Goal: Task Accomplishment & Management: Use online tool/utility

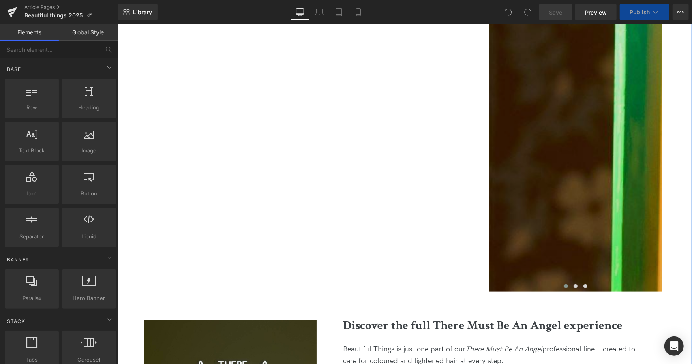
scroll to position [2445, 0]
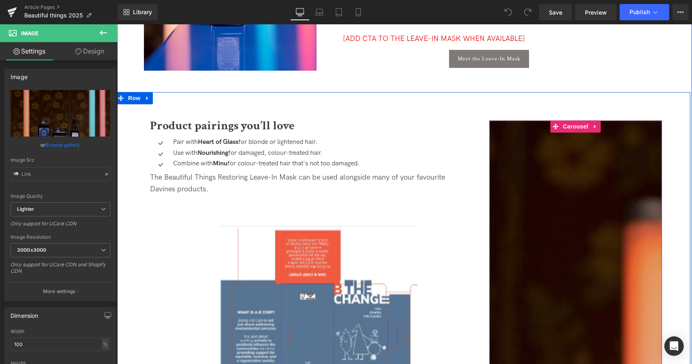
scroll to position [1329, 0]
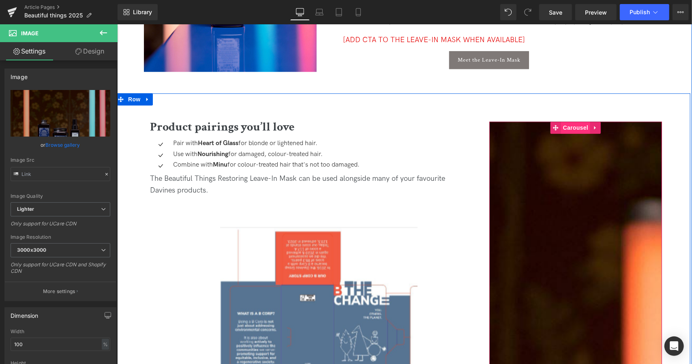
click at [577, 128] on span "Carousel" at bounding box center [575, 127] width 29 height 12
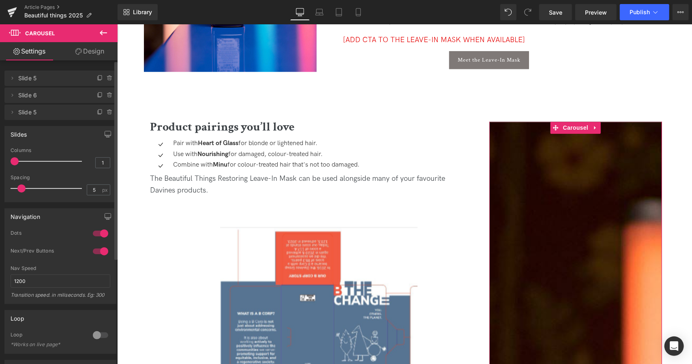
click at [34, 77] on span "Slide 5" at bounding box center [52, 78] width 68 height 15
click at [13, 81] on icon at bounding box center [12, 78] width 6 height 6
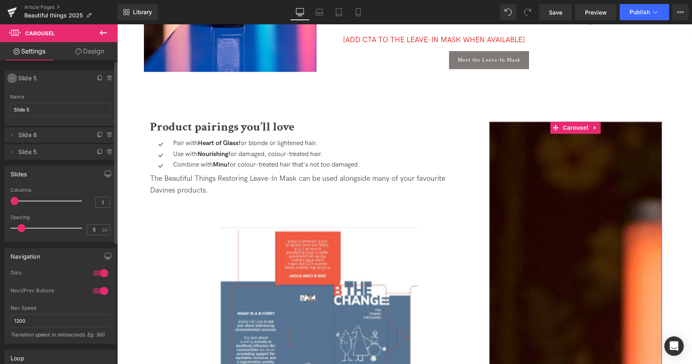
click at [13, 81] on icon at bounding box center [12, 78] width 6 height 6
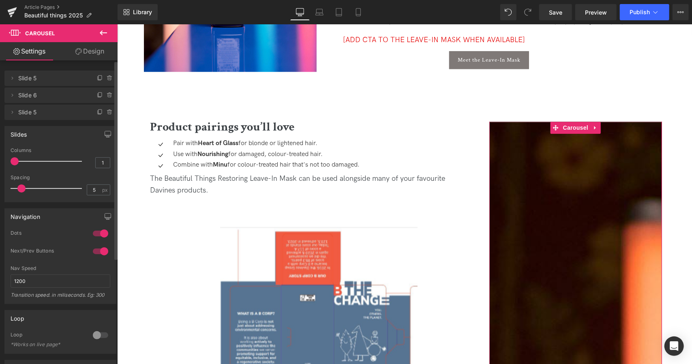
click at [35, 82] on span "Slide 5" at bounding box center [52, 78] width 68 height 15
click at [13, 82] on span at bounding box center [12, 78] width 10 height 10
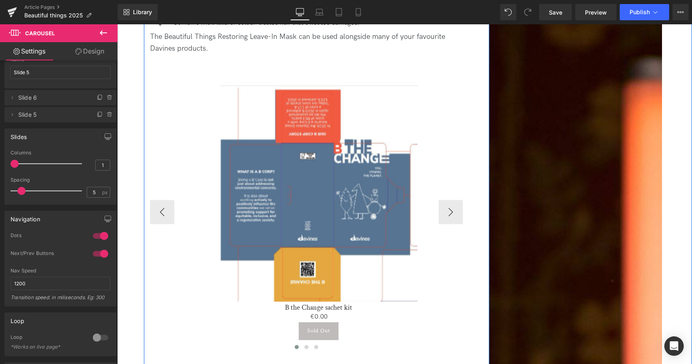
scroll to position [1472, 0]
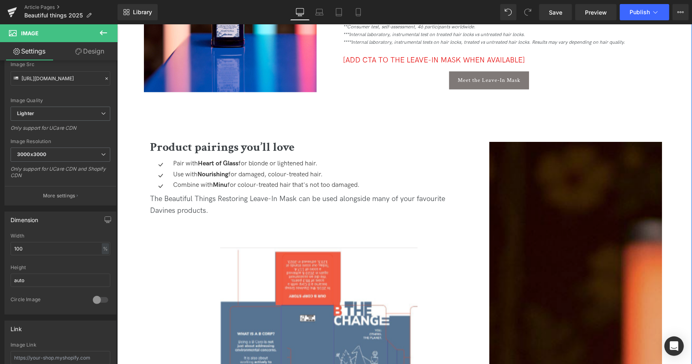
scroll to position [1309, 0]
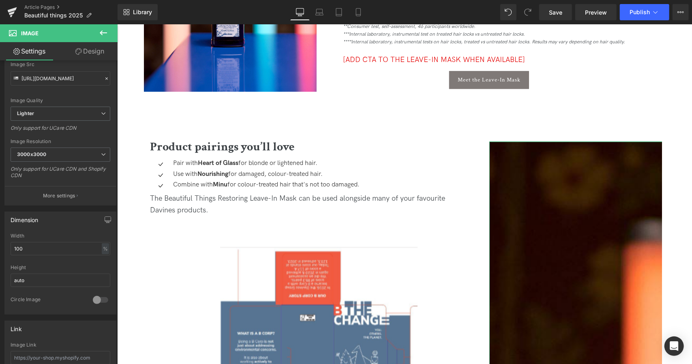
click at [89, 56] on link "Design" at bounding box center [89, 51] width 59 height 18
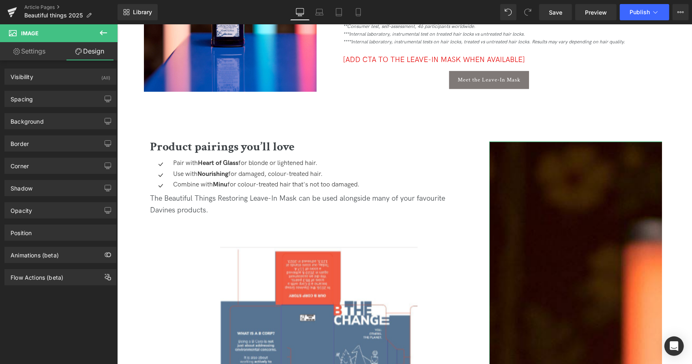
click at [50, 85] on div "Spacing [GEOGRAPHIC_DATA] 0 0 0 0 [GEOGRAPHIC_DATA] 0 0 0 0 Setup Global Style" at bounding box center [60, 96] width 121 height 22
click at [39, 81] on div "Visibility (All)" at bounding box center [60, 76] width 111 height 15
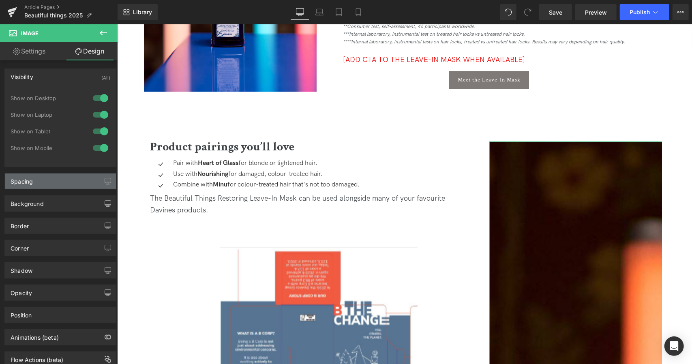
click at [41, 185] on div "Spacing" at bounding box center [60, 181] width 111 height 15
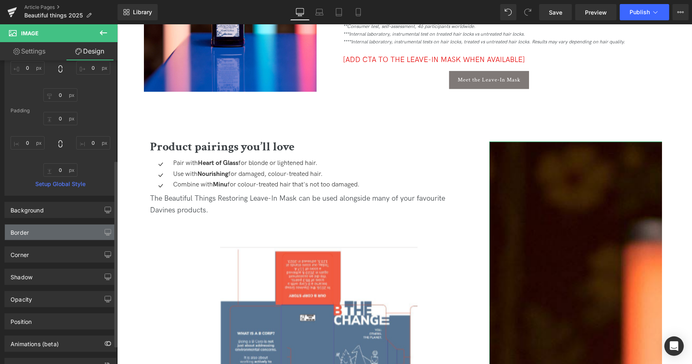
scroll to position [192, 0]
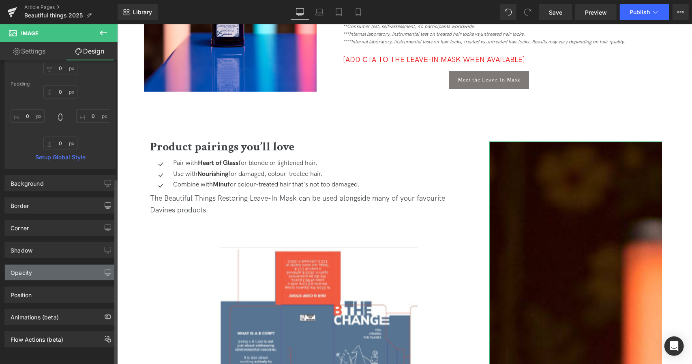
click at [49, 272] on div "Opacity" at bounding box center [60, 272] width 111 height 15
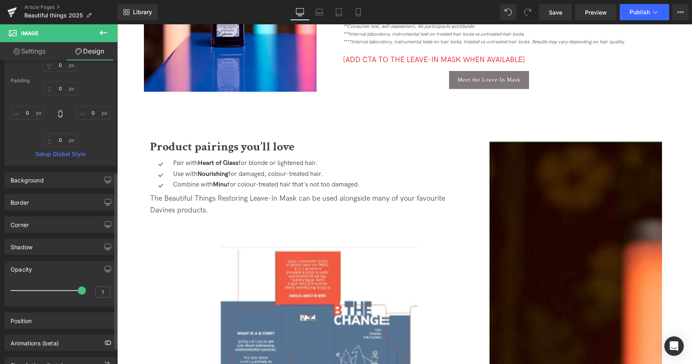
scroll to position [221, 0]
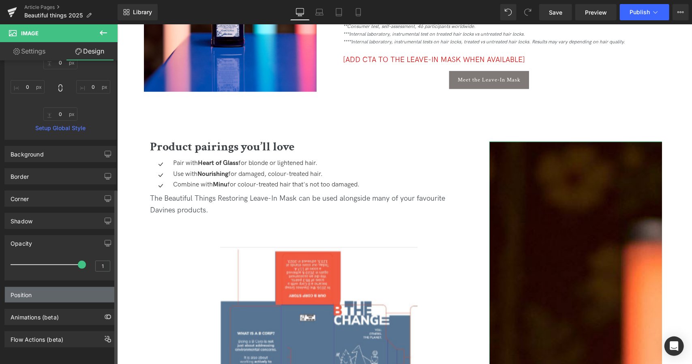
click at [47, 287] on div "Position" at bounding box center [60, 294] width 111 height 15
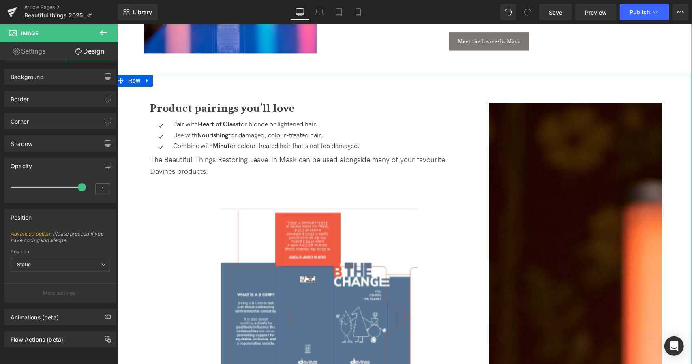
scroll to position [1349, 0]
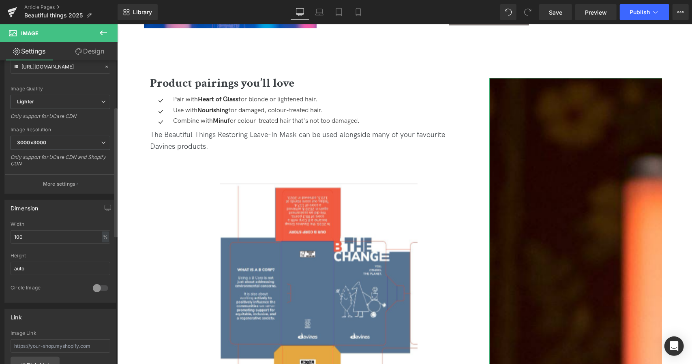
scroll to position [109, 0]
drag, startPoint x: 28, startPoint y: 227, endPoint x: 28, endPoint y: 235, distance: 8.5
click at [28, 235] on div "Width 100 % % px" at bounding box center [61, 236] width 100 height 32
click at [28, 235] on input "100" at bounding box center [61, 235] width 100 height 13
type input "102"
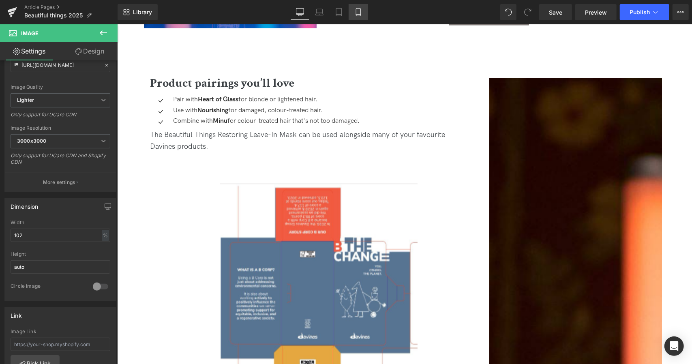
click at [356, 16] on link "Mobile" at bounding box center [358, 12] width 19 height 16
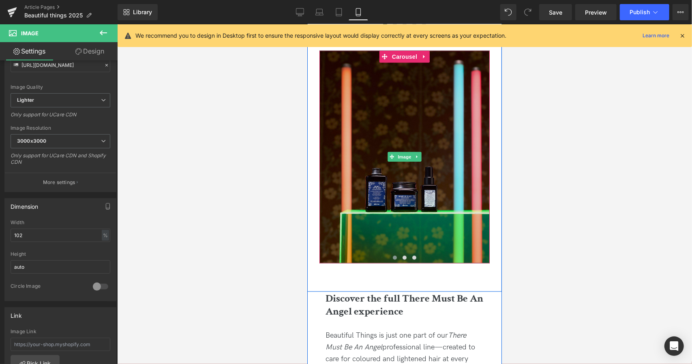
scroll to position [2660, 0]
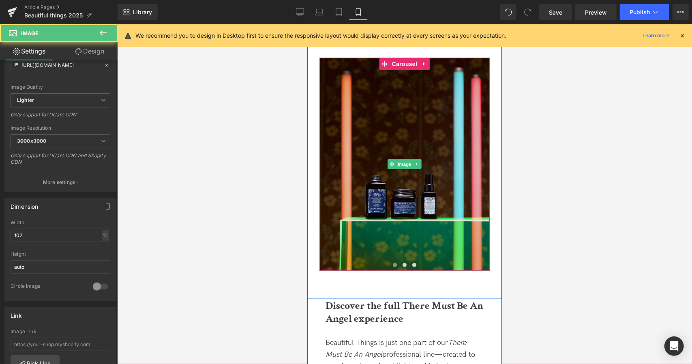
click at [380, 116] on img at bounding box center [404, 164] width 170 height 213
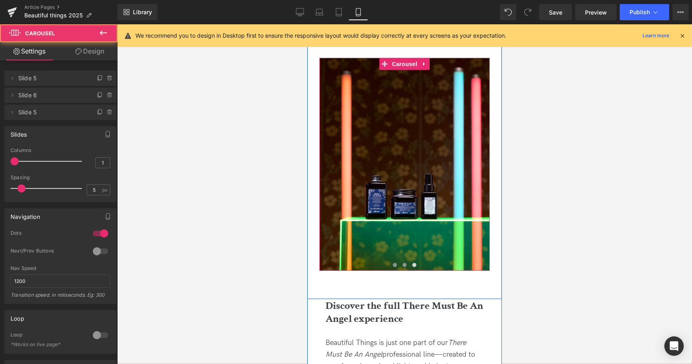
click at [404, 267] on span at bounding box center [404, 265] width 4 height 4
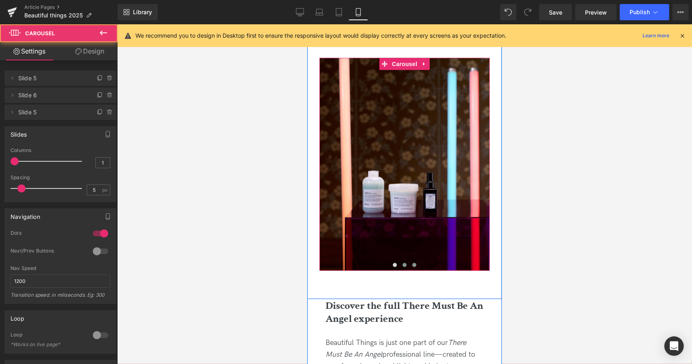
click at [412, 269] on button at bounding box center [414, 265] width 10 height 8
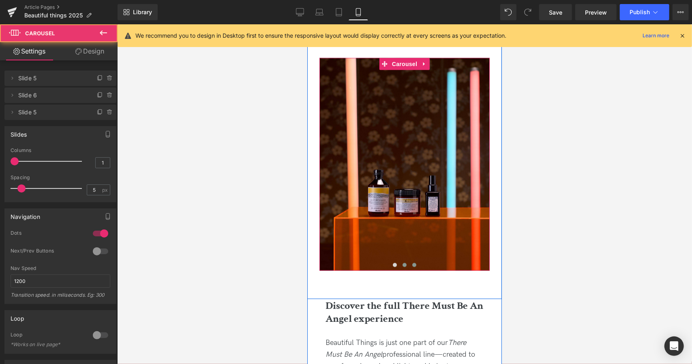
click at [403, 267] on span at bounding box center [404, 265] width 4 height 4
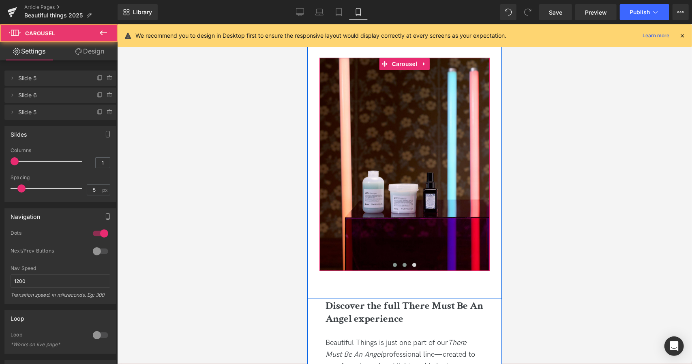
click at [394, 267] on span at bounding box center [395, 265] width 4 height 4
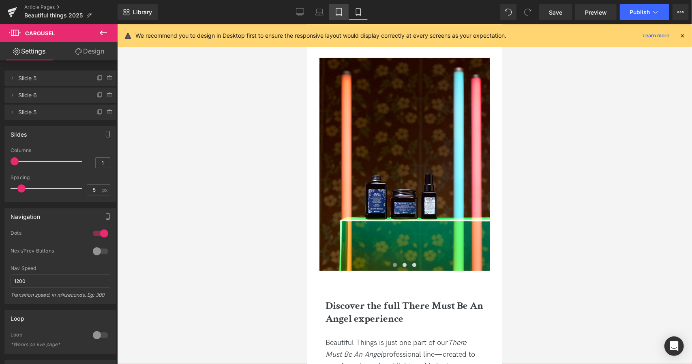
click at [333, 19] on link "Tablet" at bounding box center [338, 12] width 19 height 16
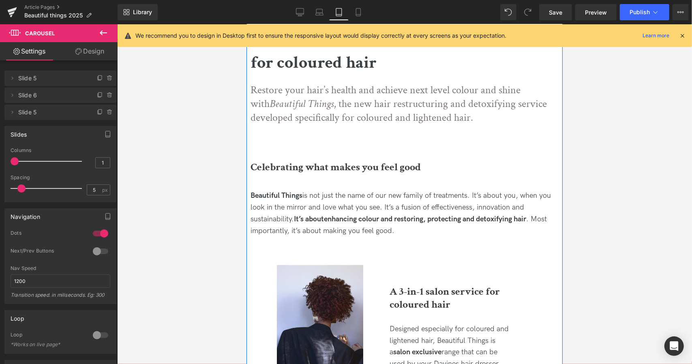
scroll to position [205, 0]
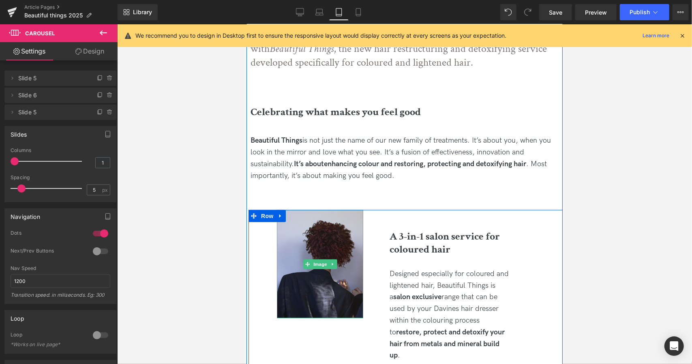
click at [341, 246] on img at bounding box center [320, 264] width 86 height 108
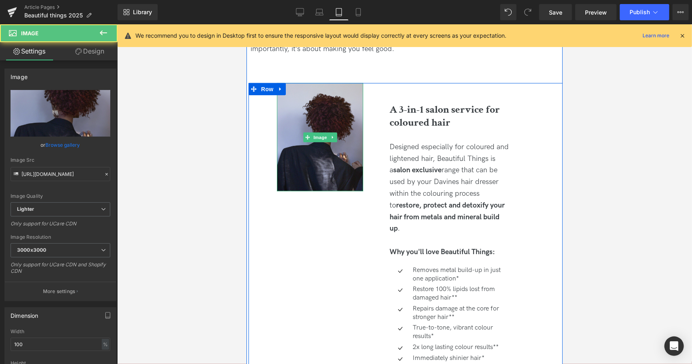
scroll to position [338, 0]
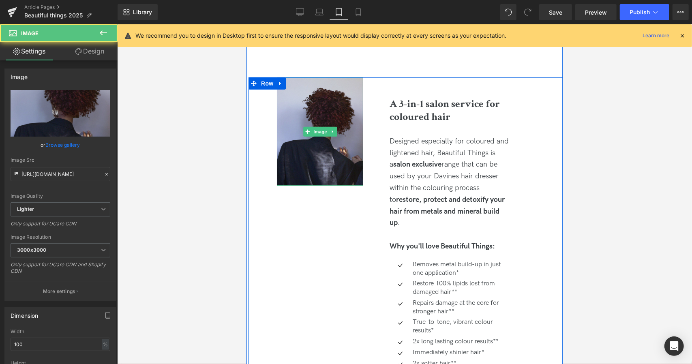
click at [310, 132] on div "Image" at bounding box center [320, 131] width 86 height 108
click at [319, 159] on img at bounding box center [320, 131] width 86 height 108
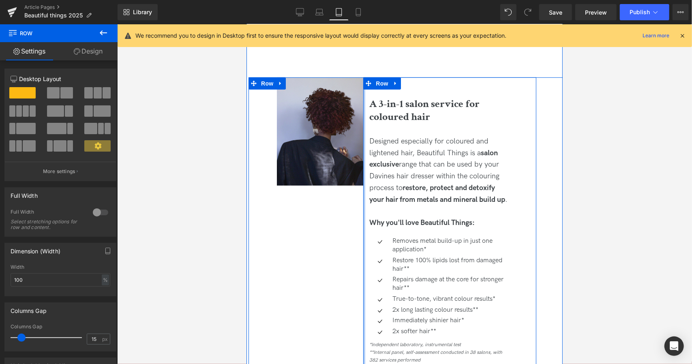
drag, startPoint x: 368, startPoint y: 157, endPoint x: 337, endPoint y: 160, distance: 31.4
click at [337, 160] on div "Image A 3-in-1 salon service for coloured hair Heading Designed especially for …" at bounding box center [406, 263] width 316 height 372
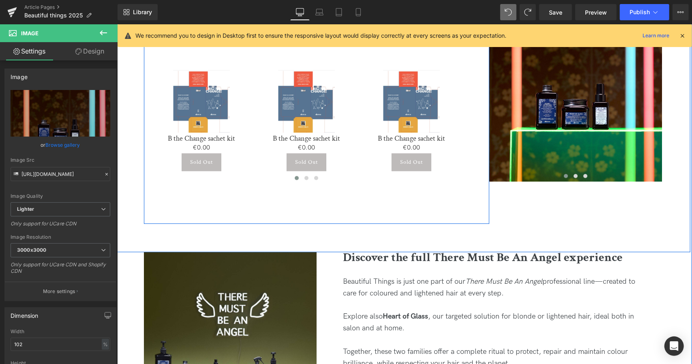
scroll to position [1486, 0]
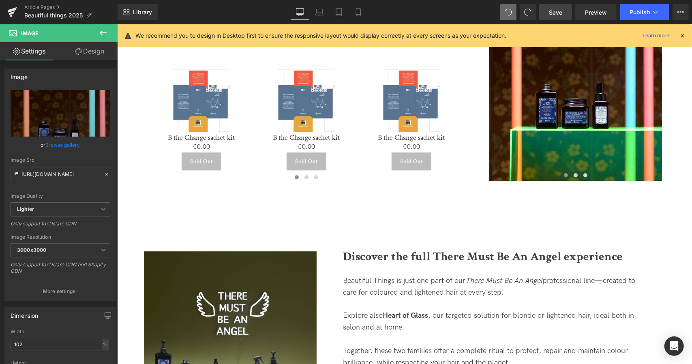
click at [552, 9] on span "Save" at bounding box center [555, 12] width 13 height 9
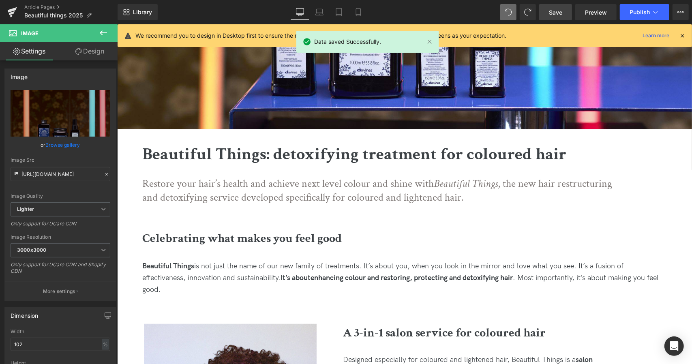
scroll to position [151, 0]
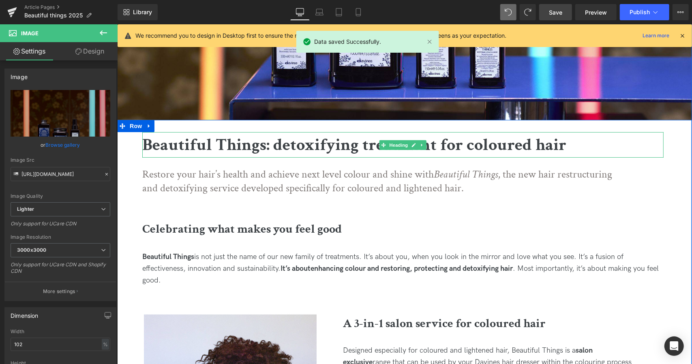
click at [350, 148] on b "Beautiful Things: detoxifying treatment for coloured hair" at bounding box center [354, 144] width 424 height 22
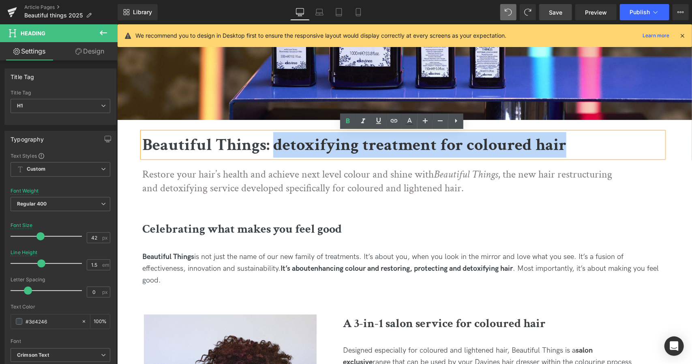
drag, startPoint x: 270, startPoint y: 144, endPoint x: 566, endPoint y: 155, distance: 295.8
click at [566, 155] on h1 "Beautiful Things: detoxifying treatment for coloured hair" at bounding box center [402, 145] width 521 height 26
copy b "detoxifying treatment for coloured hair"
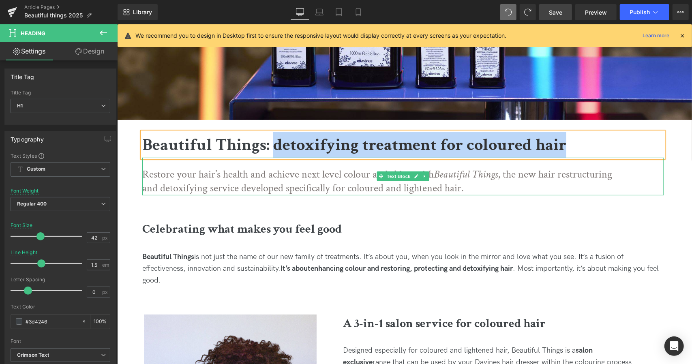
paste div
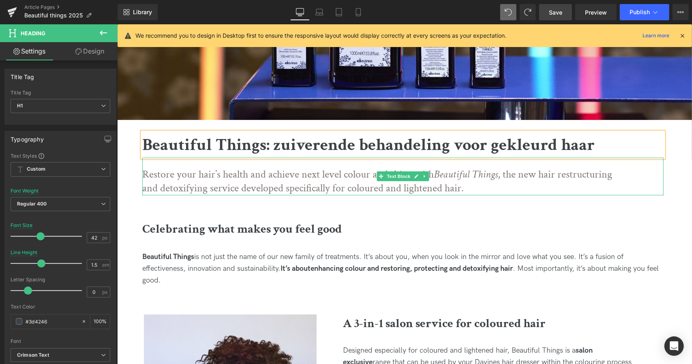
click at [279, 187] on p "Restore your hair’s health and achieve next level colour and shine with Beautif…" at bounding box center [382, 181] width 481 height 28
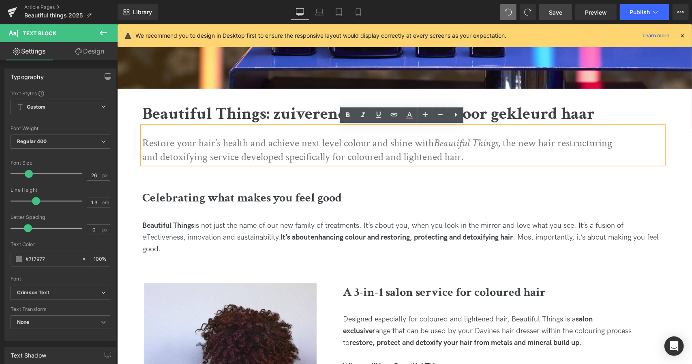
scroll to position [183, 0]
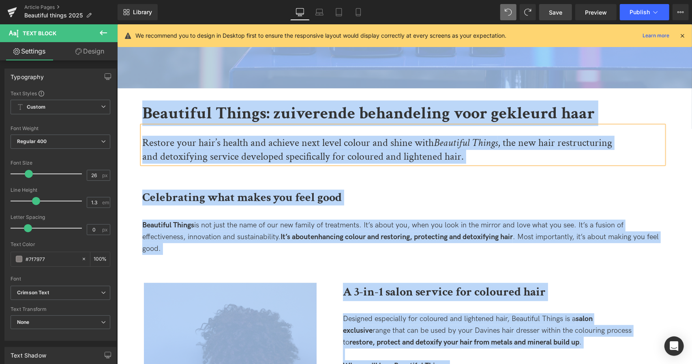
copy body "🚚 LORE IP DOL SITA CONS ADIPISCINGE SE DOEIUSM TEMPOR INCIDIDUNT 🚚 🎁 UTLA ETD M…"
click at [272, 157] on p "Restore your hair’s health and achieve next level colour and shine with Beautif…" at bounding box center [382, 150] width 481 height 28
copy p "Restore your hair’s health and achieve next level colour and shine with Beautif…"
paste div
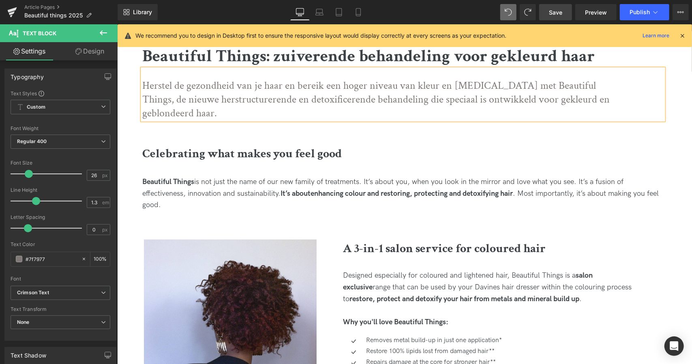
scroll to position [240, 0]
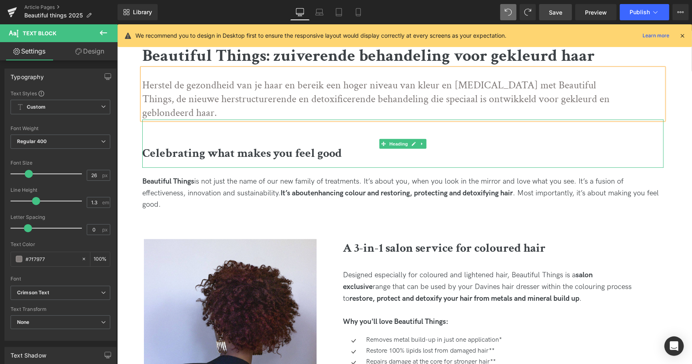
click at [290, 145] on b "Celebrating what makes you feel good" at bounding box center [242, 153] width 200 height 16
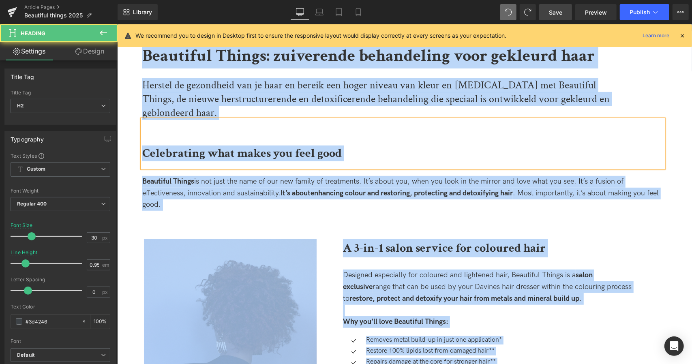
click at [290, 145] on b "Celebrating what makes you feel good" at bounding box center [242, 153] width 200 height 16
copy b "Celebrating what makes you feel good"
paste div
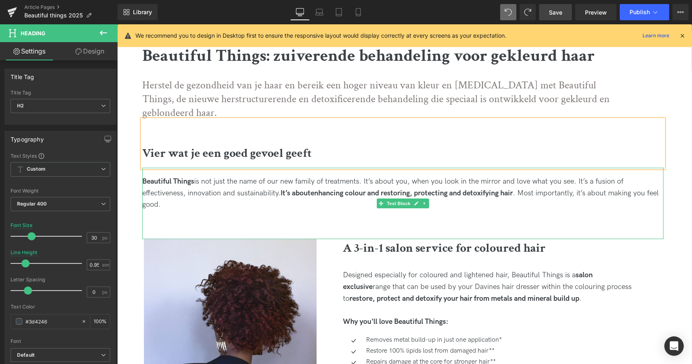
click at [220, 177] on span "is not just the name of our new family of treatments. It’s about you, when you …" at bounding box center [382, 187] width 481 height 20
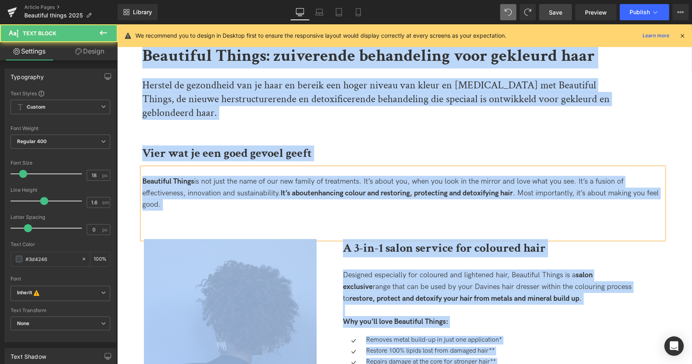
click at [220, 177] on span "is not just the name of our new family of treatments. It’s about you, when you …" at bounding box center [382, 187] width 481 height 20
copy div "Beautiful Things is not just the name of our new family of treatments. It’s abo…"
paste div
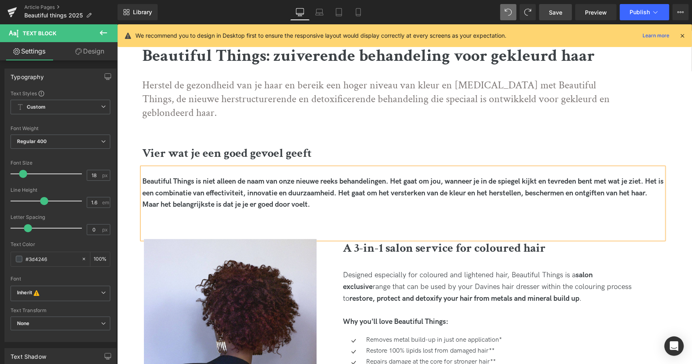
scroll to position [258, 0]
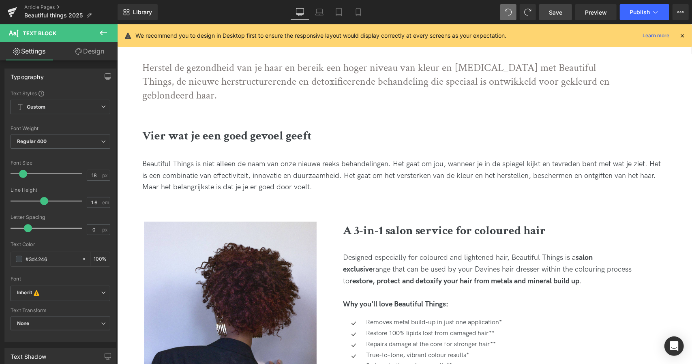
drag, startPoint x: 550, startPoint y: 11, endPoint x: 332, endPoint y: 134, distance: 250.6
click at [550, 11] on span "Save" at bounding box center [555, 12] width 13 height 9
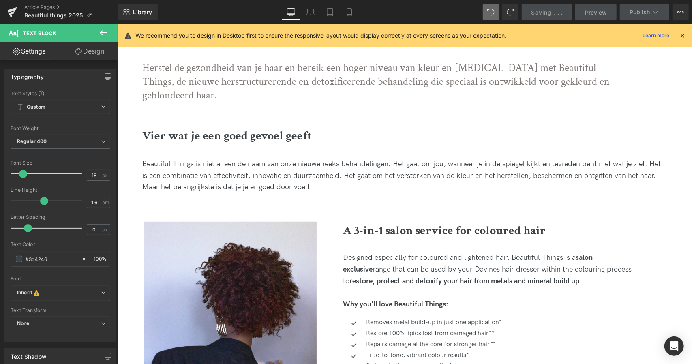
scroll to position [365, 0]
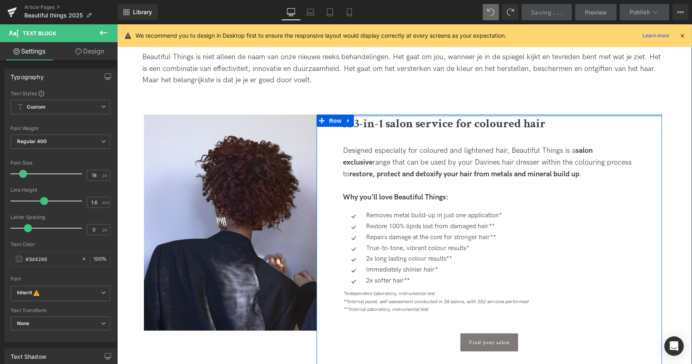
click at [117, 24] on div at bounding box center [117, 24] width 0 height 0
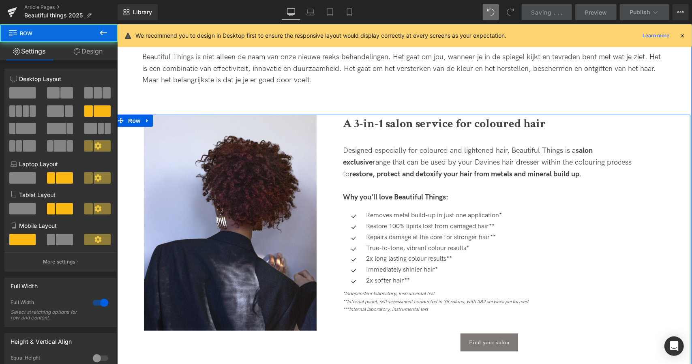
click at [405, 116] on b "A 3-in-1 salon service for coloured hair" at bounding box center [444, 124] width 203 height 16
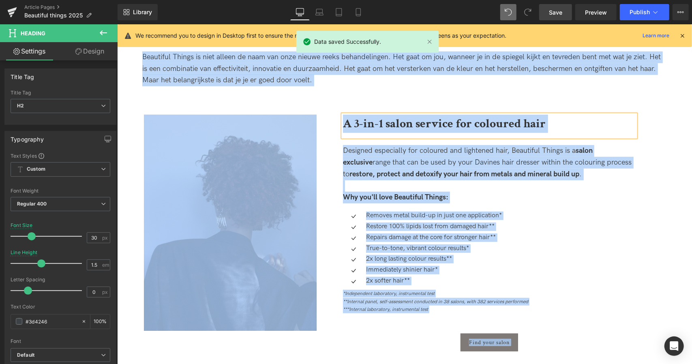
copy body "🚚 LORE IP DOL SITA CONS ADIPISCINGE SE DOEIUSM TEMPOR INCIDIDUNT 🚚 🎁 UTLA ETD M…"
click at [405, 119] on h2 "A 3-in-1 salon service for coloured hair" at bounding box center [489, 123] width 293 height 18
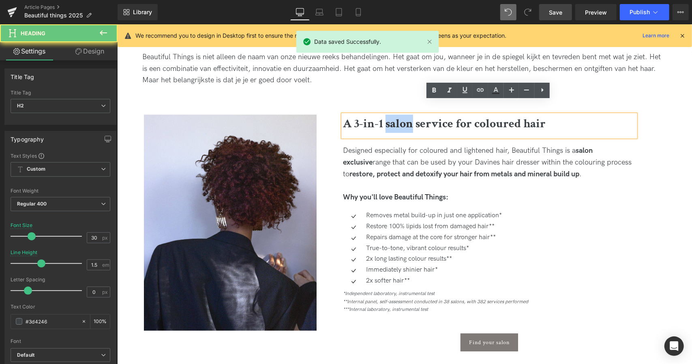
click at [406, 116] on h2 "A 3-in-1 salon service for coloured hair" at bounding box center [489, 123] width 293 height 18
click at [406, 116] on b "A 3-in-1 salon service for coloured hair" at bounding box center [444, 124] width 203 height 16
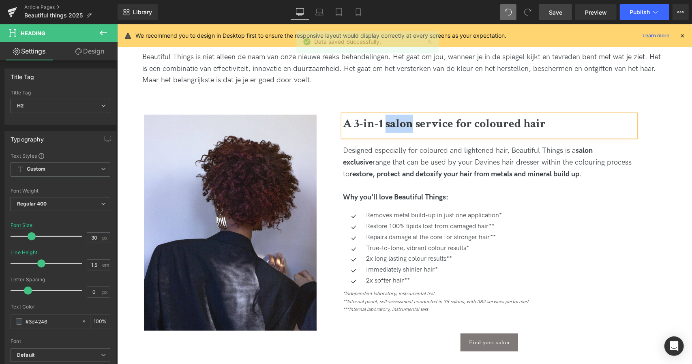
copy b "A 3-in-1 salon service for coloured hair"
paste div
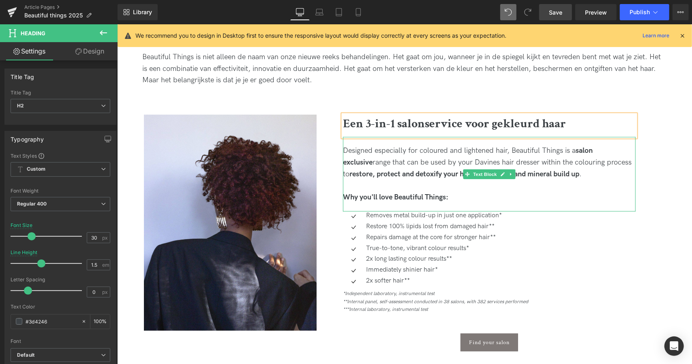
click at [419, 145] on div "Designed especially for coloured and lightened hair, Beautiful Things is a salo…" at bounding box center [489, 162] width 293 height 35
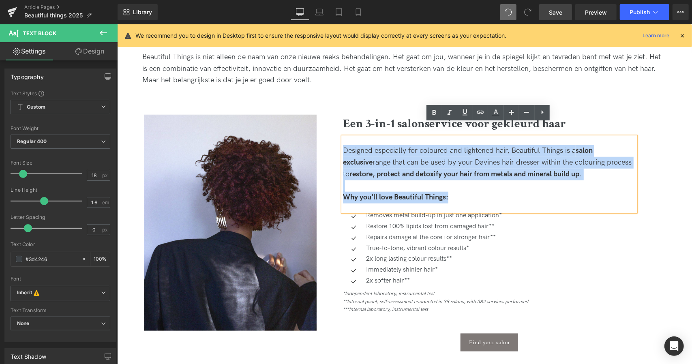
drag, startPoint x: 456, startPoint y: 187, endPoint x: 316, endPoint y: 137, distance: 148.0
click at [316, 137] on div "Een 3-in-1 salonservice voor gekleurd haar Heading Designed especially for colo…" at bounding box center [488, 242] width 345 height 257
copy div "Designed especially for coloured and lightened hair, Beautiful Things is a salo…"
paste div
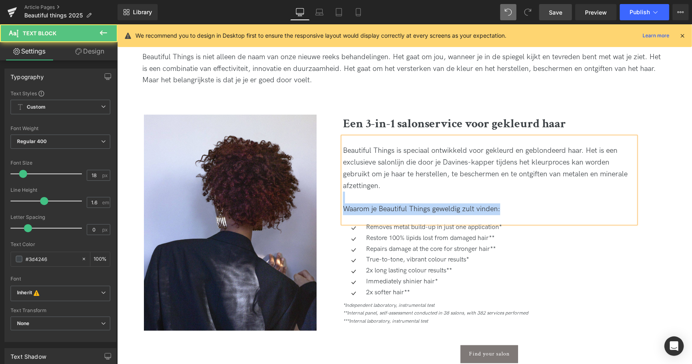
drag, startPoint x: 504, startPoint y: 200, endPoint x: 321, endPoint y: 186, distance: 183.8
click at [321, 186] on div "Een 3-in-1 salonservice voor gekleurd haar Heading Beautiful Things is speciaal…" at bounding box center [488, 248] width 345 height 269
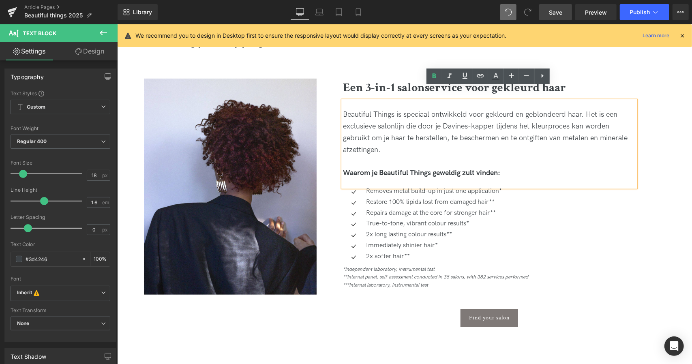
scroll to position [401, 0]
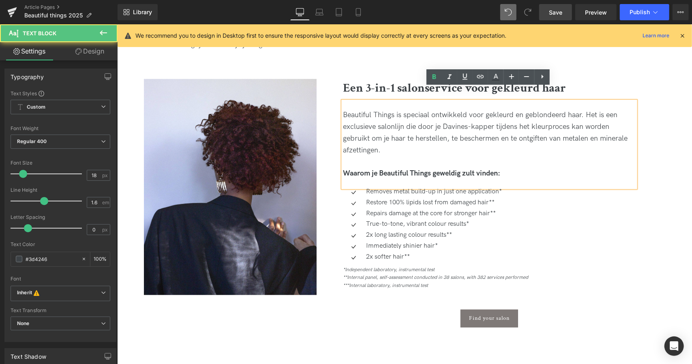
click at [343, 109] on div "Beautiful Things is speciaal ontwikkeld voor gekleurd en geblondeerd haar. Het …" at bounding box center [489, 132] width 293 height 47
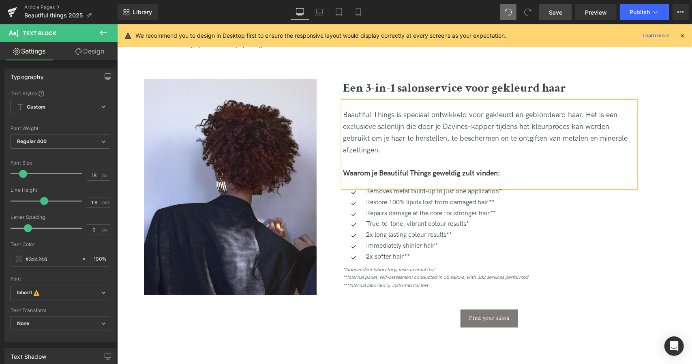
scroll to position [405, 0]
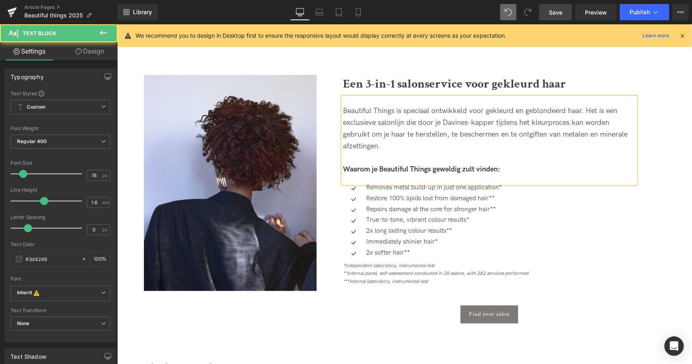
click at [388, 97] on div "Beautiful Things is speciaal ontwikkeld voor gekleurd en geblondeerd haar. Het …" at bounding box center [489, 140] width 293 height 86
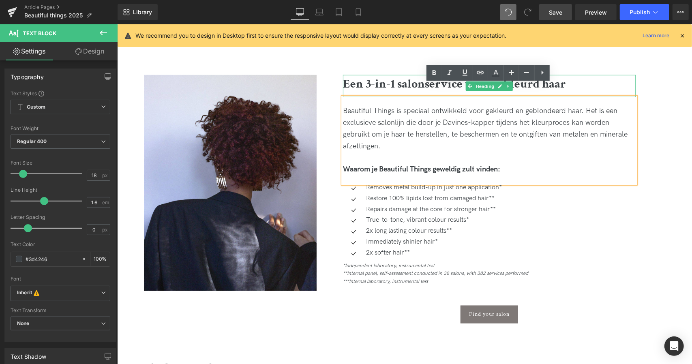
click at [412, 81] on div "Een 3-in-1 salonservice voor gekleurd haar" at bounding box center [489, 86] width 293 height 22
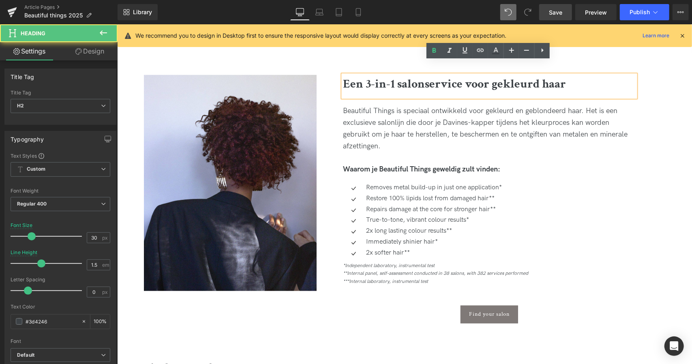
click at [412, 97] on div "Beautiful Things is speciaal ontwikkeld voor gekleurd en geblondeerd haar. Het …" at bounding box center [489, 140] width 293 height 86
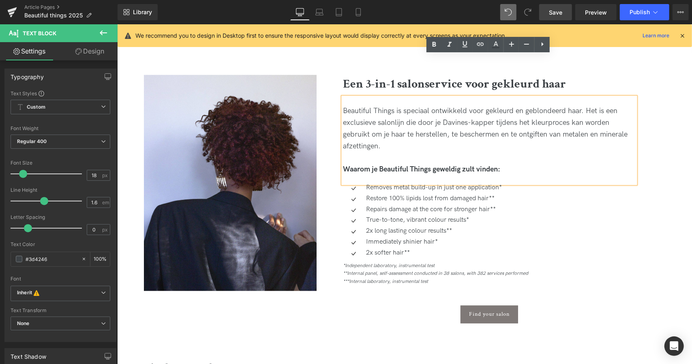
scroll to position [440, 0]
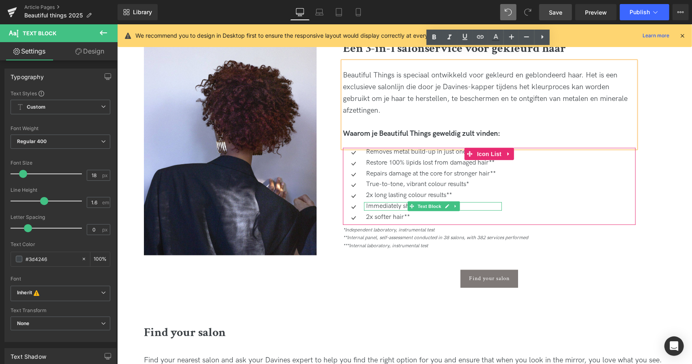
click at [412, 204] on icon at bounding box center [411, 206] width 4 height 4
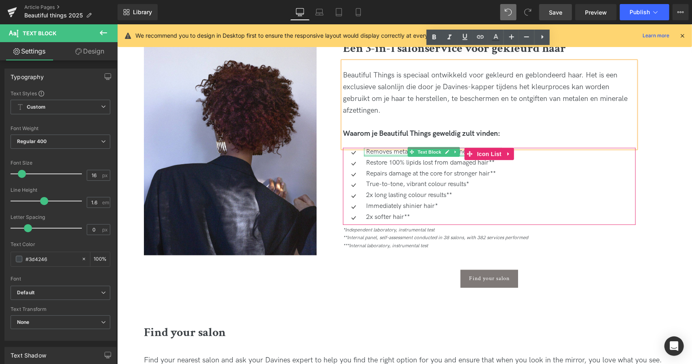
click at [385, 154] on div at bounding box center [433, 155] width 138 height 2
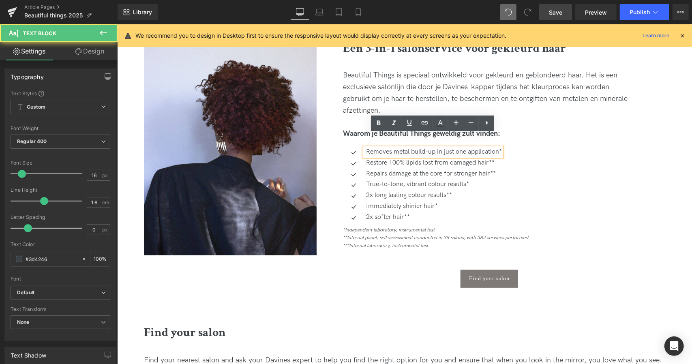
click at [385, 148] on p "Removes metal build-up in just one application*" at bounding box center [434, 152] width 136 height 9
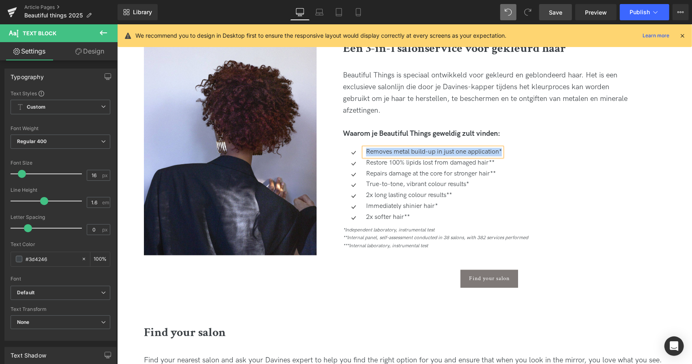
copy p "Removes metal build-up in just one application*"
paste div
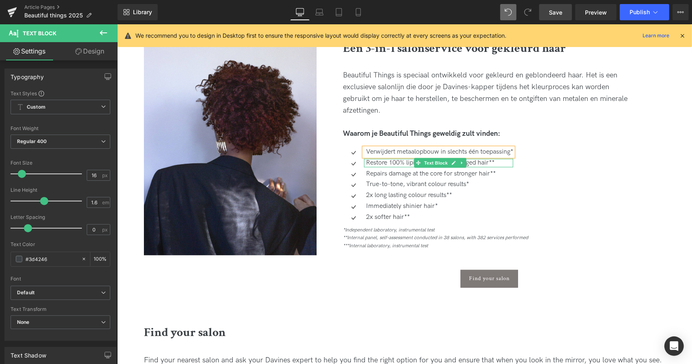
click at [389, 159] on p "Restore 100% lipids lost from damaged hair**" at bounding box center [439, 163] width 147 height 9
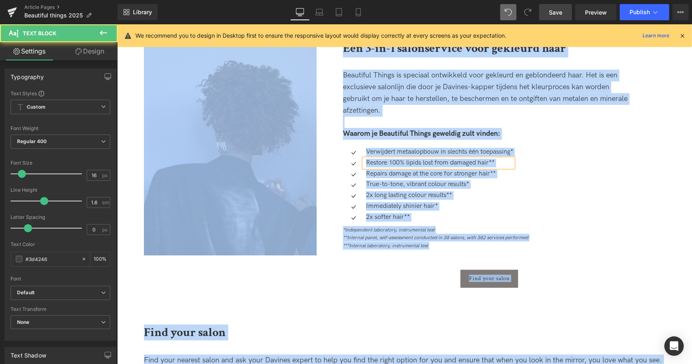
click at [389, 159] on p "Restore 100% lipids lost from damaged hair**" at bounding box center [439, 163] width 147 height 9
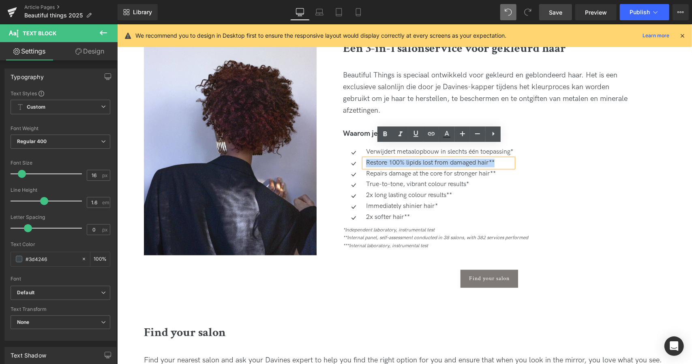
copy p "Restore 100% lipids lost from damaged hair**"
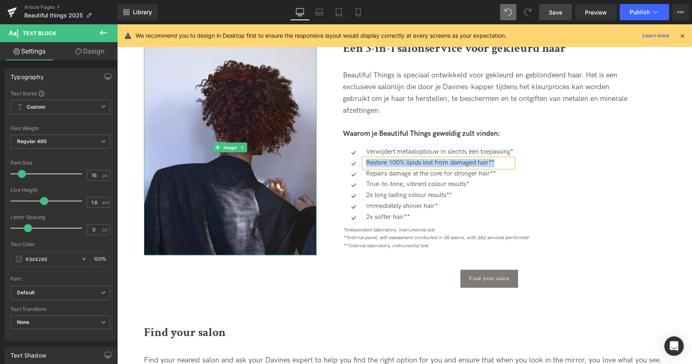
paste div
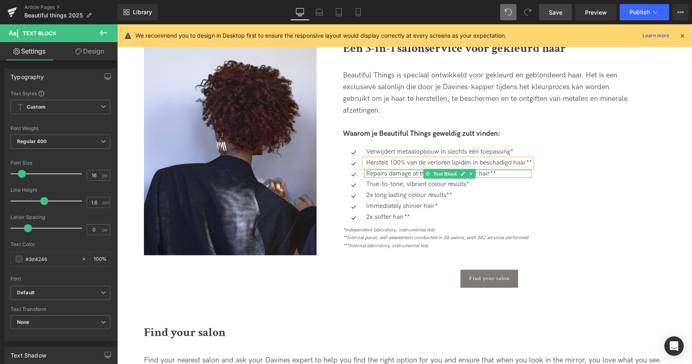
click at [379, 169] on p "Repairs damage at the core for stronger hair**" at bounding box center [449, 173] width 166 height 9
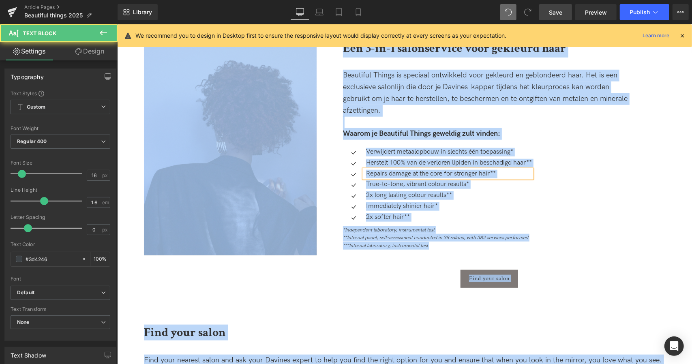
click at [379, 169] on p "Repairs damage at the core for stronger hair**" at bounding box center [449, 173] width 166 height 9
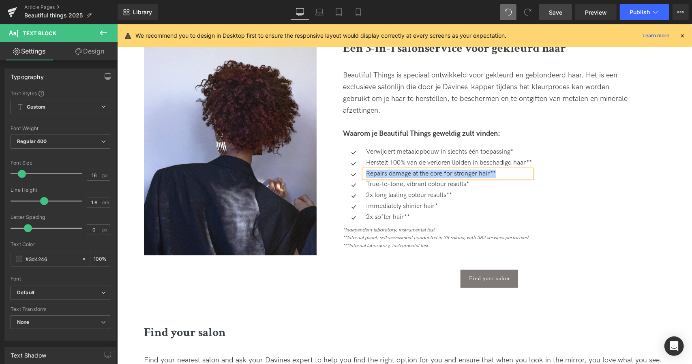
paste div
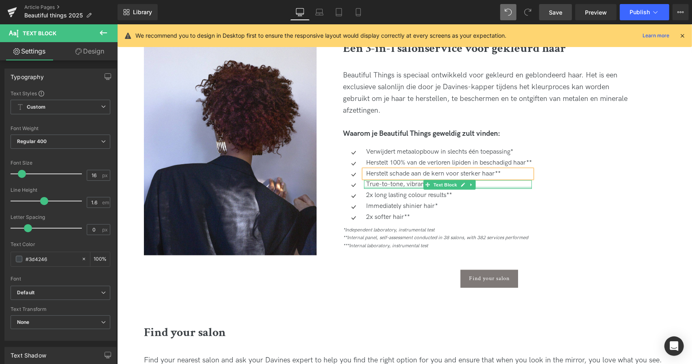
click at [394, 187] on div at bounding box center [448, 188] width 168 height 2
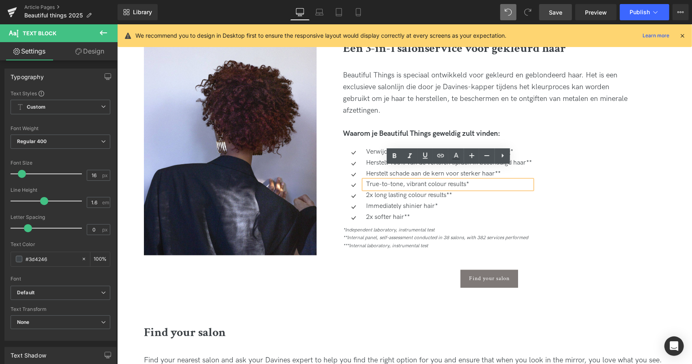
click at [390, 180] on p "True-to-tone, vibrant colour results*" at bounding box center [449, 184] width 166 height 9
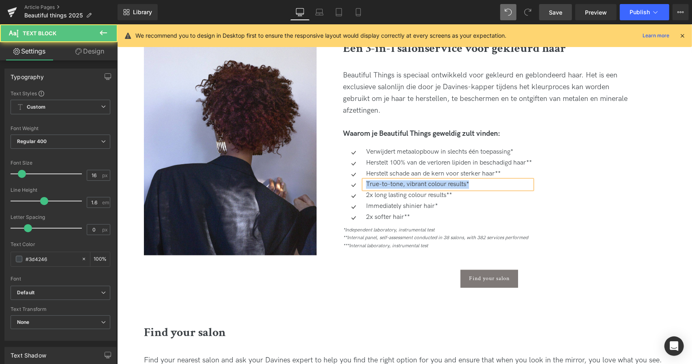
click at [405, 180] on p "True-to-tone, vibrant colour results*" at bounding box center [449, 184] width 166 height 9
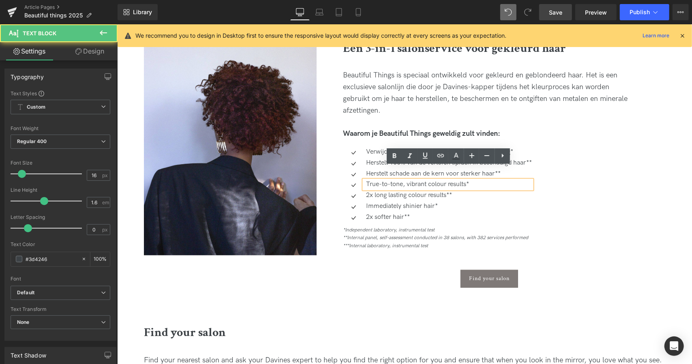
paste div
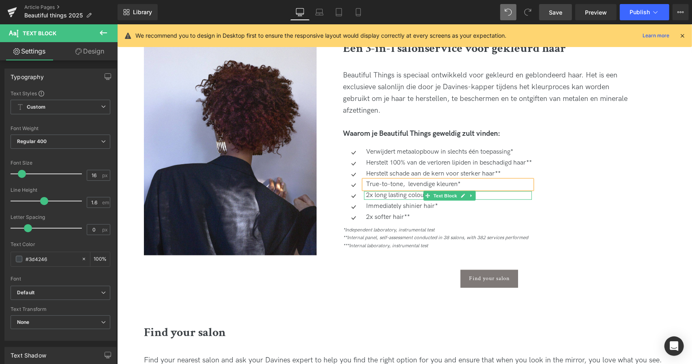
click at [399, 191] on p "2x long lasting colour results**" at bounding box center [449, 195] width 166 height 9
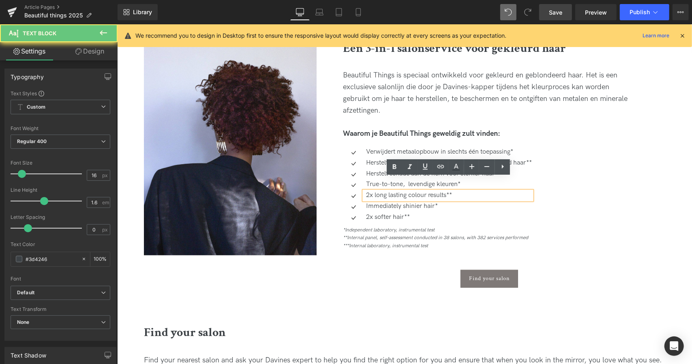
click at [396, 191] on p "2x long lasting colour results**" at bounding box center [449, 195] width 166 height 9
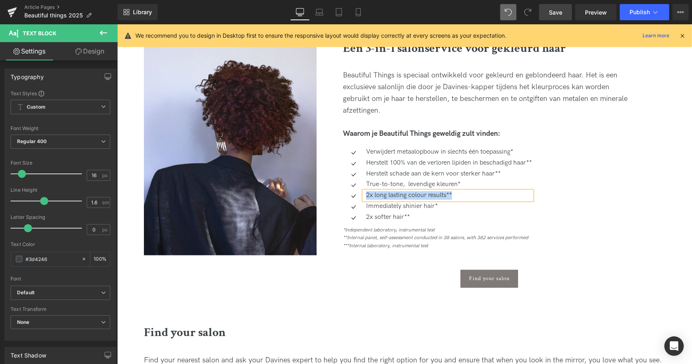
paste div
click at [380, 202] on p "Immediately shinier hair*" at bounding box center [449, 206] width 166 height 9
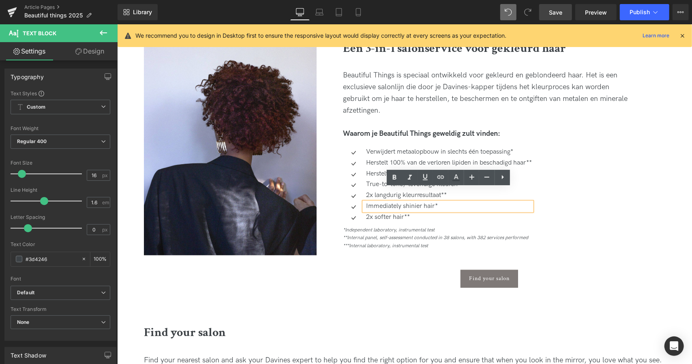
click at [382, 202] on p "Immediately shinier hair*" at bounding box center [449, 206] width 166 height 9
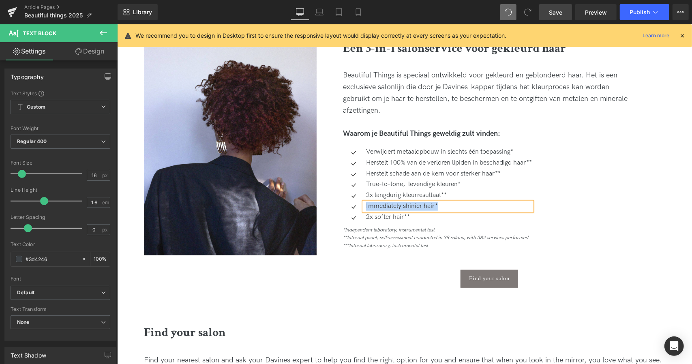
paste div
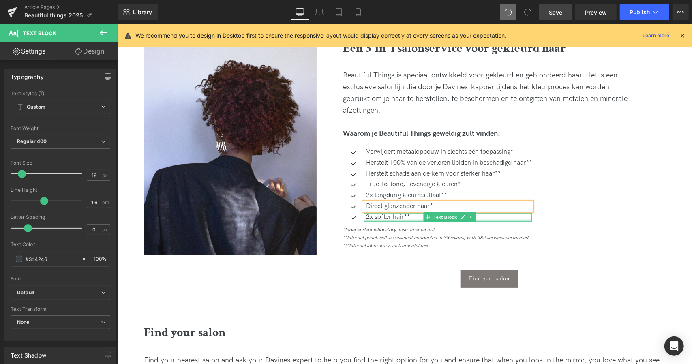
click at [382, 219] on div at bounding box center [448, 220] width 168 height 2
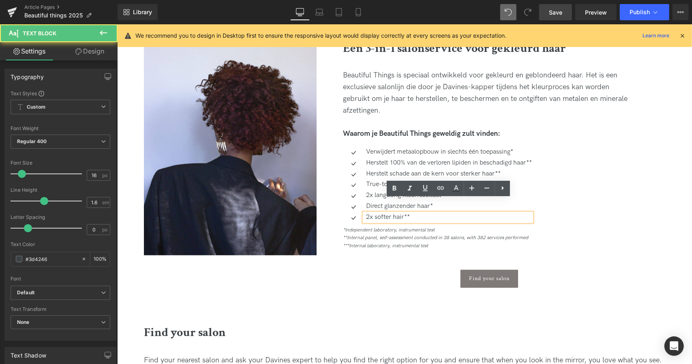
click at [384, 213] on p "2x softer hair**" at bounding box center [449, 217] width 166 height 9
click at [375, 213] on p "2x softer hair**" at bounding box center [449, 217] width 166 height 9
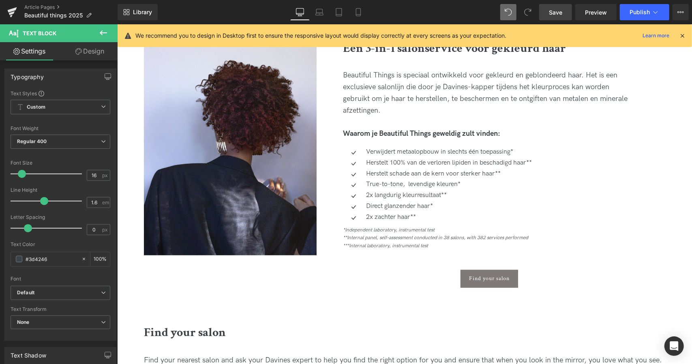
click at [553, 9] on span "Save" at bounding box center [555, 12] width 13 height 9
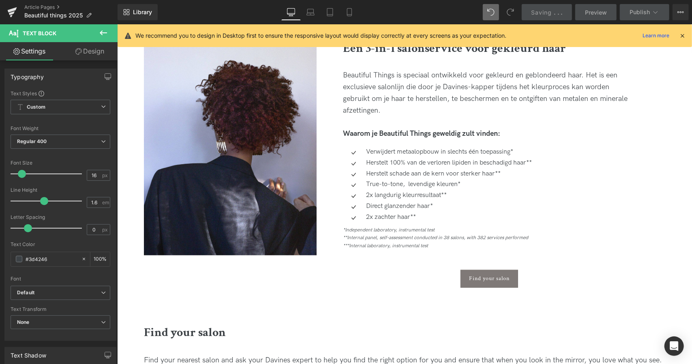
click at [383, 234] on icon "**Internal panel, self-assessment conducted in 38 salons, with 382 services per…" at bounding box center [435, 237] width 185 height 6
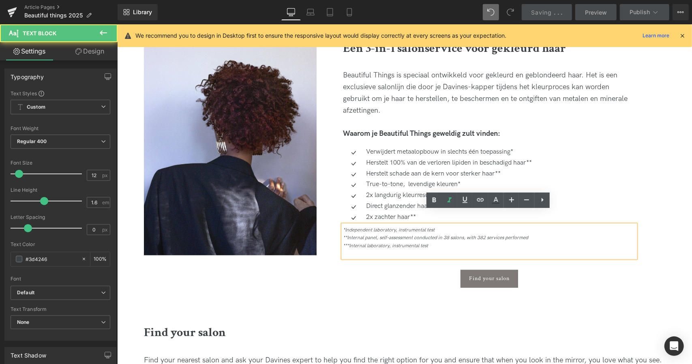
drag, startPoint x: 436, startPoint y: 232, endPoint x: 348, endPoint y: 215, distance: 89.6
click at [348, 225] on div "*Independent laboratory, instrumental test **Internal panel, self-assessment co…" at bounding box center [489, 241] width 293 height 33
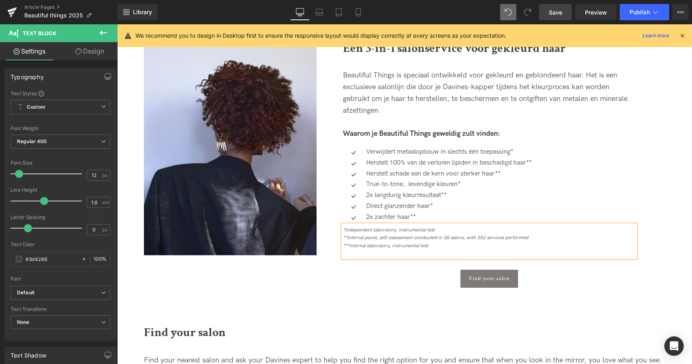
paste div
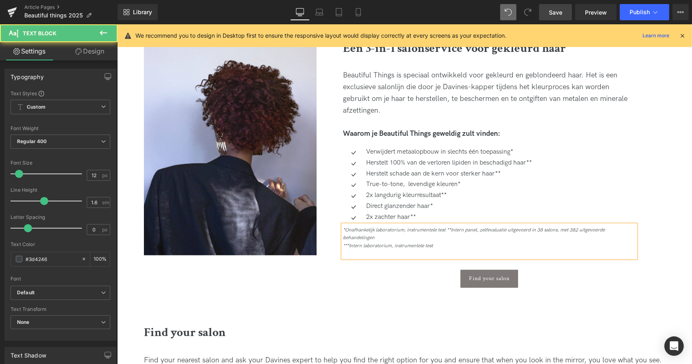
click at [447, 227] on icon "*Onafhankelijk laboratorium, instrumentele test **Intern panel, zelfevaluatie u…" at bounding box center [474, 234] width 262 height 14
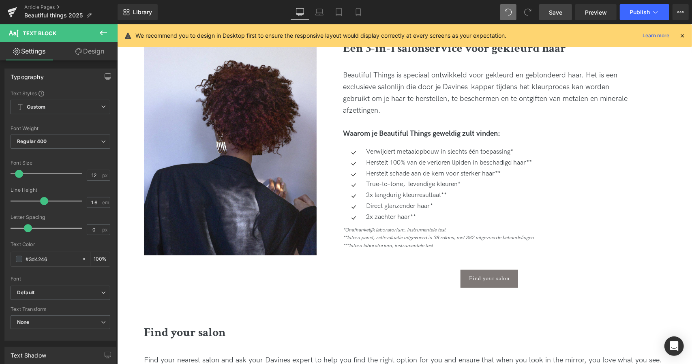
drag, startPoint x: 549, startPoint y: 9, endPoint x: 377, endPoint y: 184, distance: 245.7
click at [549, 9] on link "Save" at bounding box center [555, 12] width 33 height 16
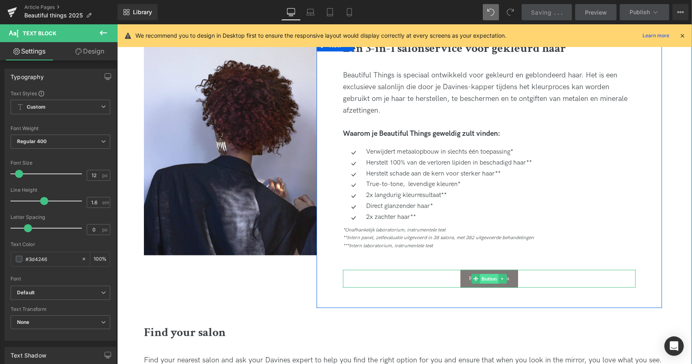
click at [489, 274] on span "Button" at bounding box center [489, 279] width 19 height 10
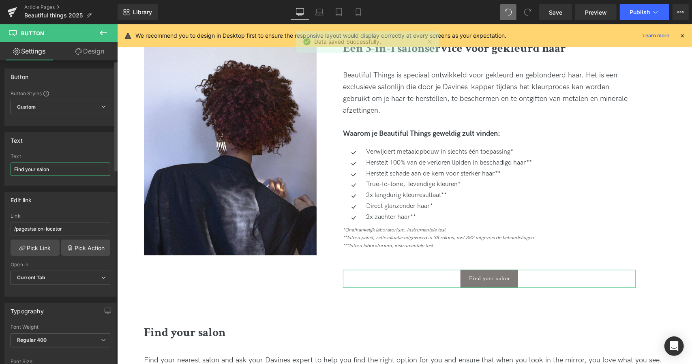
click at [37, 168] on input "Find your salon" at bounding box center [61, 169] width 100 height 13
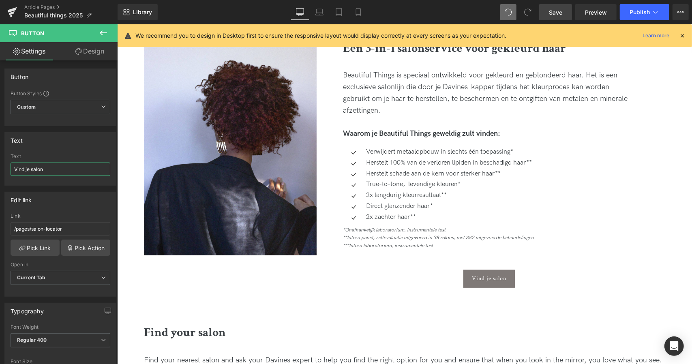
type input "Vind je salon"
drag, startPoint x: 550, startPoint y: 11, endPoint x: 381, endPoint y: 159, distance: 225.0
click at [550, 11] on span "Save" at bounding box center [555, 12] width 13 height 9
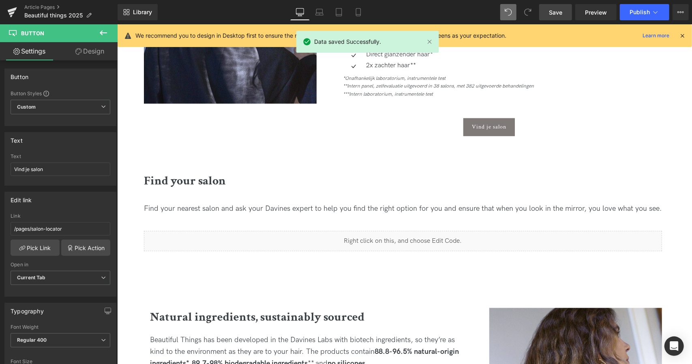
scroll to position [628, 0]
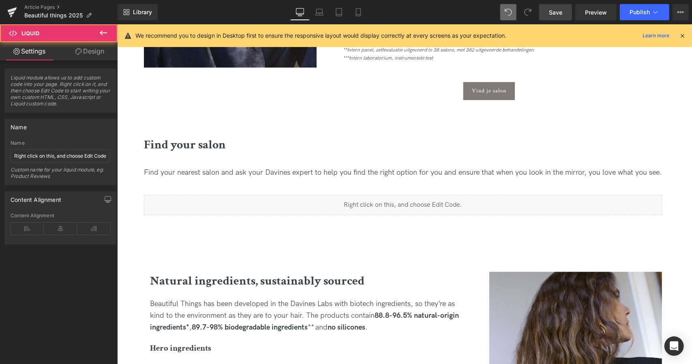
click at [426, 199] on div "Liquid" at bounding box center [403, 205] width 518 height 20
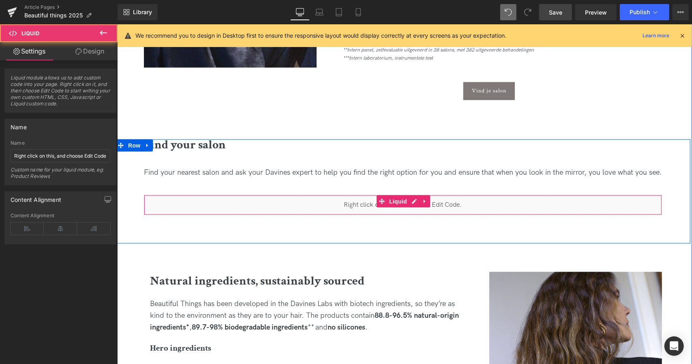
click at [457, 195] on div "Liquid" at bounding box center [403, 205] width 518 height 20
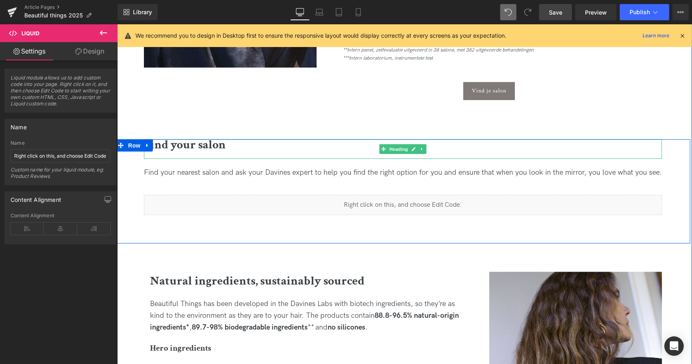
click at [172, 137] on b "Find your salon" at bounding box center [185, 145] width 82 height 16
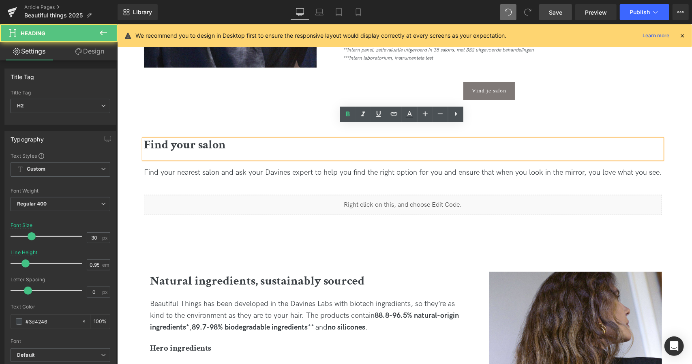
click at [187, 137] on b "Find your salon" at bounding box center [185, 145] width 82 height 16
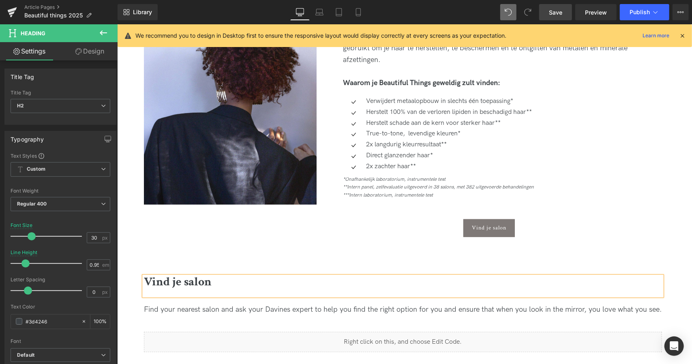
scroll to position [490, 0]
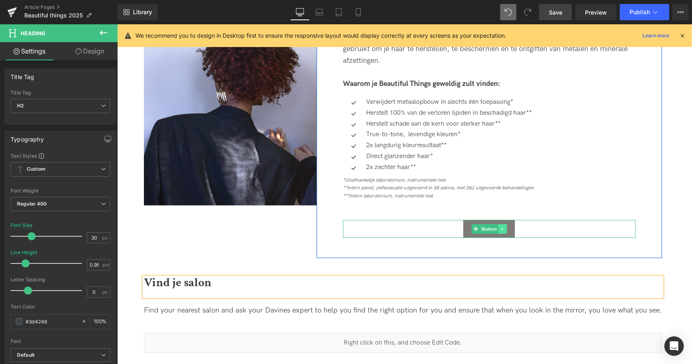
click at [504, 224] on link at bounding box center [502, 229] width 9 height 10
click at [506, 226] on icon at bounding box center [506, 228] width 4 height 5
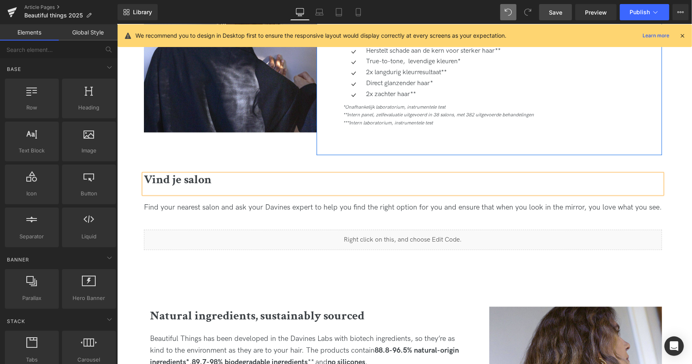
scroll to position [565, 0]
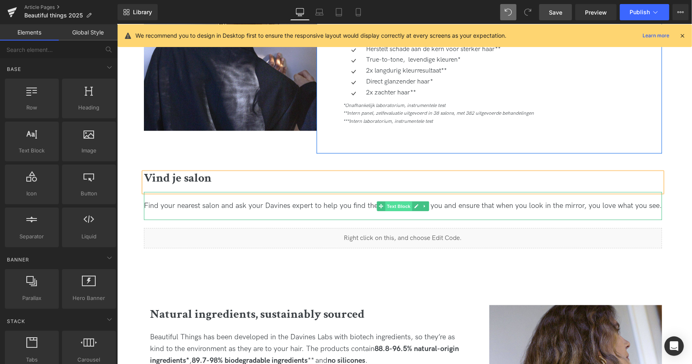
click at [386, 202] on span "Text Block" at bounding box center [398, 207] width 27 height 10
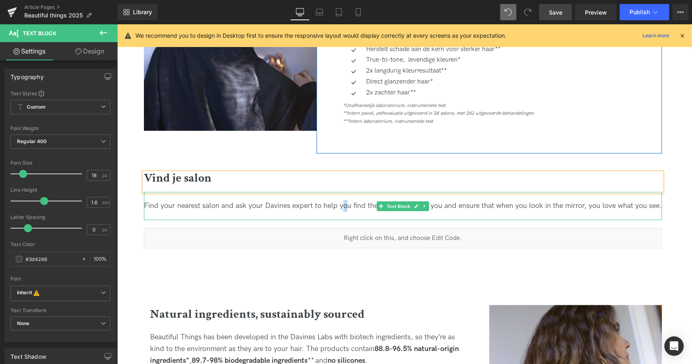
drag, startPoint x: 343, startPoint y: 202, endPoint x: 339, endPoint y: 198, distance: 5.2
click at [339, 198] on div "Find your nearest salon and ask your Davines expert to help you find the right …" at bounding box center [403, 206] width 518 height 28
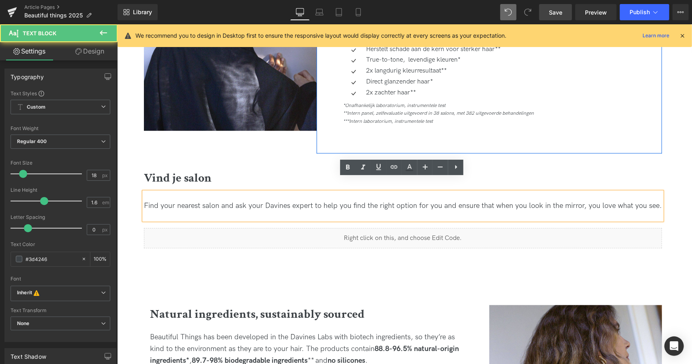
click at [328, 201] on span "Find your nearest salon and ask your Davines expert to help you find the right …" at bounding box center [403, 205] width 518 height 9
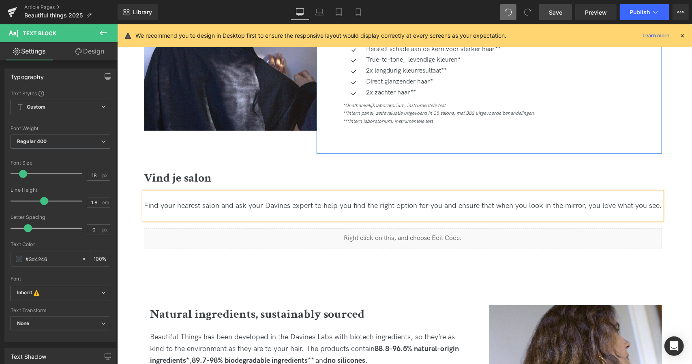
paste div
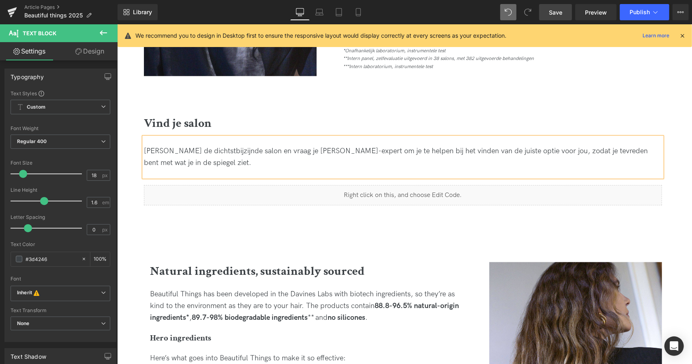
scroll to position [620, 0]
click at [389, 185] on div "Liquid" at bounding box center [403, 195] width 518 height 20
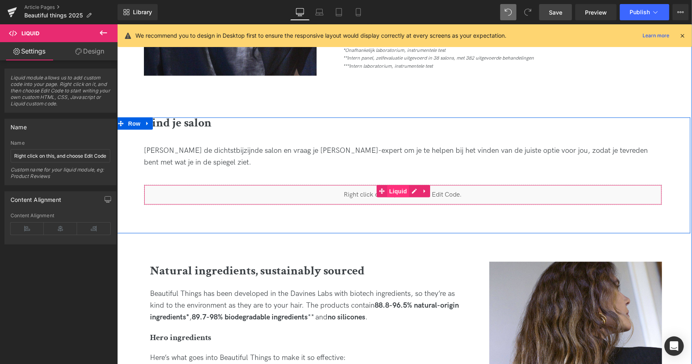
click at [401, 185] on span "Liquid" at bounding box center [398, 191] width 22 height 12
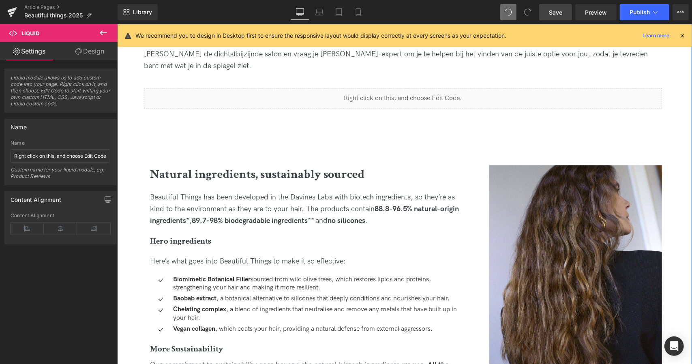
scroll to position [717, 0]
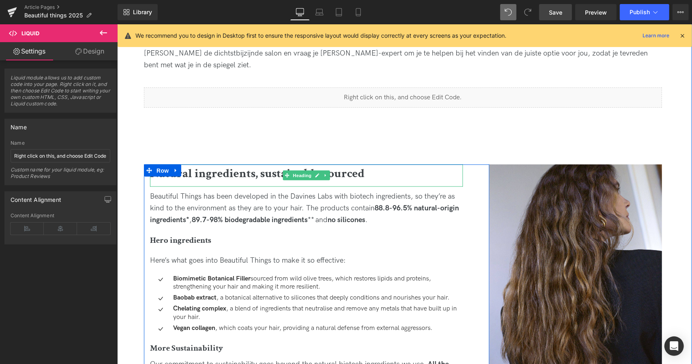
click at [313, 170] on link at bounding box center [317, 175] width 9 height 10
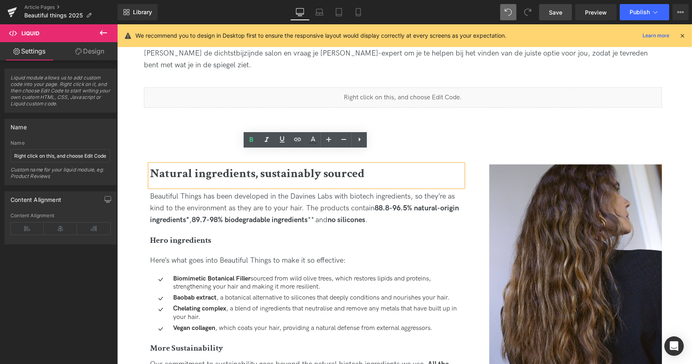
click at [305, 165] on b "Natural ingredients, sustainably sourced" at bounding box center [257, 173] width 215 height 16
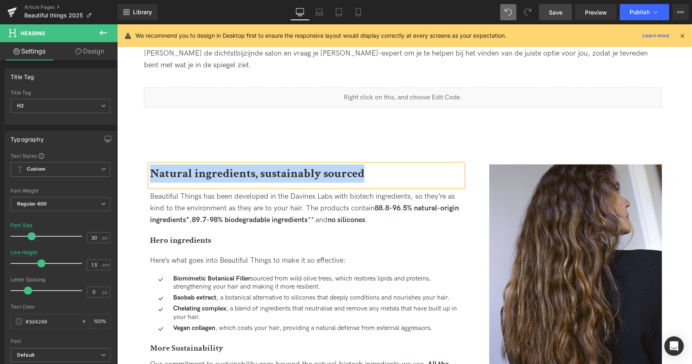
paste div
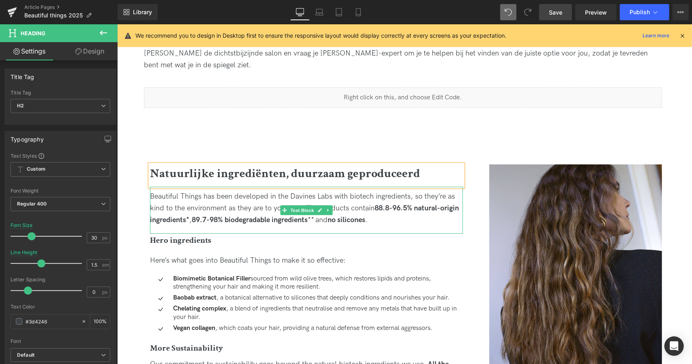
click at [217, 192] on div "Beautiful Things has been developed in the Davines Labs with biotech ingredient…" at bounding box center [306, 208] width 313 height 35
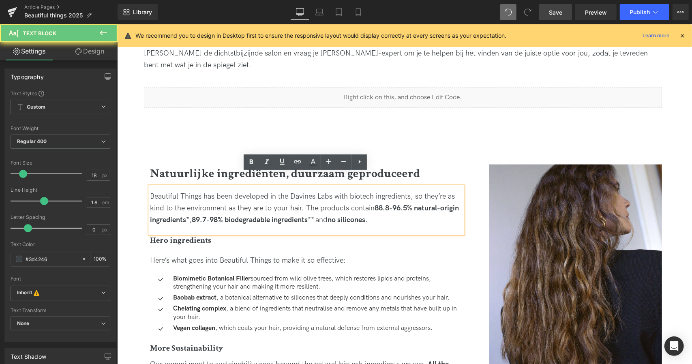
click at [217, 192] on div "Beautiful Things has been developed in the Davines Labs with biotech ingredient…" at bounding box center [306, 208] width 313 height 35
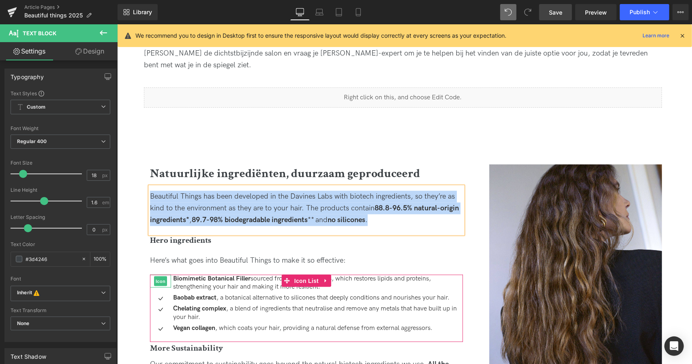
paste div
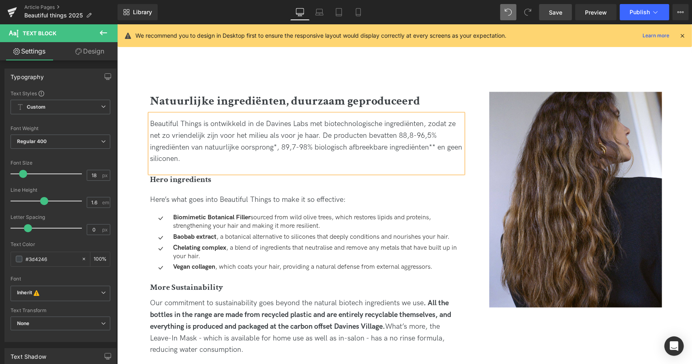
scroll to position [790, 0]
click at [188, 173] on span "Hero ingredients" at bounding box center [180, 178] width 61 height 11
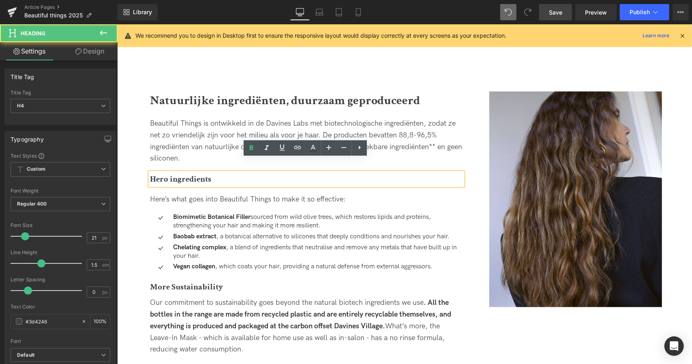
click at [204, 173] on span "Hero ingredients" at bounding box center [180, 178] width 61 height 11
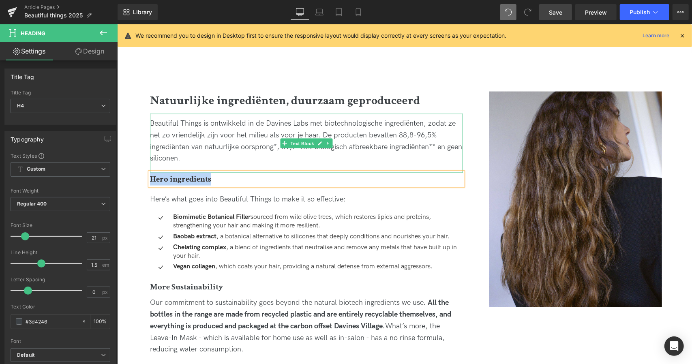
paste div
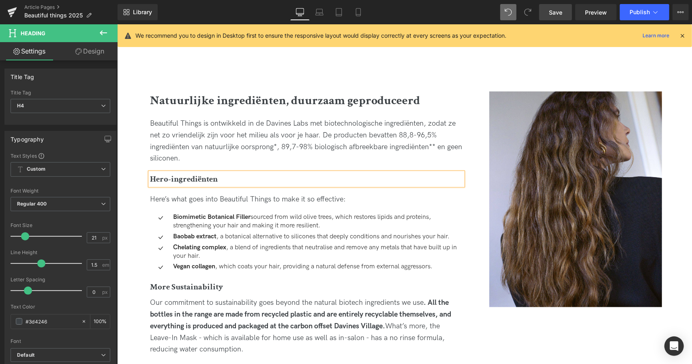
click at [221, 195] on span "Here’s what goes into Beautiful Things to make it so effective:" at bounding box center [248, 199] width 196 height 9
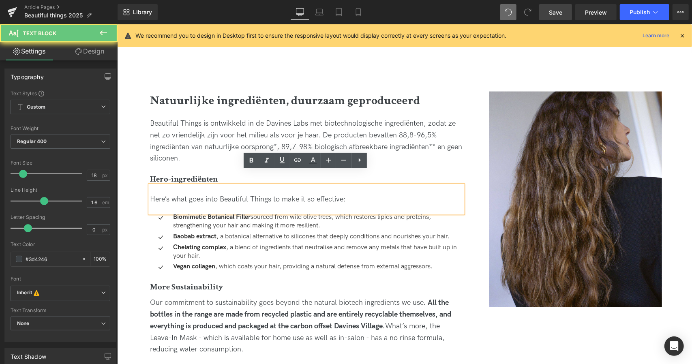
click at [225, 195] on span "Here’s what goes into Beautiful Things to make it so effective:" at bounding box center [248, 199] width 196 height 9
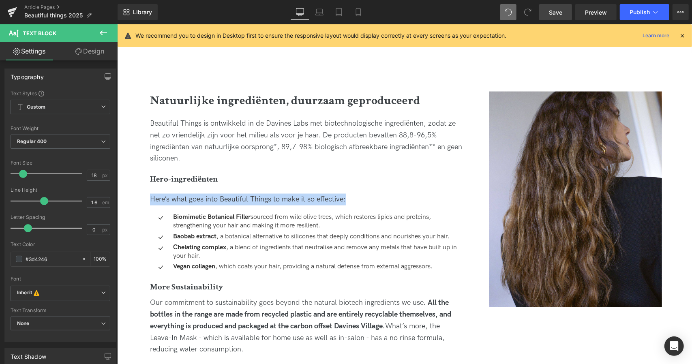
paste div
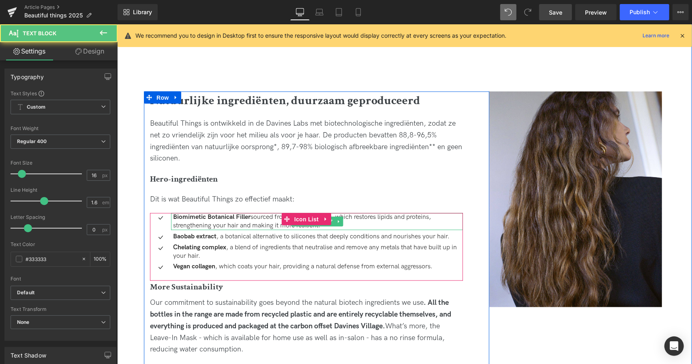
click at [228, 213] on p "Biomimetic Botanical Filler sourced from wild olive trees, which restores lipid…" at bounding box center [318, 221] width 290 height 17
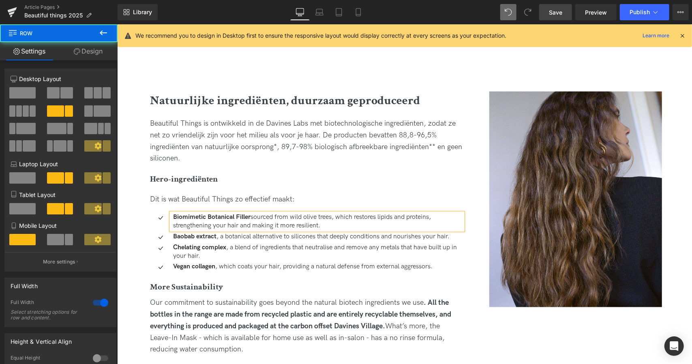
click at [500, 63] on div "Image Natuurlijke ingrediënten, duurzaam geproduceerd Heading Beautiful Things …" at bounding box center [402, 238] width 575 height 350
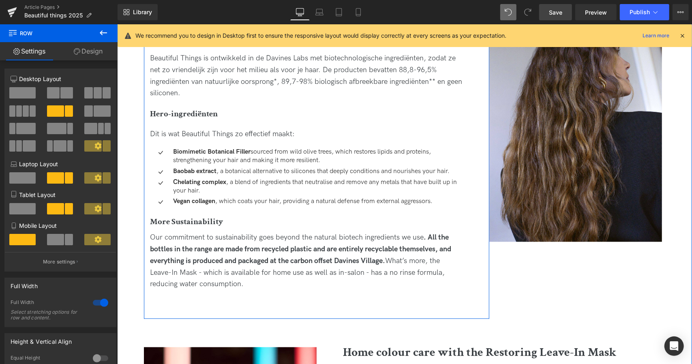
scroll to position [856, 0]
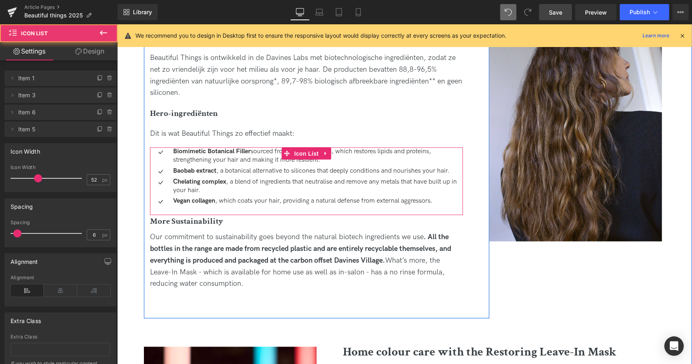
click at [322, 161] on ul "Icon Biomimetic Botanical Filler sourced from wild olive trees, which restores …" at bounding box center [306, 177] width 313 height 60
click at [303, 167] on div "Baobab extract , a botanical alternative to silicones that deeply conditions an…" at bounding box center [317, 171] width 292 height 9
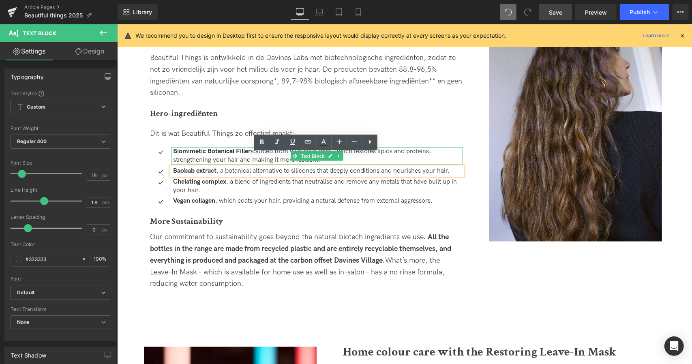
click at [178, 147] on strong "Biomimetic Botanical Filler" at bounding box center [211, 151] width 77 height 8
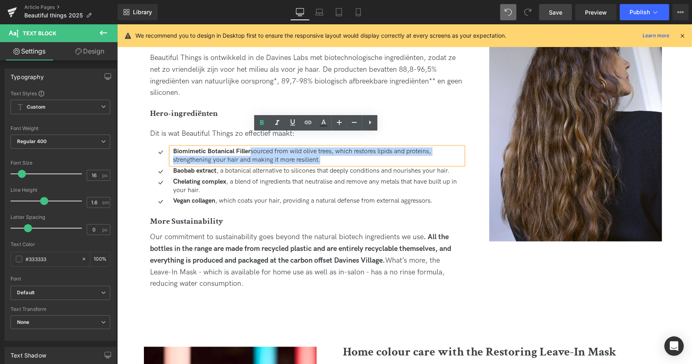
drag, startPoint x: 327, startPoint y: 147, endPoint x: 251, endPoint y: 135, distance: 77.1
click at [251, 147] on p "Biomimetic Botanical Filler sourced from wild olive trees, which restores lipid…" at bounding box center [318, 155] width 290 height 17
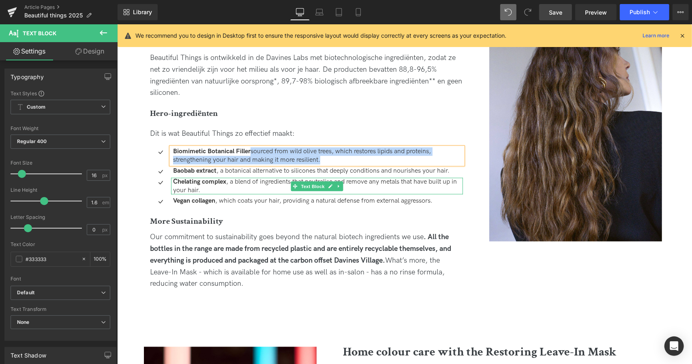
paste div
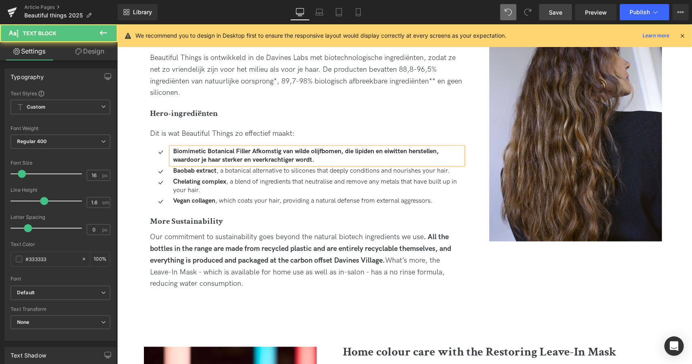
click at [250, 147] on strong "Biomimetic Botanical Filler Afkomstig van wilde olijfbomen, die lipiden en eiwi…" at bounding box center [306, 155] width 266 height 16
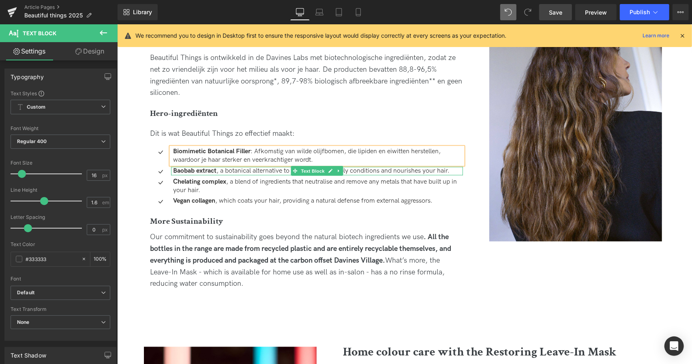
click at [214, 167] on strong "Baobab extract" at bounding box center [194, 171] width 43 height 8
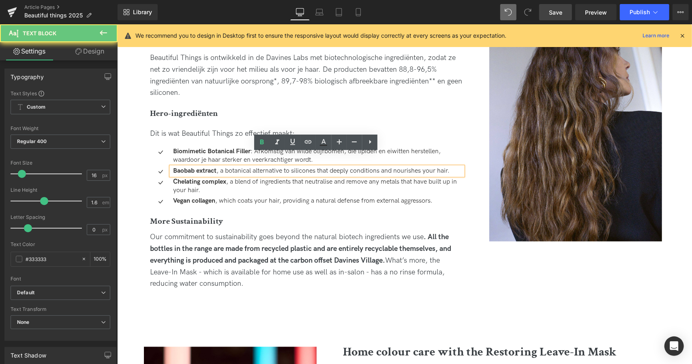
click at [231, 167] on p "Baobab extract , a botanical alternative to silicones that deeply conditions an…" at bounding box center [318, 171] width 290 height 9
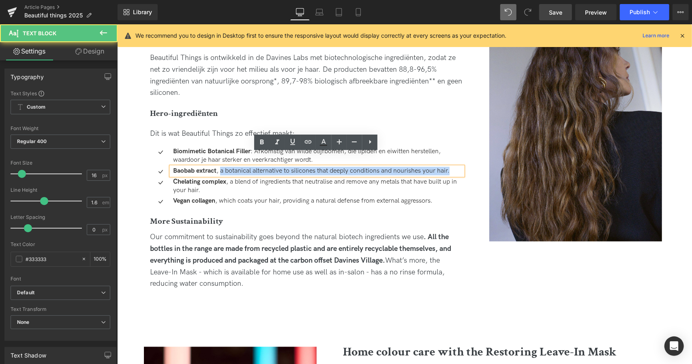
drag, startPoint x: 219, startPoint y: 156, endPoint x: 513, endPoint y: 163, distance: 294.1
click at [513, 163] on div "Image Natuurlijke ingrediënten, duurzaam geproduceerd Heading Beautiful Things …" at bounding box center [402, 172] width 575 height 350
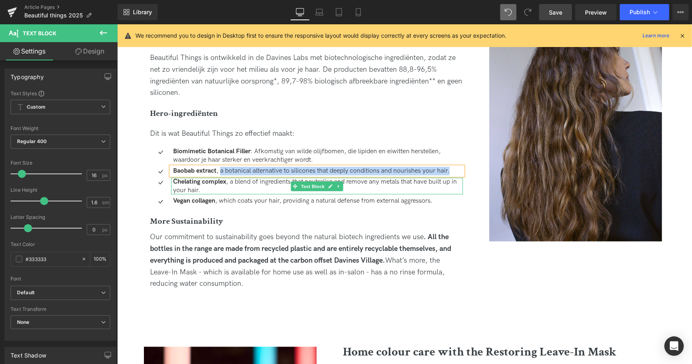
paste div
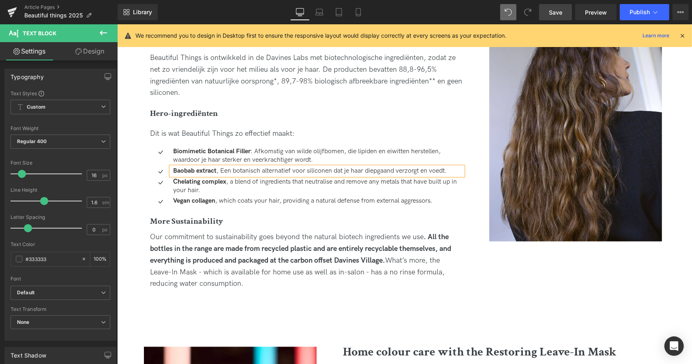
click at [223, 167] on p "Baobab extract , Een botanisch alternatief voor siliconen dat je haar diepgaand…" at bounding box center [318, 171] width 290 height 9
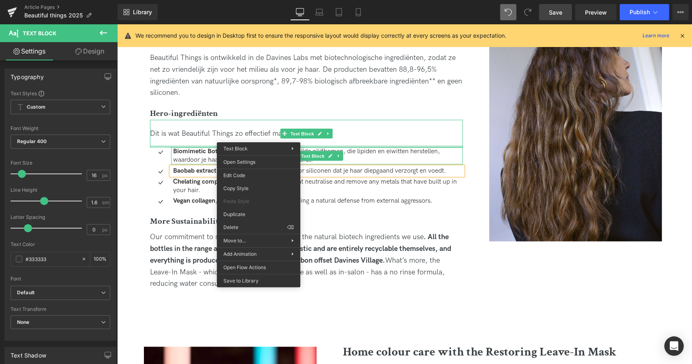
click at [298, 128] on div "Dit is wat Beautiful Things zo effectief maakt:" at bounding box center [306, 134] width 313 height 12
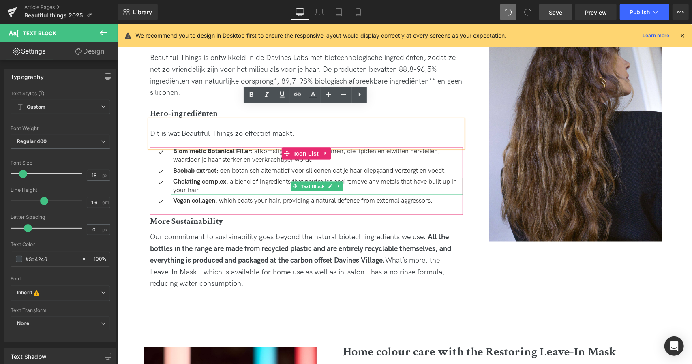
click at [236, 178] on p "Chelating complex , a blend of ingredients that neutralise and remove any metal…" at bounding box center [318, 186] width 290 height 17
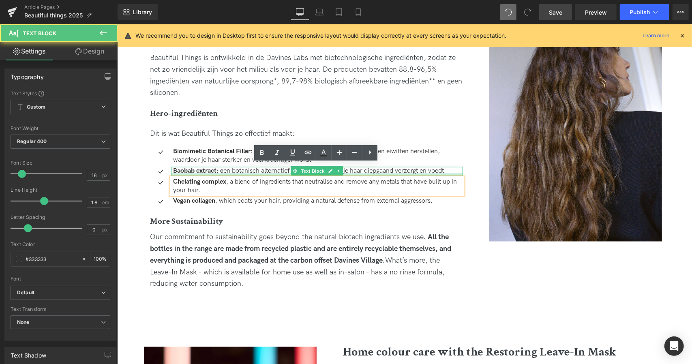
click at [223, 167] on p "Baobab extract: e en botanisch alternatief voor siliconen dat je haar diepgaand…" at bounding box center [318, 171] width 290 height 9
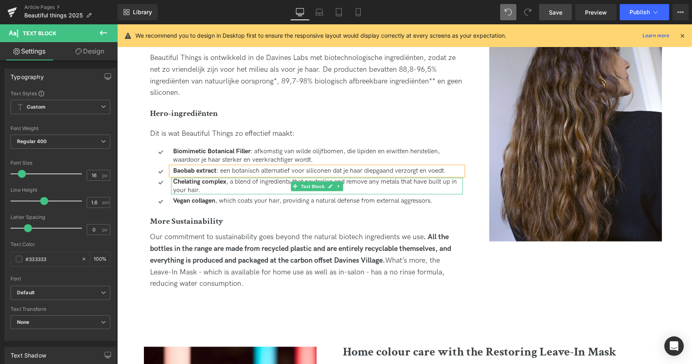
click at [228, 178] on p "Chelating complex , a blend of ingredients that neutralise and remove any metal…" at bounding box center [318, 186] width 290 height 17
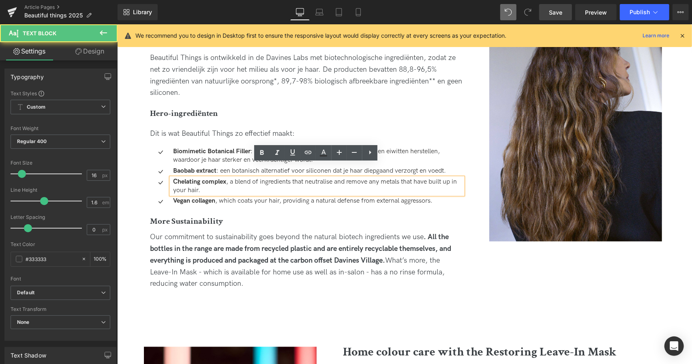
drag, startPoint x: 232, startPoint y: 176, endPoint x: 229, endPoint y: 167, distance: 9.0
click at [229, 178] on p "Chelating complex , a blend of ingredients that neutralise and remove any metal…" at bounding box center [318, 186] width 290 height 17
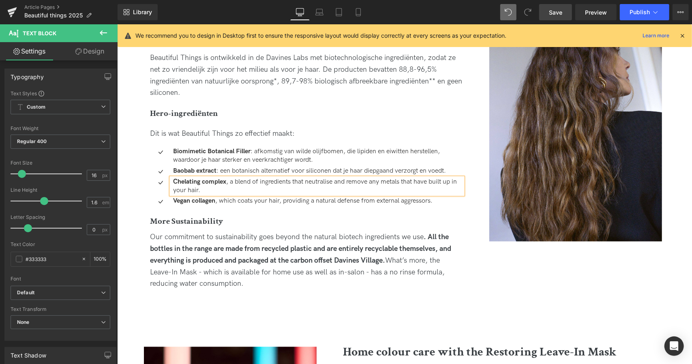
paste div
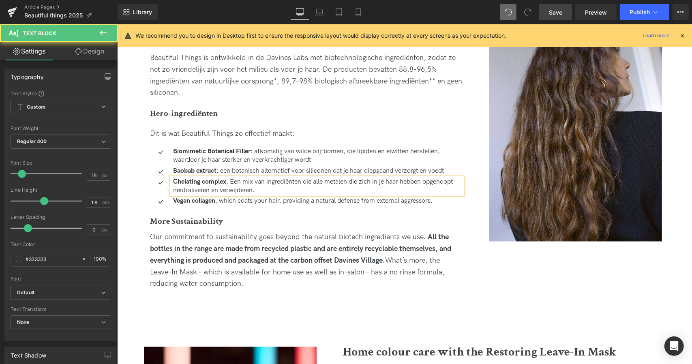
click at [234, 178] on p "Chelating complex , Een mix van ingrediënten die alle metalen die zich in je ha…" at bounding box center [318, 186] width 290 height 17
click at [259, 197] on p "Vegan collagen , which coats your hair, providing a natural defense from extern…" at bounding box center [318, 201] width 290 height 9
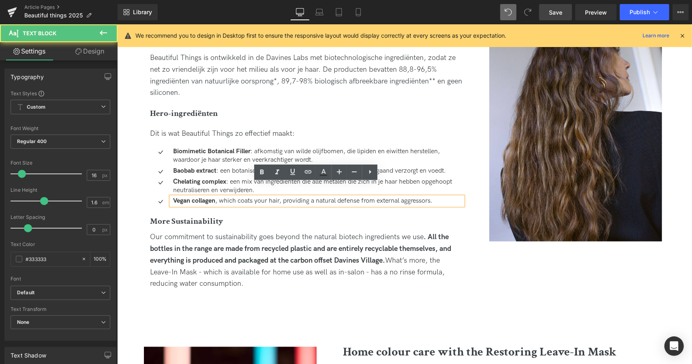
click at [259, 197] on p "Vegan collagen , which coats your hair, providing a natural defense from extern…" at bounding box center [318, 201] width 290 height 9
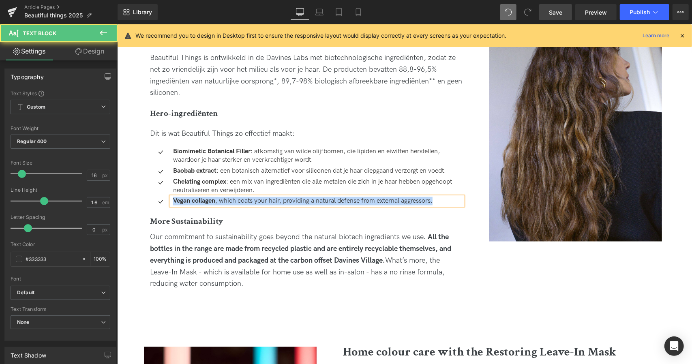
click at [242, 197] on p "Vegan collagen , which coats your hair, providing a natural defense from extern…" at bounding box center [318, 201] width 290 height 9
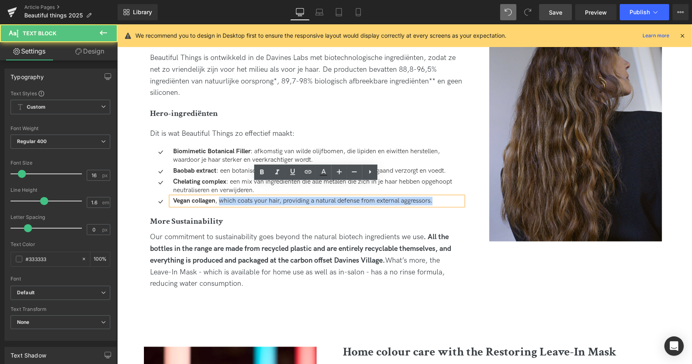
drag, startPoint x: 218, startPoint y: 188, endPoint x: 556, endPoint y: 192, distance: 337.4
click at [556, 192] on div "Image Natuurlijke ingrediënten, duurzaam geproduceerd Heading Beautiful Things …" at bounding box center [402, 172] width 575 height 350
paste div
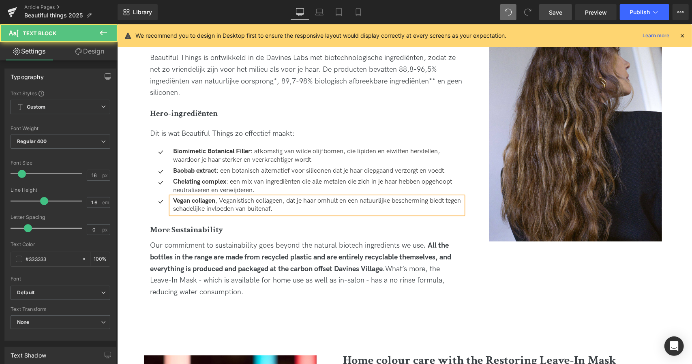
click at [220, 197] on p "Vegan collagen , Veganistisch collageen, dat je haar omhult en een natuurlijke …" at bounding box center [318, 205] width 290 height 17
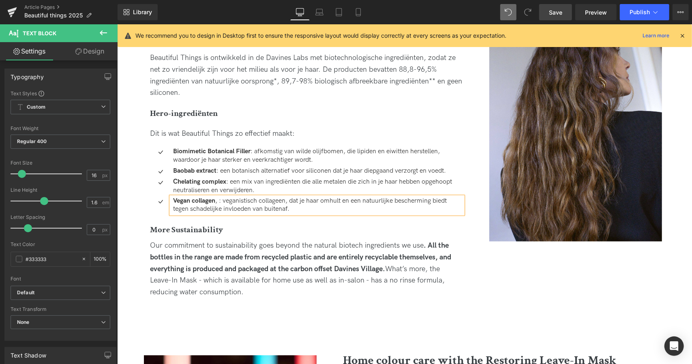
click at [217, 197] on p "Vegan collagen , : veganistisch collageen, dat je haar omhult en een natuurlijk…" at bounding box center [318, 205] width 290 height 17
click at [283, 223] on div "More Sustainability Heading" at bounding box center [306, 229] width 313 height 13
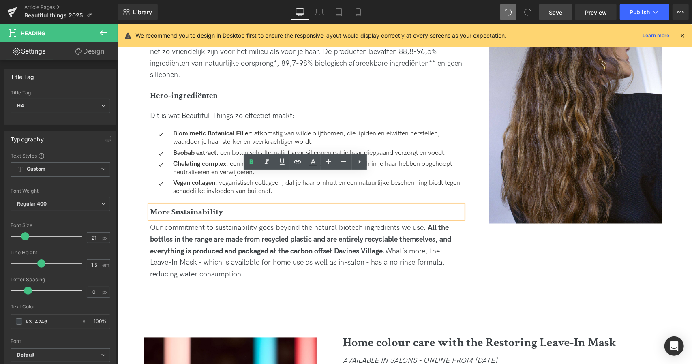
scroll to position [896, 0]
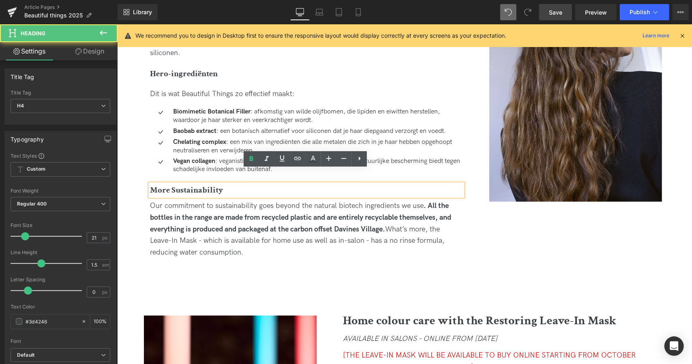
click at [221, 184] on h4 "More Sustainability" at bounding box center [306, 190] width 313 height 13
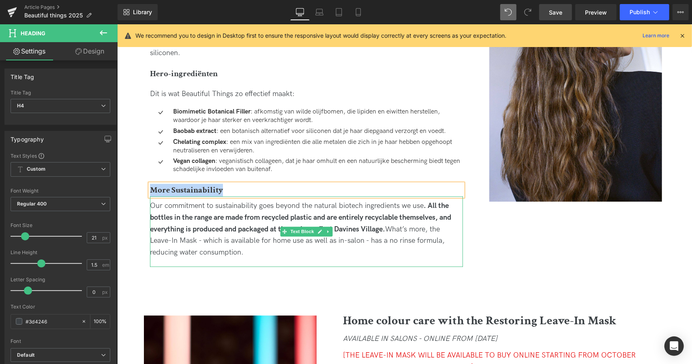
paste div
click at [217, 200] on div "Our commitment to sustainability goes beyond the natural biotech ingredients we…" at bounding box center [306, 229] width 313 height 58
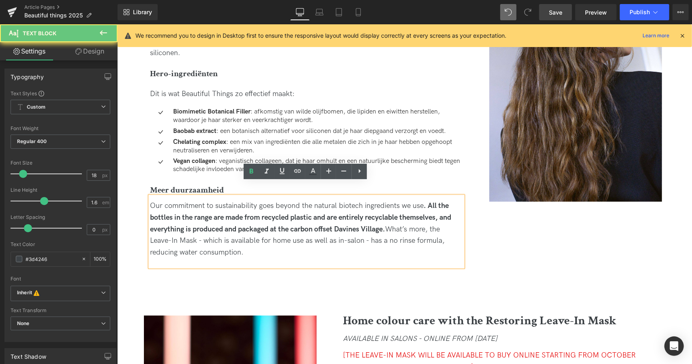
click at [240, 242] on div "Our commitment to sustainability goes beyond the natural biotech ingredients we…" at bounding box center [306, 229] width 313 height 58
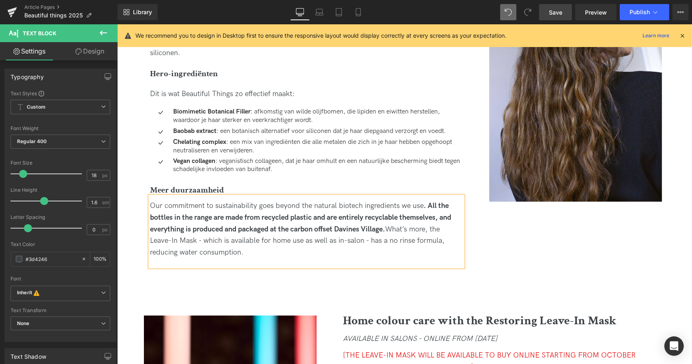
paste div
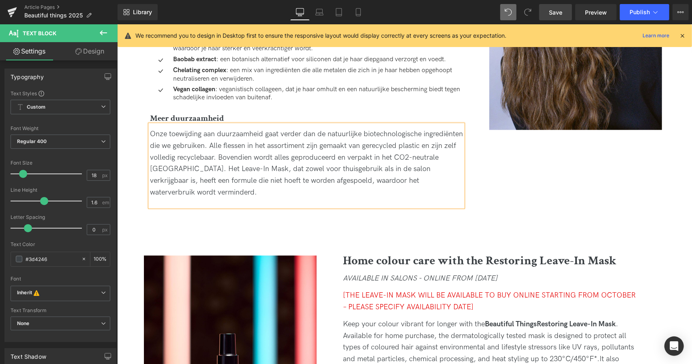
scroll to position [978, 0]
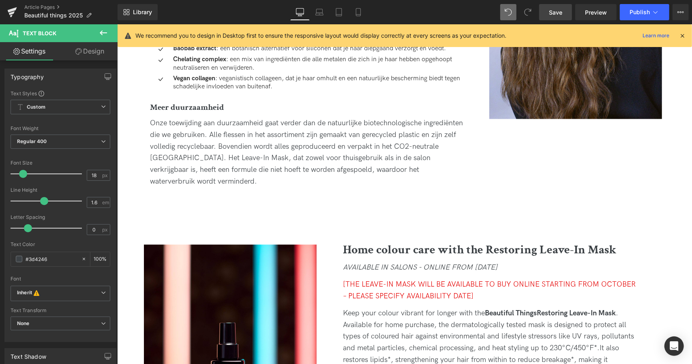
drag, startPoint x: 559, startPoint y: 9, endPoint x: 265, endPoint y: 118, distance: 313.7
click at [559, 9] on span "Save" at bounding box center [555, 12] width 13 height 9
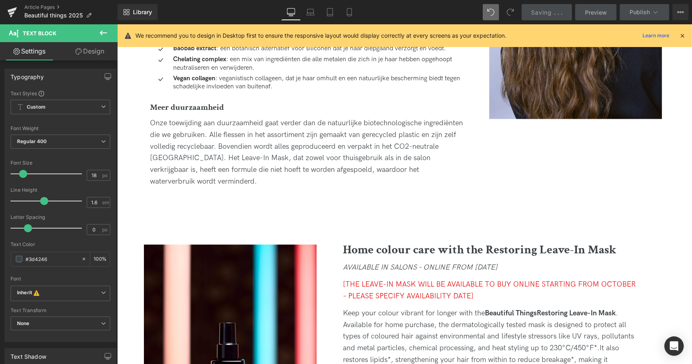
click at [383, 242] on b "Home colour care with the Restoring Leave-In Mask" at bounding box center [479, 250] width 273 height 16
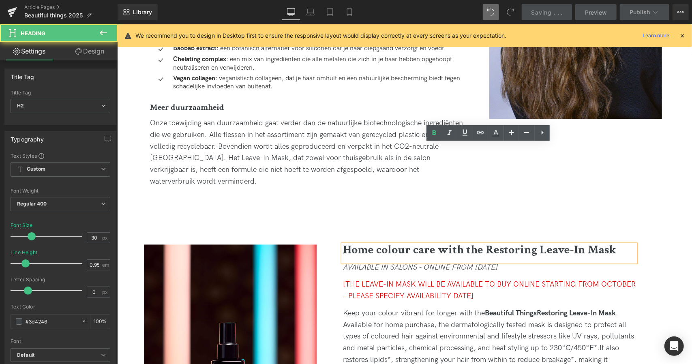
scroll to position [1065, 0]
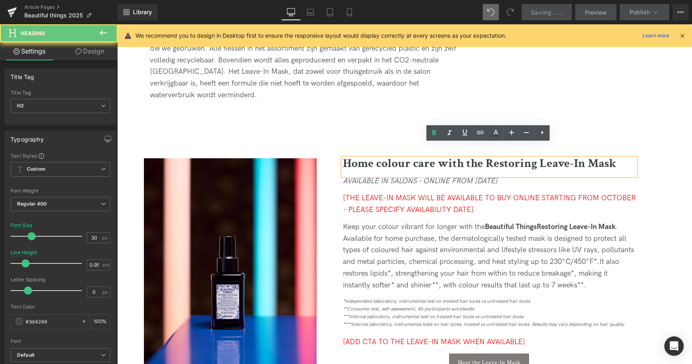
click at [395, 155] on b "Home colour care with the Restoring Leave-In Mask" at bounding box center [479, 163] width 273 height 16
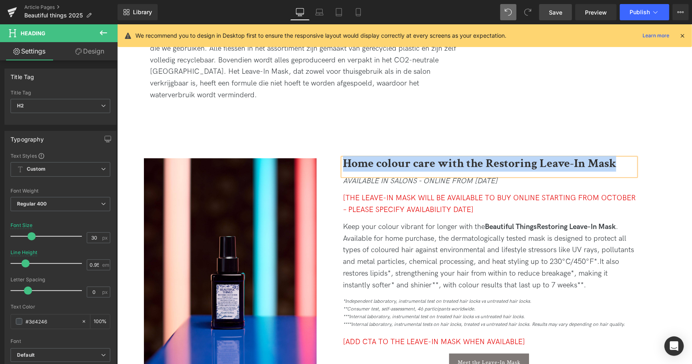
paste div
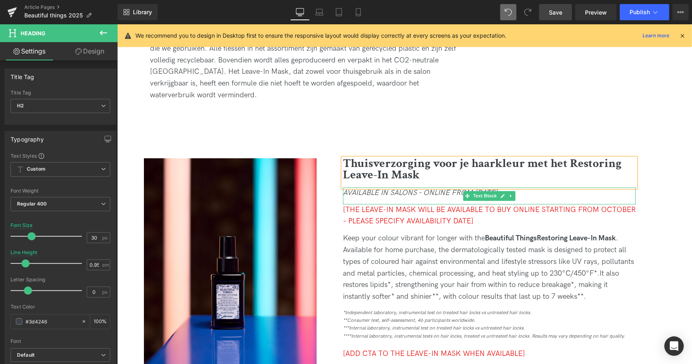
click at [420, 188] on icon "AVAILABLE IN SALONS - ONLINE FROM [DATE]" at bounding box center [420, 192] width 154 height 9
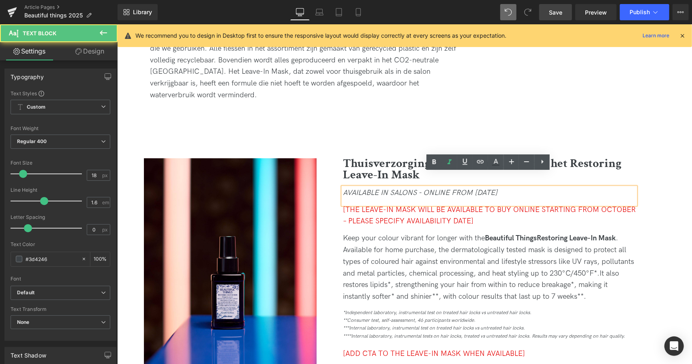
click at [399, 187] on div "AVAILABLE IN SALONS - ONLINE FROM [DATE]" at bounding box center [489, 195] width 293 height 17
click at [409, 188] on icon "AVAILABLE IN SALONS - ONLINE FROM [DATE]" at bounding box center [420, 192] width 154 height 9
click at [386, 188] on icon "AVAILABLE IN SALONS - ONLINE FROM [DATE]" at bounding box center [420, 192] width 154 height 9
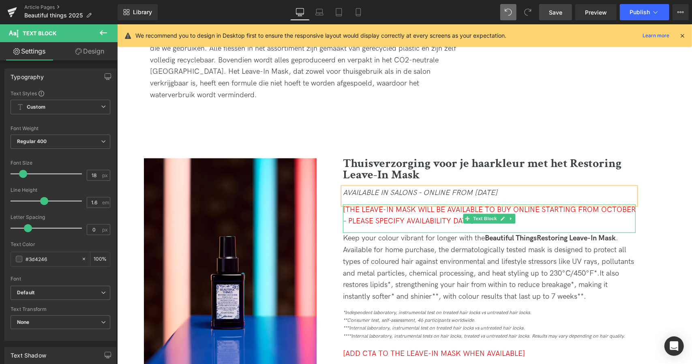
paste div
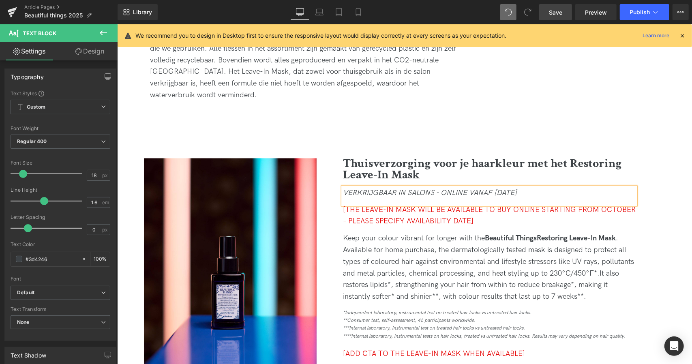
click at [345, 188] on icon "VERKRIJGBAAR IN SALONS - ONLINE VANAF [DATE]" at bounding box center [430, 192] width 174 height 9
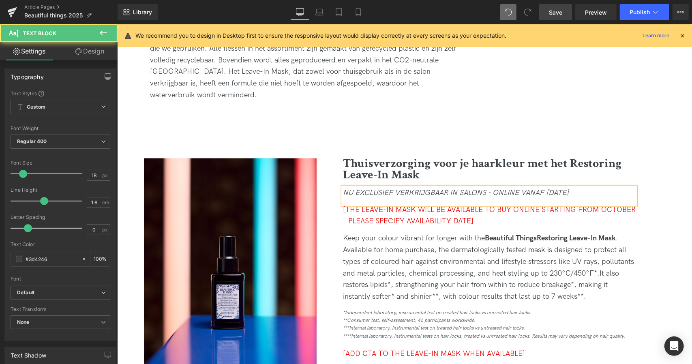
click at [491, 188] on icon "NU EXCLUSIEF VERKRIJGBAAR IN SALONS - ONLINE VANAF [DATE]" at bounding box center [456, 192] width 226 height 9
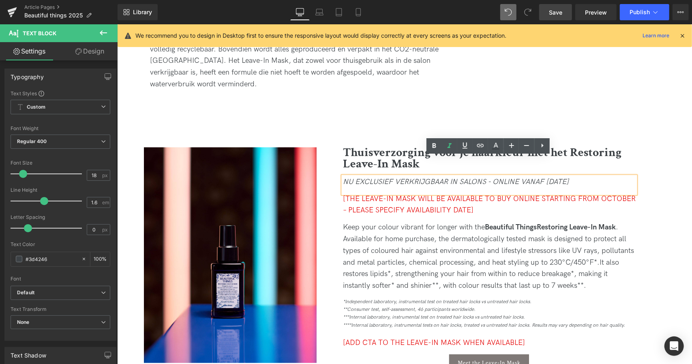
scroll to position [1087, 0]
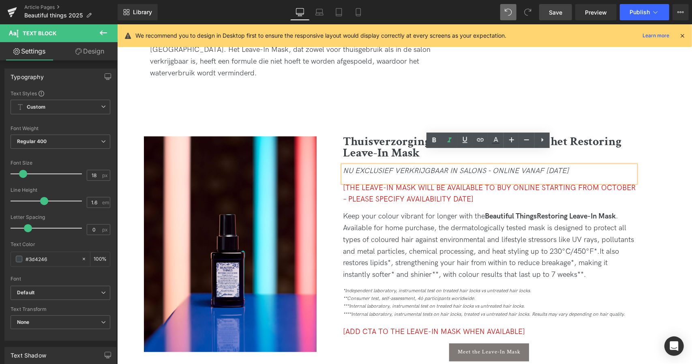
click at [483, 182] on div "[THE LEAVE-IN MASK WILL BE AVAILABLE TO BUY ONLINE STARTING FROM OCTOBER – PLEA…" at bounding box center [489, 196] width 293 height 29
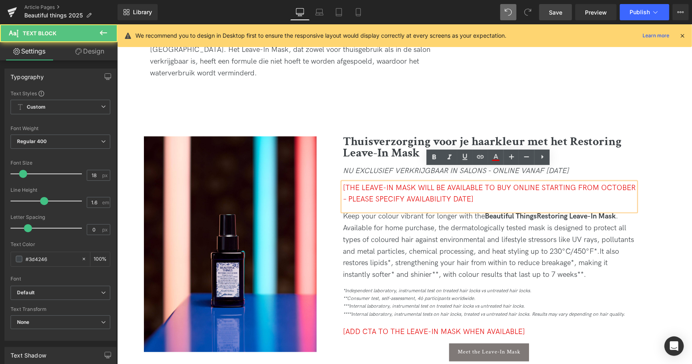
click at [483, 182] on div "[THE LEAVE-IN MASK WILL BE AVAILABLE TO BUY ONLINE STARTING FROM OCTOBER – PLEA…" at bounding box center [489, 196] width 293 height 29
click at [543, 162] on icon at bounding box center [543, 157] width 10 height 10
click at [524, 183] on div "[THE LEAVE-IN MASK WILL BE AVAILABLE TO BUY ONLINE STARTING FROM OCTOBER – PLEA…" at bounding box center [489, 196] width 293 height 29
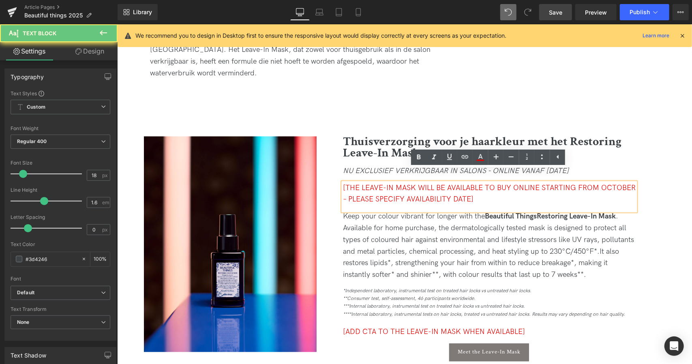
click at [479, 194] on div "[THE LEAVE-IN MASK WILL BE AVAILABLE TO BUY ONLINE STARTING FROM OCTOBER – PLEA…" at bounding box center [489, 196] width 293 height 29
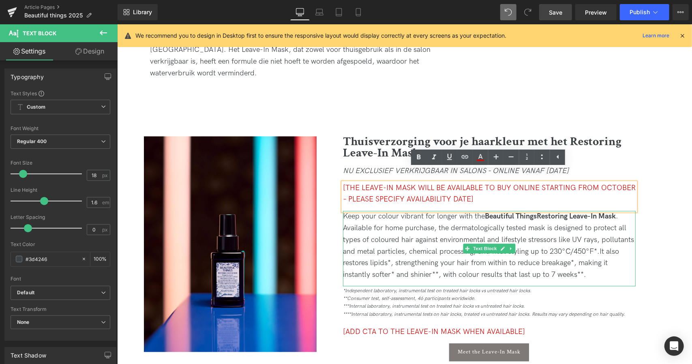
click at [664, 193] on div "Image Thuisverzorging voor je haarkleur met het Restoring Leave-In Mask Heading…" at bounding box center [402, 260] width 575 height 249
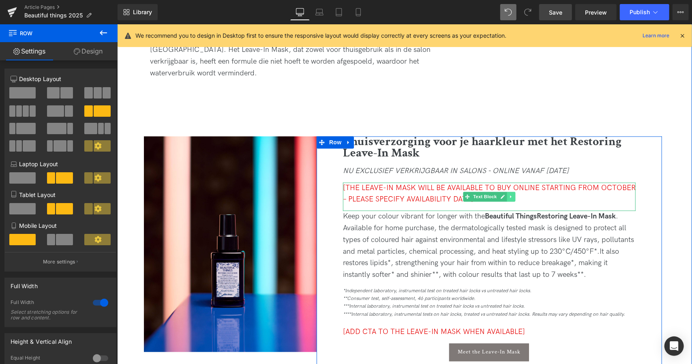
click at [510, 194] on icon at bounding box center [510, 196] width 4 height 5
click at [512, 191] on link at bounding box center [515, 196] width 9 height 10
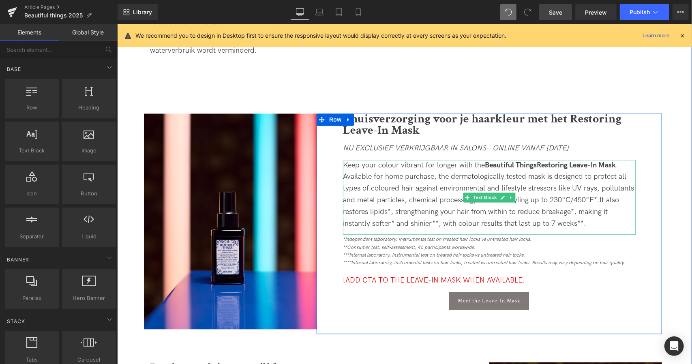
scroll to position [1111, 0]
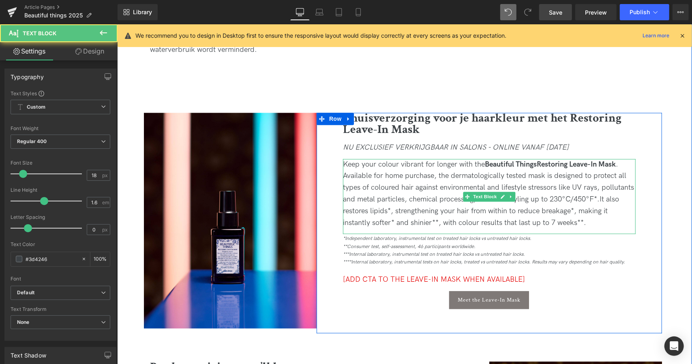
click at [406, 176] on span "Keep your colour vibrant for longer with the Beautiful Things Restoring Leave-I…" at bounding box center [488, 181] width 291 height 43
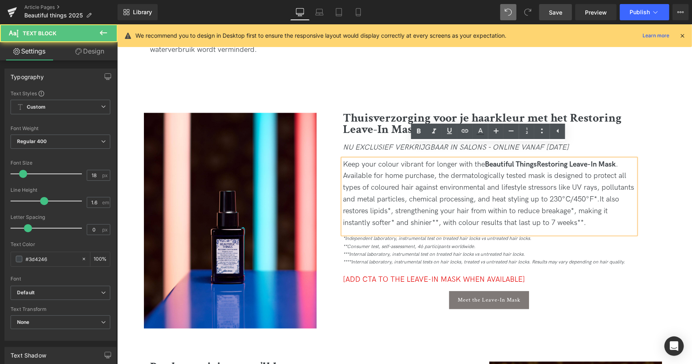
click at [405, 173] on span "Keep your colour vibrant for longer with the Beautiful Things Restoring Leave-I…" at bounding box center [488, 181] width 291 height 43
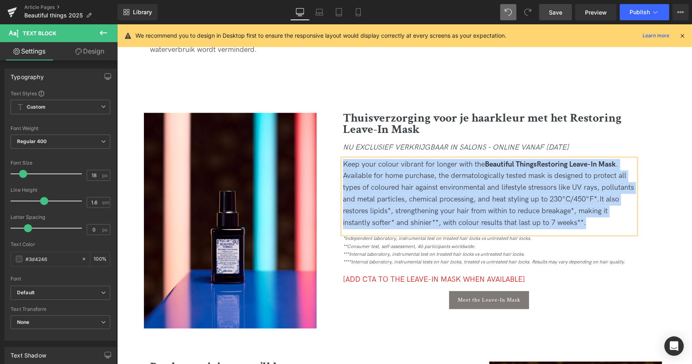
paste div
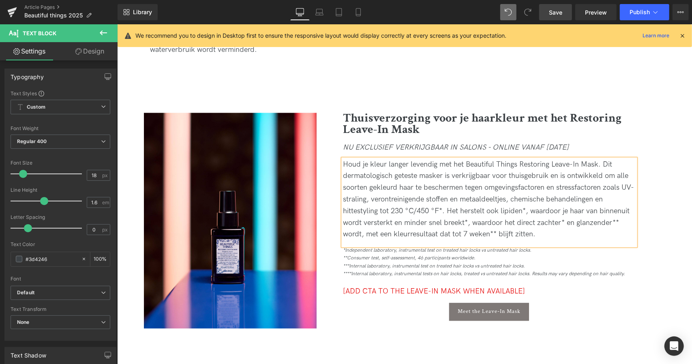
click at [546, 223] on div "Houd je kleur langer levendig met het Beautiful Things Restoring Leave-In Mask.…" at bounding box center [489, 200] width 293 height 82
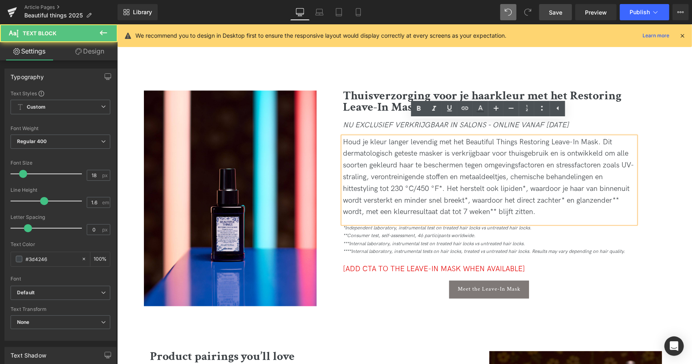
scroll to position [1133, 0]
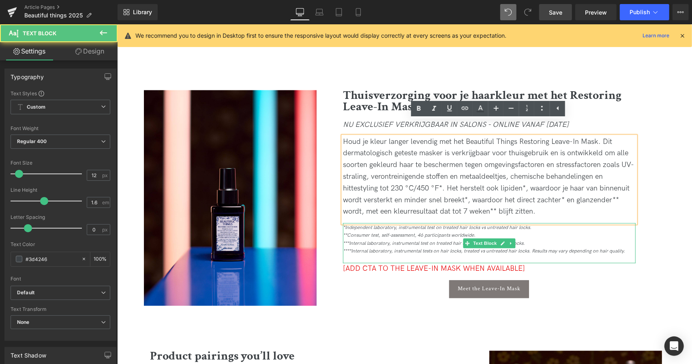
click at [477, 231] on div "*Independent laboratory, instrumental test on treated hair locks vs untreated h…" at bounding box center [489, 243] width 293 height 40
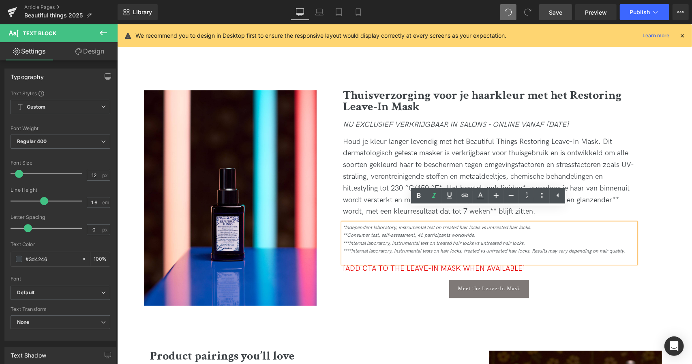
click at [397, 240] on icon "***Internal laboratory, instrumental test on treated hair locks vs untreated ha…" at bounding box center [434, 243] width 182 height 6
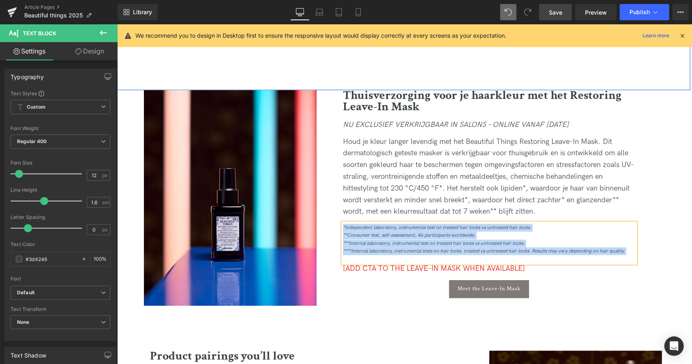
paste div
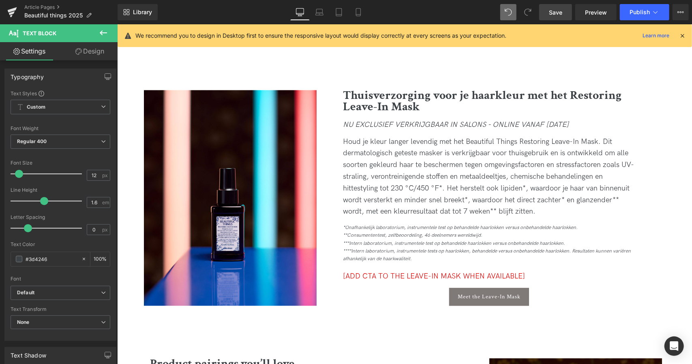
click at [553, 12] on span "Save" at bounding box center [555, 12] width 13 height 9
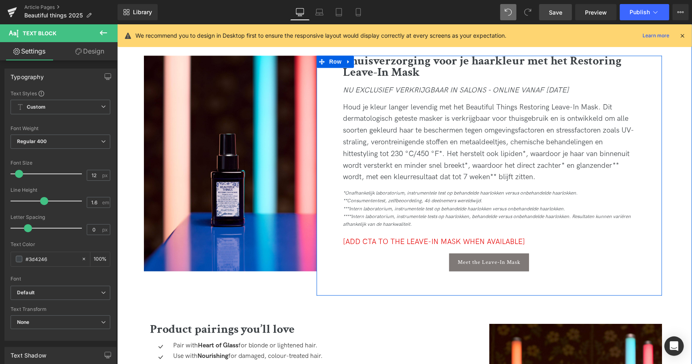
scroll to position [1187, 0]
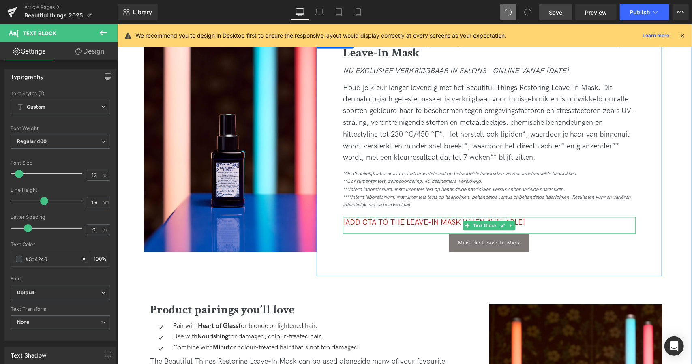
click at [453, 218] on span "[ADD CTA TO THE LEAVE-IN MASK WHEN AVAILABLE]" at bounding box center [434, 222] width 182 height 9
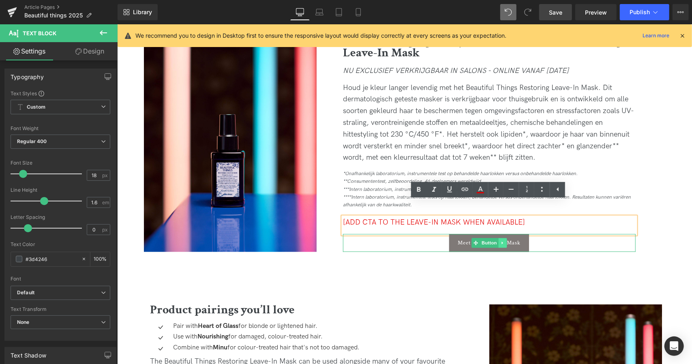
click at [500, 240] on icon at bounding box center [502, 242] width 4 height 5
click at [504, 240] on icon at bounding box center [506, 242] width 4 height 4
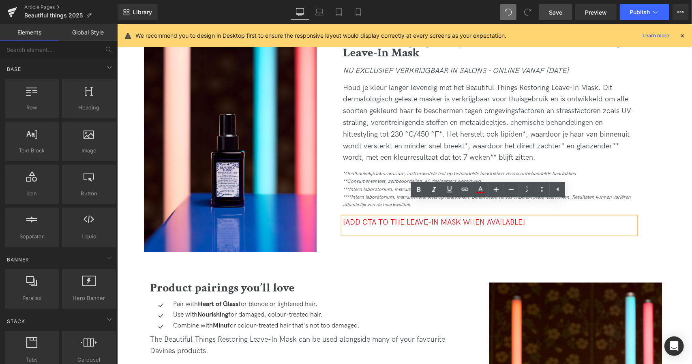
click at [534, 217] on div "[ADD CTA TO THE LEAVE-IN MASK WHEN AVAILABLE]" at bounding box center [489, 225] width 293 height 17
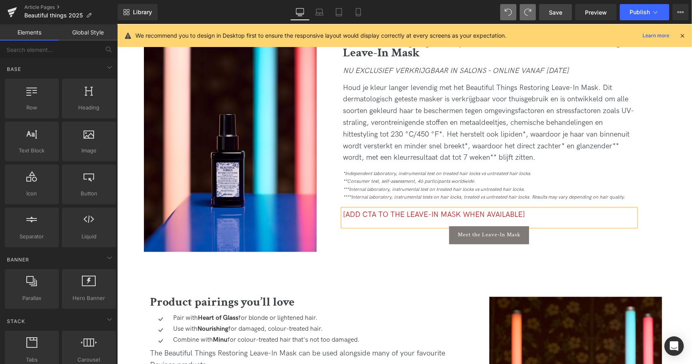
click at [440, 186] on icon "***Internal laboratory, instrumental test on treated hair locks vs untreated ha…" at bounding box center [434, 189] width 182 height 6
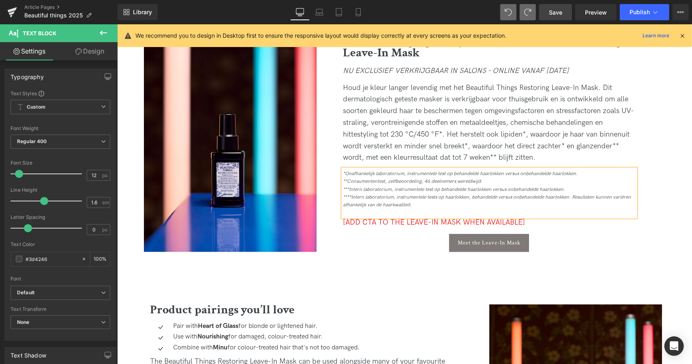
click at [547, 13] on link "Save" at bounding box center [555, 12] width 33 height 16
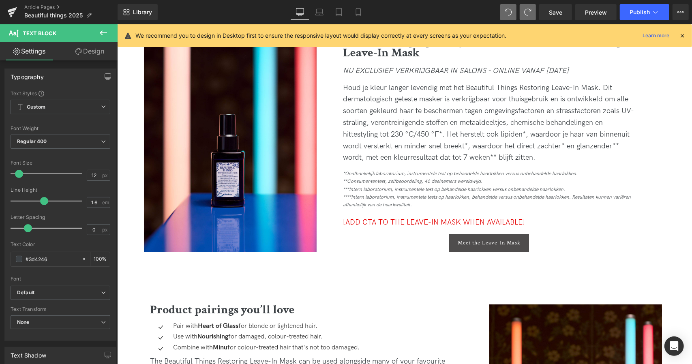
click at [484, 234] on div "Meet the Leave-In Mask Button" at bounding box center [489, 243] width 293 height 18
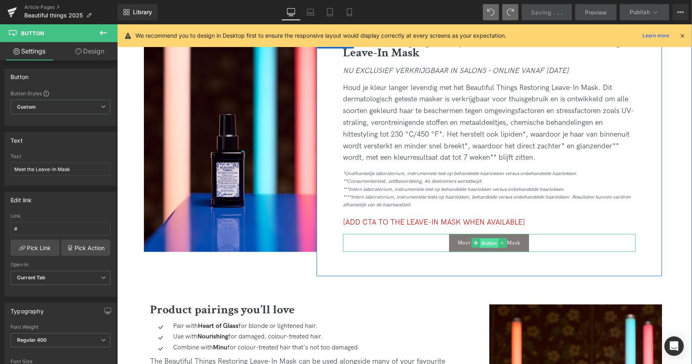
click at [491, 238] on span "Button" at bounding box center [489, 243] width 19 height 10
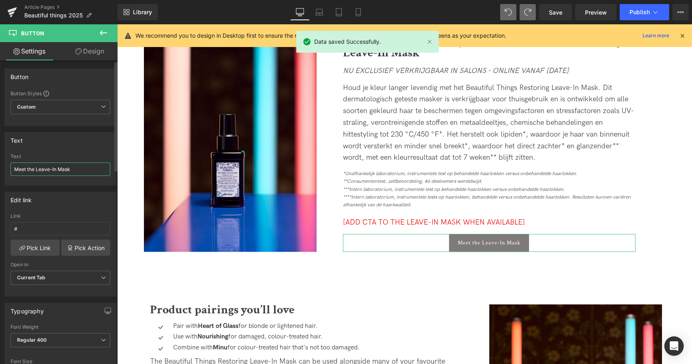
click at [67, 174] on input "Meet the Leave-In Mask" at bounding box center [61, 169] width 100 height 13
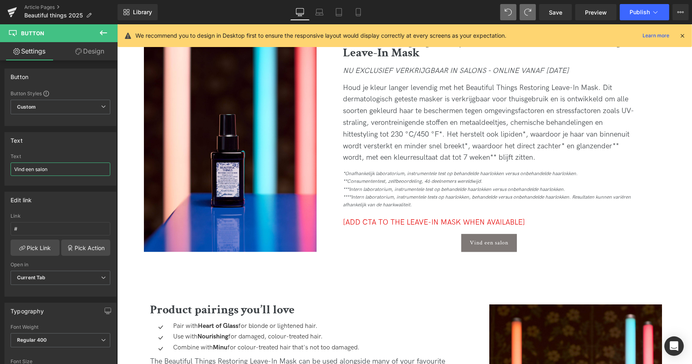
type input "Vind een salon"
click at [55, 226] on input "#" at bounding box center [61, 228] width 100 height 13
paste input "[URL][DOMAIN_NAME]"
type input "[URL][DOMAIN_NAME]"
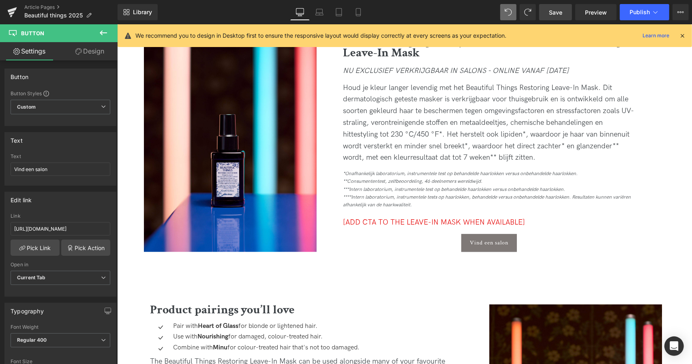
click at [556, 10] on span "Save" at bounding box center [555, 12] width 13 height 9
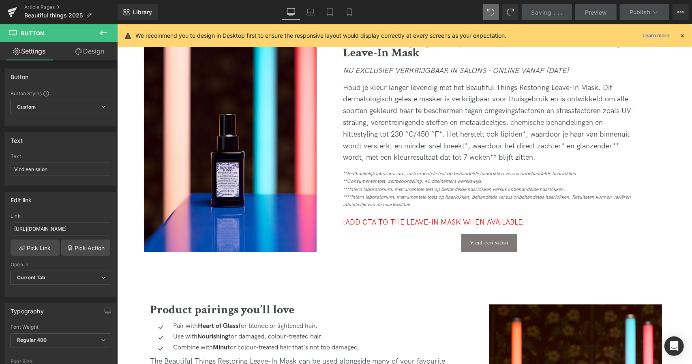
scroll to position [0, 0]
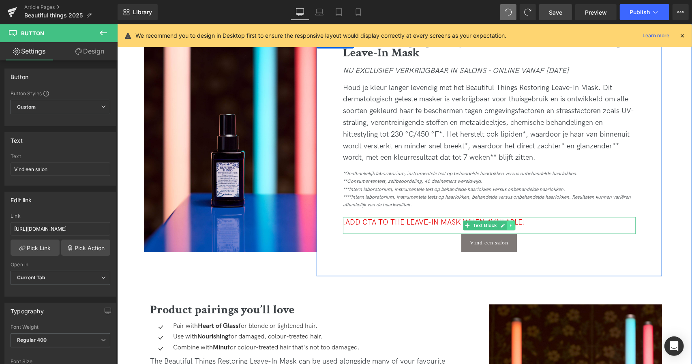
click at [509, 223] on icon at bounding box center [510, 225] width 4 height 5
click at [515, 223] on icon at bounding box center [515, 225] width 4 height 4
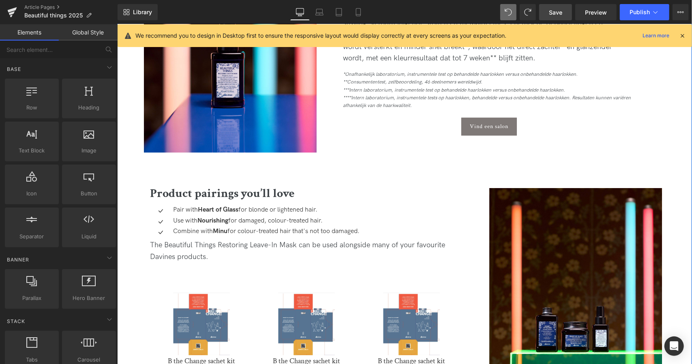
scroll to position [1295, 0]
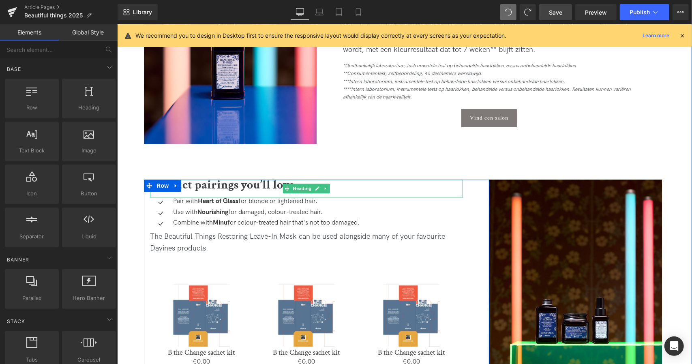
click at [209, 177] on b "Product pairings you’ll love" at bounding box center [222, 185] width 145 height 16
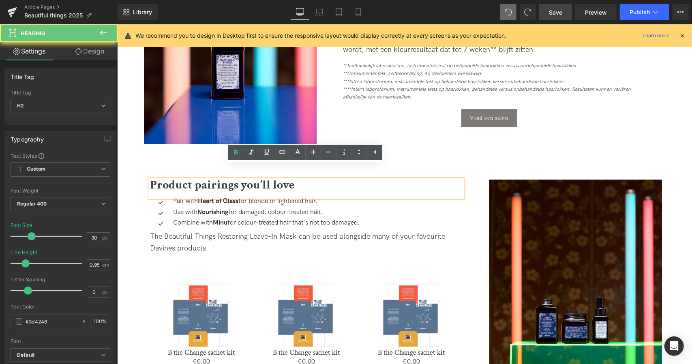
click at [209, 177] on b "Product pairings you’ll love" at bounding box center [222, 185] width 145 height 16
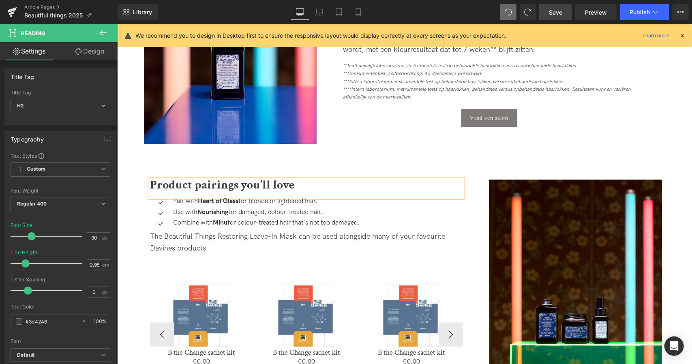
paste div
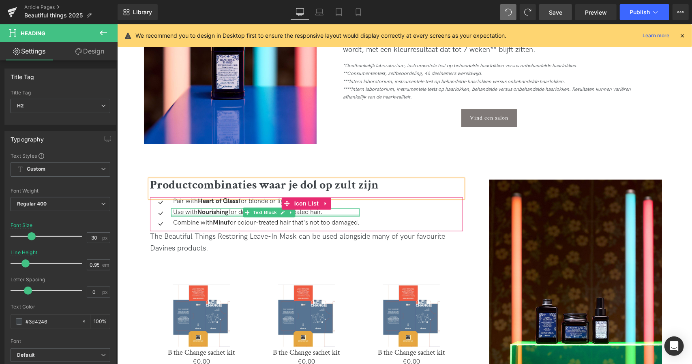
drag, startPoint x: 339, startPoint y: 210, endPoint x: 237, endPoint y: 201, distance: 102.2
click at [237, 208] on div "Use with Nourishing for damaged, colour-treated hair. Text Block" at bounding box center [265, 212] width 189 height 9
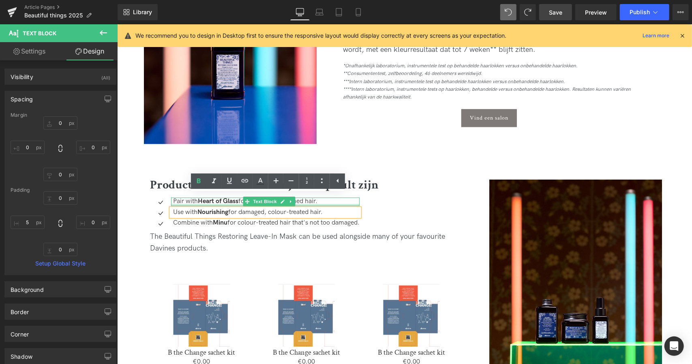
click at [178, 204] on div at bounding box center [265, 205] width 189 height 2
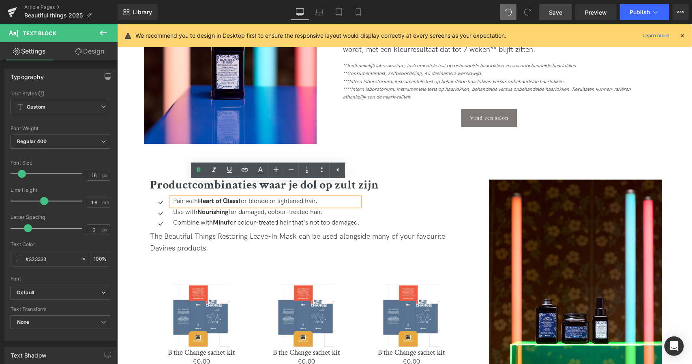
click at [182, 197] on p "Pair with Heart of Glass for blonde or lightened hair." at bounding box center [266, 201] width 187 height 9
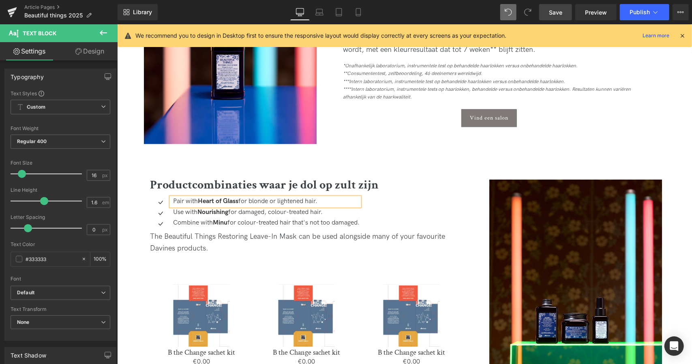
paste div
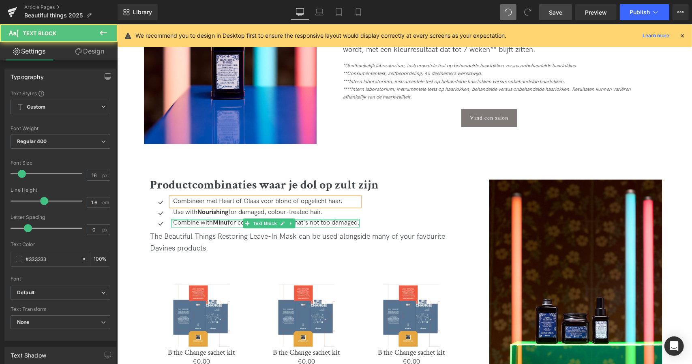
drag, startPoint x: 203, startPoint y: 205, endPoint x: 198, endPoint y: 195, distance: 11.4
click at [198, 197] on ul "Icon Combineer met Heart of Glass voor blond of opgelicht haar. Text Block Icon…" at bounding box center [255, 213] width 210 height 32
click at [198, 208] on div "Use with Nourishing for damaged, colour-treated hair. Text Block" at bounding box center [265, 212] width 189 height 9
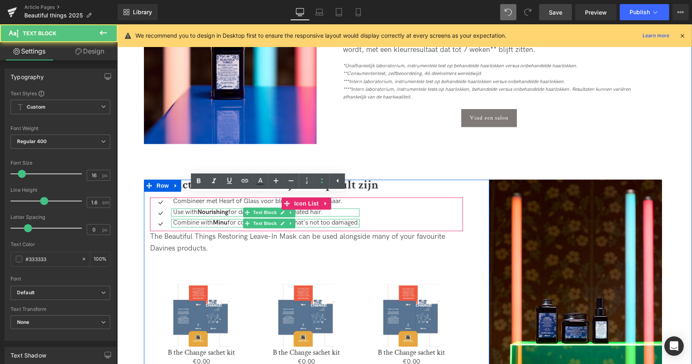
click at [206, 208] on strong "Nourishing" at bounding box center [212, 212] width 31 height 8
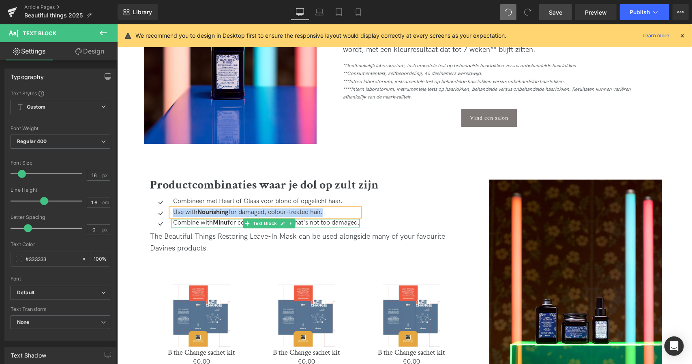
paste div
click at [209, 219] on p "Combine with Minu for colour-treated hair that's not too damaged." at bounding box center [273, 223] width 200 height 9
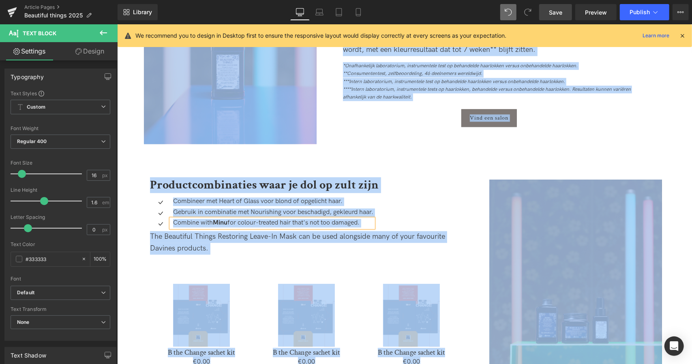
click at [209, 219] on p "Combine with Minu for colour-treated hair that's not too damaged." at bounding box center [273, 223] width 200 height 9
paste div
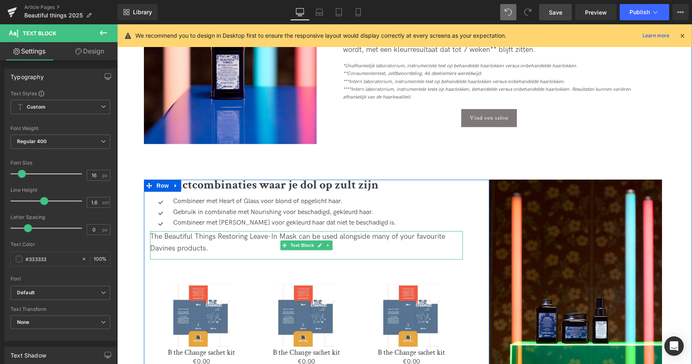
click at [187, 231] on div "The Beautiful Things Restoring Leave-In Mask can be used alongside many of your…" at bounding box center [306, 243] width 313 height 24
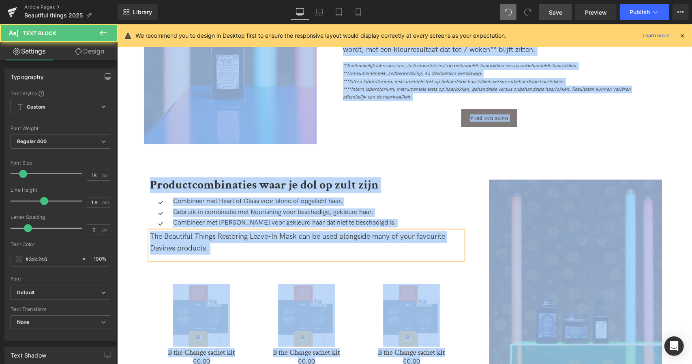
click at [187, 231] on div "The Beautiful Things Restoring Leave-In Mask can be used alongside many of your…" at bounding box center [306, 243] width 313 height 24
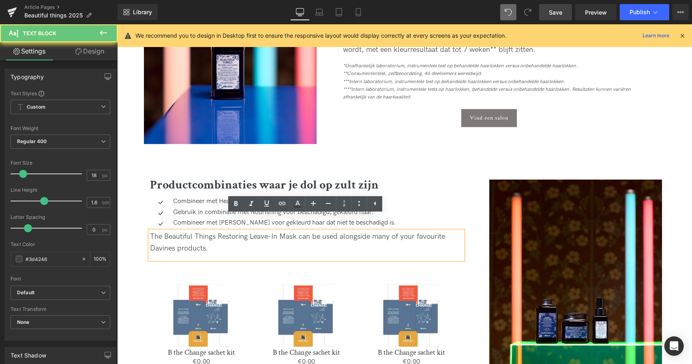
click at [187, 231] on div "The Beautiful Things Restoring Leave-In Mask can be used alongside many of your…" at bounding box center [306, 243] width 313 height 24
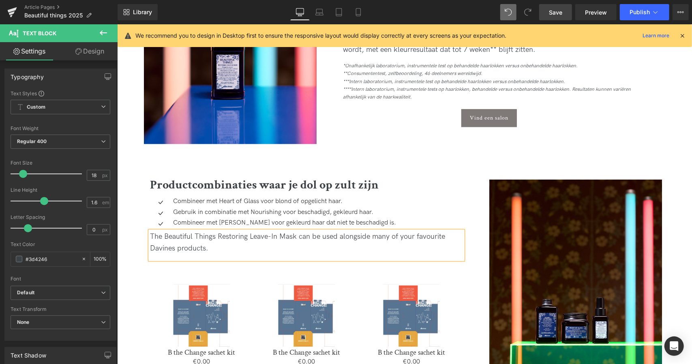
paste div
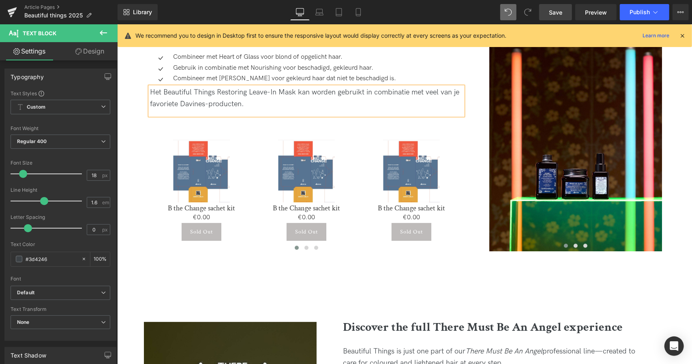
scroll to position [1440, 0]
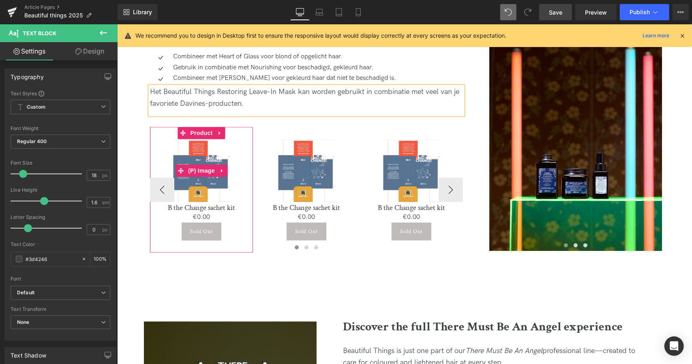
click at [158, 169] on div "Sale Off" at bounding box center [201, 170] width 95 height 62
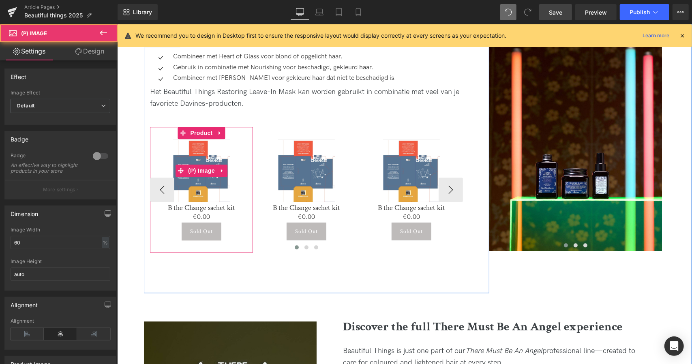
click at [158, 175] on div "Sale Off" at bounding box center [201, 170] width 95 height 62
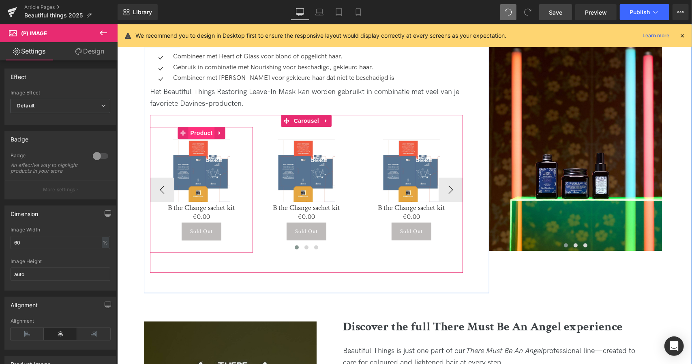
click at [200, 127] on span "Product" at bounding box center [201, 133] width 26 height 12
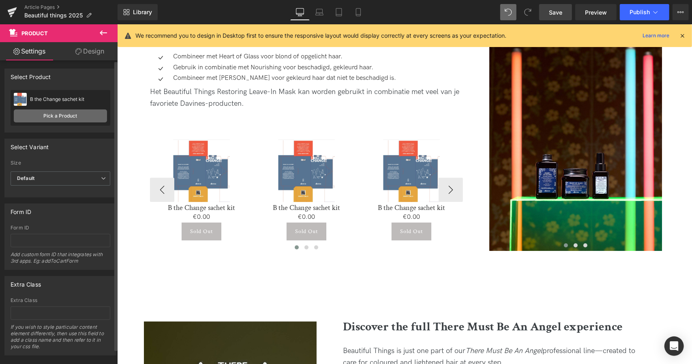
click at [69, 117] on link "Pick a Product" at bounding box center [60, 115] width 93 height 13
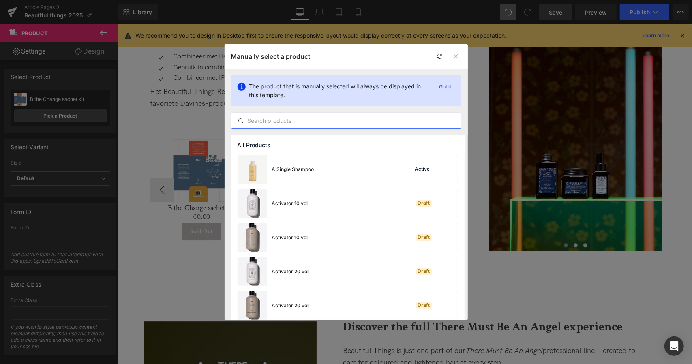
click at [281, 122] on input "text" at bounding box center [347, 121] width 230 height 10
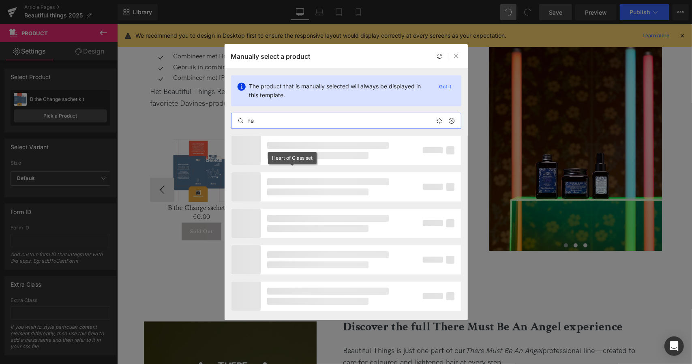
type input "h"
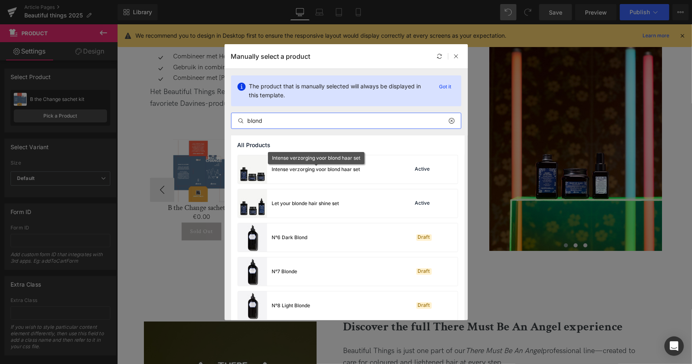
scroll to position [109, 0]
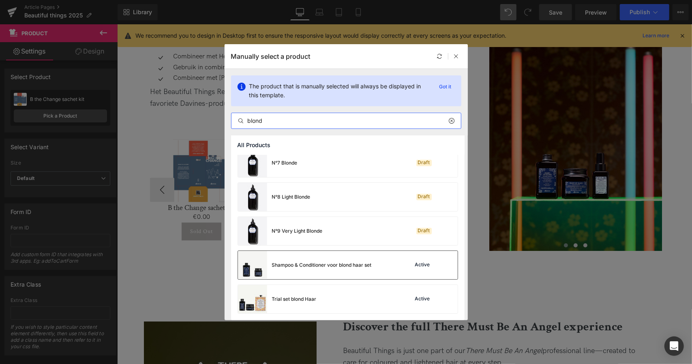
type input "blond"
click at [324, 271] on div "Shampoo & Conditioner voor blond haar set" at bounding box center [305, 265] width 134 height 28
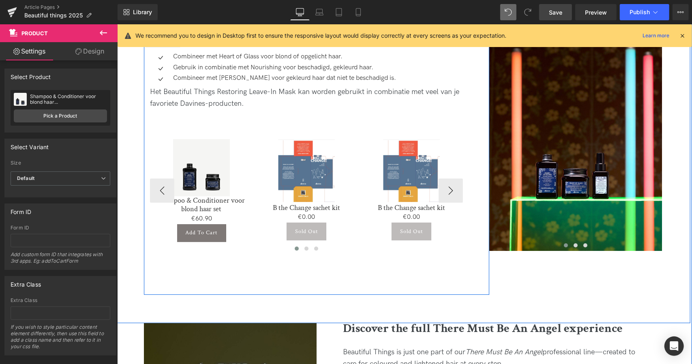
scroll to position [1413, 0]
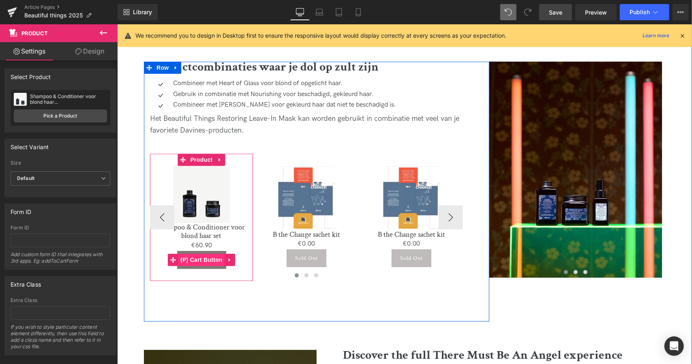
click at [202, 253] on span "(P) Cart Button" at bounding box center [201, 259] width 46 height 12
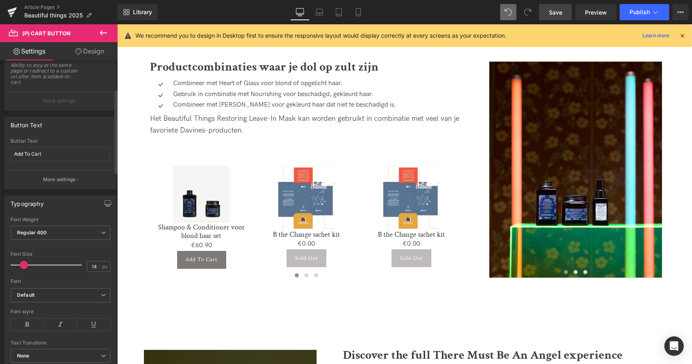
scroll to position [104, 0]
click at [62, 145] on input "Add To Cart" at bounding box center [61, 150] width 100 height 13
type input "A"
type input "Voeg toe aan winkelwagen"
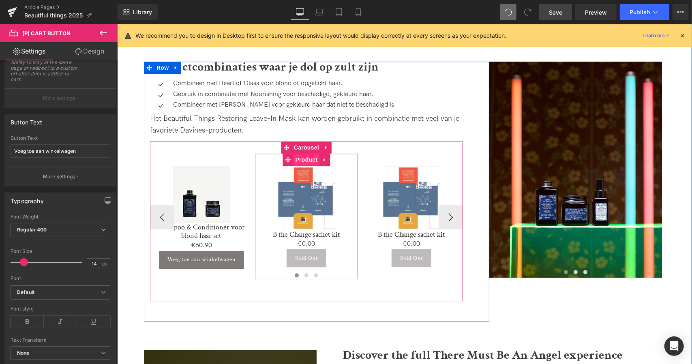
click at [304, 153] on span "Product" at bounding box center [306, 159] width 26 height 12
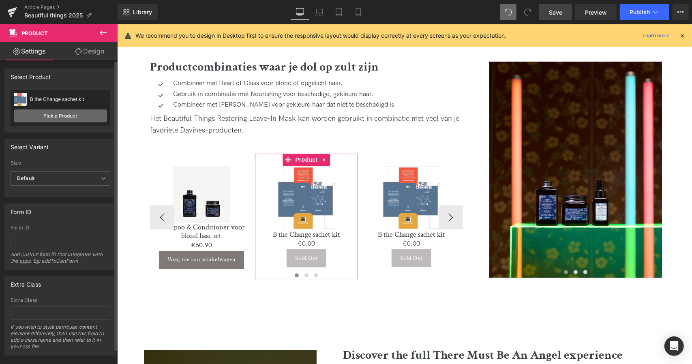
click at [52, 114] on link "Pick a Product" at bounding box center [60, 115] width 93 height 13
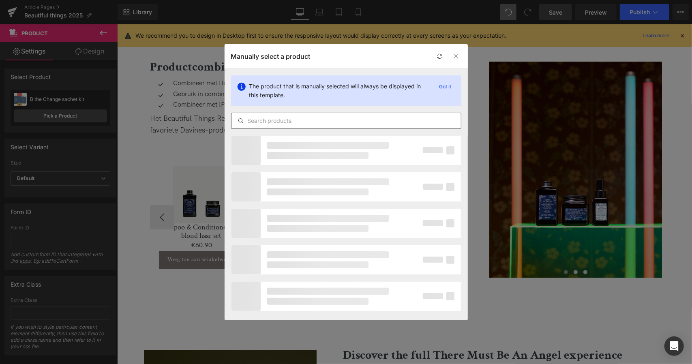
click at [314, 118] on input "text" at bounding box center [347, 121] width 230 height 10
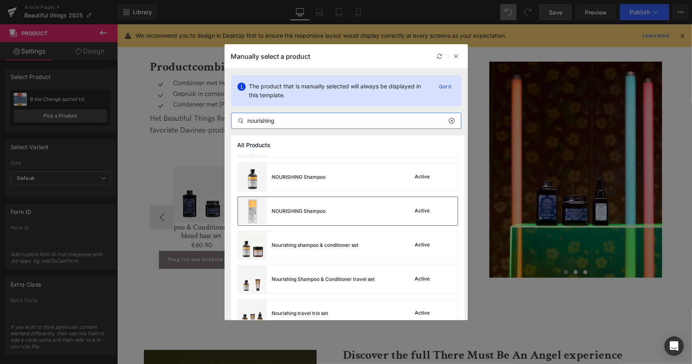
scroll to position [299, 0]
type input "nourishing"
click at [318, 240] on div "Nourishing shampoo & conditioner set" at bounding box center [298, 245] width 121 height 28
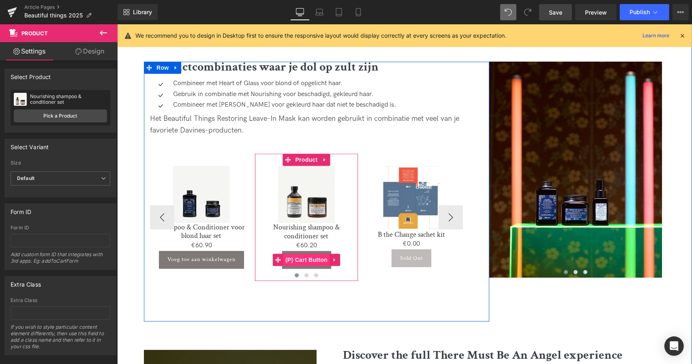
click at [310, 253] on span "(P) Cart Button" at bounding box center [306, 259] width 46 height 12
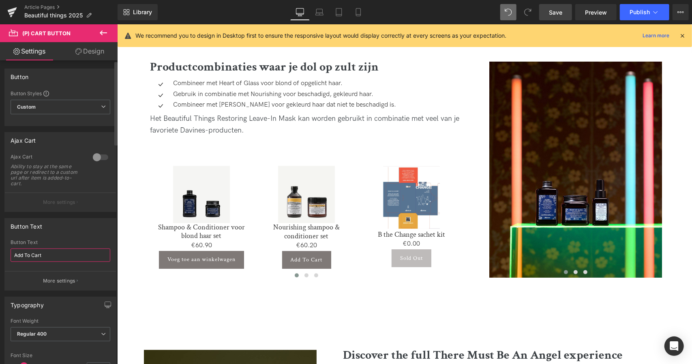
click at [57, 249] on input "Add To Cart" at bounding box center [61, 255] width 100 height 13
type input "A"
type input "Voeg toe aan winkelwagen"
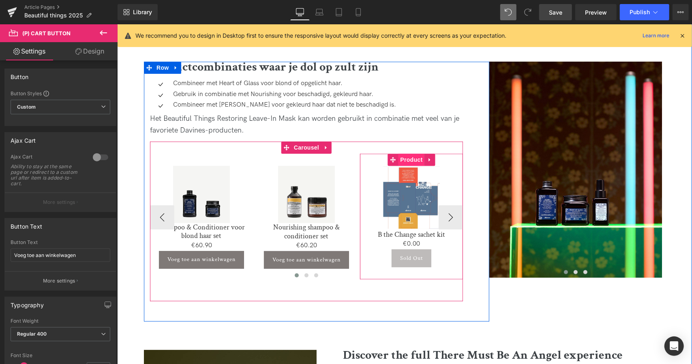
click at [413, 153] on span "Product" at bounding box center [411, 159] width 26 height 12
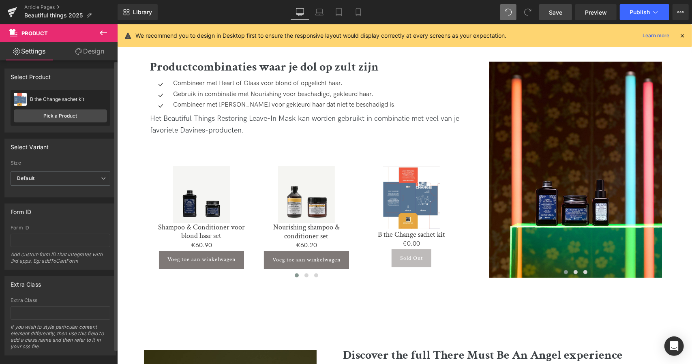
click at [48, 123] on div "B the Change sachet kit Silkening Shampoo Pick a Product" at bounding box center [61, 108] width 100 height 36
click at [54, 117] on link "Pick a Product" at bounding box center [60, 115] width 93 height 13
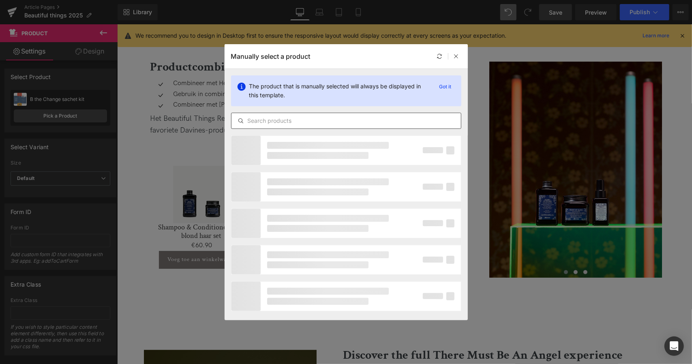
click at [288, 124] on input "text" at bounding box center [347, 121] width 230 height 10
type input "i"
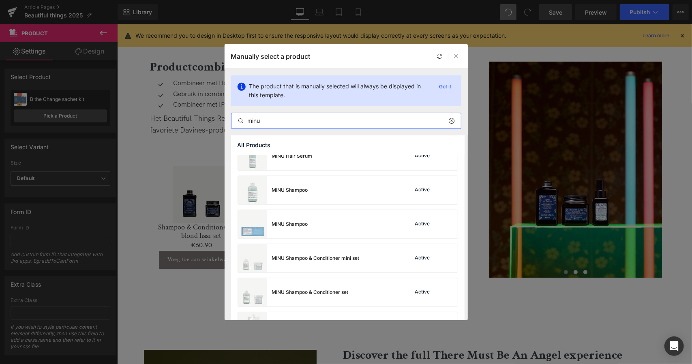
scroll to position [279, 0]
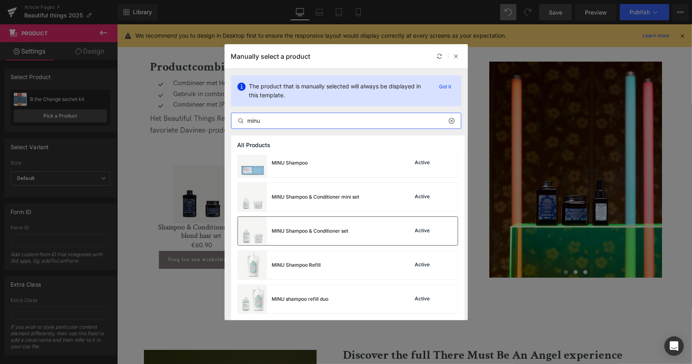
type input "minu"
click at [324, 235] on div "MINU Shampoo & Conditioner set" at bounding box center [293, 231] width 111 height 28
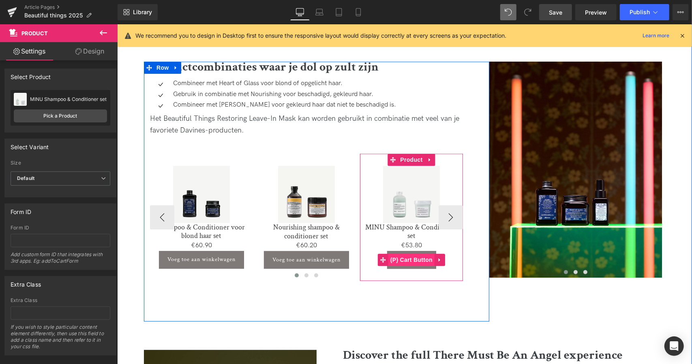
click at [414, 253] on span "(P) Cart Button" at bounding box center [411, 259] width 46 height 12
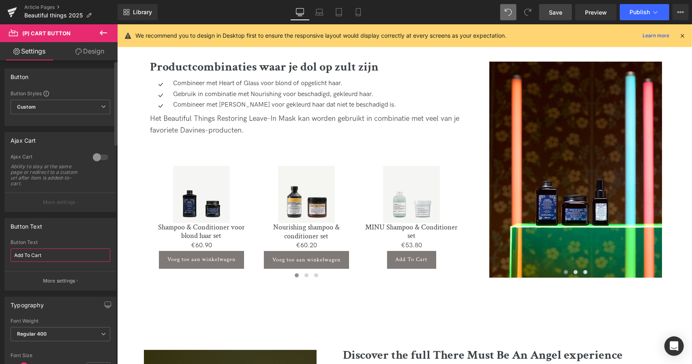
drag, startPoint x: 61, startPoint y: 252, endPoint x: 0, endPoint y: 227, distance: 66.0
click at [0, 227] on div "Button Text Add To Cart Button Text Add To Cart More settings" at bounding box center [60, 251] width 121 height 79
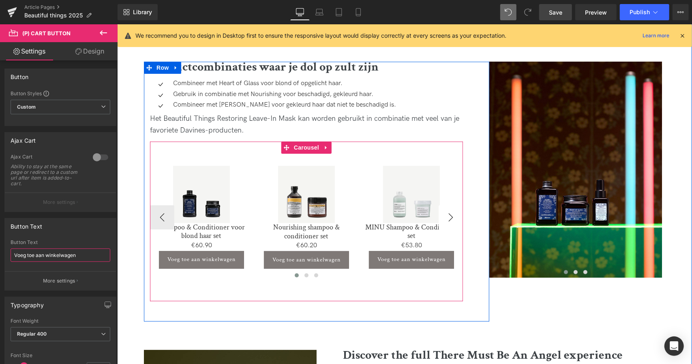
type input "Voeg toe aan winkelwagen"
click at [449, 205] on button "›" at bounding box center [450, 217] width 24 height 24
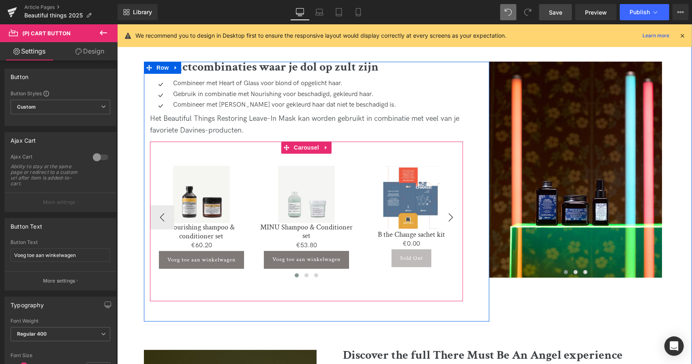
click at [449, 205] on button "›" at bounding box center [450, 217] width 24 height 24
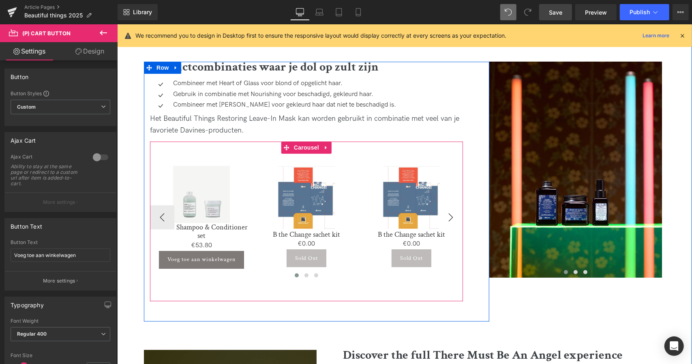
click at [449, 205] on button "›" at bounding box center [450, 217] width 24 height 24
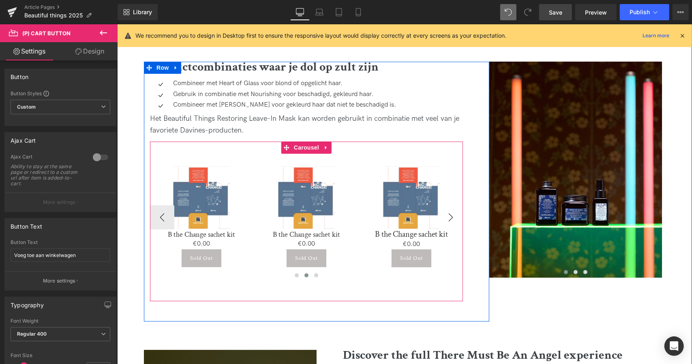
click at [449, 205] on button "›" at bounding box center [450, 217] width 24 height 24
click at [449, 204] on div "Sale Off" at bounding box center [411, 196] width 95 height 62
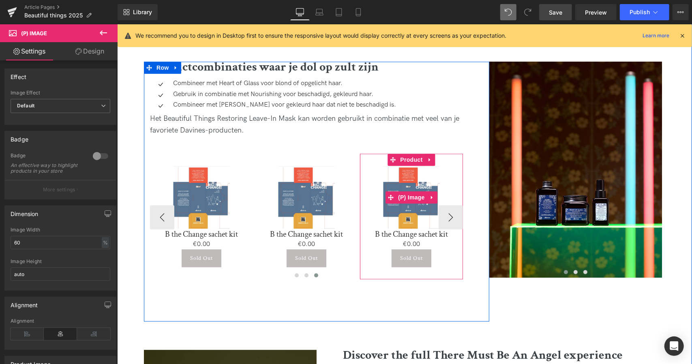
click at [455, 206] on div "Sale Off" at bounding box center [411, 196] width 95 height 62
click at [440, 200] on div "Sale Off" at bounding box center [411, 196] width 95 height 62
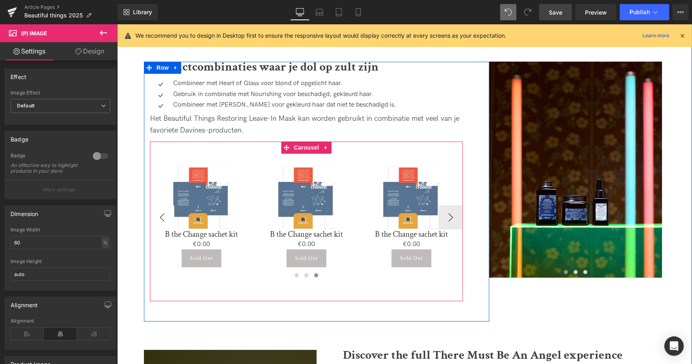
click at [160, 205] on button "‹" at bounding box center [162, 217] width 24 height 24
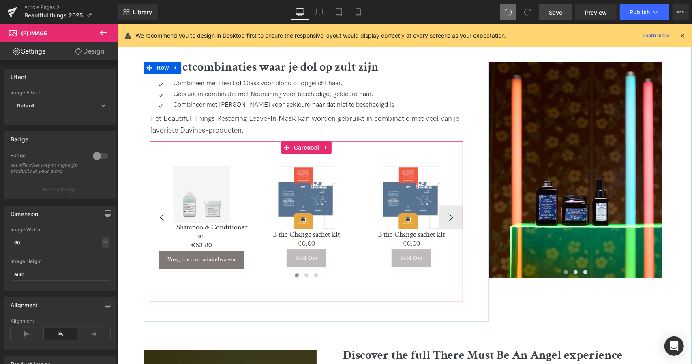
click at [160, 205] on button "‹" at bounding box center [162, 217] width 24 height 24
click at [160, 204] on div "Sale Off" at bounding box center [412, 216] width 945 height 127
click at [173, 204] on img at bounding box center [201, 193] width 57 height 57
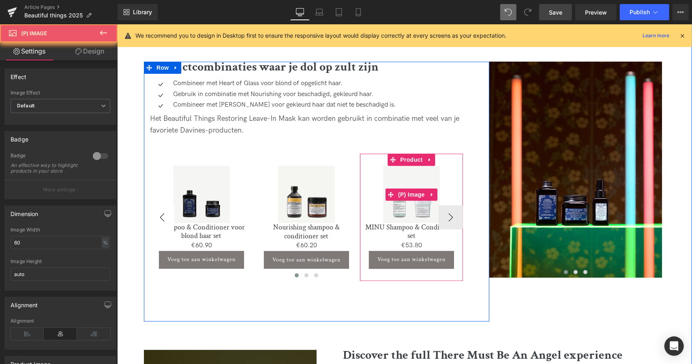
click at [160, 204] on div "Sale Off" at bounding box center [622, 216] width 945 height 127
click at [173, 204] on img at bounding box center [201, 193] width 57 height 57
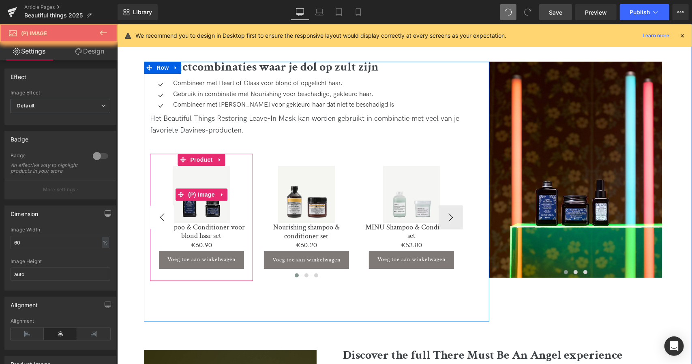
click at [160, 204] on div "Sale Off" at bounding box center [201, 193] width 95 height 57
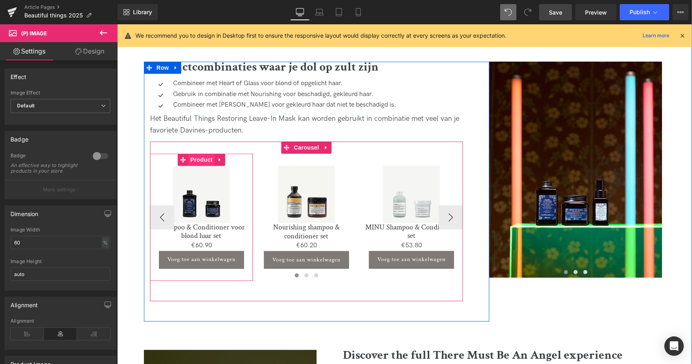
click at [198, 153] on span "Product" at bounding box center [201, 159] width 26 height 12
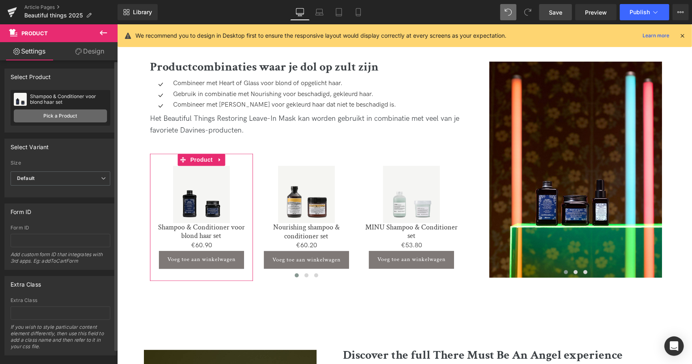
click at [75, 114] on link "Pick a Product" at bounding box center [60, 115] width 93 height 13
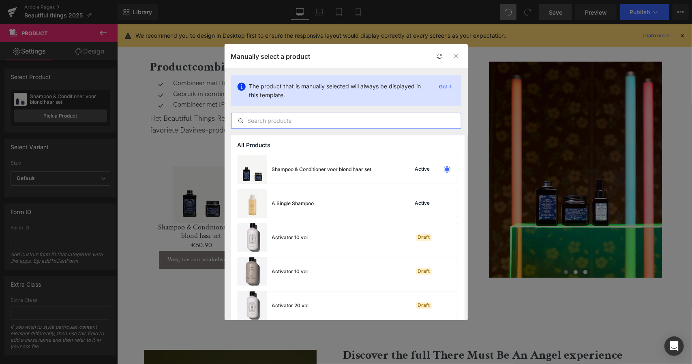
click at [275, 123] on input "text" at bounding box center [347, 121] width 230 height 10
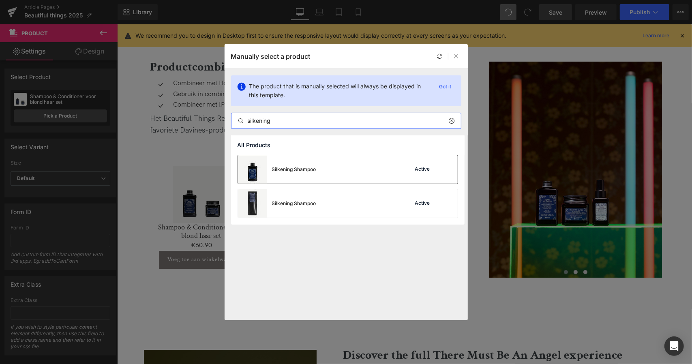
type input "silkening"
click at [290, 166] on div "Silkening Shampoo" at bounding box center [294, 169] width 44 height 7
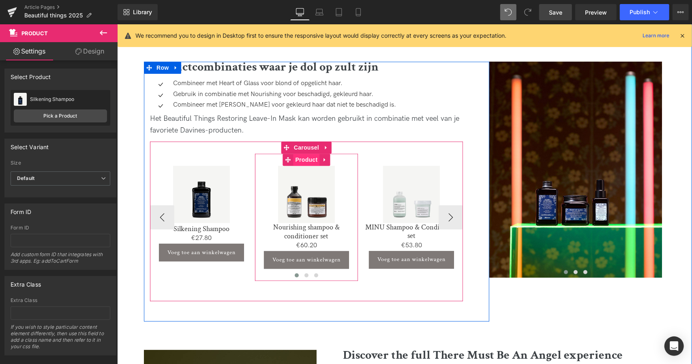
click at [304, 153] on span "Product" at bounding box center [306, 159] width 26 height 12
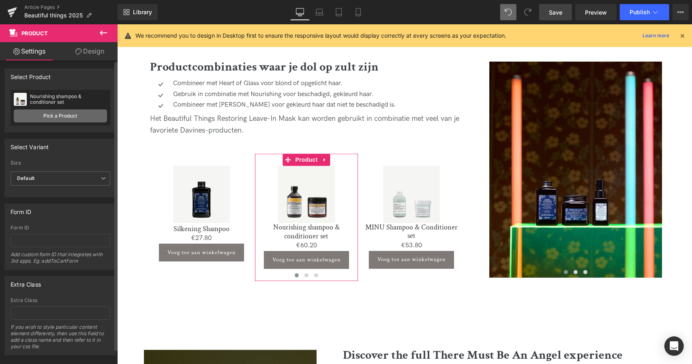
click at [50, 116] on link "Pick a Product" at bounding box center [60, 115] width 93 height 13
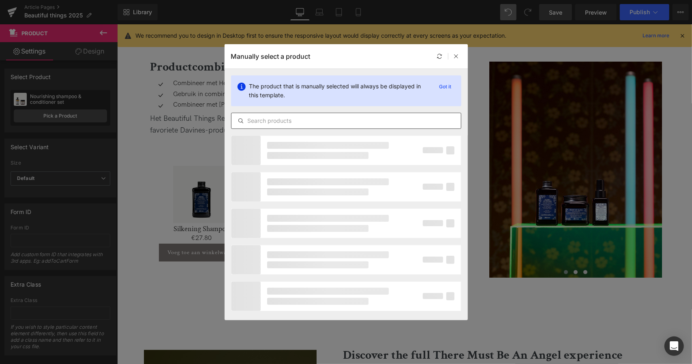
click at [262, 120] on input "text" at bounding box center [347, 121] width 230 height 10
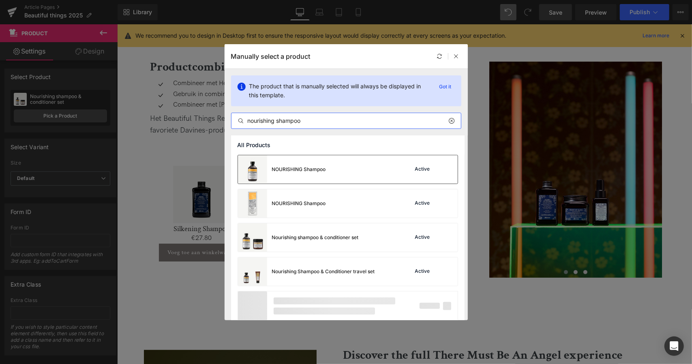
type input "nourishing shampoo"
click at [318, 177] on div "NOURISHING Shampoo" at bounding box center [282, 169] width 88 height 28
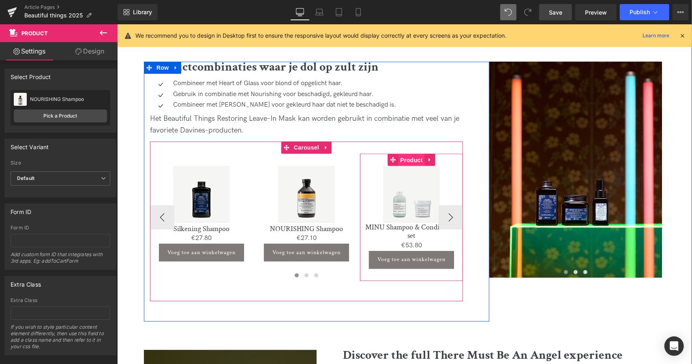
click at [415, 154] on span "Product" at bounding box center [411, 160] width 26 height 12
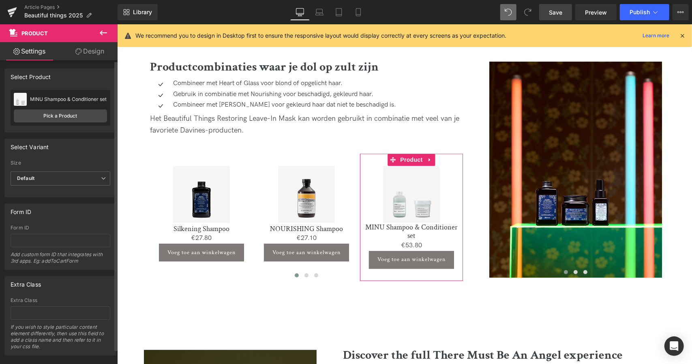
click at [66, 124] on div "MINU Shampoo & Conditioner set MINU Shampoo & Conditioner set Pick a Product" at bounding box center [61, 108] width 100 height 36
click at [62, 102] on div "MINU Shampoo & Conditioner set" at bounding box center [68, 100] width 77 height 6
click at [62, 114] on link "Pick a Product" at bounding box center [60, 115] width 93 height 13
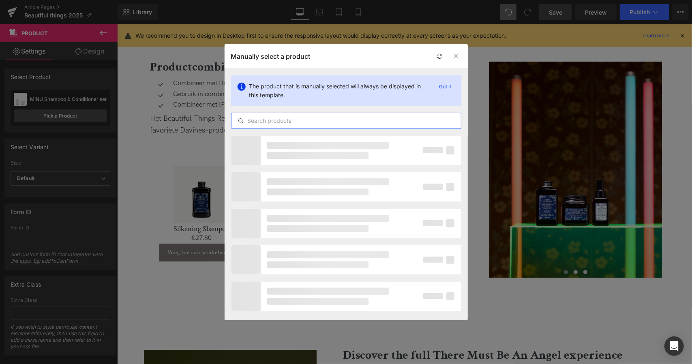
click at [331, 116] on input "text" at bounding box center [347, 121] width 230 height 10
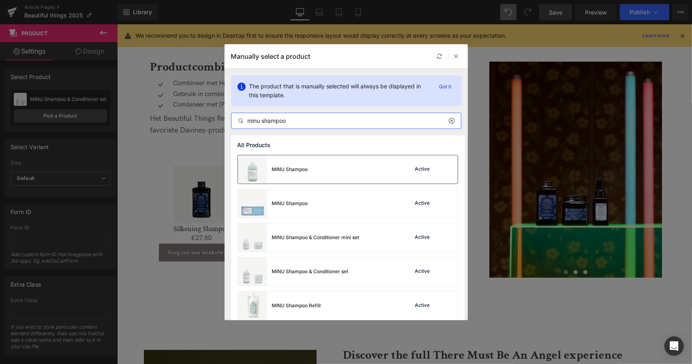
type input "minu shampoo"
click at [300, 171] on div "MINU Shampoo" at bounding box center [290, 169] width 36 height 7
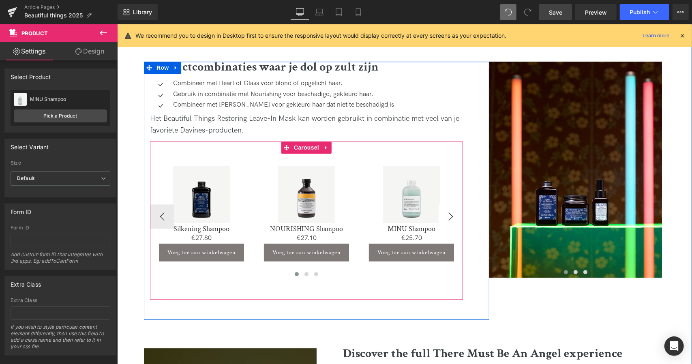
click at [451, 208] on button "›" at bounding box center [450, 216] width 24 height 24
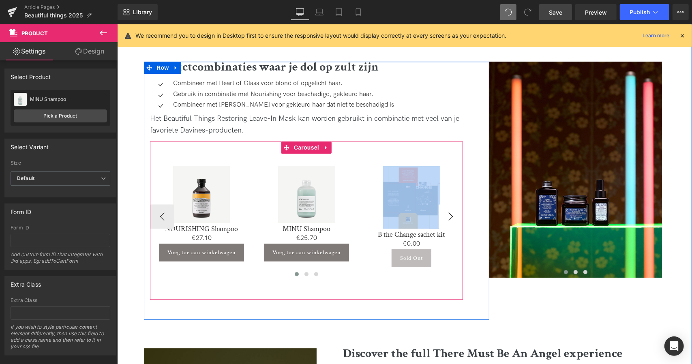
click at [451, 208] on button "›" at bounding box center [450, 216] width 24 height 24
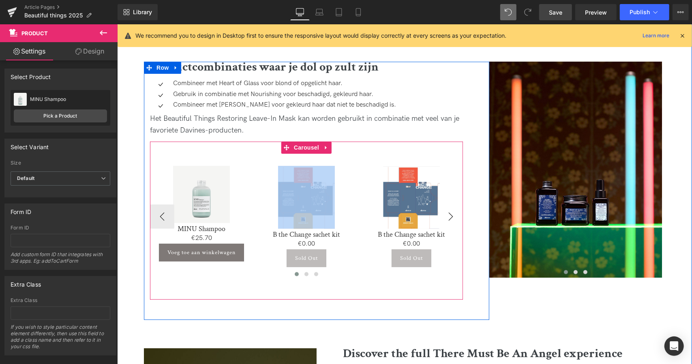
click at [451, 208] on button "›" at bounding box center [450, 216] width 24 height 24
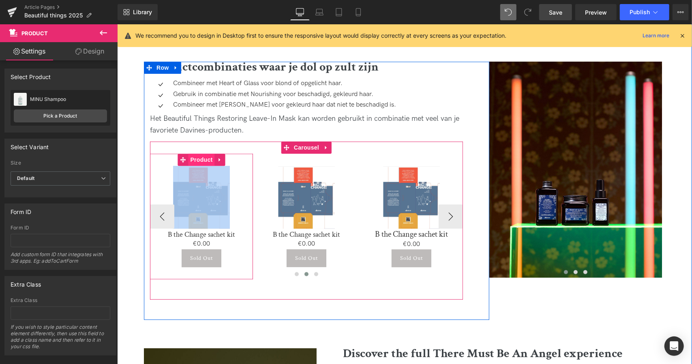
click at [199, 153] on span "Product" at bounding box center [201, 159] width 26 height 12
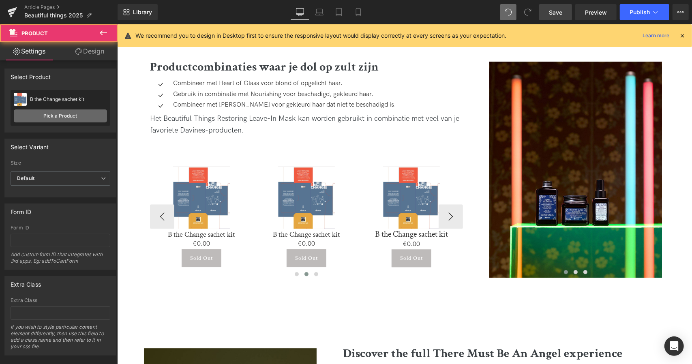
click at [71, 114] on link "Pick a Product" at bounding box center [60, 115] width 93 height 13
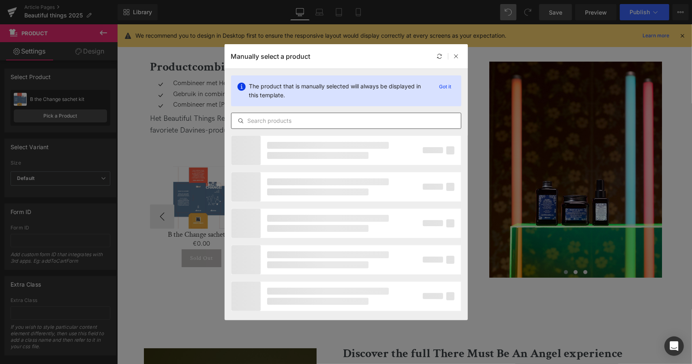
click at [304, 122] on input "text" at bounding box center [347, 121] width 230 height 10
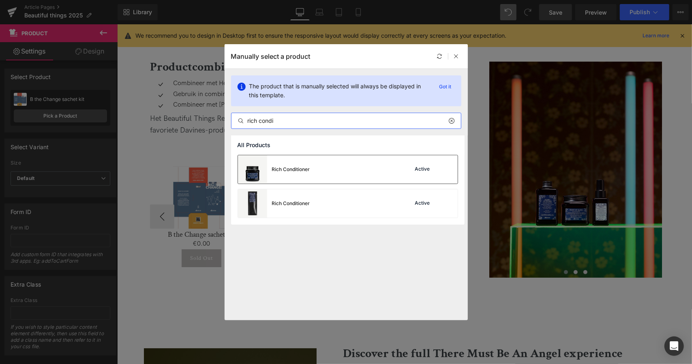
type input "rich condi"
click at [298, 174] on div "Rich Conditioner" at bounding box center [274, 169] width 72 height 28
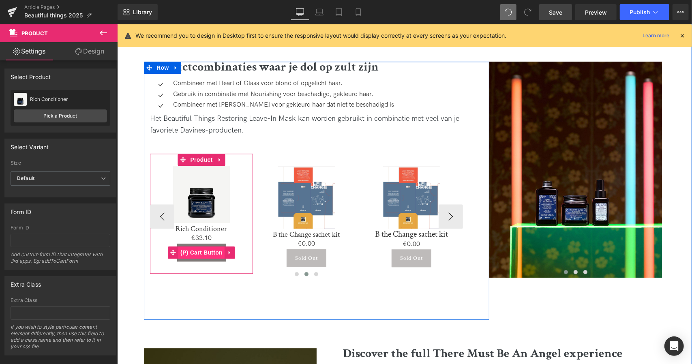
click at [200, 246] on span "(P) Cart Button" at bounding box center [201, 252] width 46 height 12
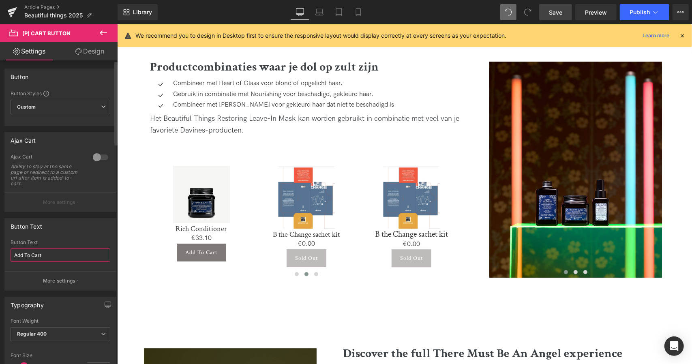
drag, startPoint x: 60, startPoint y: 256, endPoint x: 0, endPoint y: 247, distance: 60.7
click at [0, 247] on div "Button Text Add To Cart Button Text Add To Cart More settings" at bounding box center [60, 251] width 121 height 79
type input "Voeg toe aan winkelwagen"
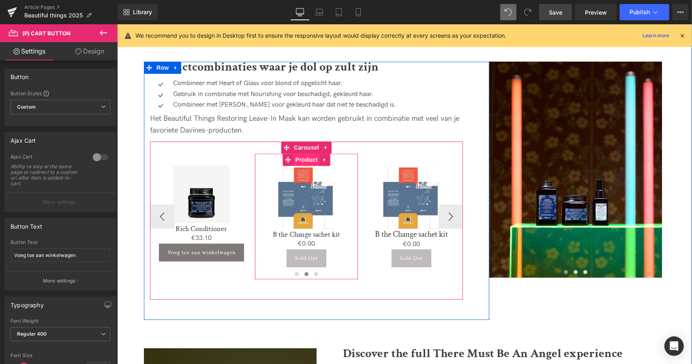
click at [298, 153] on span "Product" at bounding box center [306, 159] width 26 height 12
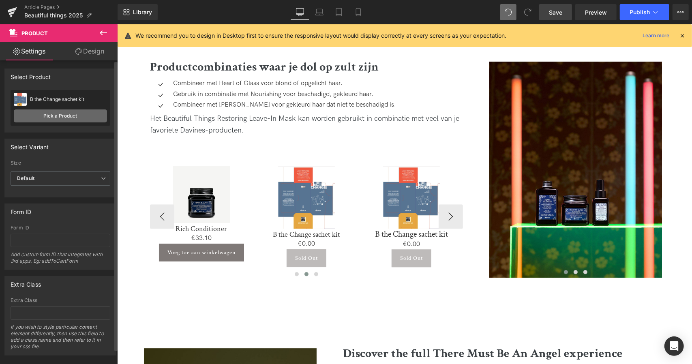
click at [66, 115] on link "Pick a Product" at bounding box center [60, 115] width 93 height 13
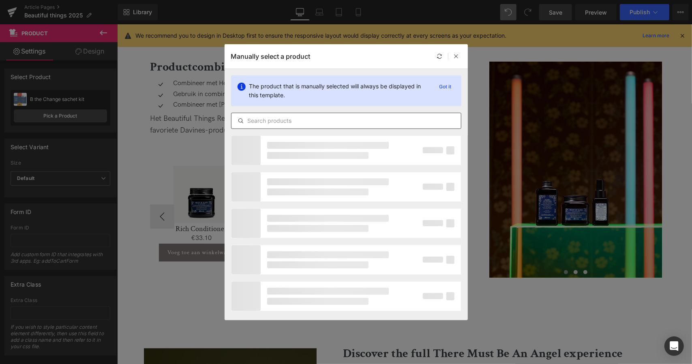
click at [324, 118] on input "text" at bounding box center [347, 121] width 230 height 10
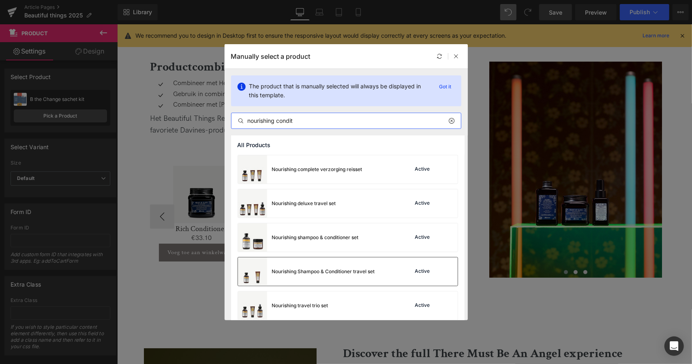
scroll to position [41, 0]
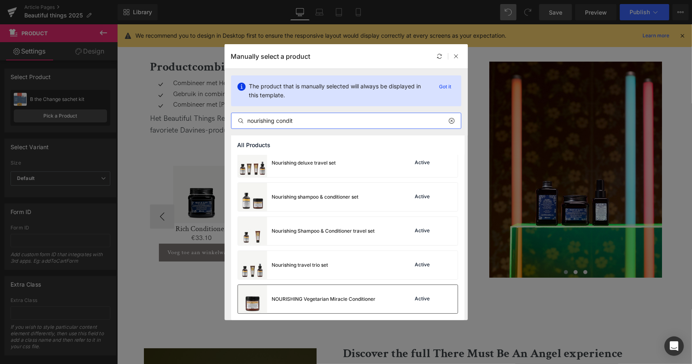
type input "nourishing condit"
click at [337, 299] on div "NOURISHING Vegetarian Miracle Conditioner" at bounding box center [324, 299] width 104 height 7
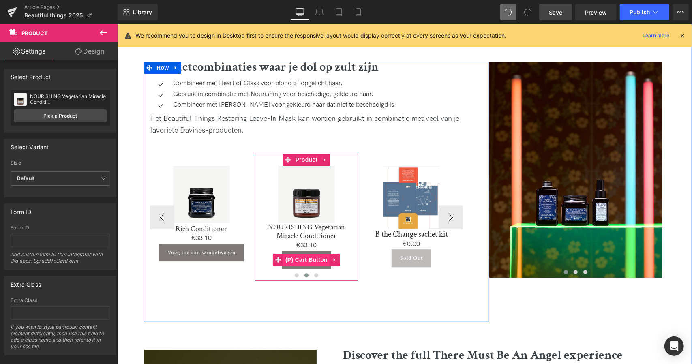
click at [307, 253] on span "(P) Cart Button" at bounding box center [306, 259] width 46 height 12
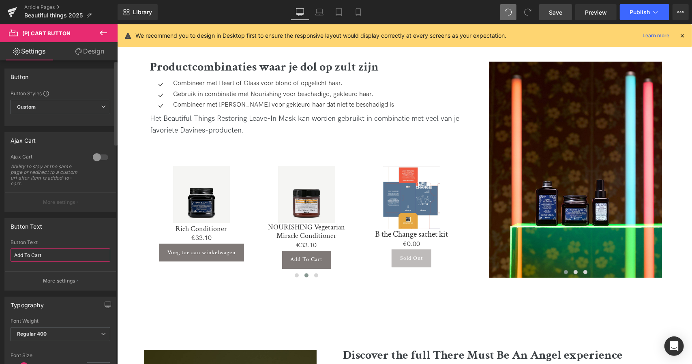
drag, startPoint x: 51, startPoint y: 254, endPoint x: 0, endPoint y: 251, distance: 51.2
click at [0, 251] on div "Button Text Add To Cart Button Text Add To Cart More settings" at bounding box center [60, 251] width 121 height 79
type input "Voeg toe aan winkelwagen"
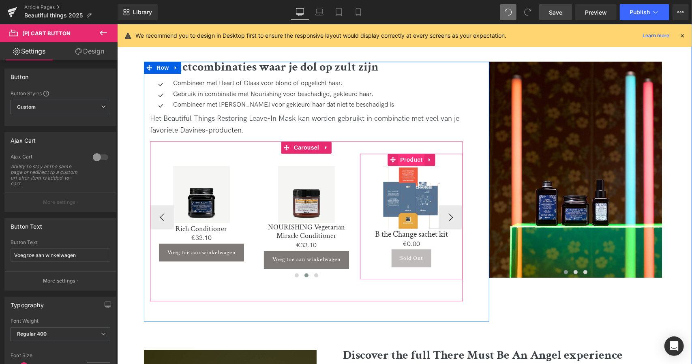
click at [410, 153] on span "Product" at bounding box center [411, 159] width 26 height 12
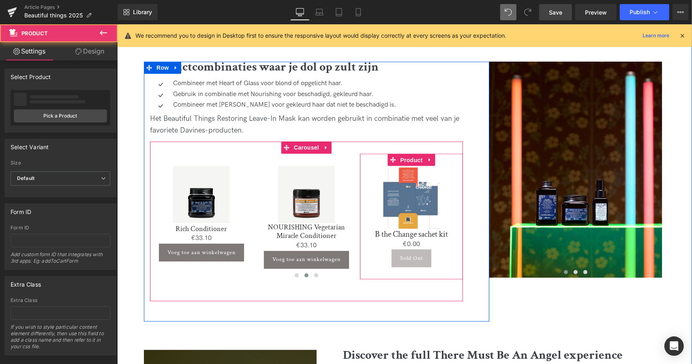
drag, startPoint x: 410, startPoint y: 145, endPoint x: 144, endPoint y: 118, distance: 266.6
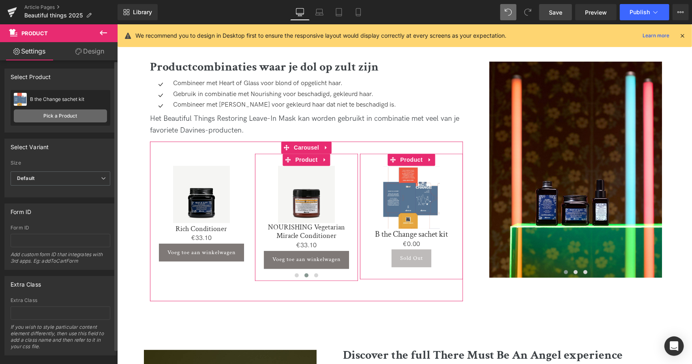
click at [57, 121] on link "Pick a Product" at bounding box center [60, 115] width 93 height 13
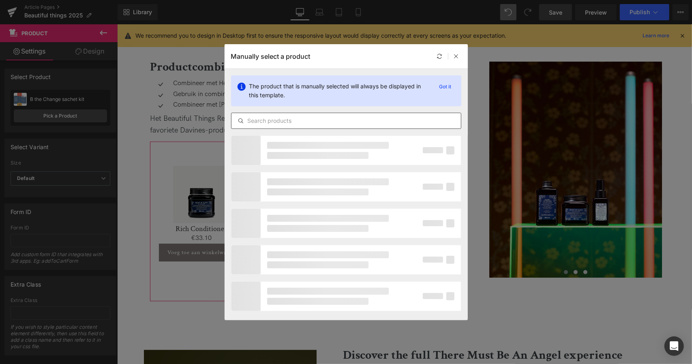
click at [330, 125] on input "text" at bounding box center [347, 121] width 230 height 10
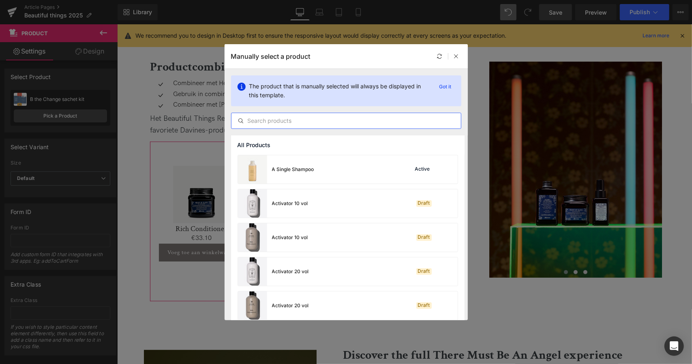
type input "i"
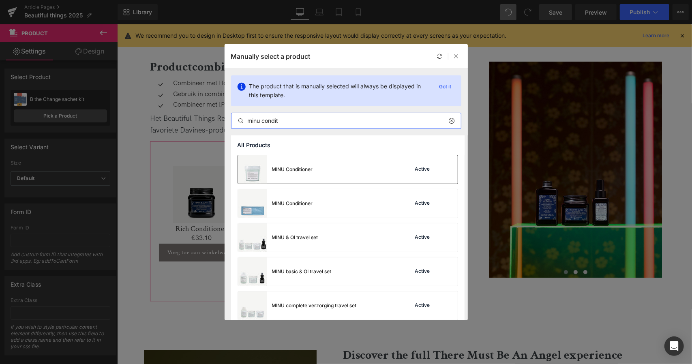
type input "minu condit"
click at [311, 172] on div "MINU Conditioner" at bounding box center [292, 169] width 41 height 7
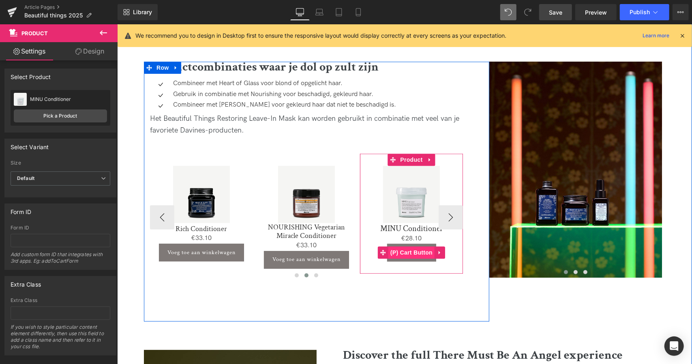
click at [407, 246] on span "(P) Cart Button" at bounding box center [411, 252] width 46 height 12
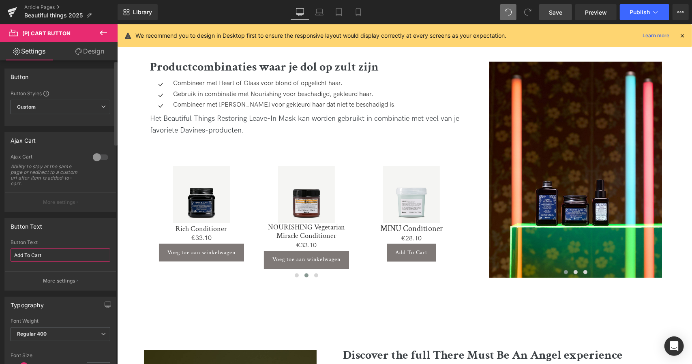
click at [70, 250] on input "Add To Cart" at bounding box center [61, 255] width 100 height 13
type input "A"
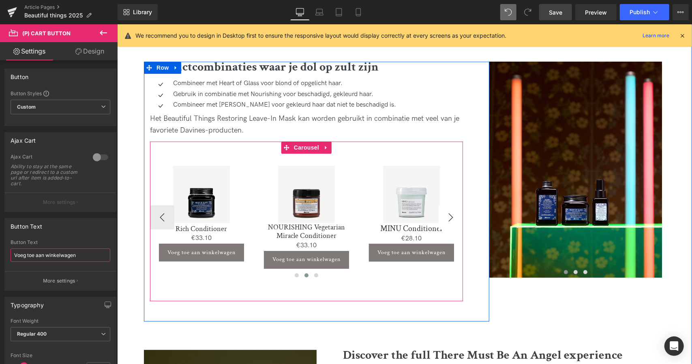
type input "Voeg toe aan winkelwagen"
click at [457, 205] on button "›" at bounding box center [450, 217] width 24 height 24
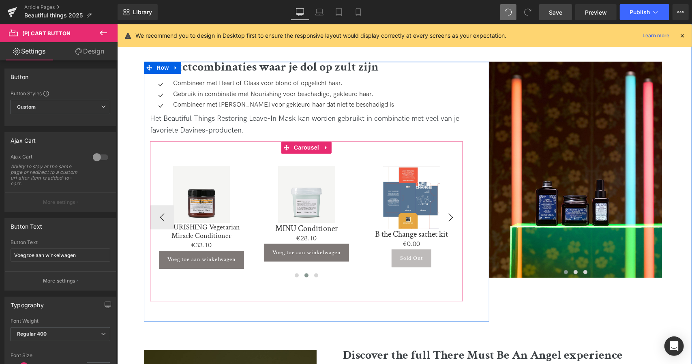
click at [457, 205] on button "›" at bounding box center [450, 217] width 24 height 24
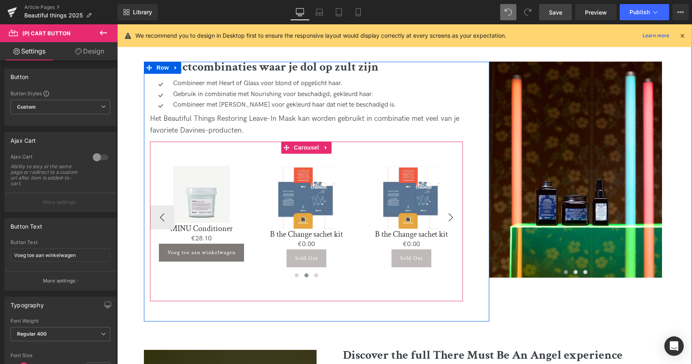
click at [457, 205] on button "›" at bounding box center [450, 217] width 24 height 24
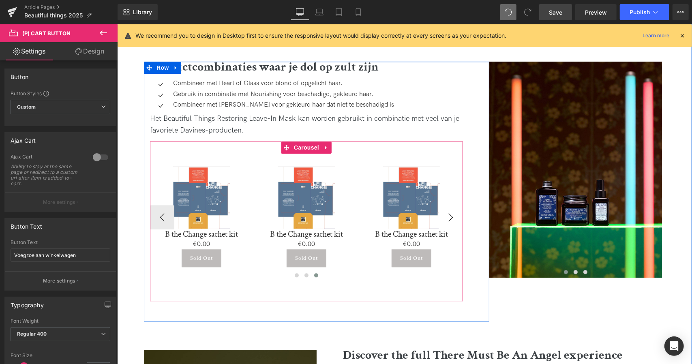
click at [457, 204] on div "Sale Off" at bounding box center [411, 196] width 95 height 62
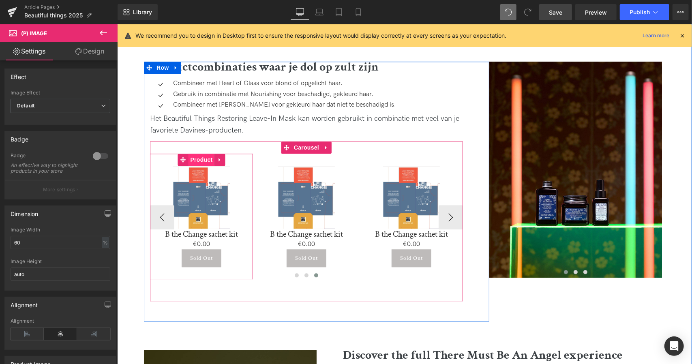
click at [200, 153] on span "Product" at bounding box center [201, 159] width 26 height 12
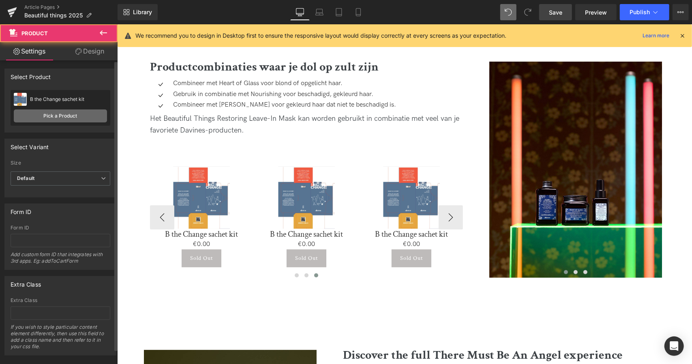
click at [72, 120] on link "Pick a Product" at bounding box center [60, 115] width 93 height 13
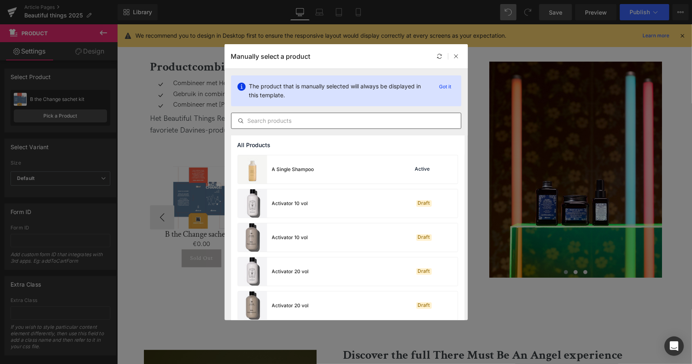
click at [290, 119] on input "text" at bounding box center [347, 121] width 230 height 10
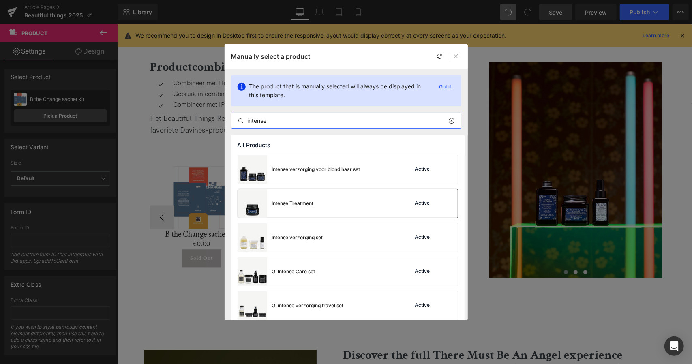
type input "intense"
click at [313, 210] on div "Intense Treatment" at bounding box center [276, 203] width 76 height 28
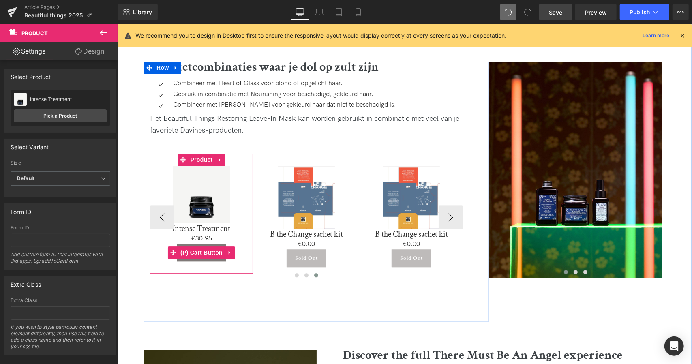
click at [200, 246] on span "(P) Cart Button" at bounding box center [201, 252] width 46 height 12
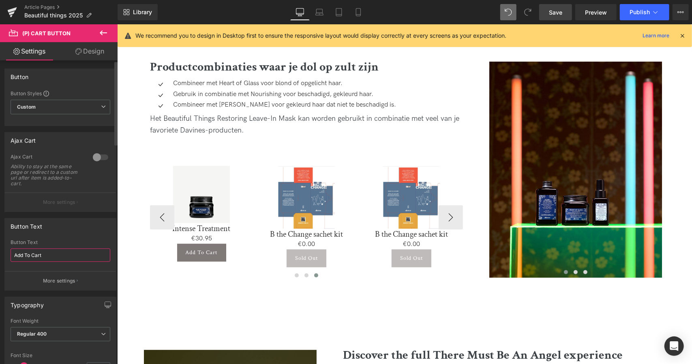
drag, startPoint x: 62, startPoint y: 255, endPoint x: 0, endPoint y: 241, distance: 64.0
click at [0, 241] on div "Button Text Add To Cart Button Text Add To Cart More settings" at bounding box center [60, 251] width 121 height 79
type input "Voeg toe aan winkelwagen"
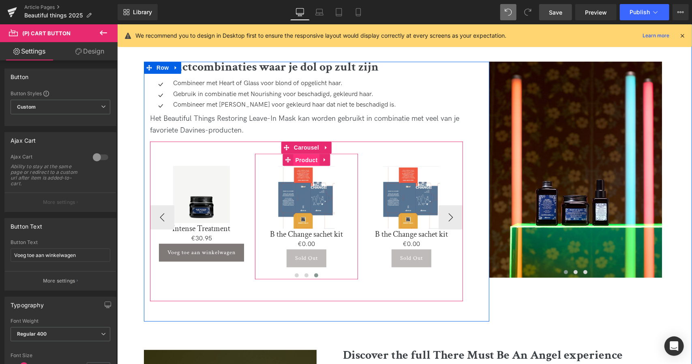
click at [307, 154] on span "Product" at bounding box center [306, 160] width 26 height 12
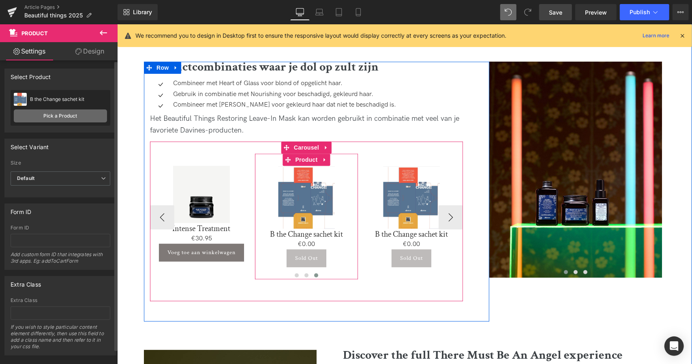
click at [58, 117] on link "Pick a Product" at bounding box center [60, 115] width 93 height 13
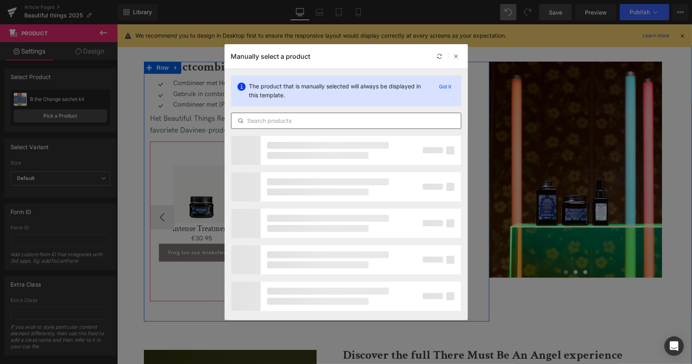
click at [331, 115] on div at bounding box center [346, 121] width 230 height 16
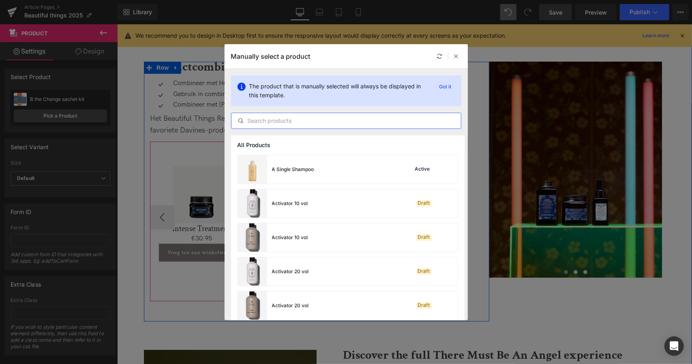
click at [339, 120] on input "text" at bounding box center [347, 121] width 230 height 10
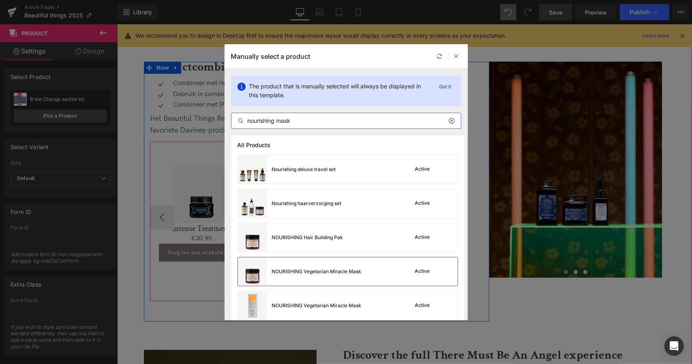
type input "nourishing mask"
click at [333, 278] on div "NOURISHING Vegetarian Miracle Mask" at bounding box center [300, 271] width 124 height 28
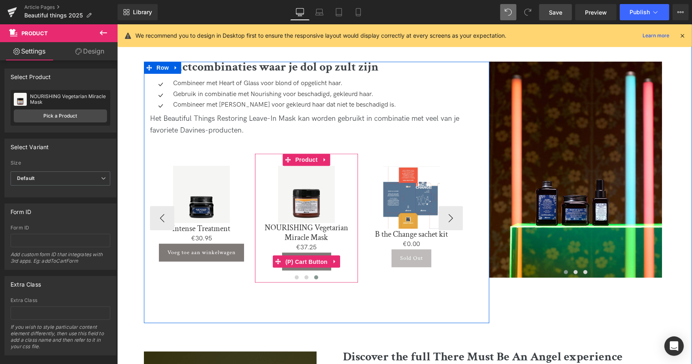
click at [305, 255] on span "(P) Cart Button" at bounding box center [306, 261] width 46 height 12
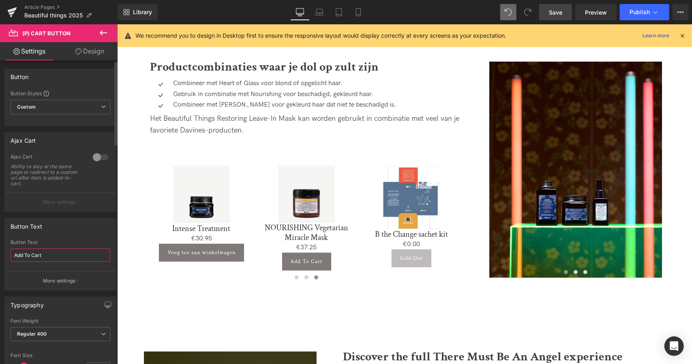
click at [64, 249] on input "Add To Cart" at bounding box center [61, 255] width 100 height 13
type input "A"
type input "Voeg toe aan winkelwagen"
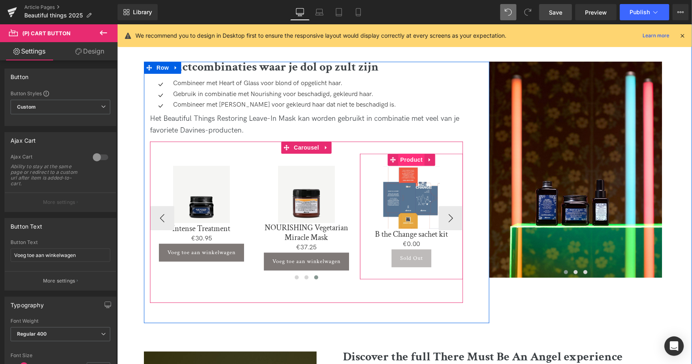
click at [410, 153] on span "Product" at bounding box center [411, 159] width 26 height 12
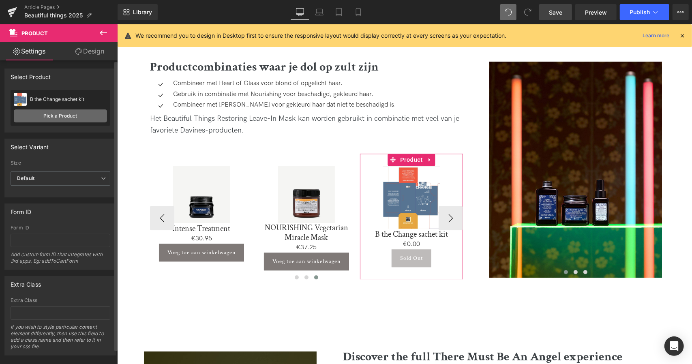
click at [56, 115] on link "Pick a Product" at bounding box center [60, 115] width 93 height 13
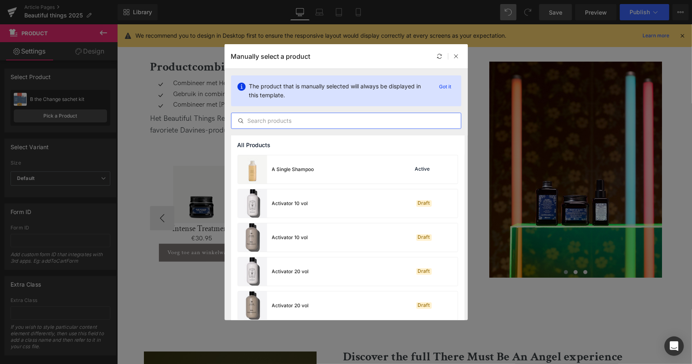
click at [300, 118] on input "text" at bounding box center [347, 121] width 230 height 10
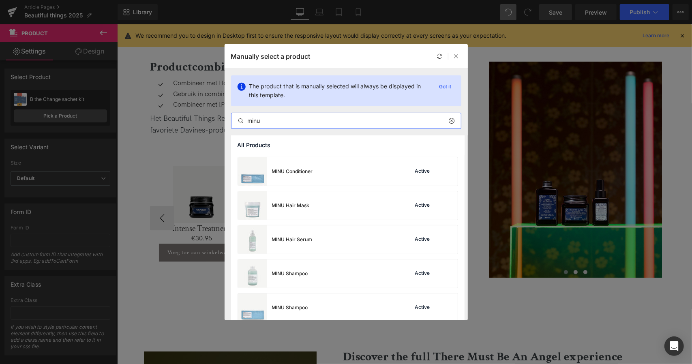
scroll to position [135, 0]
type input "minu"
click at [333, 209] on div "MINU Hair Mask Active" at bounding box center [348, 205] width 220 height 28
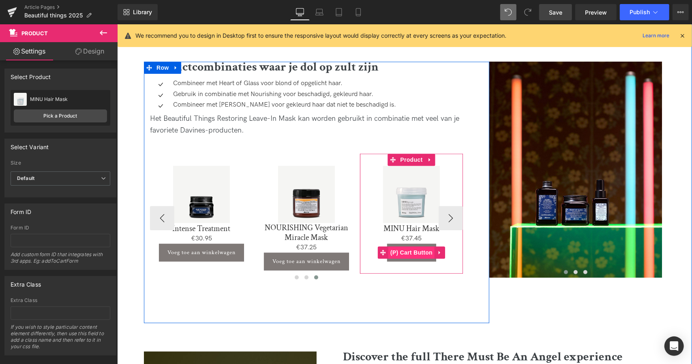
click at [412, 246] on span "(P) Cart Button" at bounding box center [411, 252] width 46 height 12
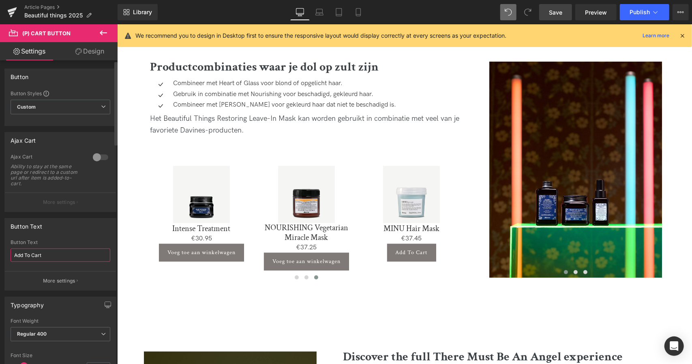
drag, startPoint x: 60, startPoint y: 255, endPoint x: 0, endPoint y: 258, distance: 59.7
click at [0, 258] on div "Button Text Add To Cart Button Text Add To Cart More settings" at bounding box center [60, 251] width 121 height 79
type input "Voeg toe aan winkelwagen"
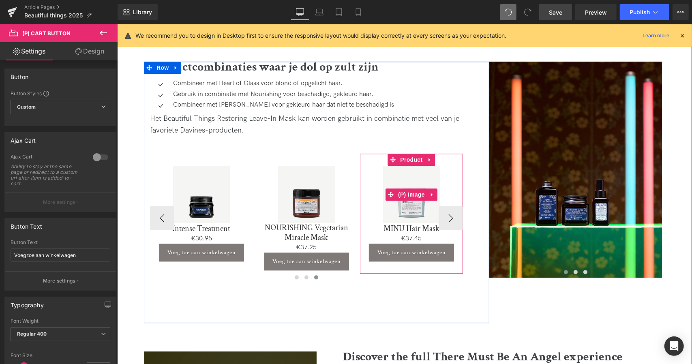
click at [451, 204] on div "Sale Off" at bounding box center [411, 193] width 95 height 57
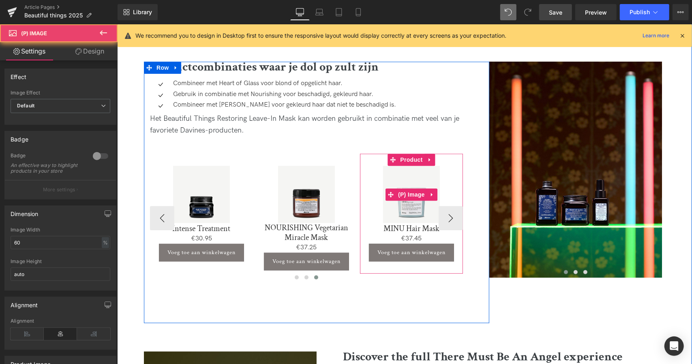
click at [451, 204] on div "Sale Off" at bounding box center [411, 193] width 95 height 57
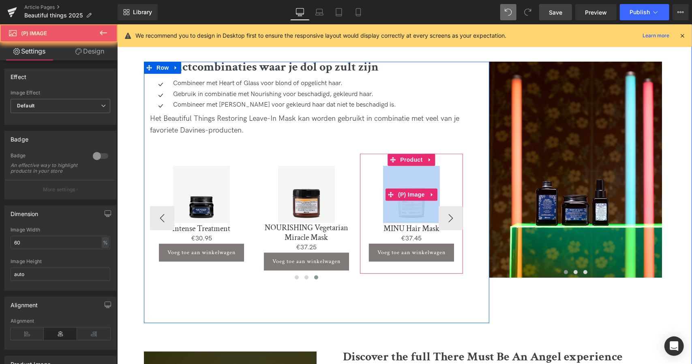
click at [451, 204] on div "Sale Off" at bounding box center [411, 193] width 95 height 57
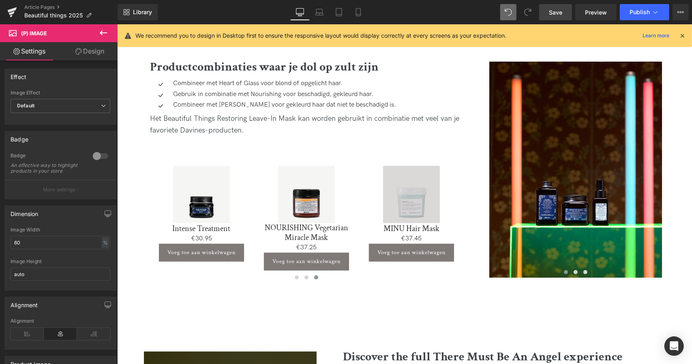
drag, startPoint x: 554, startPoint y: 11, endPoint x: 384, endPoint y: 204, distance: 257.4
click at [554, 11] on span "Save" at bounding box center [555, 12] width 13 height 9
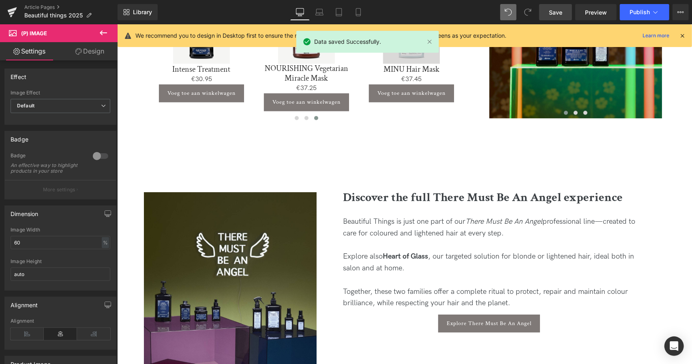
scroll to position [1574, 0]
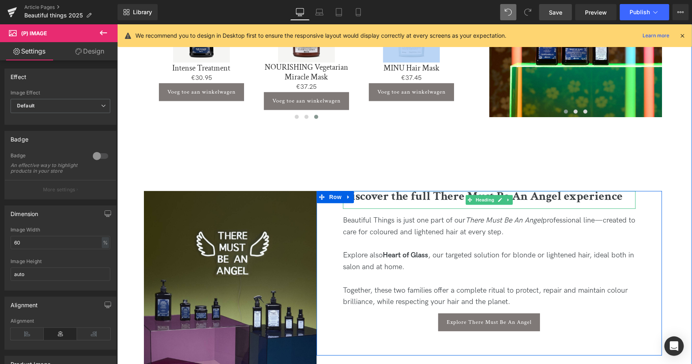
click at [418, 188] on span "Discover the full There Must Be An Angel experience" at bounding box center [483, 196] width 280 height 16
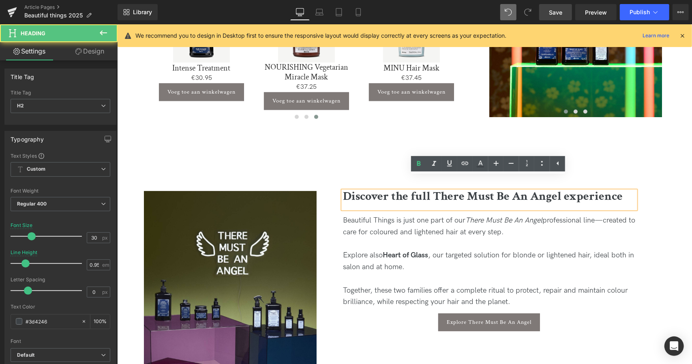
click at [418, 188] on span "Discover the full There Must Be An Angel experience" at bounding box center [483, 196] width 280 height 16
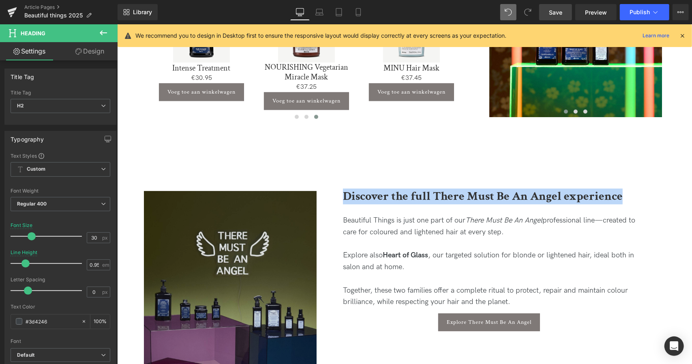
paste div
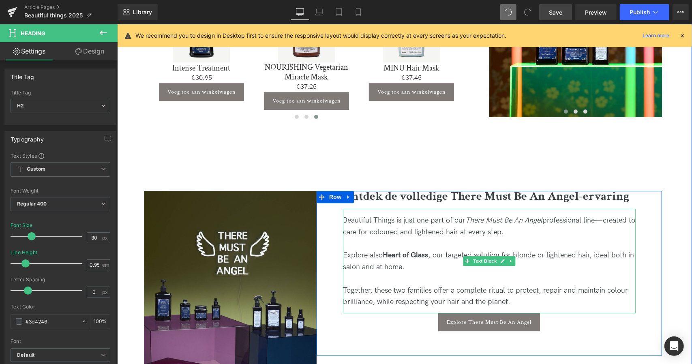
click at [412, 215] on div "Beautiful Things is just one part of our There Must Be An Angel professional li…" at bounding box center [489, 227] width 293 height 24
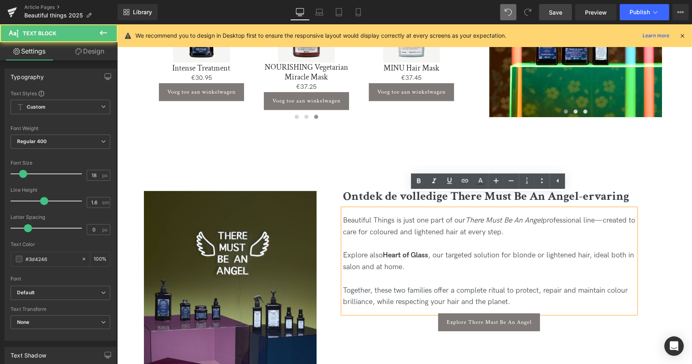
click at [427, 221] on div "Beautiful Things is just one part of our There Must Be An Angel professional li…" at bounding box center [489, 227] width 293 height 24
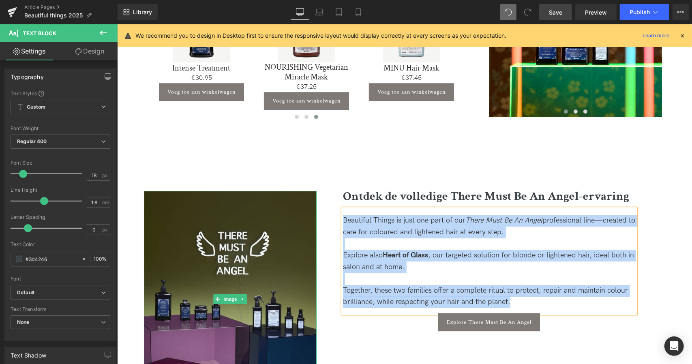
paste div
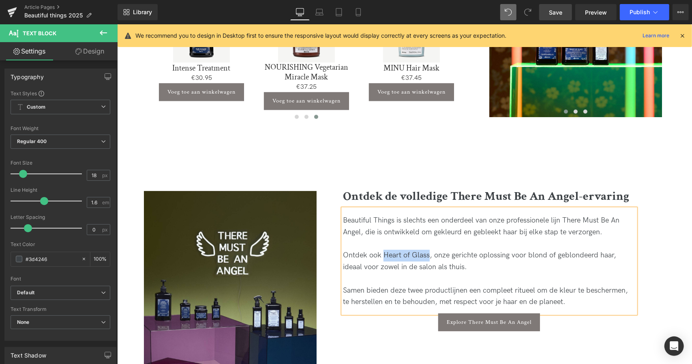
drag, startPoint x: 382, startPoint y: 241, endPoint x: 427, endPoint y: 238, distance: 45.9
click at [427, 249] on div "Ontdek ook Heart of Glass, onze gerichte oplossing voor blond of geblondeerd ha…" at bounding box center [489, 261] width 293 height 24
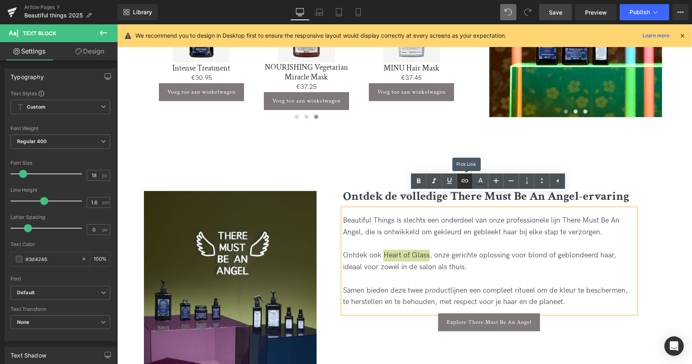
click at [471, 183] on link at bounding box center [464, 181] width 15 height 15
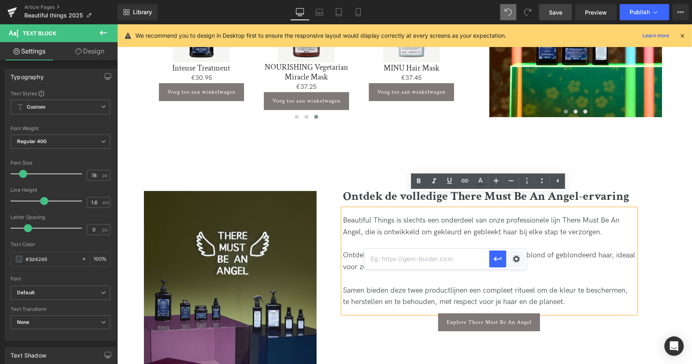
click at [450, 257] on input "text" at bounding box center [427, 259] width 125 height 20
paste input "[URL][DOMAIN_NAME]"
type input "[URL][DOMAIN_NAME]"
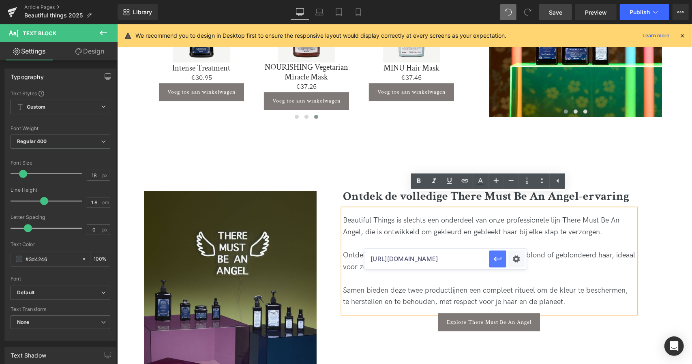
click at [492, 262] on button "button" at bounding box center [497, 259] width 17 height 17
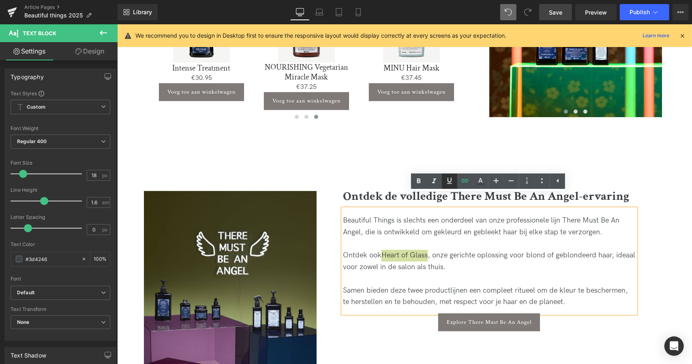
click at [452, 185] on icon at bounding box center [450, 181] width 10 height 10
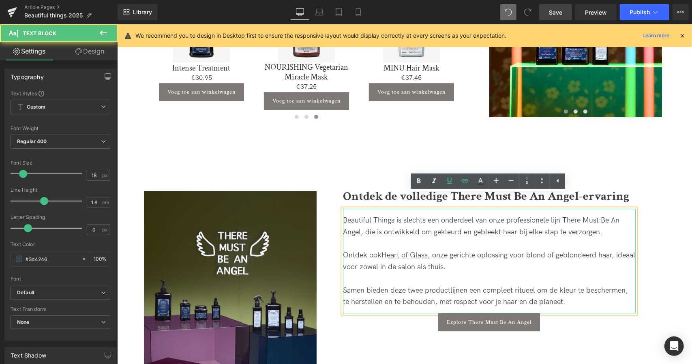
click at [466, 249] on div "Ontdek ook Heart of Glass , onze gerichte oplossing voor blond of geblondeerd h…" at bounding box center [489, 261] width 293 height 24
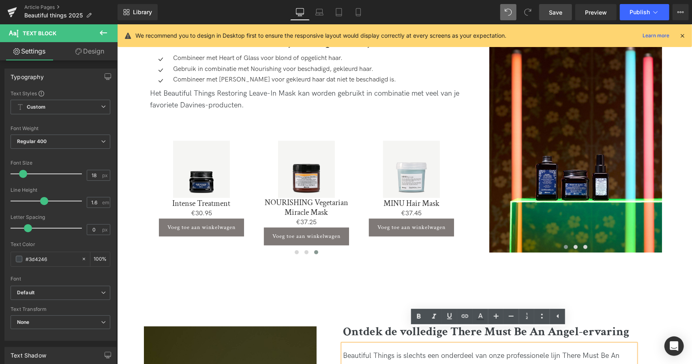
scroll to position [1309, 0]
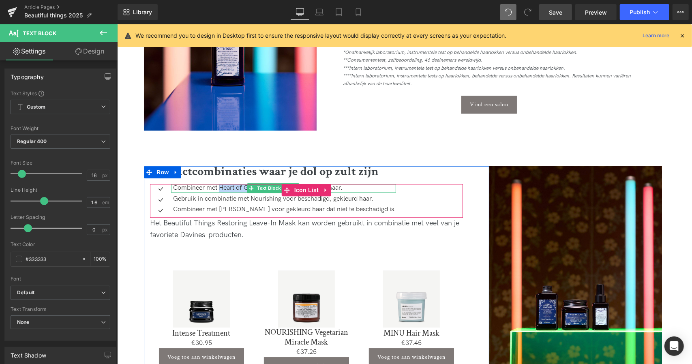
drag, startPoint x: 218, startPoint y: 173, endPoint x: 253, endPoint y: 185, distance: 36.3
click at [258, 184] on div "Combineer met Heart of Glass voor blond of opgelicht haar. Text Block" at bounding box center [283, 188] width 225 height 9
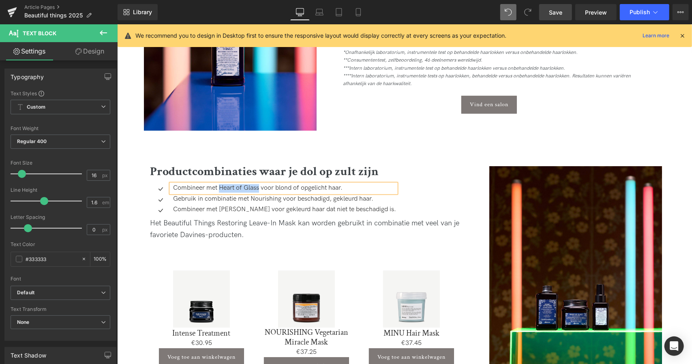
click at [255, 184] on p "Combineer met Heart of Glass voor blond of opgelicht haar." at bounding box center [284, 188] width 223 height 9
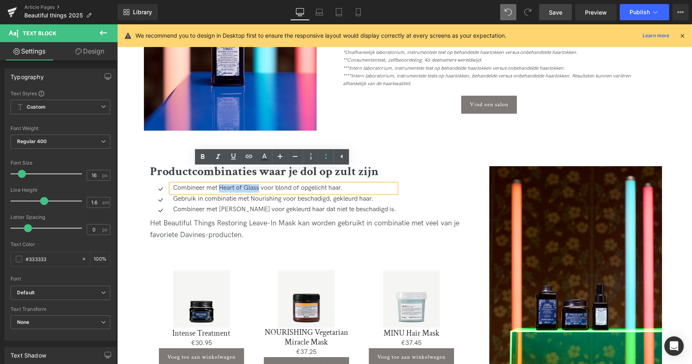
drag, startPoint x: 259, startPoint y: 173, endPoint x: 218, endPoint y: 173, distance: 40.6
click at [218, 184] on p "Combineer met Heart of Glass voor blond of opgelicht haar." at bounding box center [284, 188] width 223 height 9
click at [243, 158] on link at bounding box center [248, 156] width 15 height 15
click at [251, 153] on icon at bounding box center [249, 157] width 10 height 10
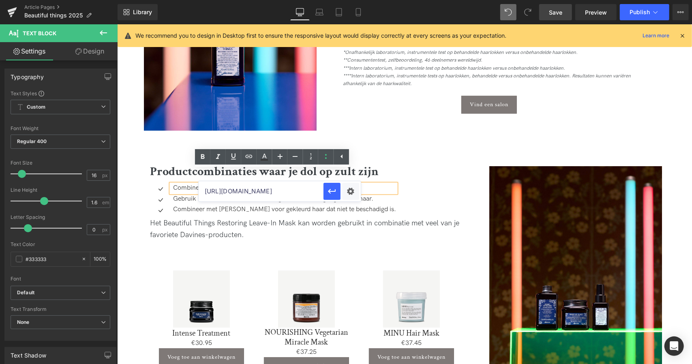
click at [257, 189] on input "[URL][DOMAIN_NAME]" at bounding box center [261, 191] width 125 height 20
paste input "[URL][DOMAIN_NAME]"
type input "[URL][DOMAIN_NAME]"
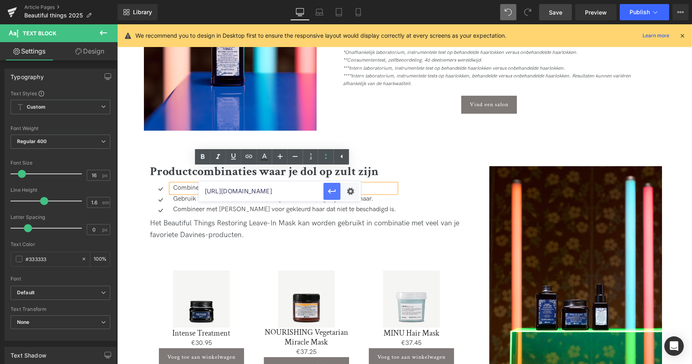
click at [324, 196] on button "button" at bounding box center [332, 191] width 17 height 17
click at [232, 157] on icon at bounding box center [234, 157] width 10 height 10
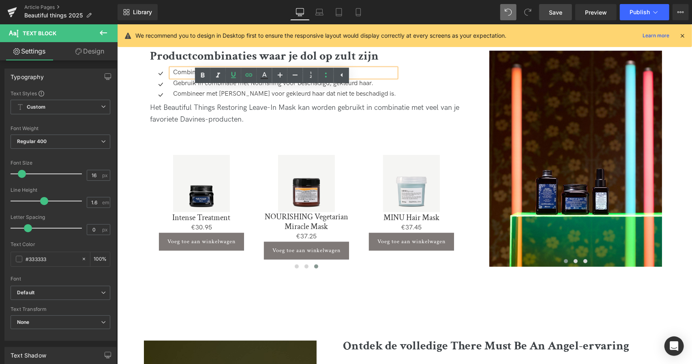
scroll to position [1382, 0]
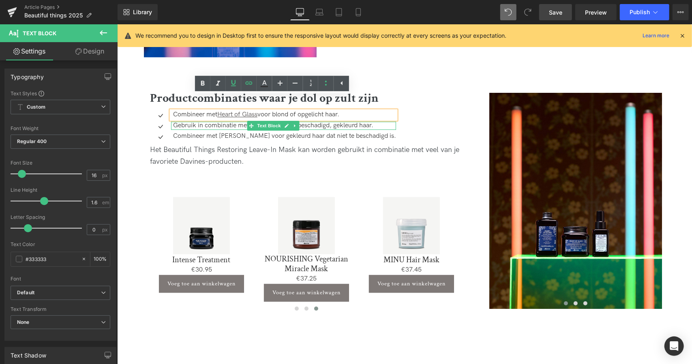
click at [234, 121] on p "Gebruik in combinatie met Nourishing voor beschadigd, gekleurd haar." at bounding box center [284, 125] width 223 height 9
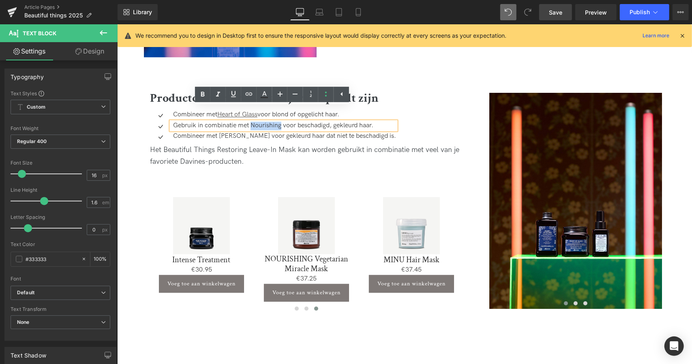
drag, startPoint x: 280, startPoint y: 112, endPoint x: 251, endPoint y: 112, distance: 29.2
click at [251, 121] on p "Gebruik in combinatie met Nourishing voor beschadigd, gekleurd haar." at bounding box center [284, 125] width 223 height 9
click at [251, 99] on icon at bounding box center [249, 94] width 10 height 10
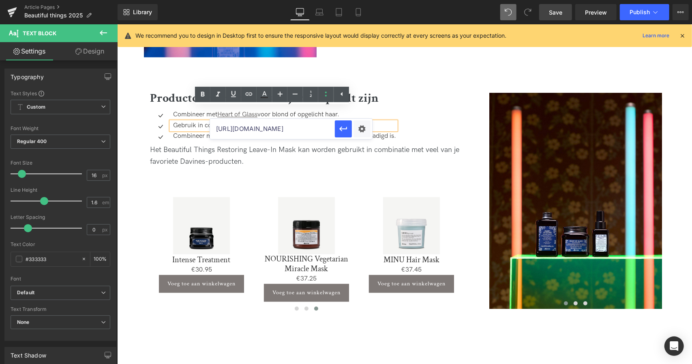
click at [297, 127] on input "[URL][DOMAIN_NAME]" at bounding box center [272, 129] width 125 height 20
paste input "[URL][DOMAIN_NAME]"
type input "[URL][DOMAIN_NAME]"
click at [344, 124] on icon "button" at bounding box center [344, 129] width 10 height 10
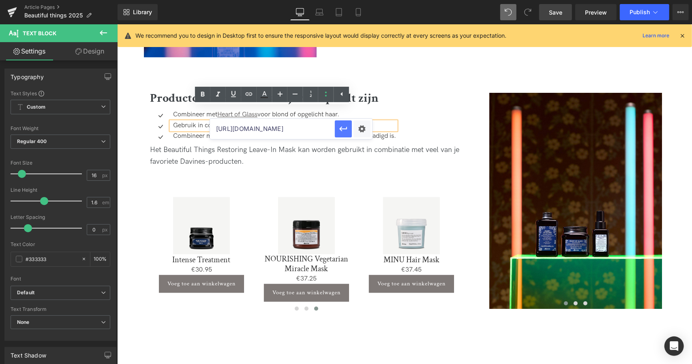
scroll to position [0, 0]
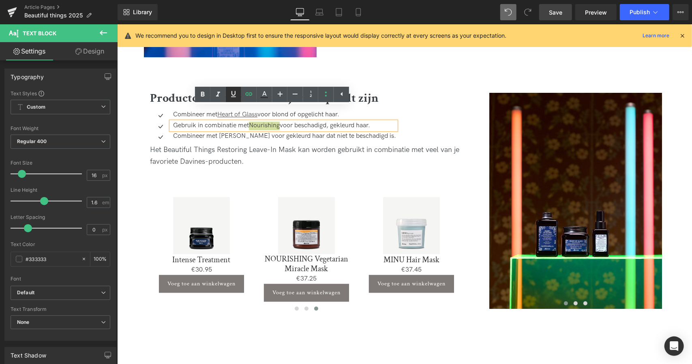
click at [233, 92] on icon at bounding box center [234, 94] width 10 height 10
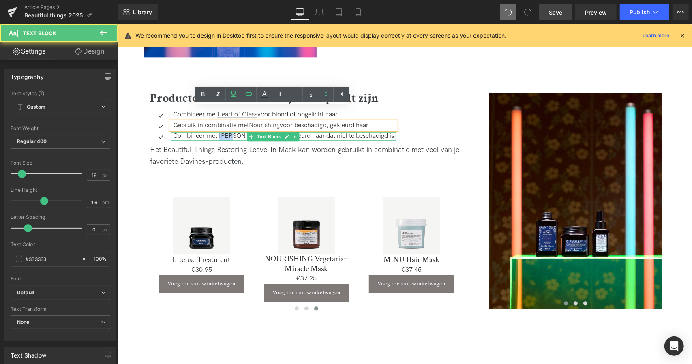
drag, startPoint x: 231, startPoint y: 122, endPoint x: 218, endPoint y: 122, distance: 12.6
click at [218, 132] on p "Combineer met [PERSON_NAME] voor gekleurd haar dat niet te beschadigd is." at bounding box center [284, 136] width 223 height 9
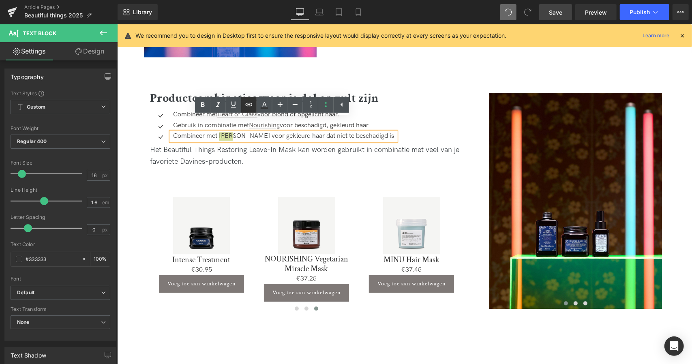
click at [251, 103] on icon at bounding box center [249, 105] width 10 height 10
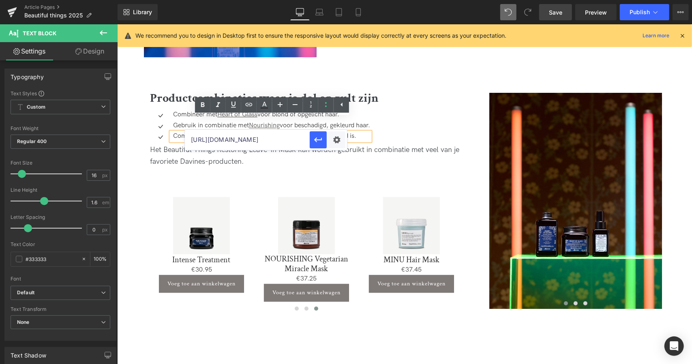
click at [254, 141] on input "[URL][DOMAIN_NAME]" at bounding box center [247, 140] width 125 height 20
paste input "[URL][DOMAIN_NAME]"
type input "[URL][DOMAIN_NAME]"
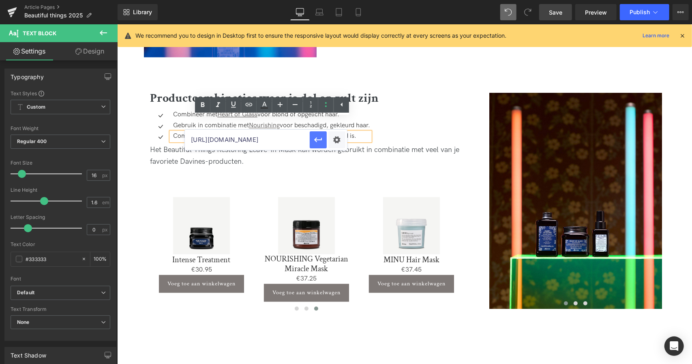
click at [320, 140] on icon "button" at bounding box center [318, 139] width 8 height 5
click at [230, 103] on icon at bounding box center [234, 105] width 10 height 10
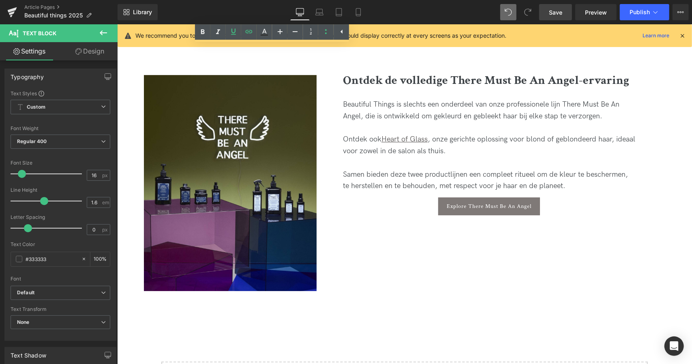
scroll to position [1695, 0]
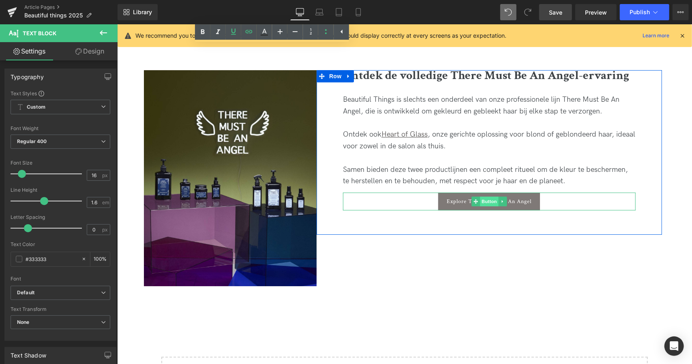
click at [489, 196] on span "Button" at bounding box center [489, 201] width 19 height 10
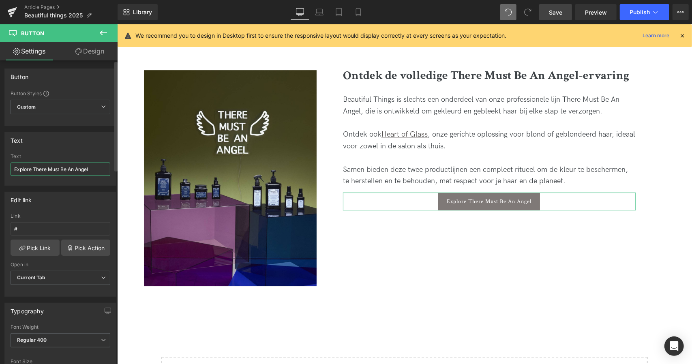
click at [32, 167] on input "Explore There Must Be An Angel" at bounding box center [61, 169] width 100 height 13
type input "Ontdek There Must Be An Angel"
click at [559, 10] on span "Save" at bounding box center [555, 12] width 13 height 9
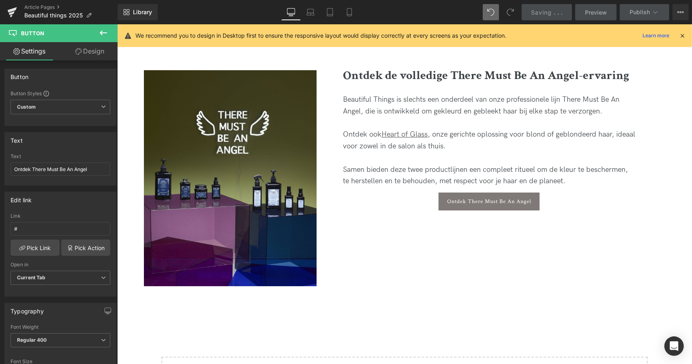
scroll to position [1830, 0]
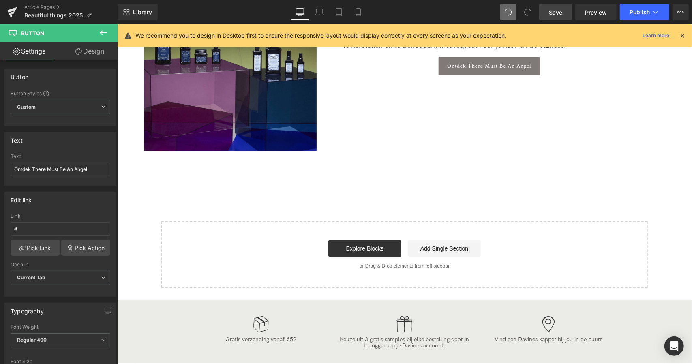
click at [556, 20] on div "Library Desktop Desktop Laptop Tablet Mobile Save Preview Publish Scheduled Vie…" at bounding box center [405, 12] width 575 height 24
click at [555, 13] on span "Save" at bounding box center [555, 12] width 13 height 9
click at [40, 8] on link "Article Pages" at bounding box center [70, 7] width 93 height 6
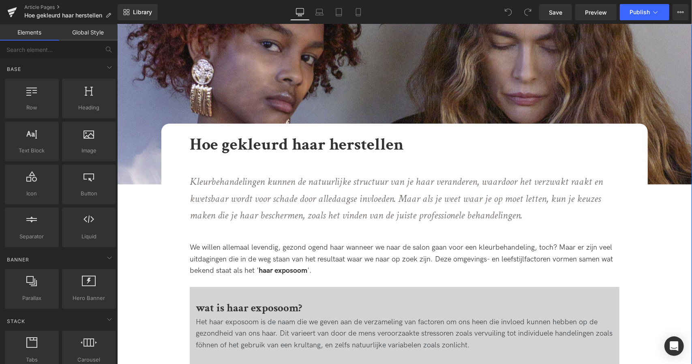
scroll to position [128, 0]
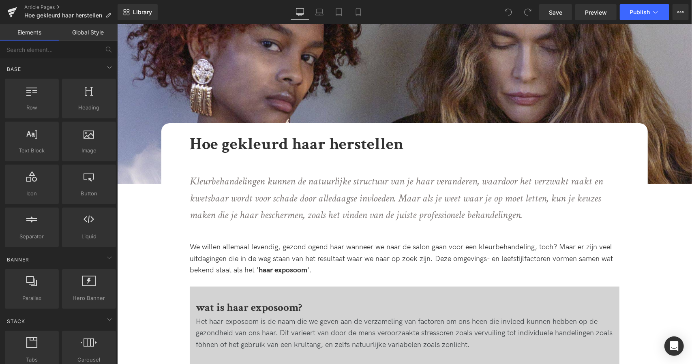
click at [52, 3] on div "Article Pages Hoe gekleurd haar herstellen" at bounding box center [59, 12] width 118 height 24
click at [51, 8] on link "Article Pages" at bounding box center [70, 7] width 93 height 6
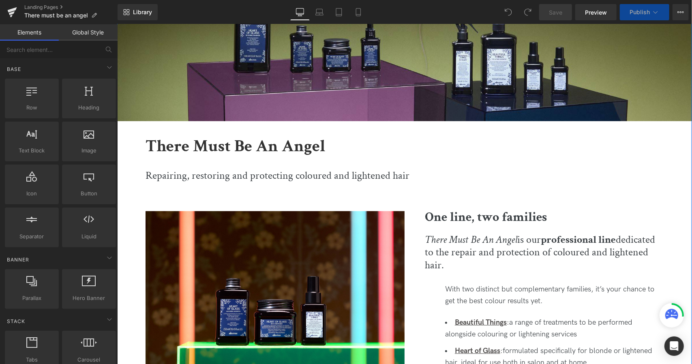
scroll to position [227, 0]
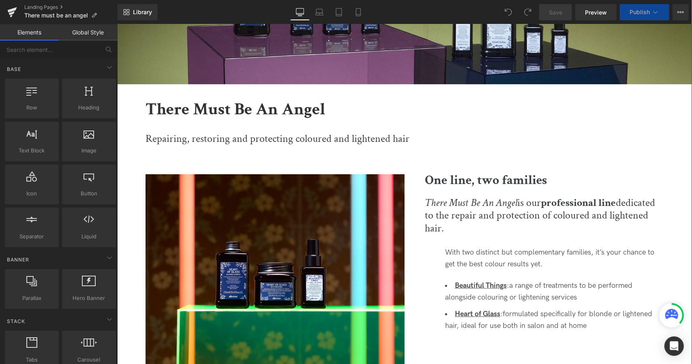
click at [260, 138] on p "Repairing, restoring and protecting coloured and lightened hair" at bounding box center [404, 139] width 518 height 14
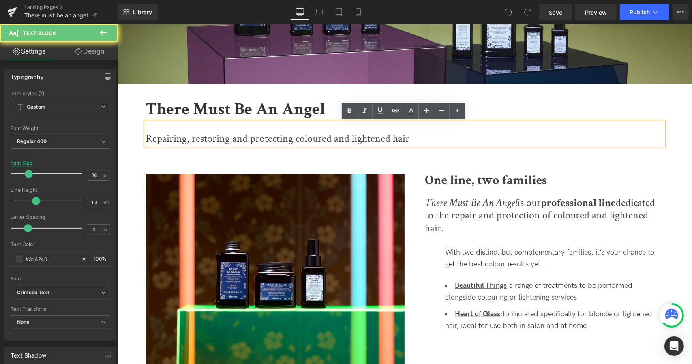
click at [260, 138] on p "Repairing, restoring and protecting coloured and lightened hair" at bounding box center [404, 139] width 518 height 14
copy p "Repairing, restoring and protecting coloured and lightened hair"
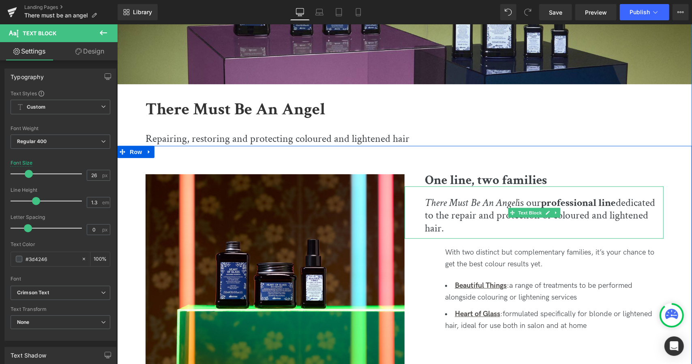
paste div
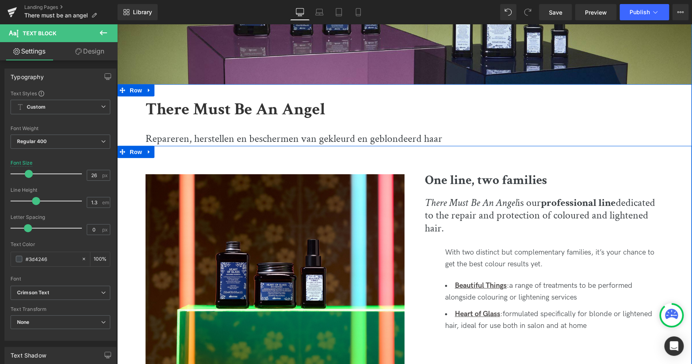
click at [117, 24] on div at bounding box center [117, 24] width 0 height 0
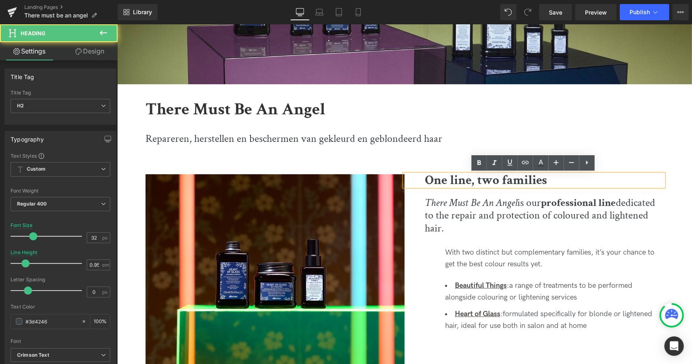
click at [458, 178] on b "One line, two families" at bounding box center [486, 180] width 122 height 17
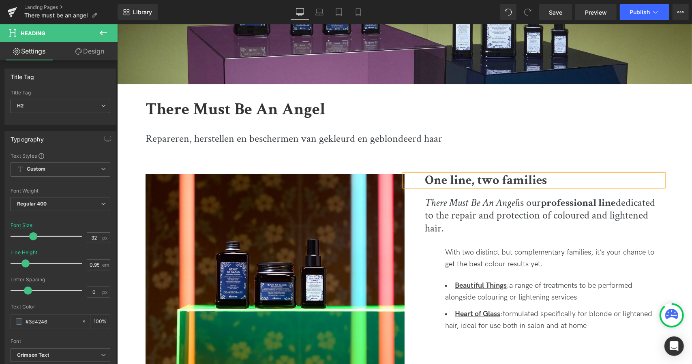
copy b "One line, two families"
paste div
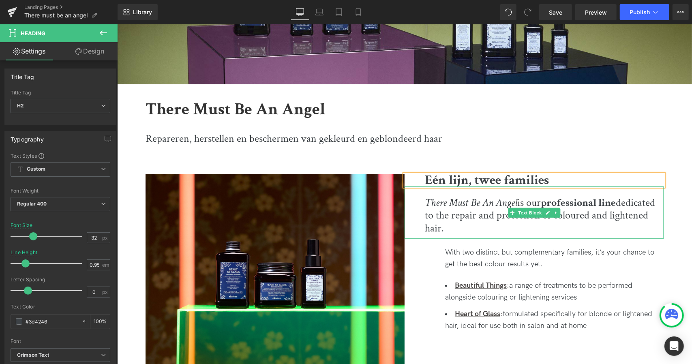
click at [455, 214] on span "dedicated to the repair and protection of coloured and lightened hair." at bounding box center [540, 214] width 230 height 39
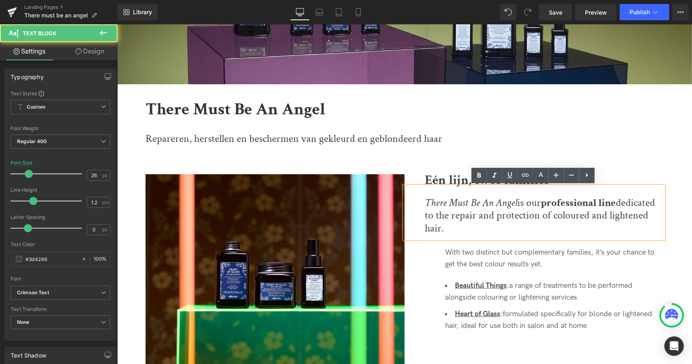
click at [467, 216] on span "dedicated to the repair and protection of coloured and lightened hair." at bounding box center [540, 214] width 230 height 39
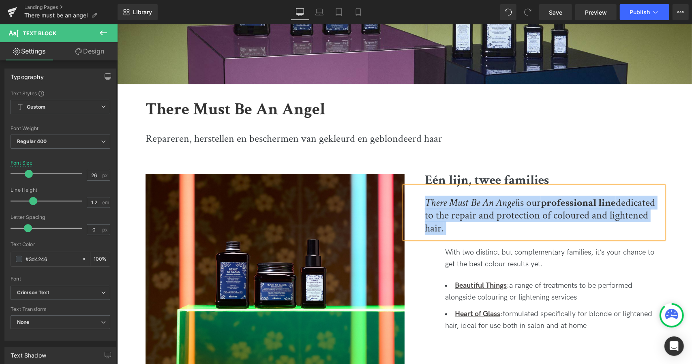
copy div "There Must Be An Angel is our professional line dedicated to the repair and pro…"
click at [498, 227] on div "There Must Be An Angel is our professional line dedicated to the repair and pro…" at bounding box center [533, 212] width 259 height 52
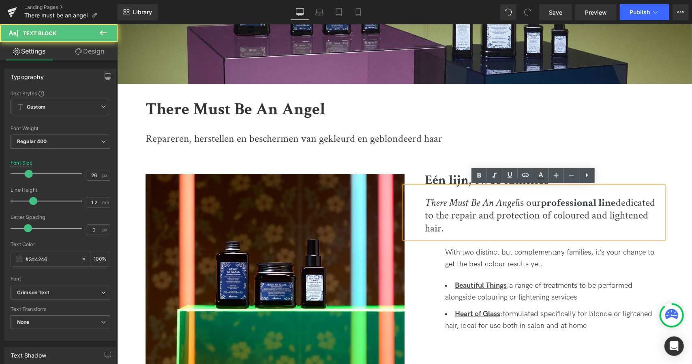
paste div
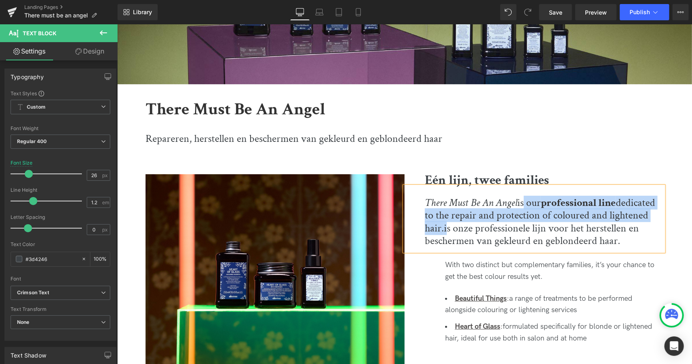
drag, startPoint x: 444, startPoint y: 228, endPoint x: 519, endPoint y: 202, distance: 80.3
click at [519, 202] on div "There Must Be An Angel is our professional line dedicated to the repair and pro…" at bounding box center [533, 218] width 259 height 65
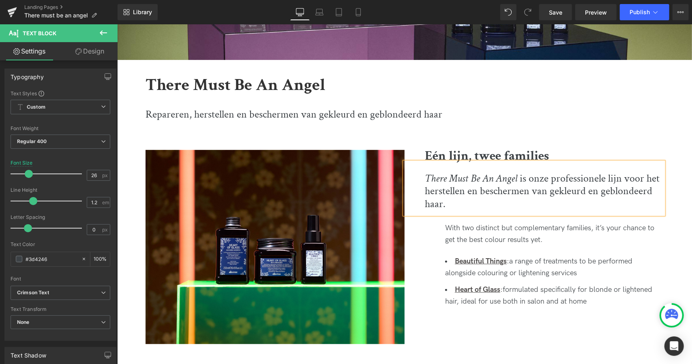
scroll to position [278, 0]
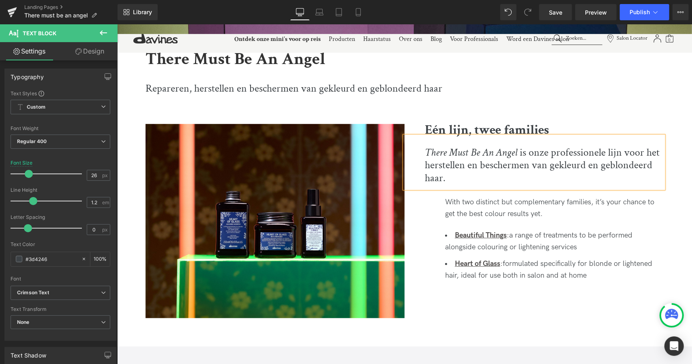
click at [511, 179] on div "There Must Be An Angel is onze professionele lijn voor het herstellen en besche…" at bounding box center [533, 162] width 259 height 52
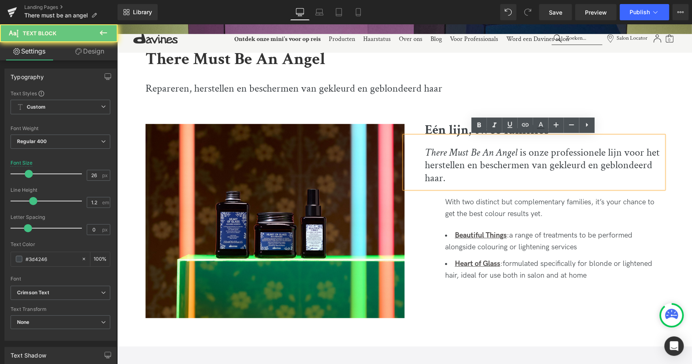
click at [511, 179] on div "There Must Be An Angel is onze professionele lijn voor het herstellen en besche…" at bounding box center [533, 162] width 259 height 52
click at [504, 203] on div "With two distinct but complementary families, it’s your chance to get the best …" at bounding box center [554, 208] width 219 height 24
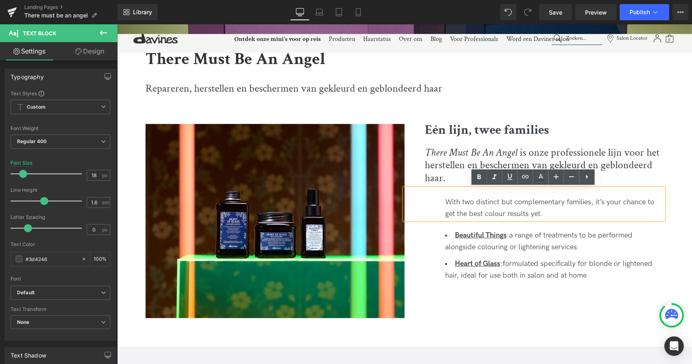
click at [490, 207] on div "With two distinct but complementary families, it’s your chance to get the best …" at bounding box center [554, 208] width 219 height 24
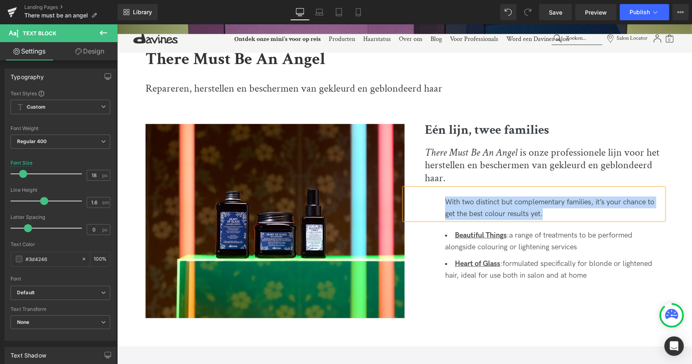
copy div "With two distinct but complementary families, it’s your chance to get the best …"
paste div
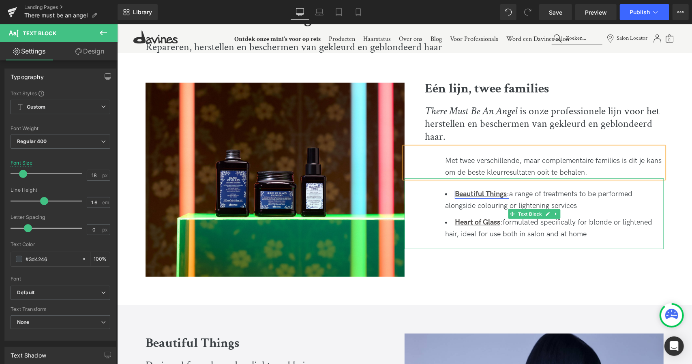
click at [483, 194] on u "Beautiful Things" at bounding box center [481, 193] width 52 height 9
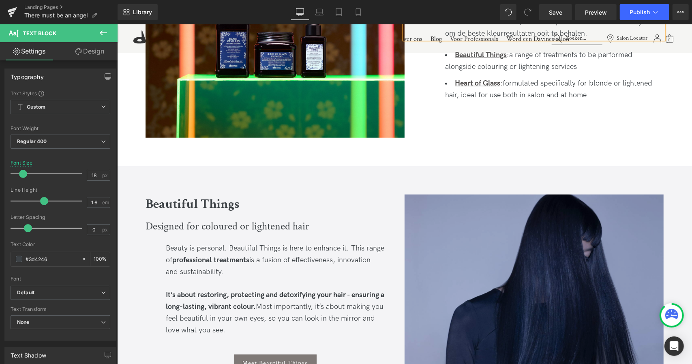
scroll to position [454, 0]
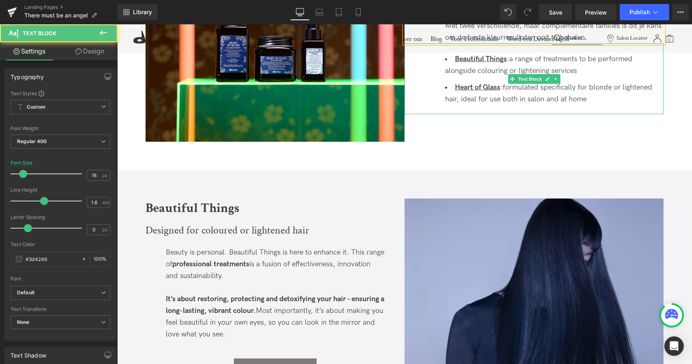
click at [585, 68] on li "Beautiful Things : a range of treatments to be performed alongside colouring or…" at bounding box center [554, 65] width 219 height 24
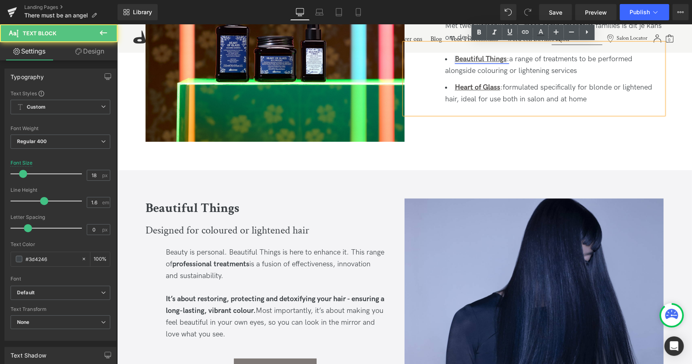
click at [507, 58] on span ":" at bounding box center [507, 58] width 2 height 9
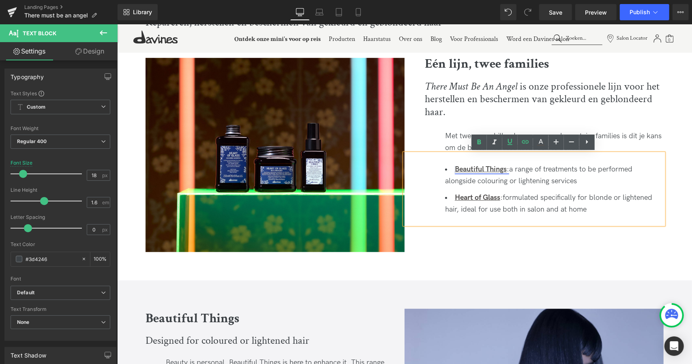
scroll to position [344, 0]
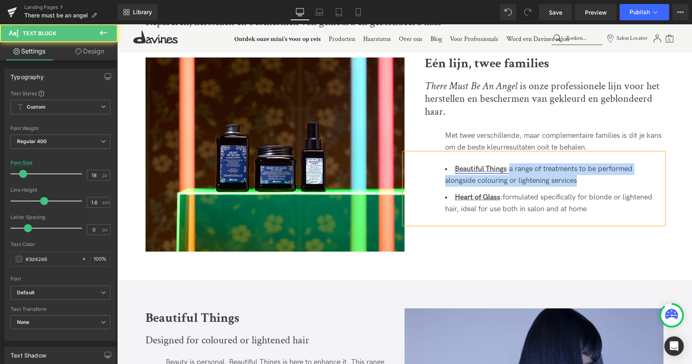
drag, startPoint x: 588, startPoint y: 182, endPoint x: 510, endPoint y: 169, distance: 79.3
click at [510, 169] on li "Beautiful Things : a range of treatments to be performed alongside colouring or…" at bounding box center [554, 175] width 219 height 24
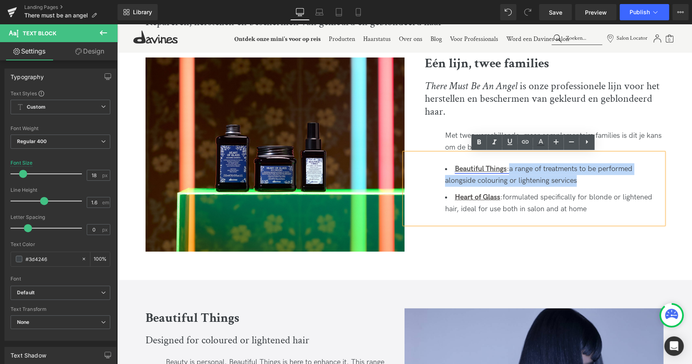
copy li "a range of treatments to be performed alongside colouring or lightening services"
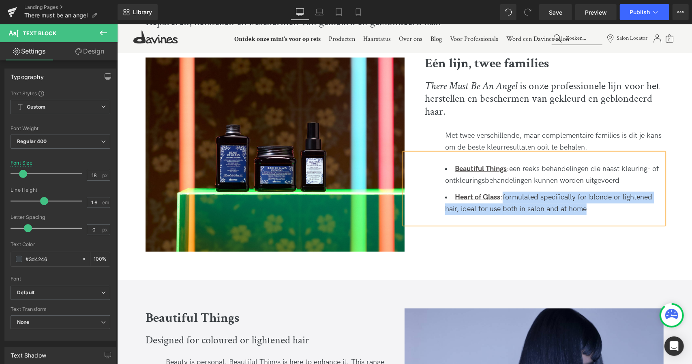
drag, startPoint x: 607, startPoint y: 210, endPoint x: 505, endPoint y: 195, distance: 103.6
click at [505, 195] on li "Heart of Glass : formulated specifically for blonde or lightened hair, ideal fo…" at bounding box center [554, 203] width 219 height 24
copy li "formulated specifically for blonde or lightened hair, ideal for use both in sal…"
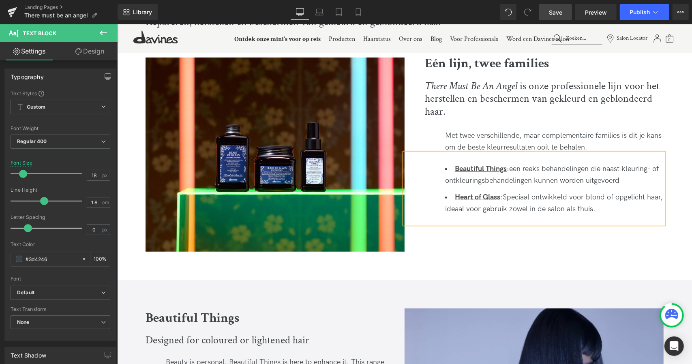
click at [561, 13] on span "Save" at bounding box center [555, 12] width 13 height 9
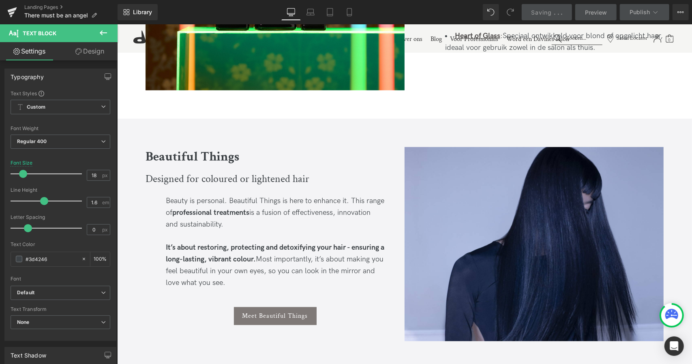
scroll to position [574, 0]
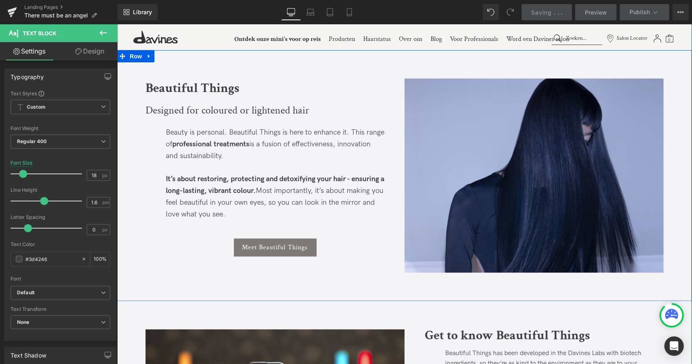
click at [212, 127] on div "Beauty is personal. Beautiful Things is here to enhance it. This range of profe…" at bounding box center [274, 172] width 259 height 105
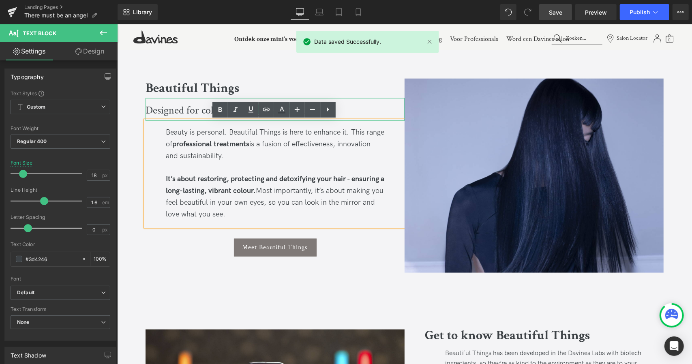
drag, startPoint x: 174, startPoint y: 108, endPoint x: 214, endPoint y: 114, distance: 40.9
click at [174, 108] on div "Designed for coloured or lightened hair" at bounding box center [274, 109] width 259 height 23
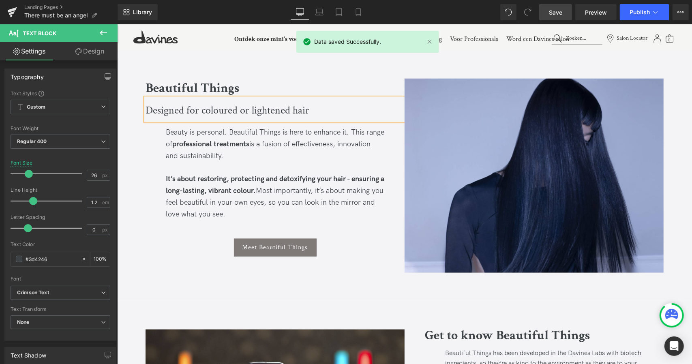
click at [282, 112] on div "Designed for coloured or lightened hair" at bounding box center [274, 109] width 259 height 23
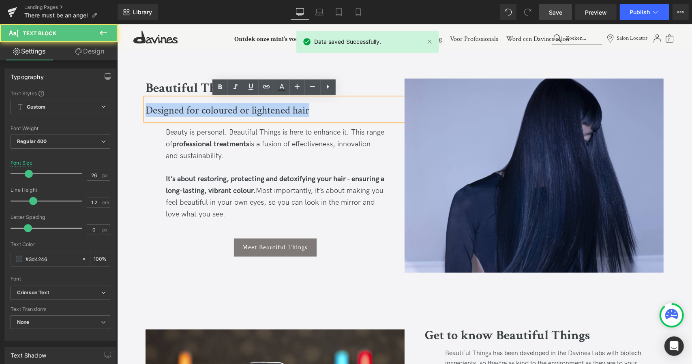
drag, startPoint x: 322, startPoint y: 111, endPoint x: 51, endPoint y: 105, distance: 271.8
copy div "Designed for coloured or lightened hair"
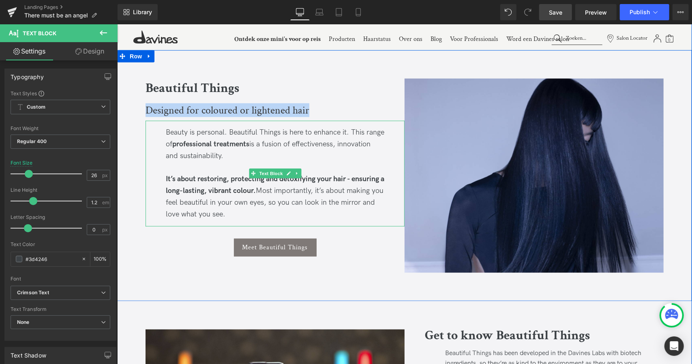
paste div
click at [220, 131] on div "Beauty is personal. Beautiful Things is here to enhance it. This range of profe…" at bounding box center [274, 172] width 259 height 105
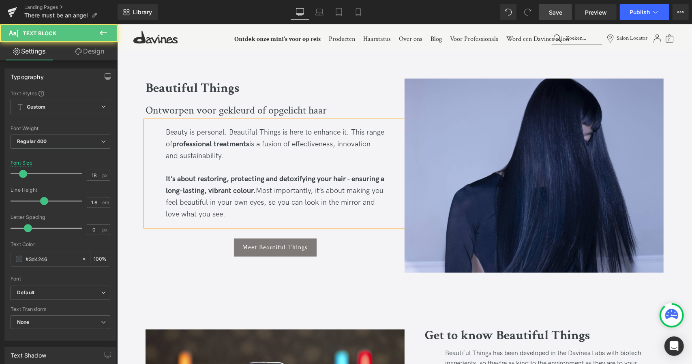
copy div "Beauty is personal. Beautiful Things is here to enhance it. This range of profe…"
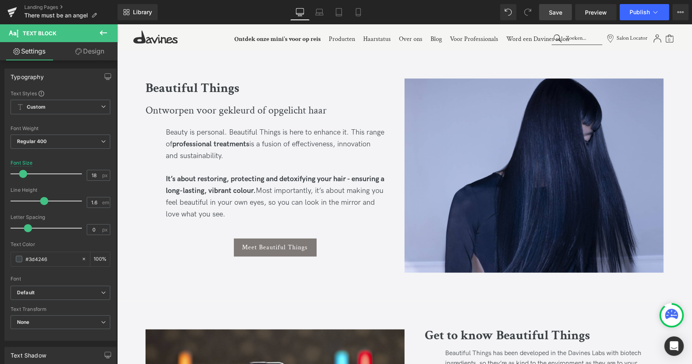
paste div
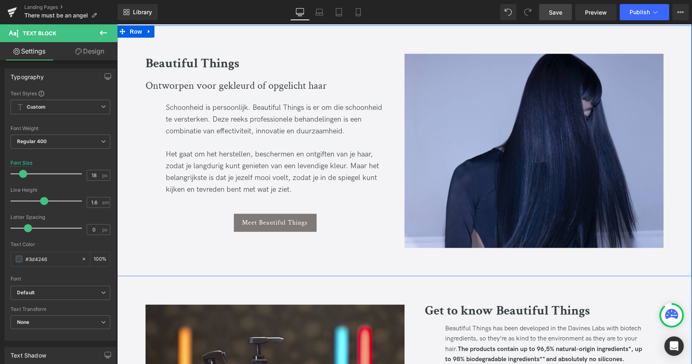
scroll to position [604, 0]
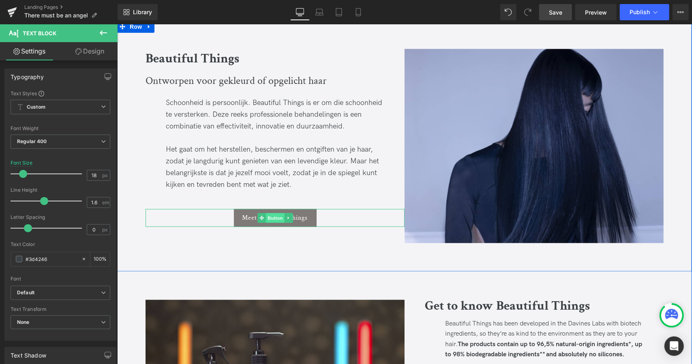
click at [275, 215] on span "Button" at bounding box center [275, 218] width 19 height 10
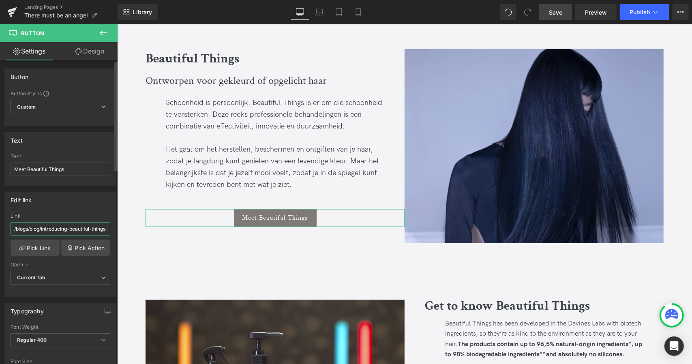
click at [67, 227] on input "/blogs/blog/introducing-beautiful-things-detoxifying-treatment-for-coloured-hair" at bounding box center [61, 228] width 100 height 13
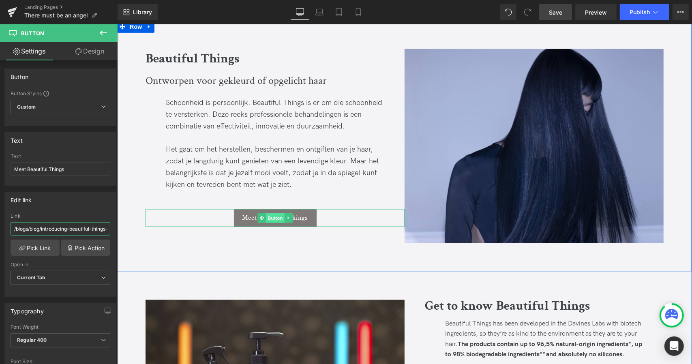
click at [268, 218] on span "Button" at bounding box center [275, 218] width 19 height 10
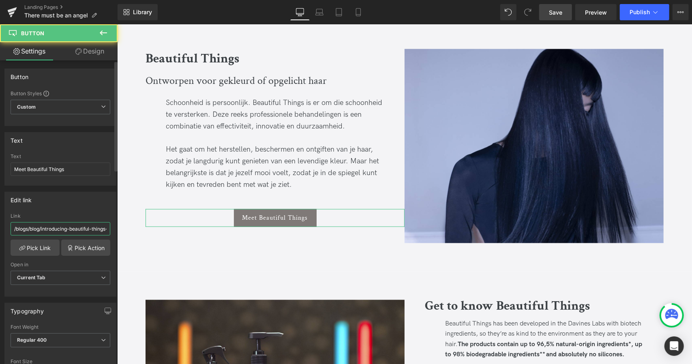
click at [76, 230] on input "/blogs/blog/introducing-beautiful-things-detoxifying-treatment-for-coloured-hair" at bounding box center [61, 228] width 100 height 13
paste input "nl.davines.com/blogs/blog/beautiful-things-2025"
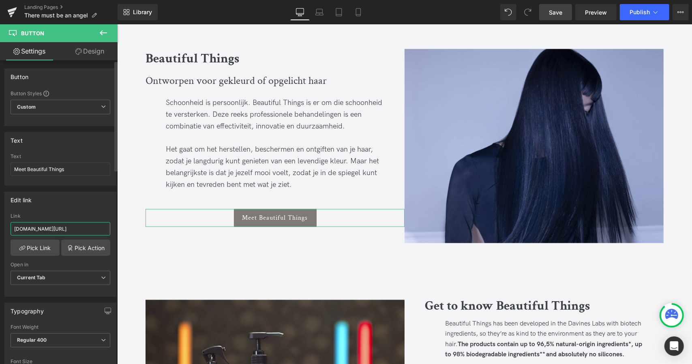
scroll to position [0, 24]
click at [25, 226] on input "nl.davines.com/blogs/blog/beautiful-things-2025" at bounding box center [61, 228] width 100 height 13
click at [11, 227] on input "nl.davines.com/blogs/blog/beautiful-things-2025" at bounding box center [61, 228] width 100 height 13
paste input "https://"
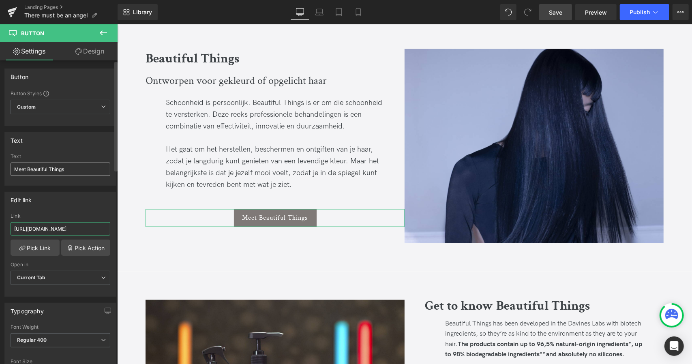
type input "https://nl.davines.com/blogs/blog/beautiful-things-2025"
click at [82, 172] on input "Meet Beautiful Things" at bounding box center [61, 169] width 100 height 13
click at [26, 169] on input "Meet Beautiful Things" at bounding box center [61, 169] width 100 height 13
type input "Ontdek Beautiful Things"
click at [555, 15] on span "Save" at bounding box center [555, 12] width 13 height 9
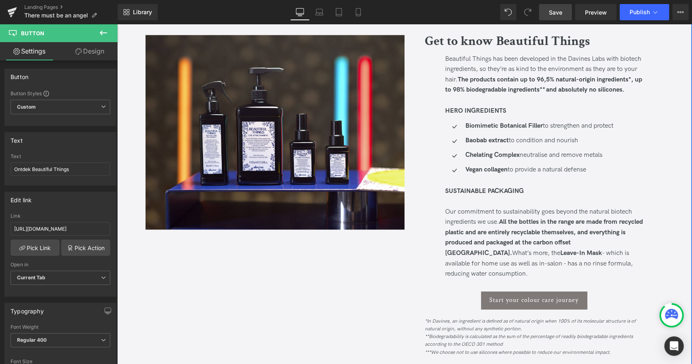
scroll to position [823, 0]
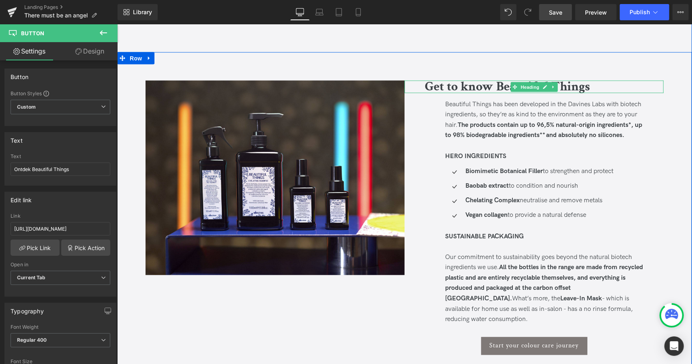
click at [477, 87] on b "Get to know Beautiful Things" at bounding box center [507, 86] width 165 height 17
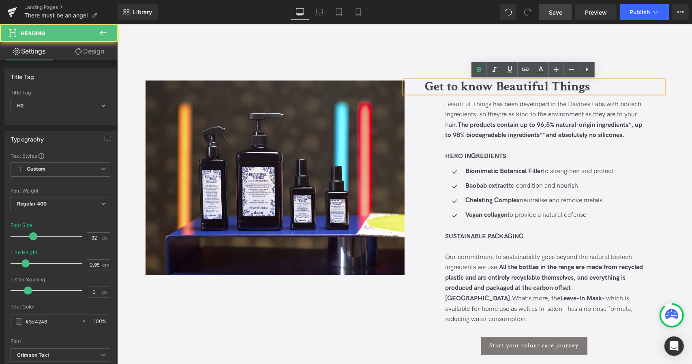
copy body "🚚 LORE IP DOL SITA CONS ADIPISCINGE SE DOEIUSM TEMPOR INCIDIDUNT 🚚 🎁 UTLA ETD M…"
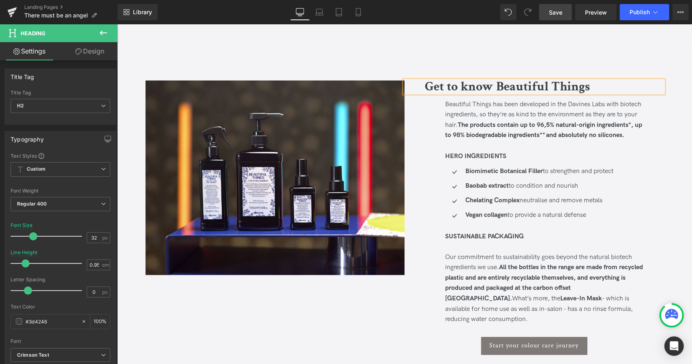
click at [477, 87] on b "Get to know Beautiful Things" at bounding box center [507, 86] width 165 height 17
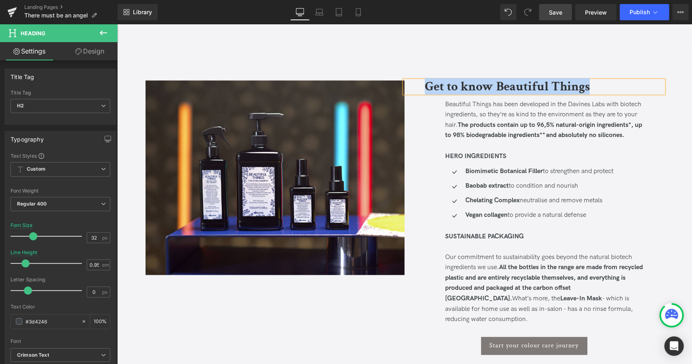
copy b "Get to know Beautiful Things"
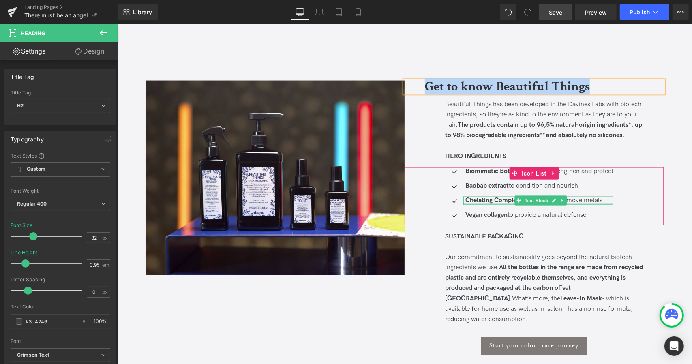
paste div
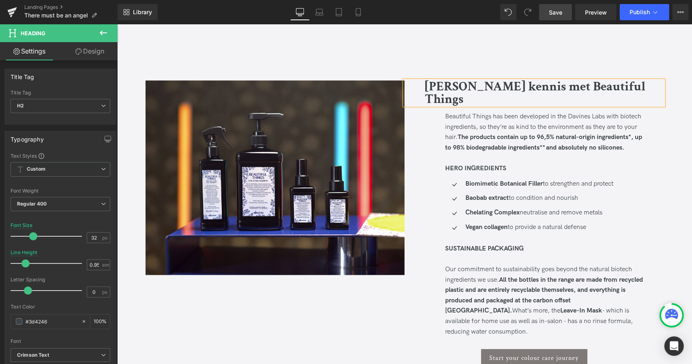
click at [482, 133] on strong "The products contain up to 96,5% natural-origin ingredients*, up to 98% biodegr…" at bounding box center [543, 142] width 197 height 18
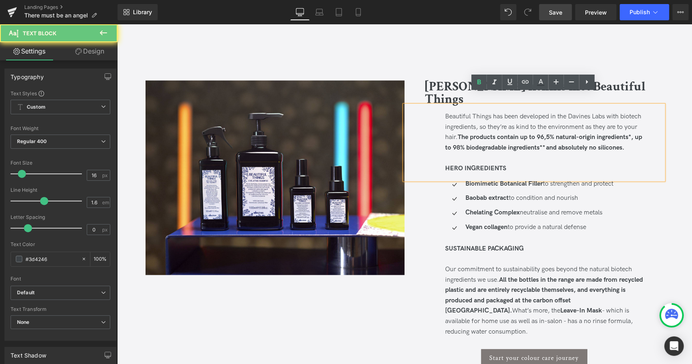
click at [482, 133] on strong "The products contain up to 96,5% natural-origin ingredients*, up to 98% biodegr…" at bounding box center [543, 142] width 197 height 18
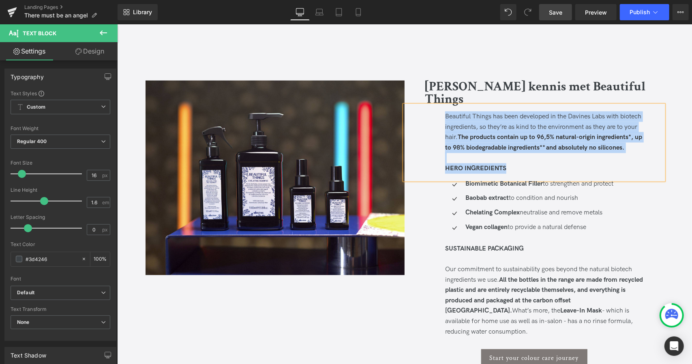
paste div
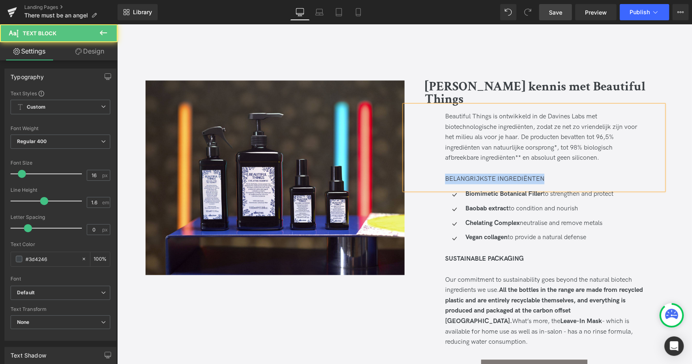
drag, startPoint x: 551, startPoint y: 166, endPoint x: 408, endPoint y: 169, distance: 142.4
click at [408, 169] on div "Beautiful Things is ontwikkeld in de Davines Labs met biotechnologische ingredi…" at bounding box center [533, 147] width 259 height 85
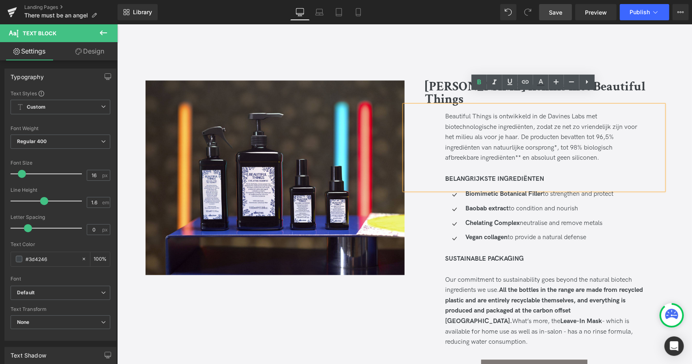
click at [445, 111] on div "Beautiful Things is ontwikkeld in de Davines Labs met biotechnologische ingredi…" at bounding box center [544, 137] width 198 height 52
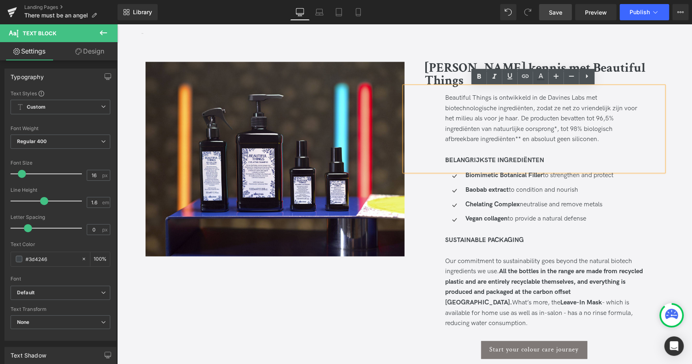
scroll to position [843, 0]
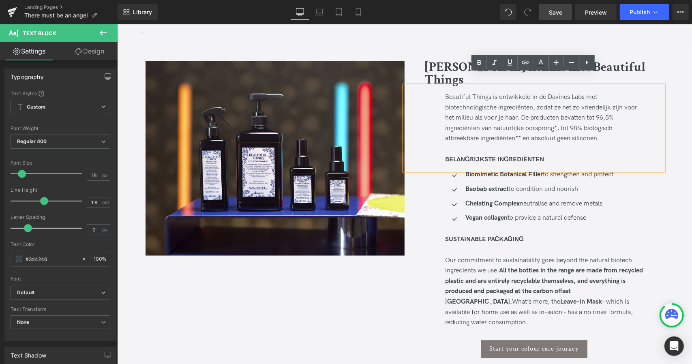
click at [517, 172] on span at bounding box center [518, 177] width 9 height 10
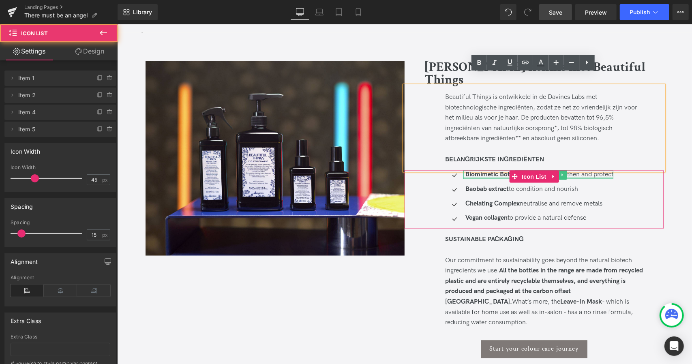
click at [584, 177] on div at bounding box center [538, 178] width 150 height 2
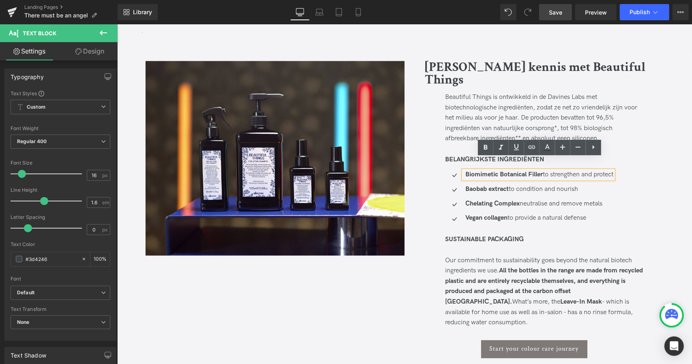
click at [581, 170] on p "Biomimetic Botanical Filler to strengthen and protect" at bounding box center [539, 174] width 148 height 9
drag, startPoint x: 543, startPoint y: 161, endPoint x: 665, endPoint y: 153, distance: 121.9
click at [665, 153] on div "Image Maak kennis met Beautiful Things Heading Get to know Beautiful Things Hea…" at bounding box center [404, 232] width 575 height 401
paste div
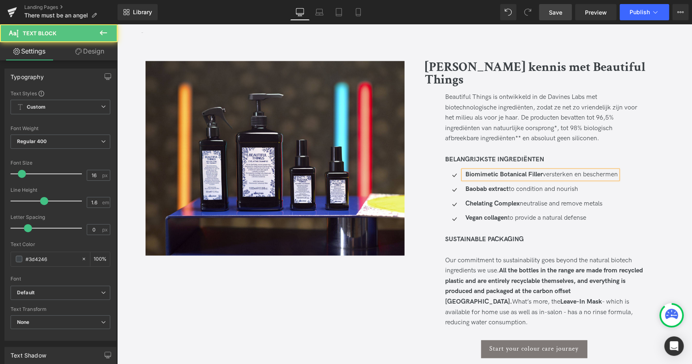
click at [541, 170] on strong "Biomimetic Botanical Filler" at bounding box center [503, 174] width 77 height 8
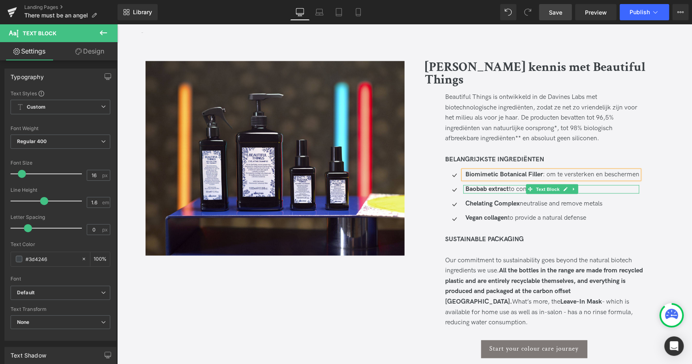
click at [496, 185] on strong "Baobab extract" at bounding box center [486, 189] width 43 height 8
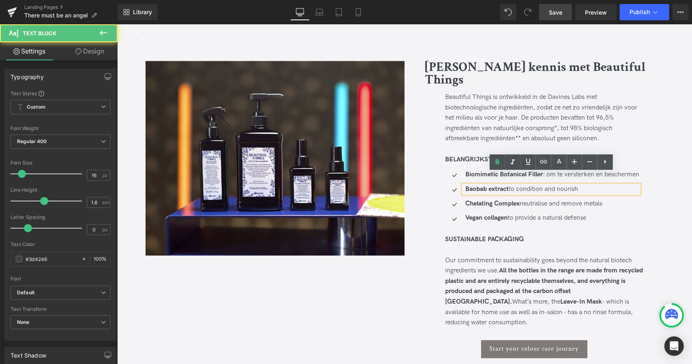
drag, startPoint x: 510, startPoint y: 176, endPoint x: 600, endPoint y: 169, distance: 89.9
click at [600, 170] on ul "Icon Biomimetic Botanical Filler : om te versterken en beschermen Text Block Ic…" at bounding box center [542, 199] width 194 height 58
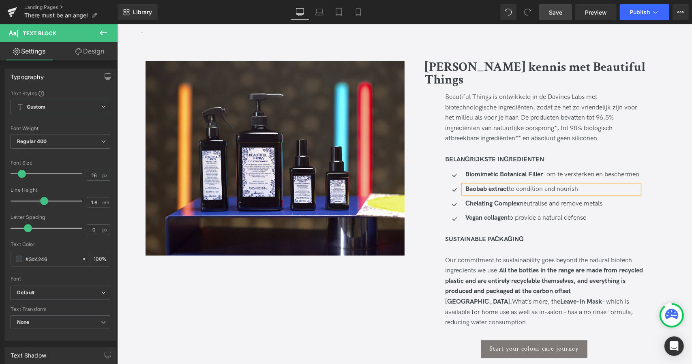
paste div
click at [508, 185] on p "Baobab extract om te verzorgen en te voeden" at bounding box center [552, 189] width 174 height 9
click at [529, 200] on div "Chelating Complex neutralise and remove metals Text Block" at bounding box center [551, 204] width 176 height 9
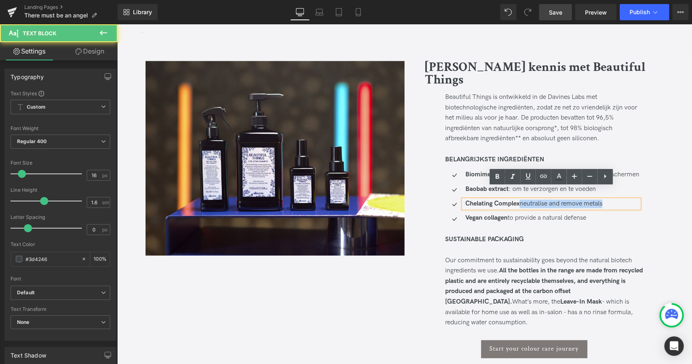
drag, startPoint x: 521, startPoint y: 190, endPoint x: 610, endPoint y: 190, distance: 88.4
click at [610, 200] on p "Chelating Complex neutralise and remove metals" at bounding box center [552, 204] width 174 height 9
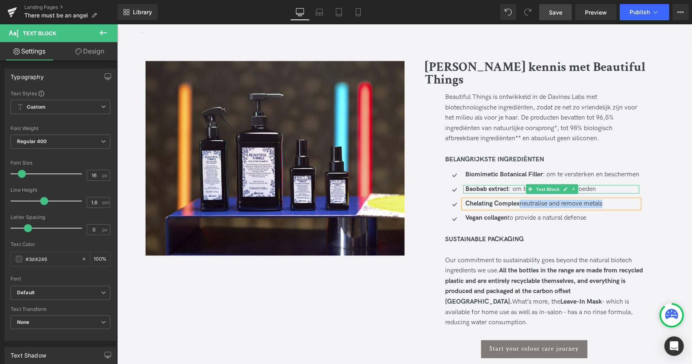
paste div
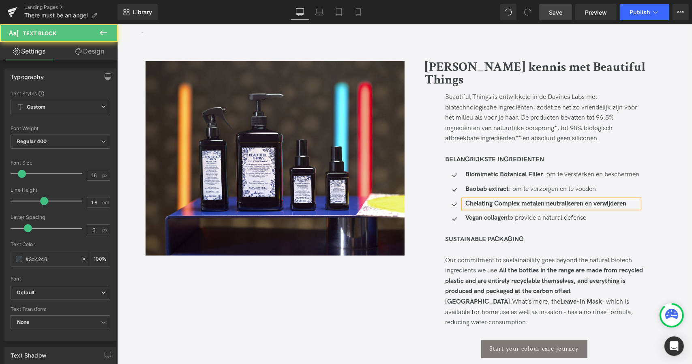
click at [517, 200] on strong "Chelating Complex metalen neutraliseren en verwijderen" at bounding box center [545, 204] width 161 height 8
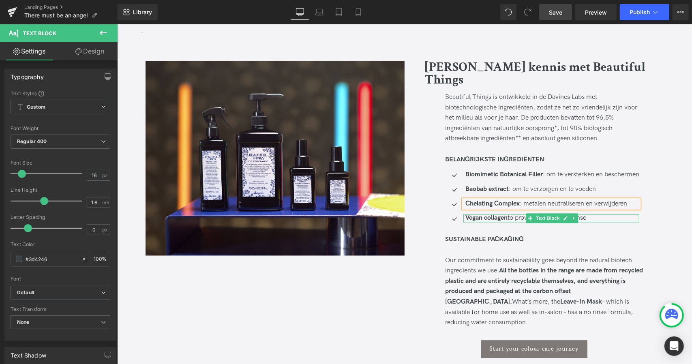
click at [524, 214] on p "Vegan collagen to provide a natural defense" at bounding box center [552, 218] width 174 height 9
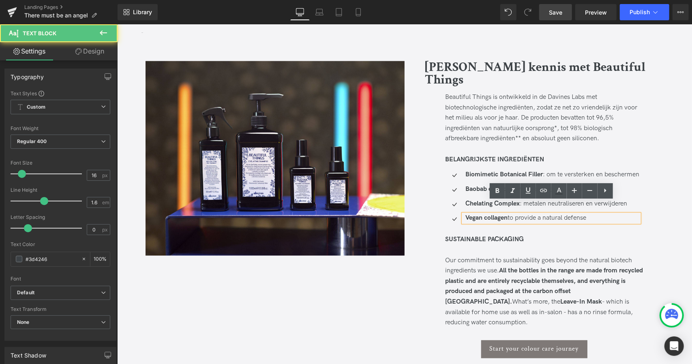
drag, startPoint x: 508, startPoint y: 205, endPoint x: 598, endPoint y: 203, distance: 89.2
click at [598, 214] on p "Vegan collagen to provide a natural defense" at bounding box center [552, 218] width 174 height 9
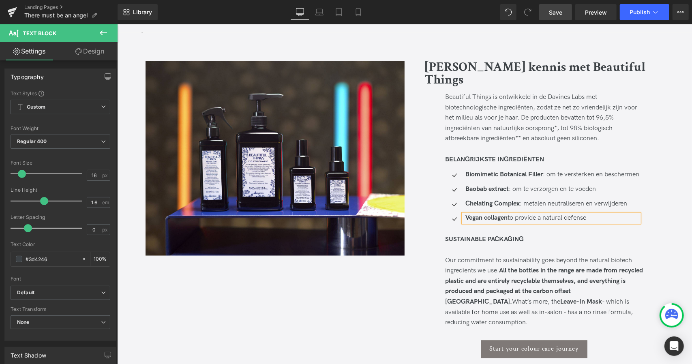
paste div
click at [507, 214] on strong "Vegan collagen" at bounding box center [486, 218] width 42 height 8
click at [508, 214] on p "Vegan collagen : om een natuurlijke afweer te bieden" at bounding box center [552, 218] width 174 height 9
click at [521, 245] on div at bounding box center [544, 250] width 198 height 11
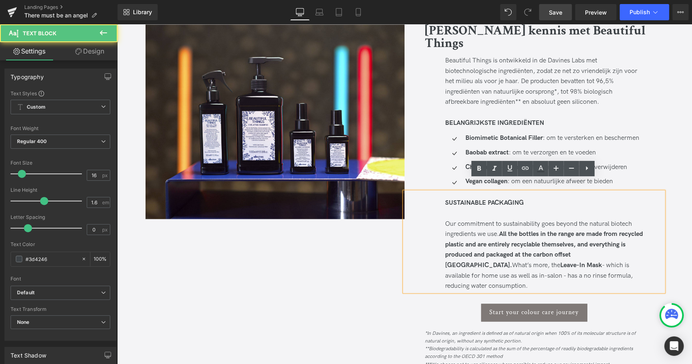
scroll to position [880, 0]
click at [597, 219] on div "Our commitment to sustainability goes beyond the natural biotech ingredients we…" at bounding box center [544, 255] width 198 height 73
click at [501, 199] on strong "SUSTAINABLE PACKAGING" at bounding box center [484, 203] width 79 height 8
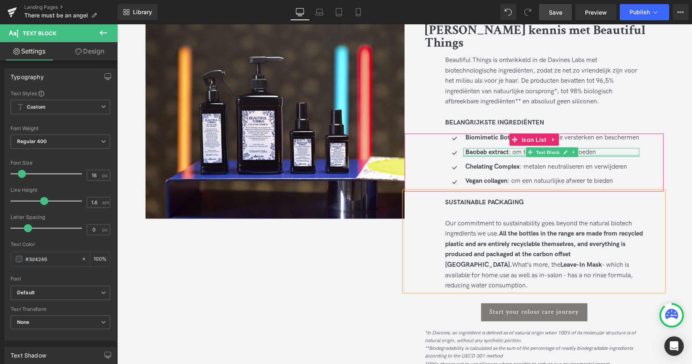
paste div
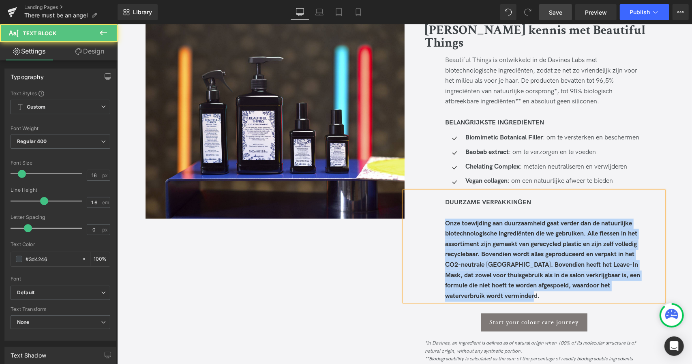
drag, startPoint x: 544, startPoint y: 281, endPoint x: 443, endPoint y: 208, distance: 125.2
click at [443, 208] on div "DUURZAME VERPAKKINGEN Onze toewijding aan duurzaamheid gaat verder dan de natuu…" at bounding box center [533, 246] width 259 height 110
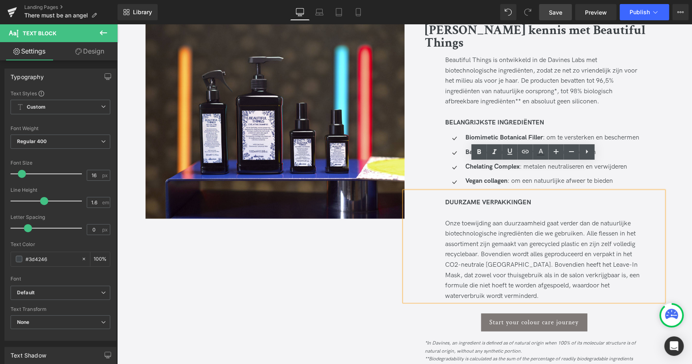
scroll to position [926, 0]
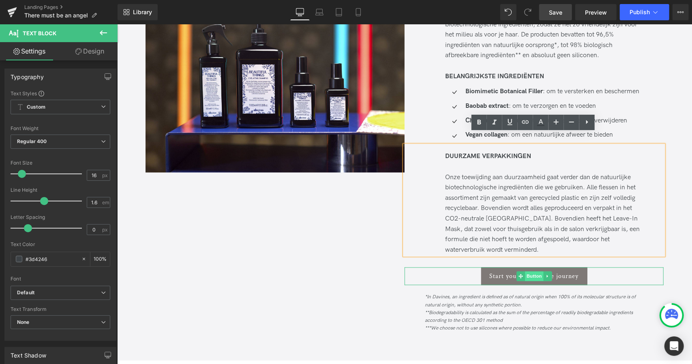
click at [531, 271] on span "Button" at bounding box center [534, 276] width 19 height 10
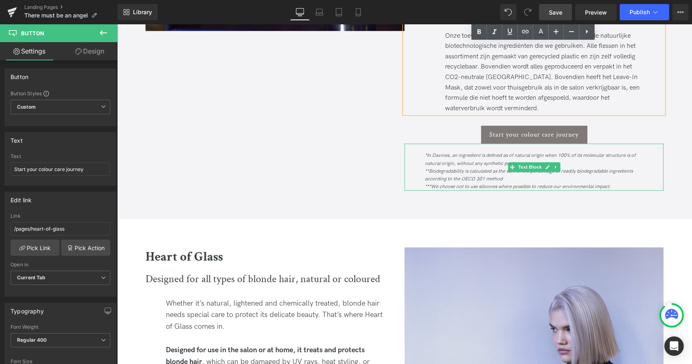
scroll to position [1005, 0]
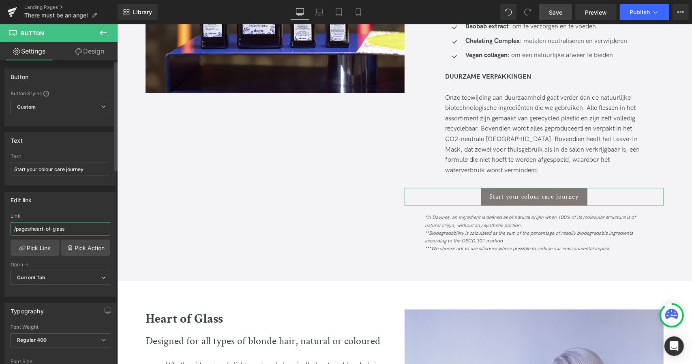
click at [73, 229] on input "/pages/heart-of-glass" at bounding box center [61, 228] width 100 height 13
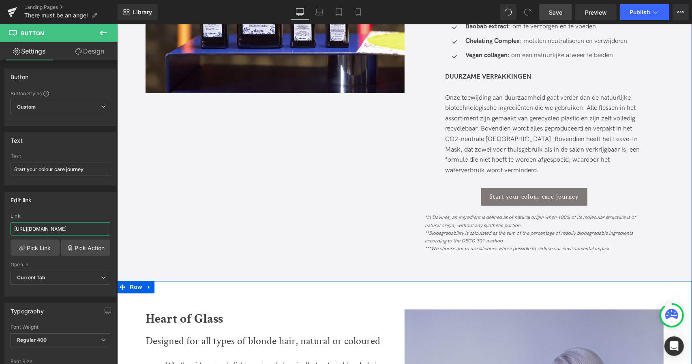
type input "https://nl.davines.com/collections/gekleurd-haar"
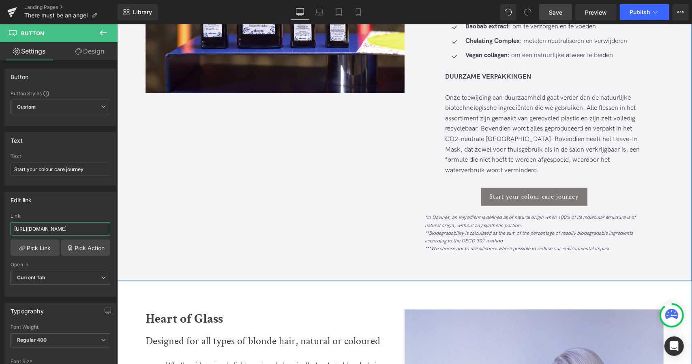
click at [525, 192] on span "Button" at bounding box center [534, 197] width 19 height 10
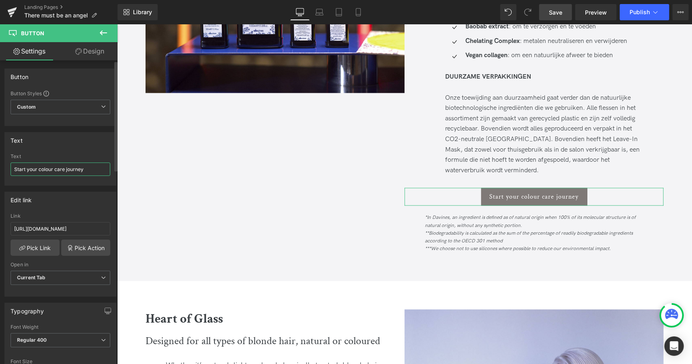
click at [57, 169] on input "Start your colour care journey" at bounding box center [61, 169] width 100 height 13
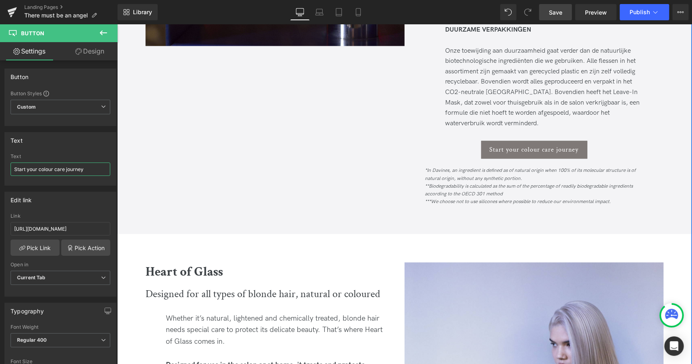
scroll to position [1051, 0]
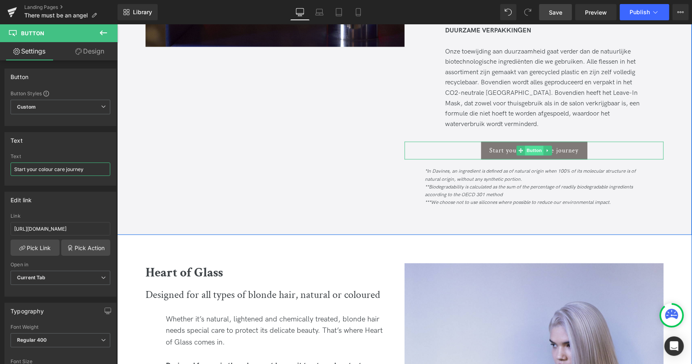
click at [532, 146] on span "Button" at bounding box center [534, 151] width 19 height 10
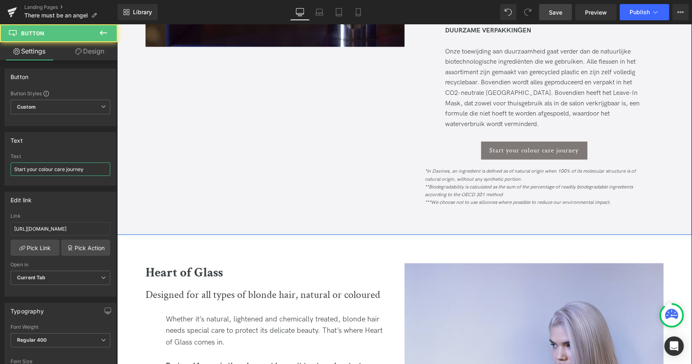
paste input "Begin je reis naar kleurverzorging"
type input "Begin je reis naar kleurverzorging"
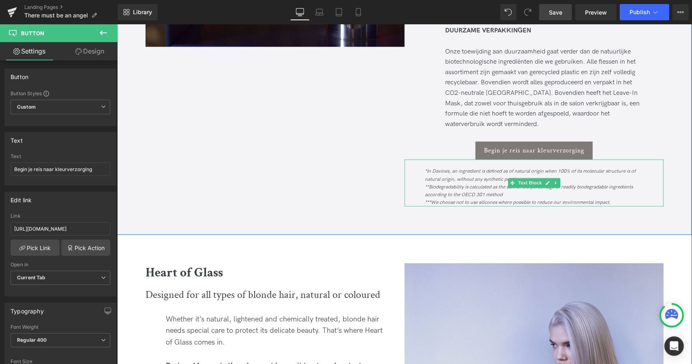
click at [441, 168] on icon "*In Davines, an ingredient is defined as of natural origin when 100% of its mol…" at bounding box center [530, 175] width 211 height 14
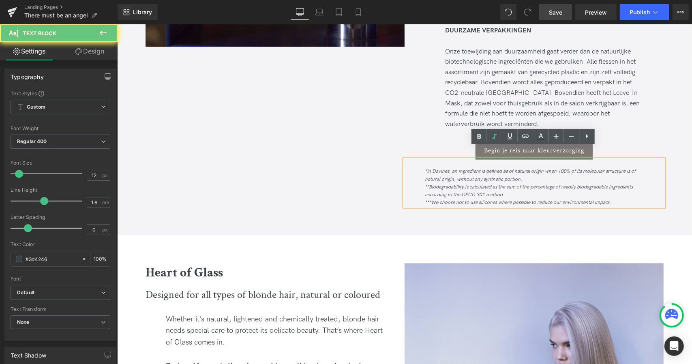
click at [441, 168] on icon "*In Davines, an ingredient is defined as of natural origin when 100% of its mol…" at bounding box center [530, 175] width 211 height 14
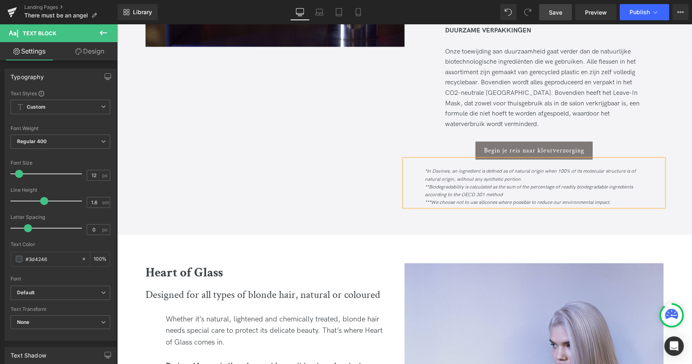
paste div
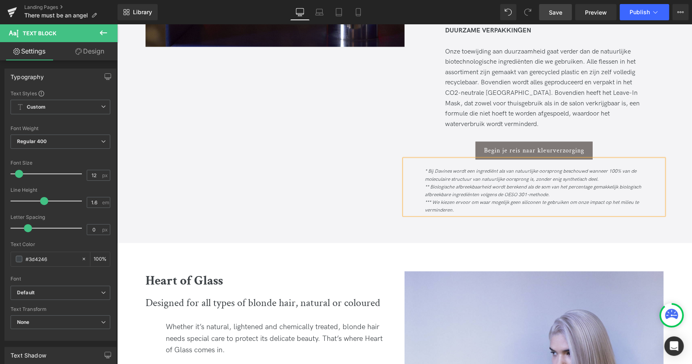
drag, startPoint x: 561, startPoint y: 7, endPoint x: 397, endPoint y: 95, distance: 186.1
click at [561, 7] on link "Save" at bounding box center [555, 12] width 33 height 16
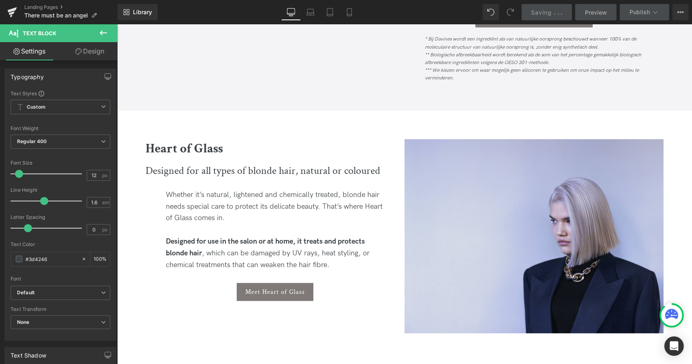
scroll to position [1184, 0]
click at [211, 163] on div "Designed for all types of blonde hair, natural or coloured" at bounding box center [274, 170] width 259 height 25
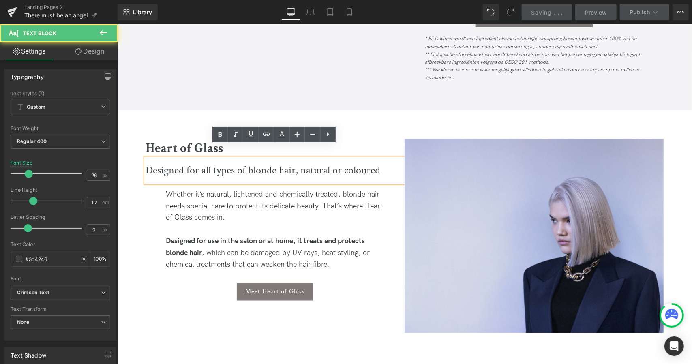
click at [223, 158] on div "Designed for all types of blonde hair, natural or coloured" at bounding box center [274, 170] width 259 height 25
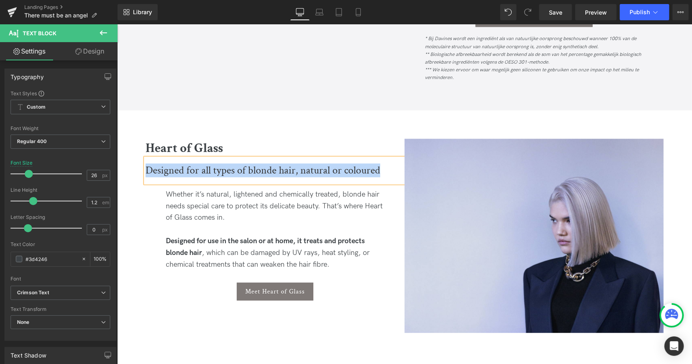
paste div
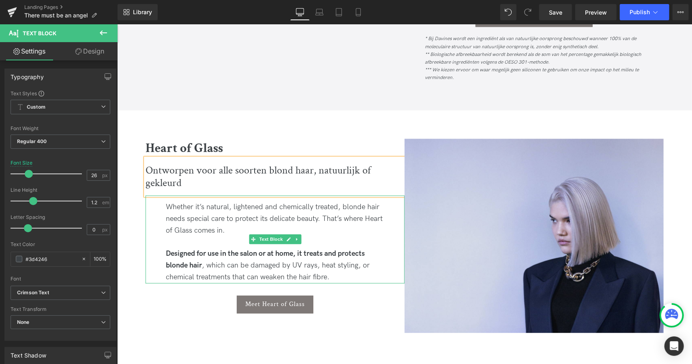
click at [225, 214] on div "Whether it’s natural, lightened and chemically treated, blonde hair needs speci…" at bounding box center [274, 239] width 259 height 88
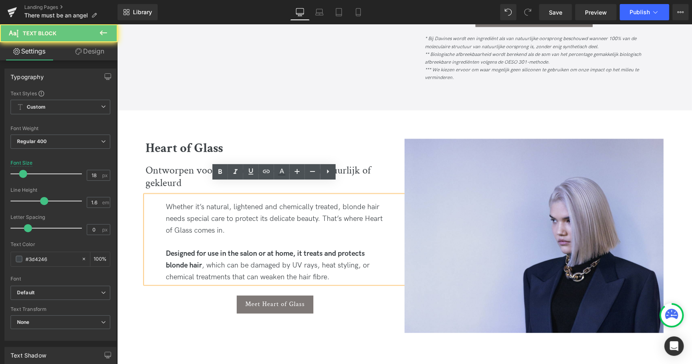
click at [209, 204] on div "Whether it’s natural, lightened and chemically treated, blonde hair needs speci…" at bounding box center [274, 239] width 259 height 88
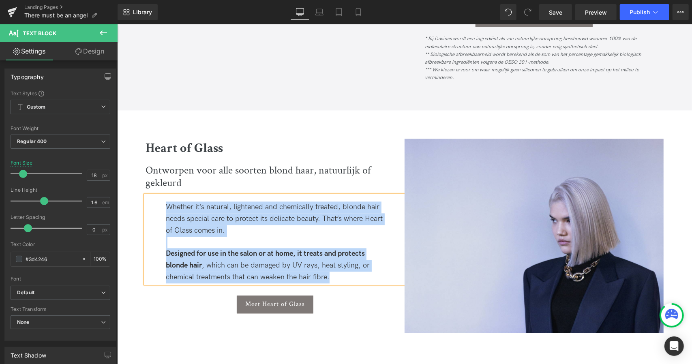
paste div
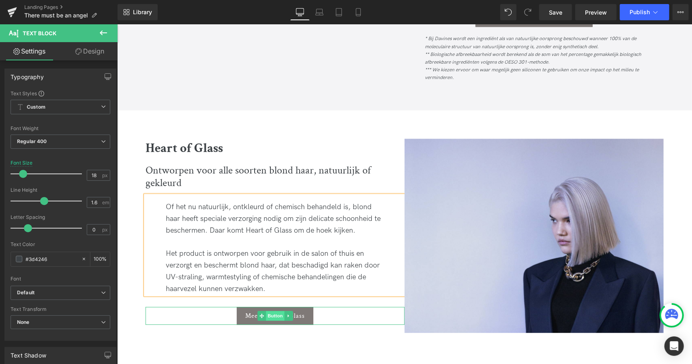
click at [278, 311] on span "Button" at bounding box center [275, 316] width 19 height 10
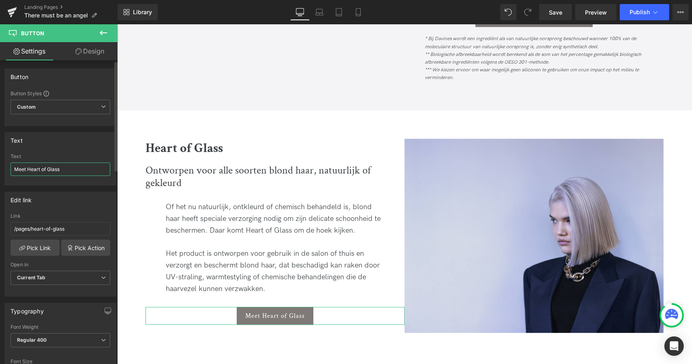
click at [26, 167] on input "Meet Heart of Glass" at bounding box center [61, 169] width 100 height 13
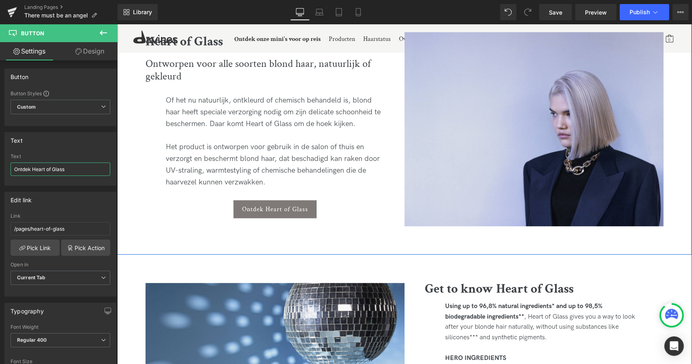
scroll to position [1293, 0]
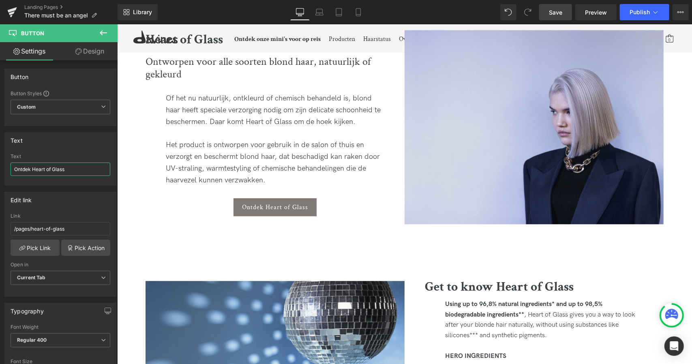
type input "Ontdek Heart of Glass"
drag, startPoint x: 562, startPoint y: 13, endPoint x: 408, endPoint y: 180, distance: 227.0
click at [562, 13] on span "Save" at bounding box center [555, 12] width 13 height 9
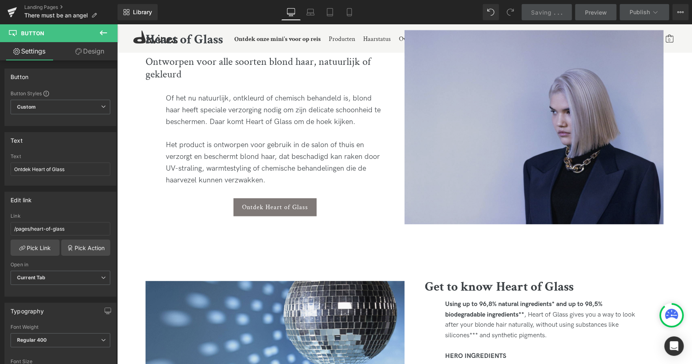
scroll to position [1363, 0]
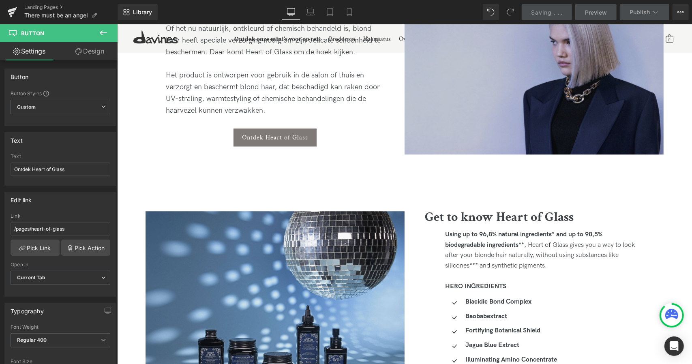
click at [525, 211] on div "Get to know Heart of Glass Heading" at bounding box center [533, 217] width 259 height 12
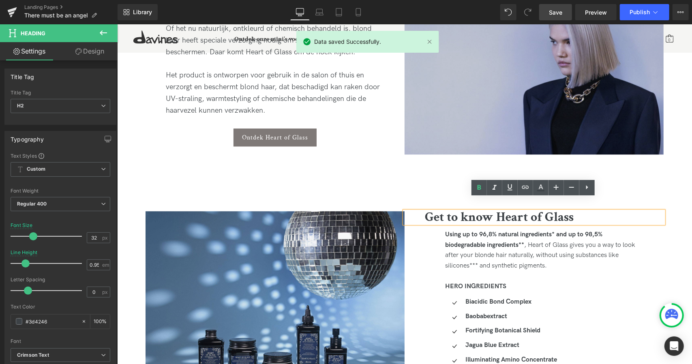
click at [525, 208] on b "Get to know Heart of Glass" at bounding box center [499, 216] width 149 height 17
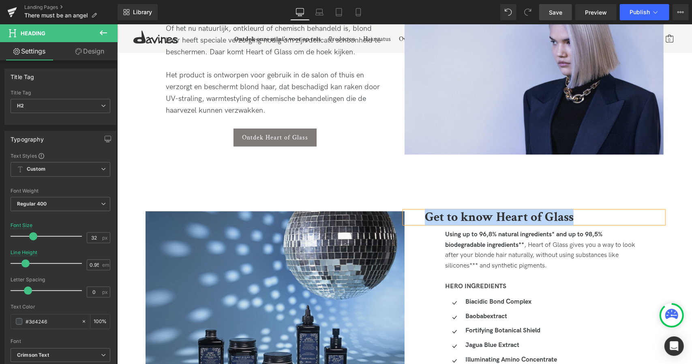
paste div
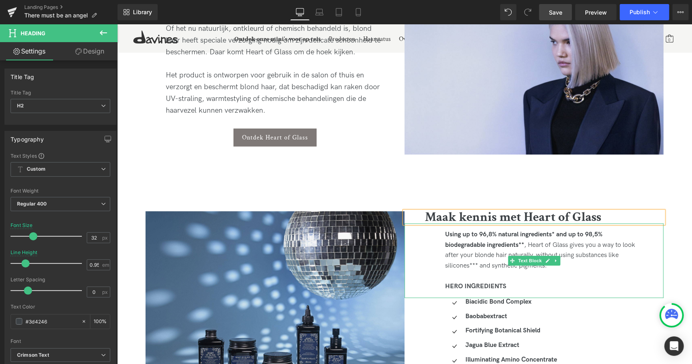
click at [488, 232] on strong "Using up to 96,8% natural ingredients* and up to 98,5% biodegradable ingredient…" at bounding box center [523, 239] width 157 height 18
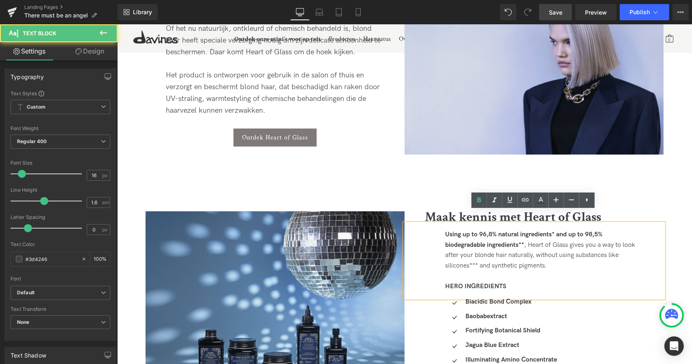
click at [523, 244] on div "Using up to 96,8% natural ingredients* and up to 98,5% biodegradable ingredient…" at bounding box center [544, 249] width 198 height 41
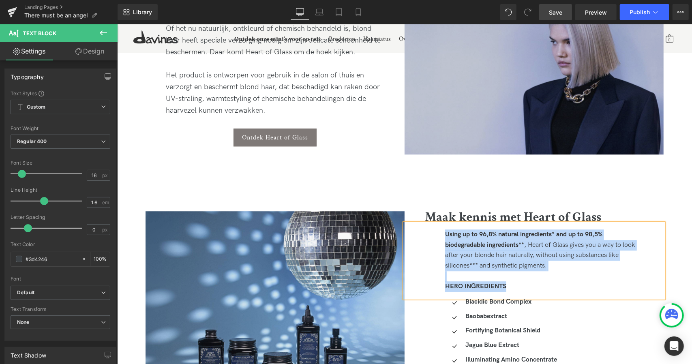
paste div
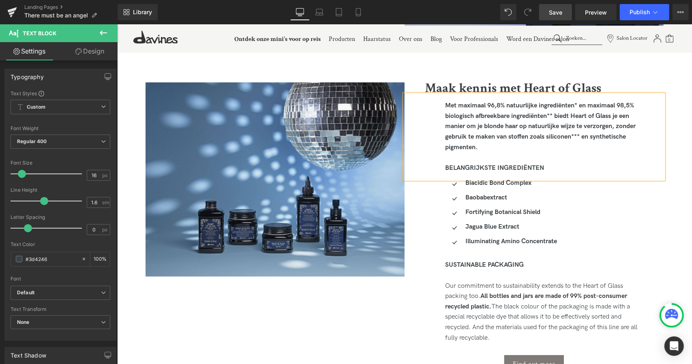
scroll to position [1516, 0]
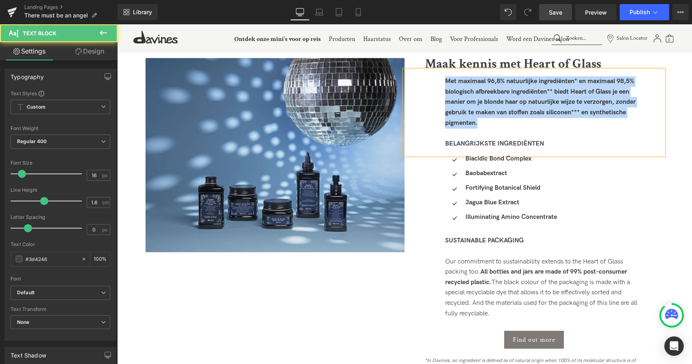
drag, startPoint x: 485, startPoint y: 114, endPoint x: 440, endPoint y: 68, distance: 64.2
click at [440, 70] on div "Met maximaal 96,8% natuurlijke ingrediënten* en maximaal 98,5% biologisch afbre…" at bounding box center [533, 112] width 259 height 85
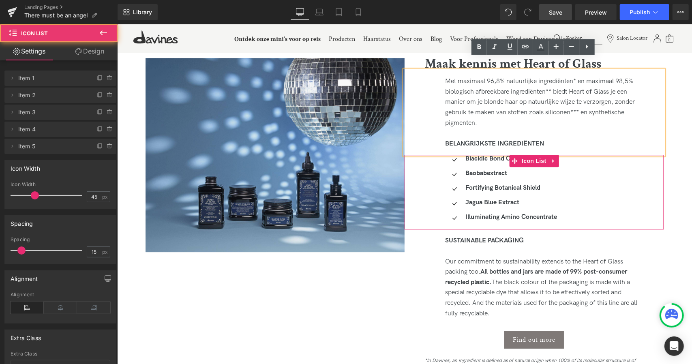
click at [519, 154] on ul "Icon Biacidic Bond Complex Text Block Icon Baobab extract Text Block Icon Forti…" at bounding box center [501, 190] width 112 height 73
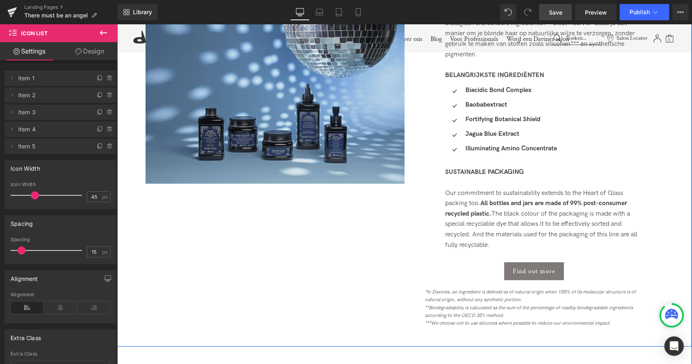
scroll to position [1585, 0]
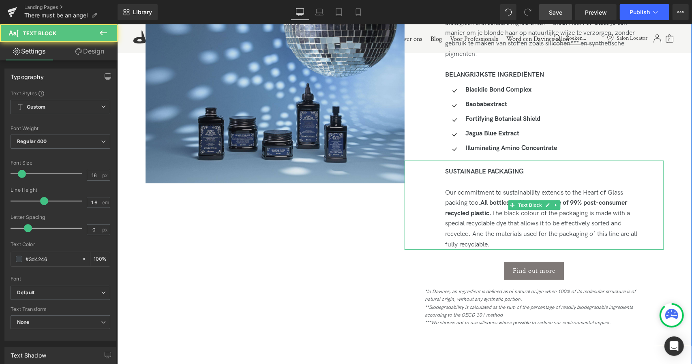
click at [473, 160] on div "SUSTAINABLE PACKAGING Our commitment to sustainability extends to the Heart of …" at bounding box center [533, 204] width 259 height 89
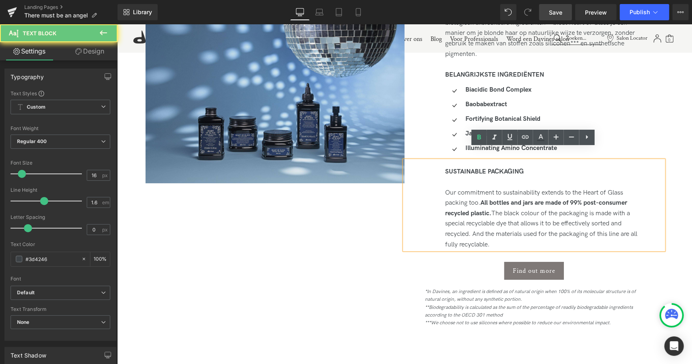
click at [479, 167] on strong "SUSTAINABLE PACKAGING" at bounding box center [484, 171] width 79 height 8
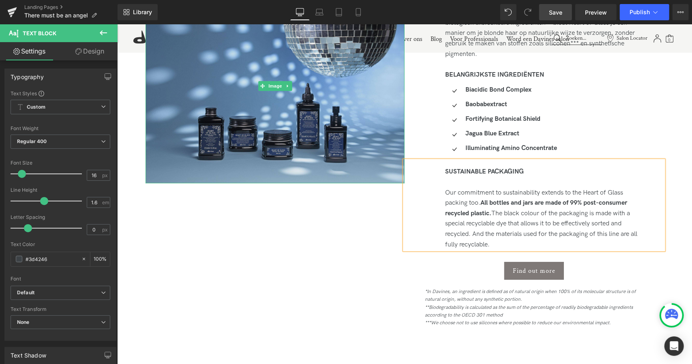
paste div
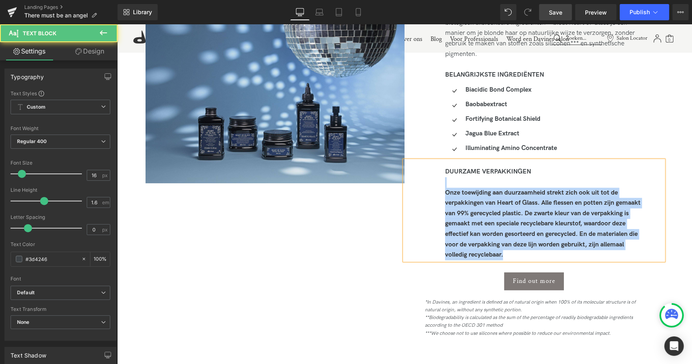
drag, startPoint x: 524, startPoint y: 241, endPoint x: 428, endPoint y: 174, distance: 117.2
click at [428, 174] on div "DUURZAME VERPAKKINGEN Onze toewijding aan duurzaamheid strekt zich ook uit tot …" at bounding box center [533, 209] width 259 height 99
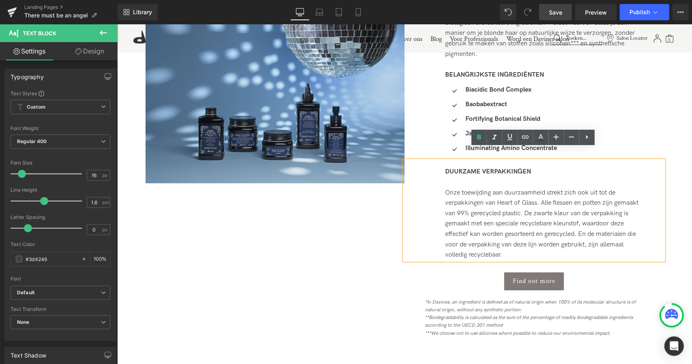
click at [521, 212] on div "Onze toewijding aan duurzaamheid strekt zich ook uit tot de verpakkingen van He…" at bounding box center [544, 223] width 198 height 73
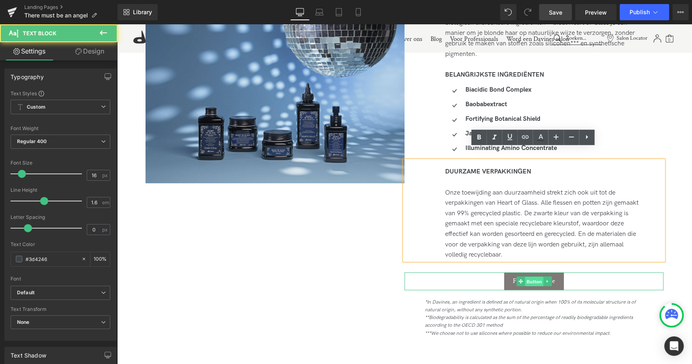
click at [533, 277] on span "Button" at bounding box center [534, 282] width 19 height 10
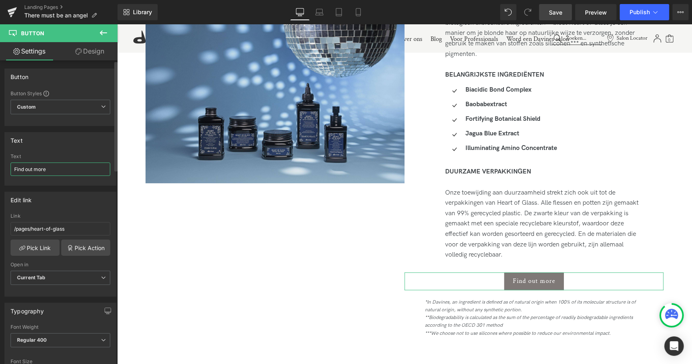
drag, startPoint x: 61, startPoint y: 168, endPoint x: 0, endPoint y: 154, distance: 62.6
click at [0, 154] on div "Text Find out more Text Find out more" at bounding box center [60, 156] width 121 height 60
type input "Ontdek meer"
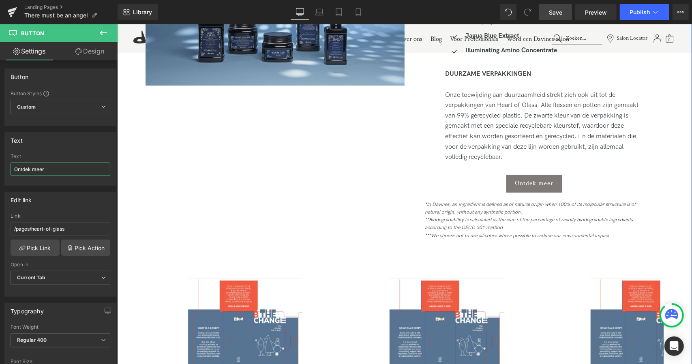
scroll to position [1683, 0]
click at [483, 217] on icon "**Biodegradability is calculated as the sum of the percentage of readily biodeg…" at bounding box center [529, 224] width 208 height 14
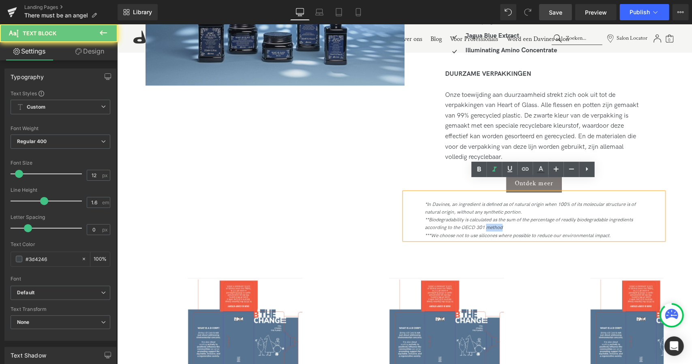
click at [483, 217] on icon "**Biodegradability is calculated as the sum of the percentage of readily biodeg…" at bounding box center [529, 224] width 208 height 14
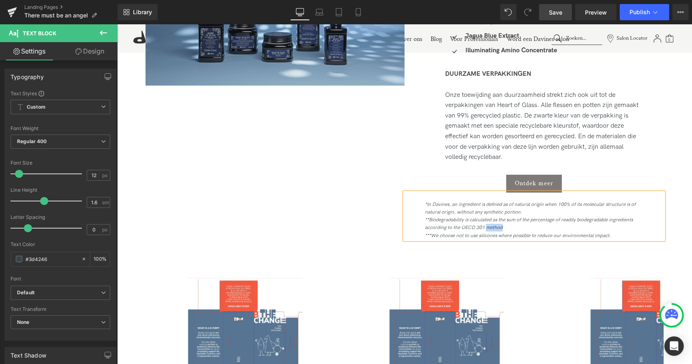
paste div
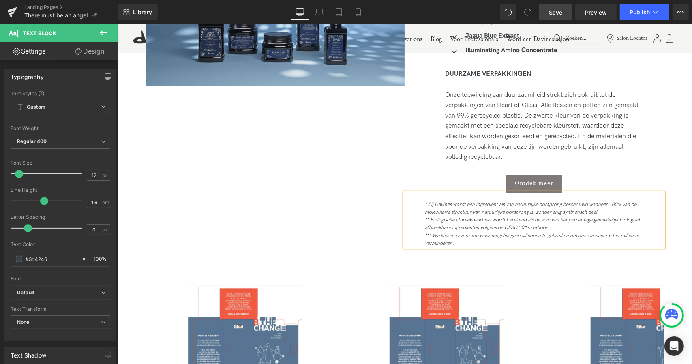
click at [562, 15] on span "Save" at bounding box center [555, 12] width 13 height 9
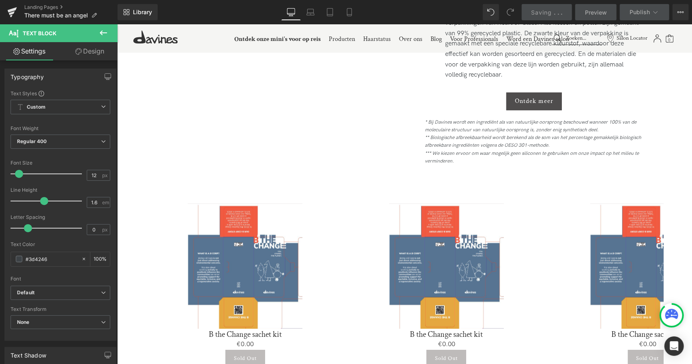
scroll to position [1766, 0]
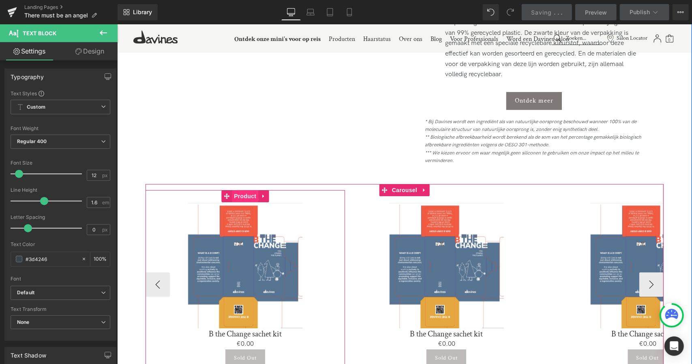
click at [248, 190] on span "Product" at bounding box center [245, 196] width 26 height 12
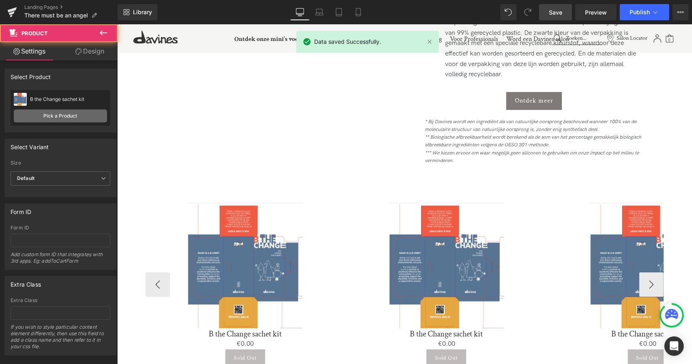
click at [59, 119] on link "Pick a Product" at bounding box center [60, 115] width 93 height 13
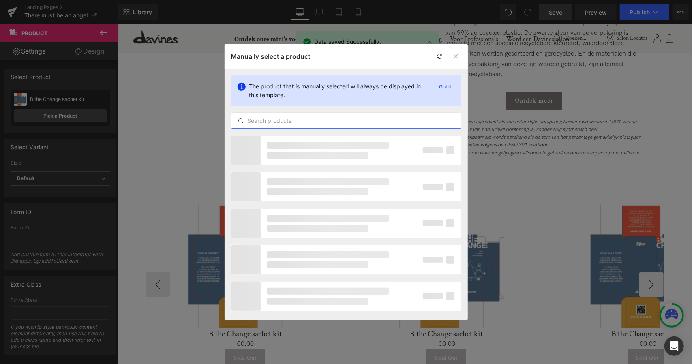
click at [303, 116] on input "text" at bounding box center [347, 121] width 230 height 10
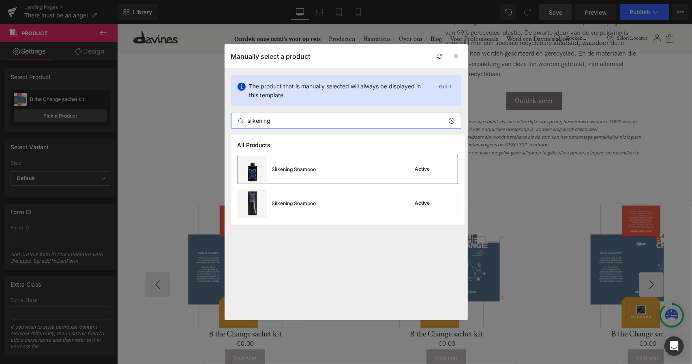
type input "silkening"
click at [317, 167] on div "Silkening Shampoo Active" at bounding box center [348, 169] width 220 height 28
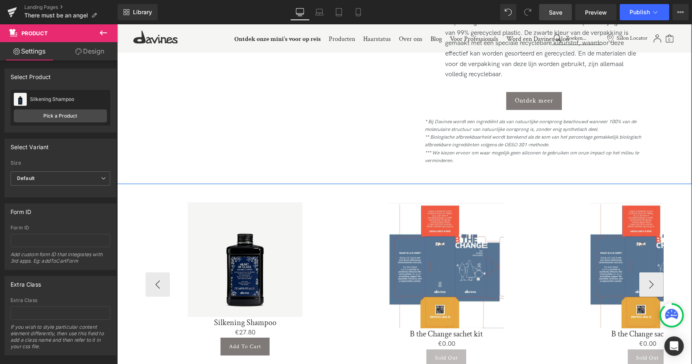
scroll to position [1789, 0]
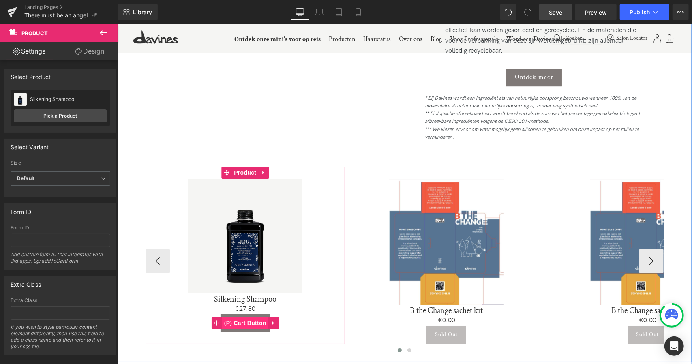
click at [246, 317] on span "(P) Cart Button" at bounding box center [245, 323] width 46 height 12
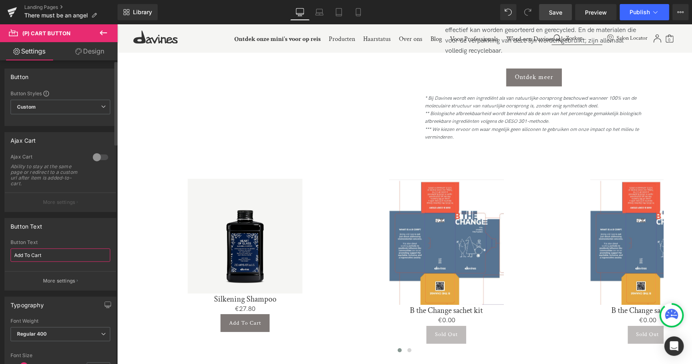
drag, startPoint x: 67, startPoint y: 253, endPoint x: 0, endPoint y: 257, distance: 66.6
click at [0, 257] on div "Button Text Add To Cart Button Text Add To Cart More settings" at bounding box center [60, 251] width 121 height 79
type input "Voeg toe aan winkelwagen"
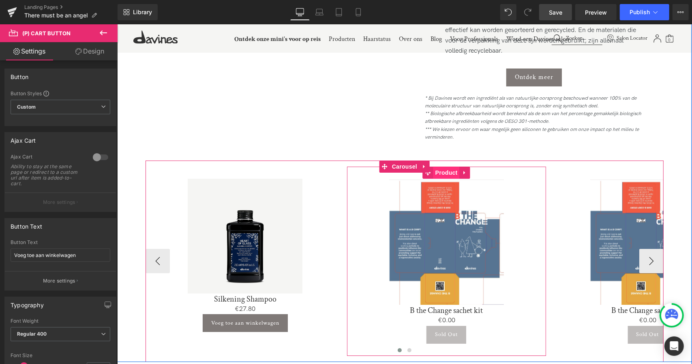
click at [448, 166] on span "Product" at bounding box center [446, 172] width 26 height 12
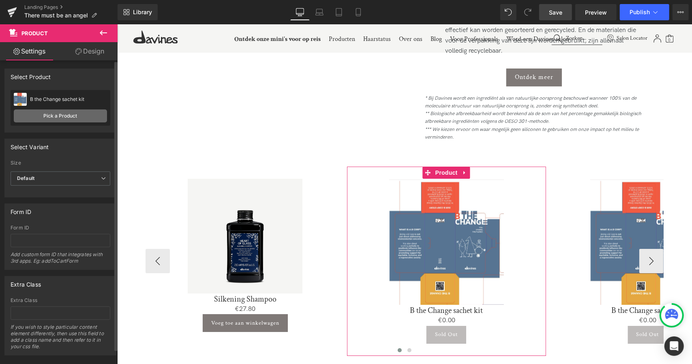
click at [28, 120] on link "Pick a Product" at bounding box center [60, 115] width 93 height 13
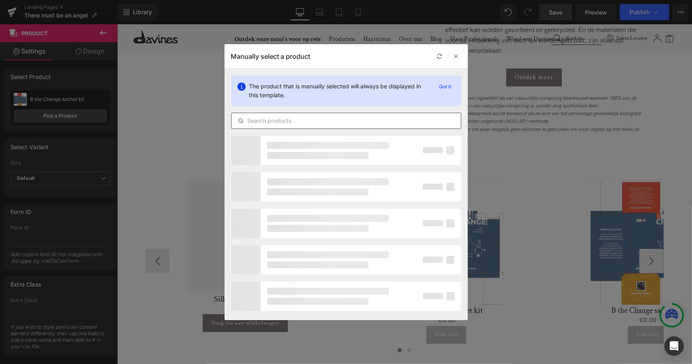
click at [277, 115] on div at bounding box center [346, 121] width 230 height 16
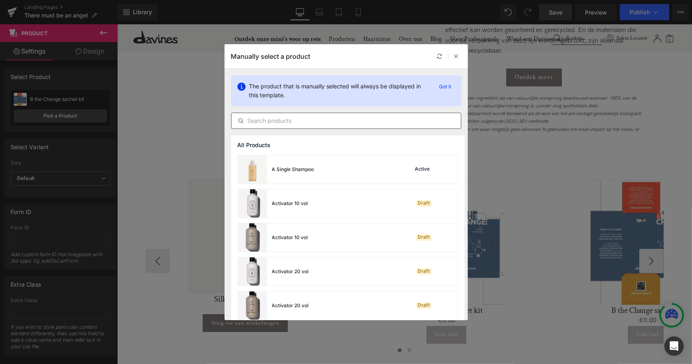
click at [292, 120] on input "text" at bounding box center [347, 121] width 230 height 10
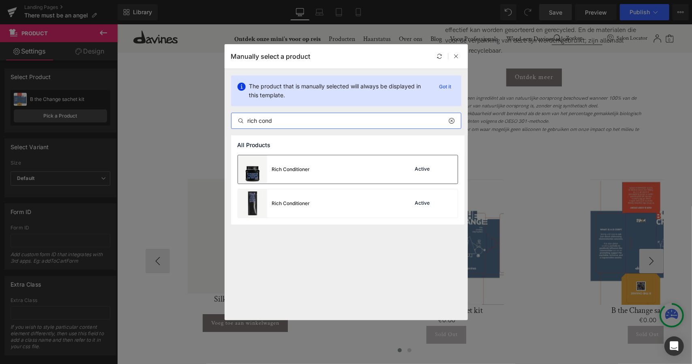
type input "rich cond"
click at [308, 178] on div "Rich Conditioner" at bounding box center [274, 169] width 72 height 28
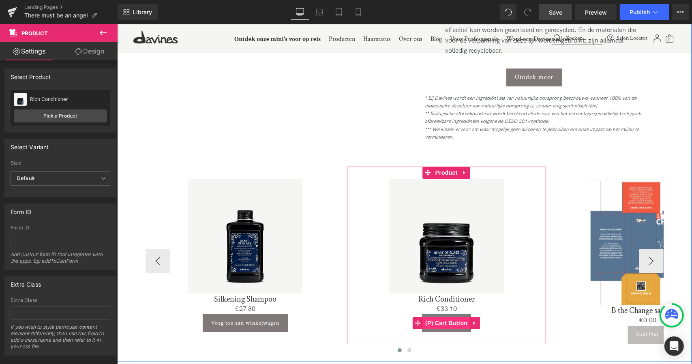
click at [448, 317] on span "(P) Cart Button" at bounding box center [446, 323] width 46 height 12
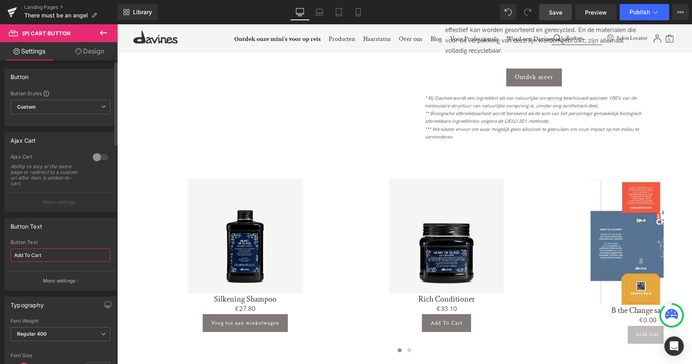
drag, startPoint x: 72, startPoint y: 250, endPoint x: 0, endPoint y: 230, distance: 74.6
click at [0, 230] on div "Button Text Add To Cart Button Text Add To Cart More settings" at bounding box center [60, 251] width 121 height 79
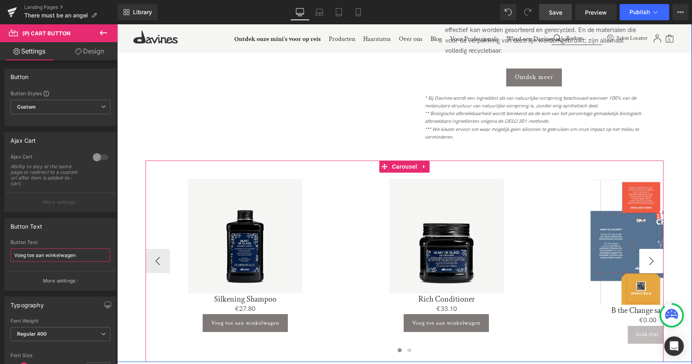
type input "Voeg toe aan winkelwagen"
click at [654, 249] on button "›" at bounding box center [651, 261] width 24 height 24
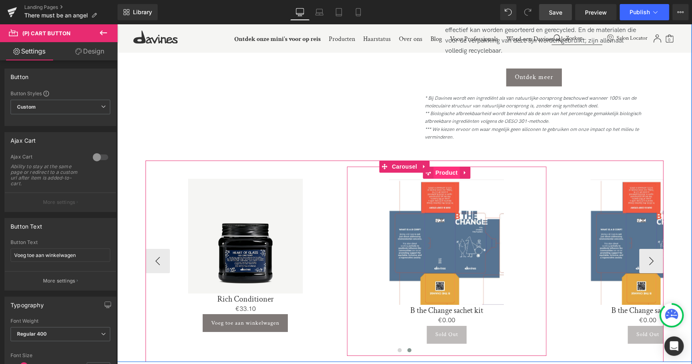
click at [444, 166] on span "Product" at bounding box center [446, 172] width 26 height 12
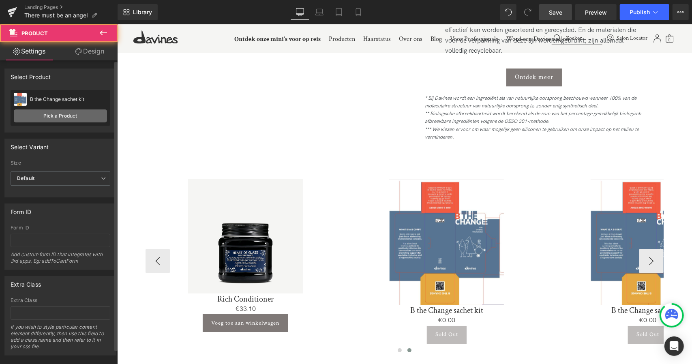
click at [75, 117] on link "Pick a Product" at bounding box center [60, 115] width 93 height 13
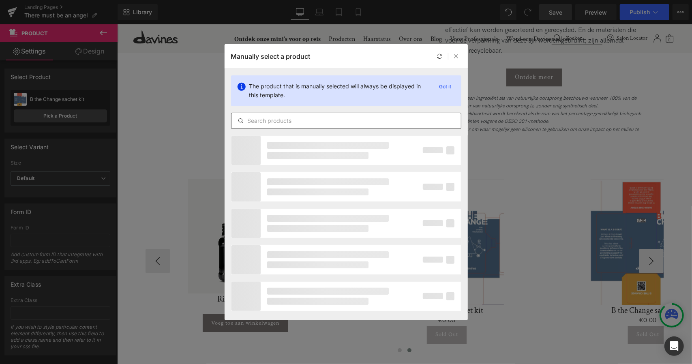
click at [315, 124] on input "text" at bounding box center [347, 121] width 230 height 10
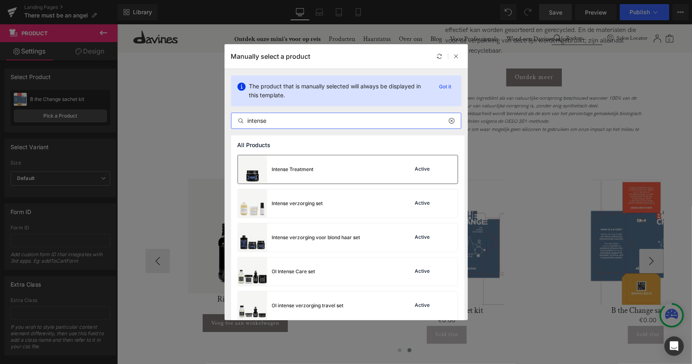
type input "intense"
click at [316, 157] on div "Intense Treatment Active" at bounding box center [348, 169] width 220 height 28
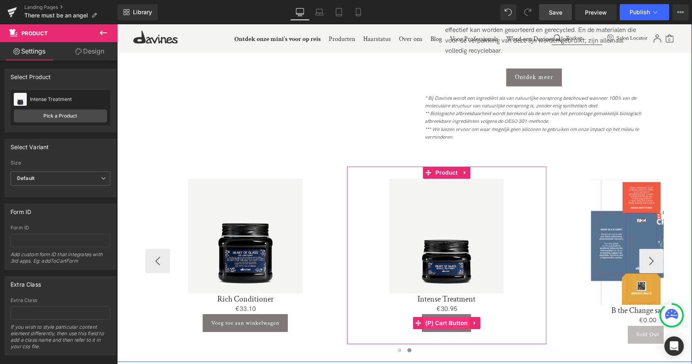
click at [455, 317] on span "(P) Cart Button" at bounding box center [446, 323] width 46 height 12
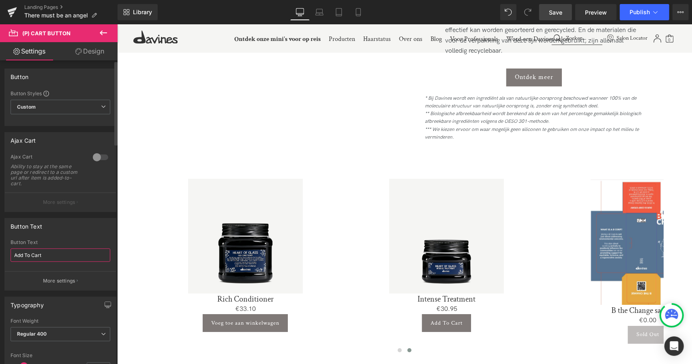
drag, startPoint x: 58, startPoint y: 257, endPoint x: 0, endPoint y: 243, distance: 60.0
click at [0, 243] on div "Button Text Add To Cart Button Text Add To Cart More settings" at bounding box center [60, 251] width 121 height 79
type input "Voeg toe aan winkelwagen"
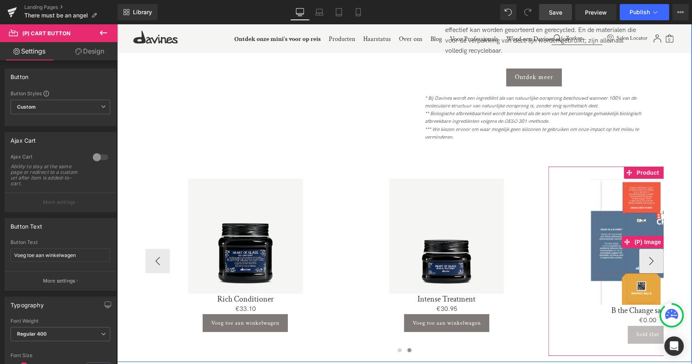
click at [659, 247] on img at bounding box center [647, 241] width 115 height 126
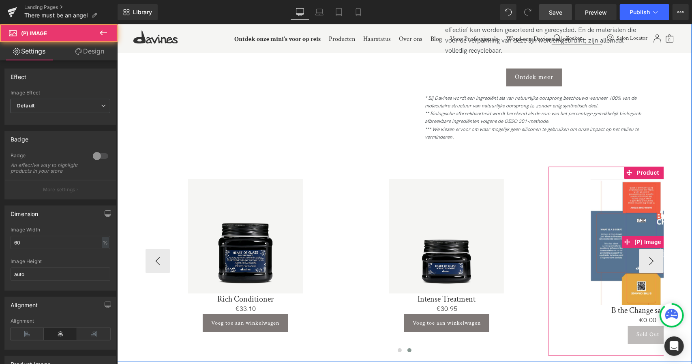
click at [649, 248] on img at bounding box center [647, 241] width 115 height 126
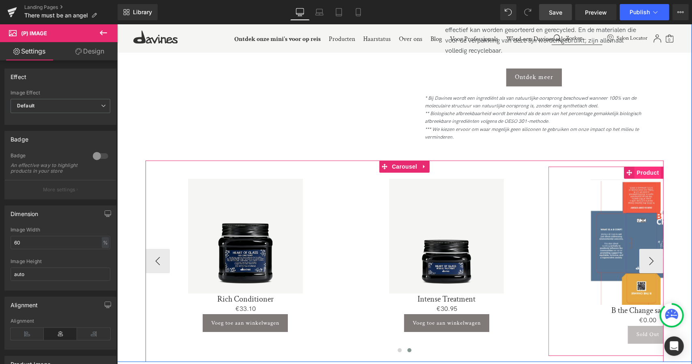
click at [637, 166] on span "Product" at bounding box center [648, 172] width 26 height 12
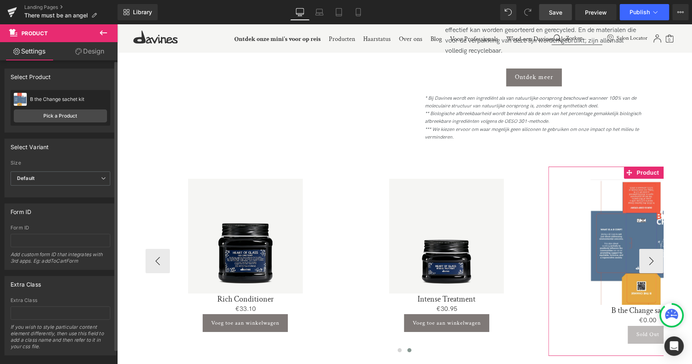
click at [48, 122] on div "B the Change sachet kit Silkening Shampoo Pick a Product" at bounding box center [61, 108] width 100 height 36
click at [64, 105] on div "B the Change sachet kit Silkening Shampoo Pick a Product" at bounding box center [61, 108] width 100 height 36
click at [71, 116] on link "Pick a Product" at bounding box center [60, 115] width 93 height 13
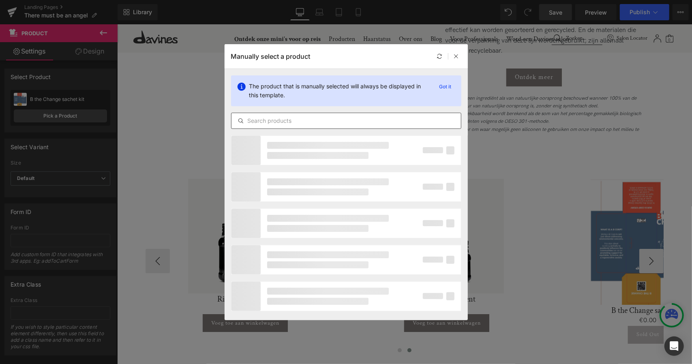
click at [288, 119] on input "text" at bounding box center [347, 121] width 230 height 10
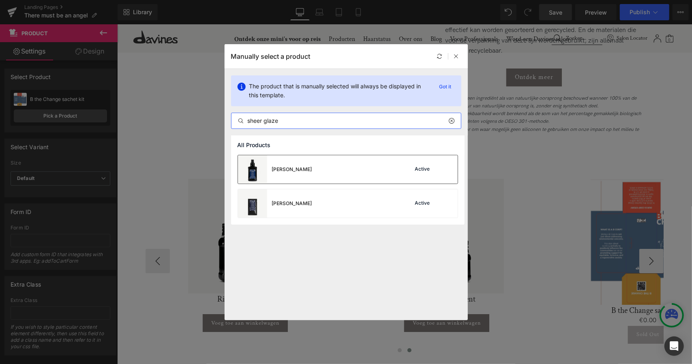
type input "sheer glaze"
click at [319, 171] on div "Sheer Glaze Active" at bounding box center [348, 169] width 220 height 28
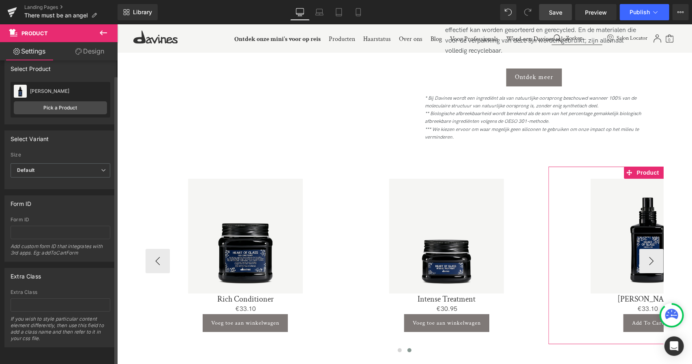
scroll to position [0, 0]
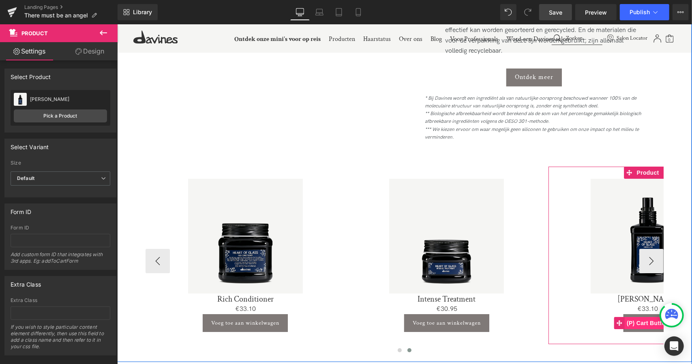
click at [635, 317] on span "(P) Cart Button" at bounding box center [647, 323] width 46 height 12
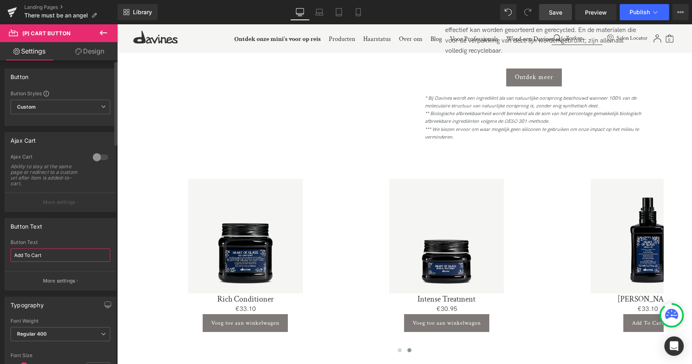
drag, startPoint x: 58, startPoint y: 252, endPoint x: 0, endPoint y: 237, distance: 60.2
click at [0, 237] on div "Button Text Add To Cart Button Text Add To Cart More settings" at bounding box center [60, 251] width 121 height 79
type input "Voeg toe aan winkelwagen"
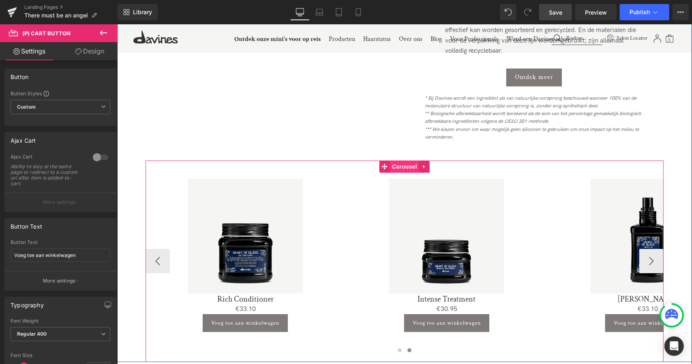
click at [401, 160] on span "Carousel" at bounding box center [404, 166] width 29 height 12
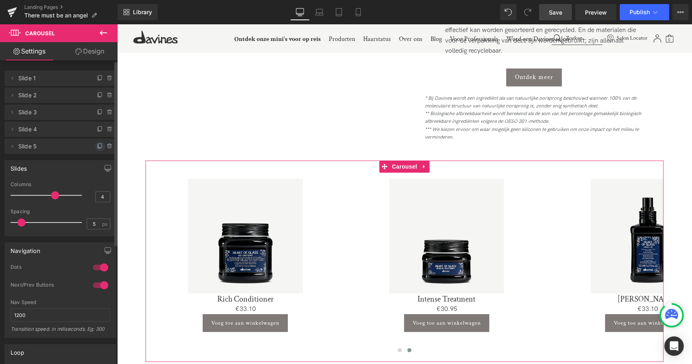
click at [98, 147] on icon at bounding box center [100, 146] width 6 height 6
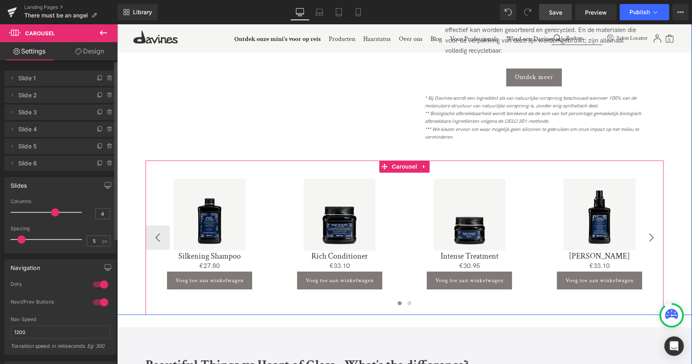
click at [646, 225] on button "›" at bounding box center [651, 237] width 24 height 24
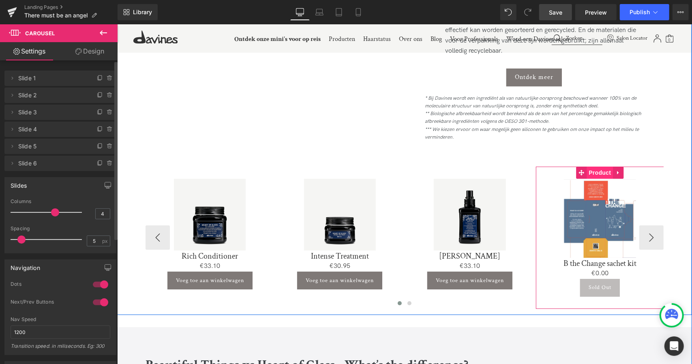
click at [599, 166] on span "Product" at bounding box center [599, 172] width 26 height 12
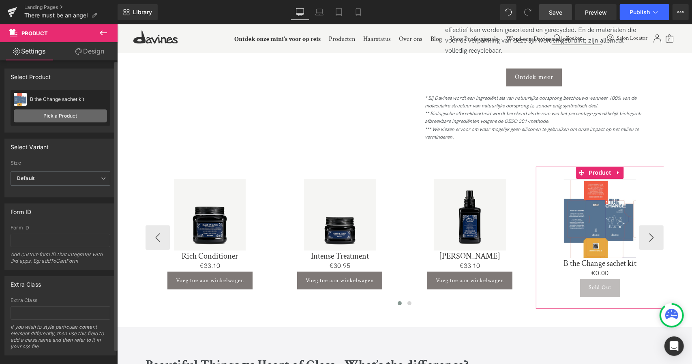
click at [71, 122] on link "Pick a Product" at bounding box center [60, 115] width 93 height 13
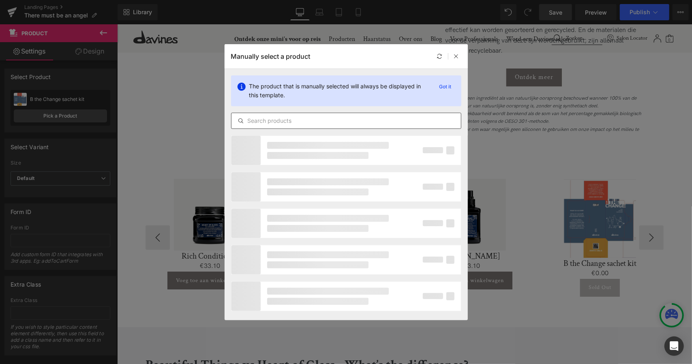
click at [289, 119] on input "text" at bounding box center [347, 121] width 230 height 10
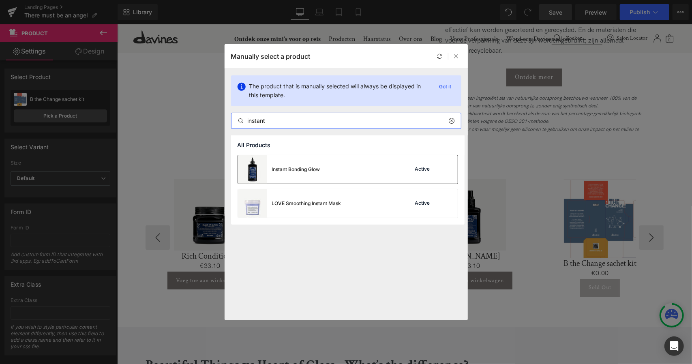
type input "instant"
click at [342, 179] on div "Instant Bonding Glow Active" at bounding box center [348, 169] width 220 height 28
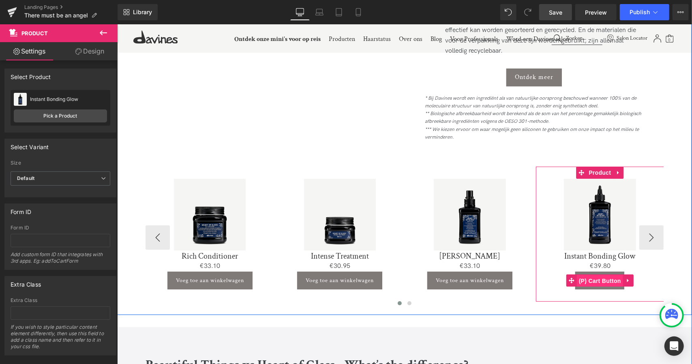
click at [602, 275] on span "(P) Cart Button" at bounding box center [600, 281] width 46 height 12
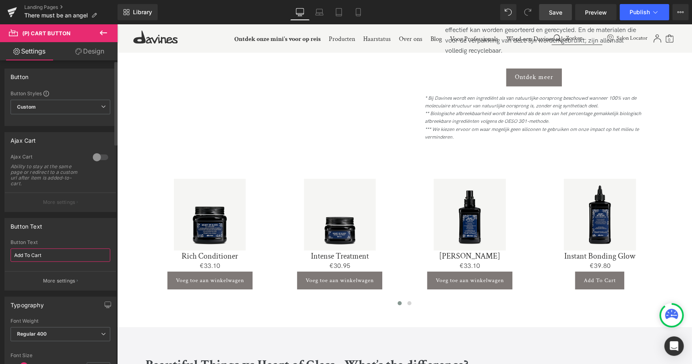
drag, startPoint x: 88, startPoint y: 251, endPoint x: 0, endPoint y: 239, distance: 88.8
click at [0, 239] on div "Button Text Add To Cart Button Text Add To Cart More settings" at bounding box center [60, 251] width 121 height 79
type input "Voeg toe aan winkelwagen"
drag, startPoint x: 547, startPoint y: 5, endPoint x: 462, endPoint y: 206, distance: 217.5
click at [547, 5] on link "Save" at bounding box center [555, 12] width 33 height 16
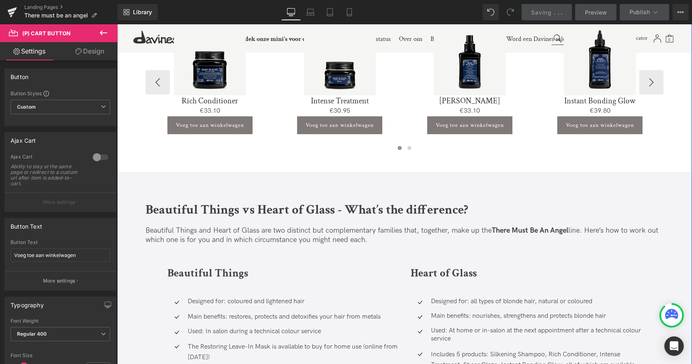
scroll to position [1955, 0]
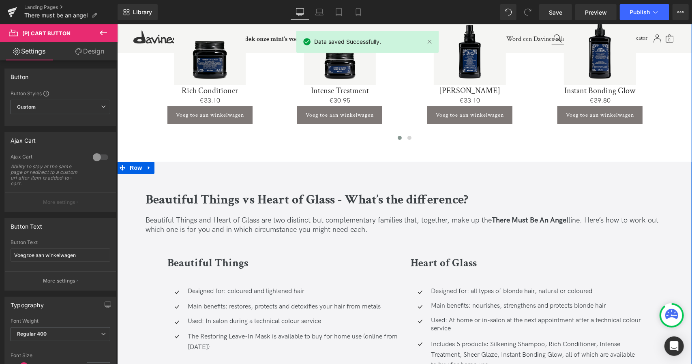
click at [375, 191] on b "Beautiful Things vs Heart of Glass - What’s the difference?" at bounding box center [306, 199] width 323 height 17
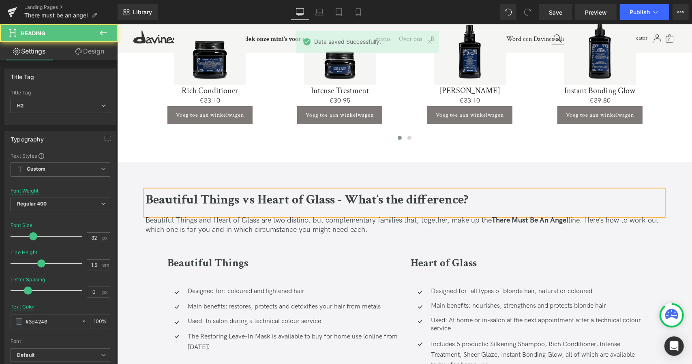
click at [375, 191] on b "Beautiful Things vs Heart of Glass - What’s the difference?" at bounding box center [306, 199] width 323 height 17
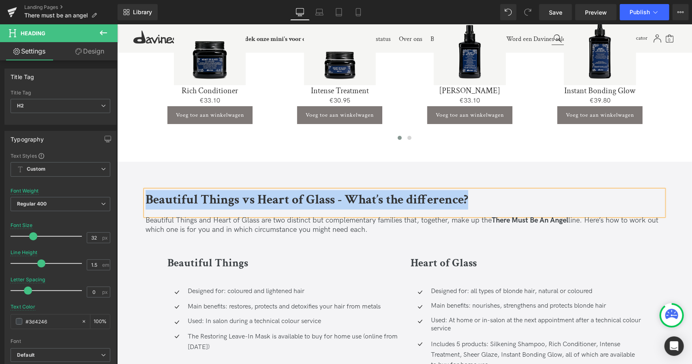
click at [470, 193] on h2 "Beautiful Things vs Heart of Glass - What’s the difference?" at bounding box center [404, 199] width 518 height 19
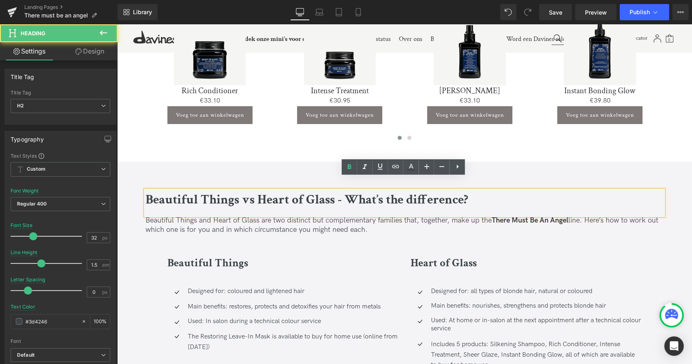
paste div
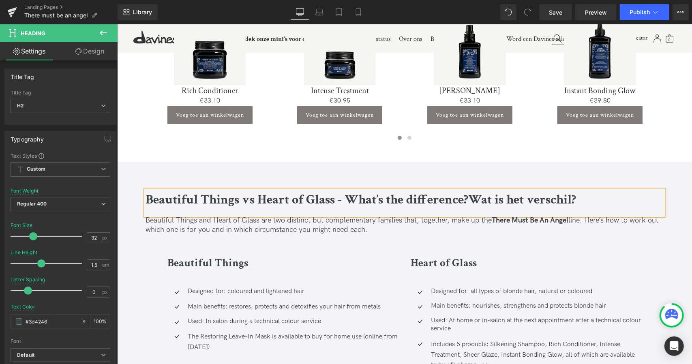
click at [474, 191] on b "Beautiful Things vs Heart of Glass - What’s the difference?Wat is het verschil?" at bounding box center [360, 199] width 431 height 17
click at [373, 215] on p "Beautiful Things and Heart of Glass are two distinct but complementary families…" at bounding box center [404, 224] width 518 height 19
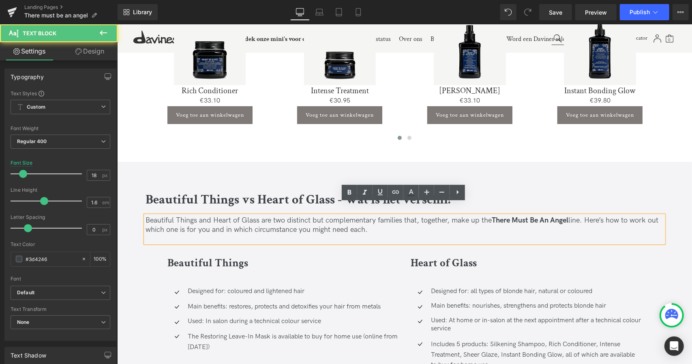
click at [362, 216] on p "Beautiful Things and Heart of Glass are two distinct but complementary families…" at bounding box center [404, 224] width 518 height 19
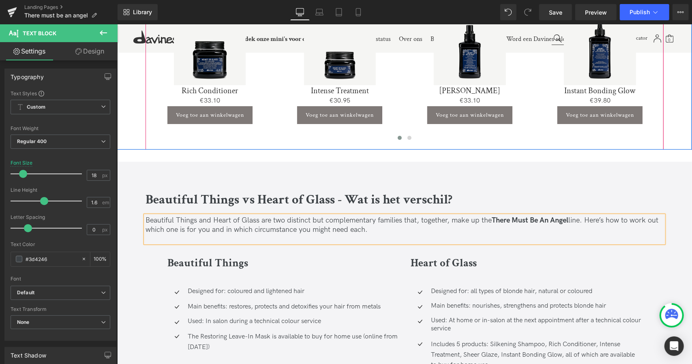
paste div
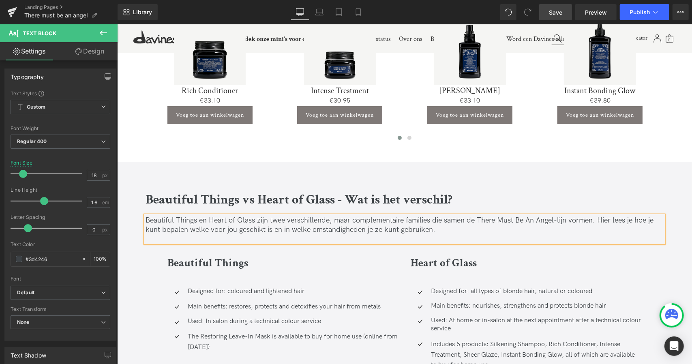
click at [561, 11] on span "Save" at bounding box center [555, 12] width 13 height 9
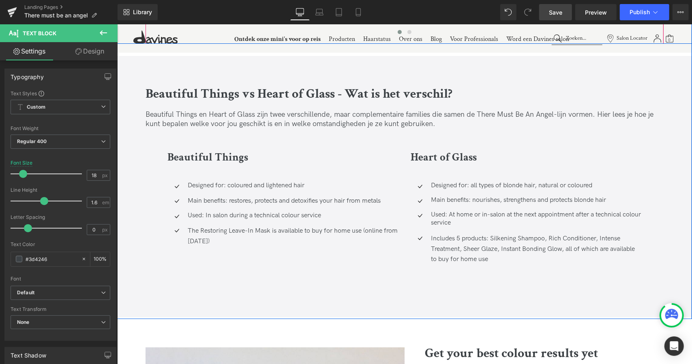
scroll to position [2061, 0]
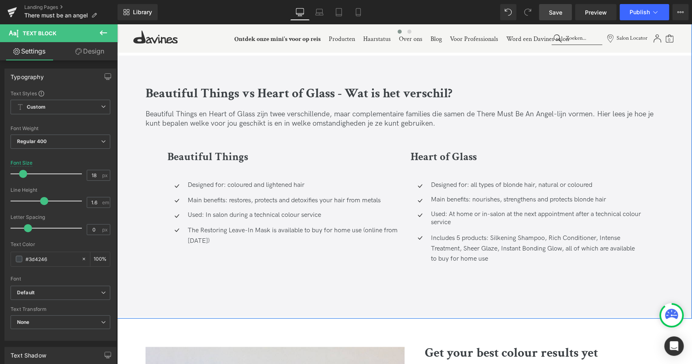
click at [117, 24] on div at bounding box center [117, 24] width 0 height 0
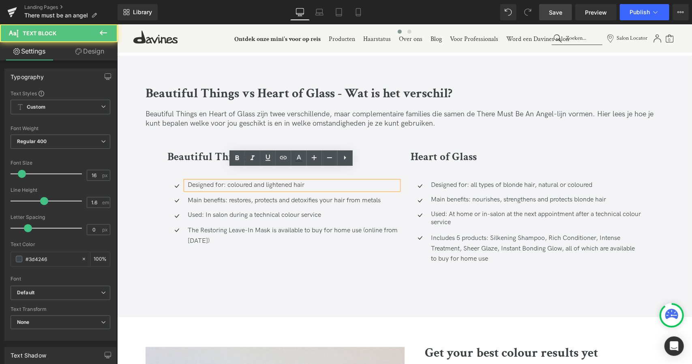
click at [236, 181] on p "Designed for: coloured and lightened hair" at bounding box center [292, 185] width 211 height 9
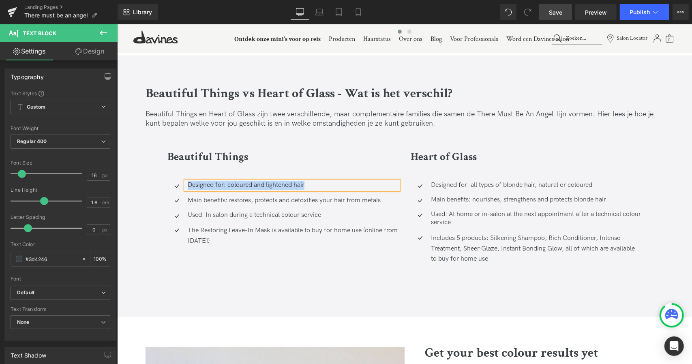
paste div
click at [271, 195] on span at bounding box center [270, 200] width 9 height 10
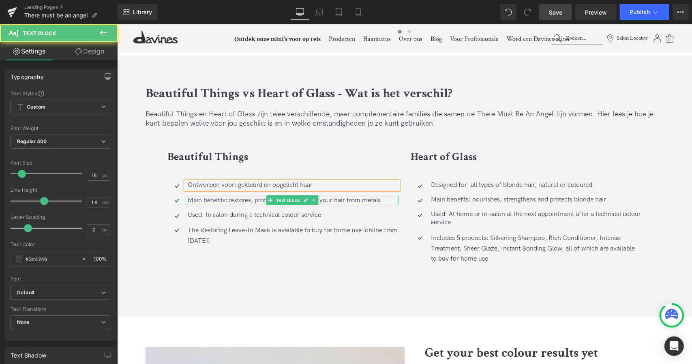
click at [243, 196] on p "Main benefits: restores, protects and detoxifies your hair from metals" at bounding box center [292, 200] width 211 height 9
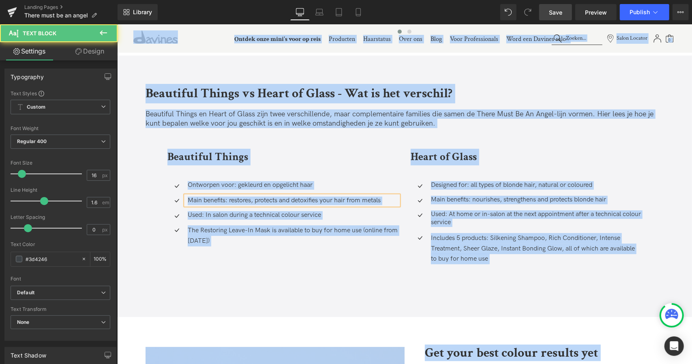
click at [243, 196] on p "Main benefits: restores, protects and detoxifies your hair from metals" at bounding box center [292, 200] width 211 height 9
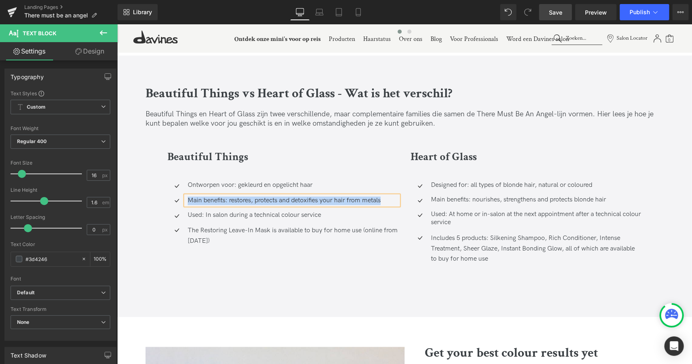
paste div
click at [227, 211] on p "Used: In salon during a technical colour service" at bounding box center [292, 215] width 211 height 9
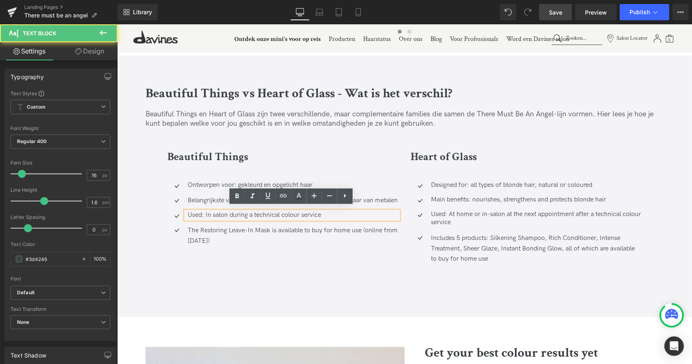
click at [210, 211] on p "Used: In salon during a technical colour service" at bounding box center [292, 215] width 211 height 9
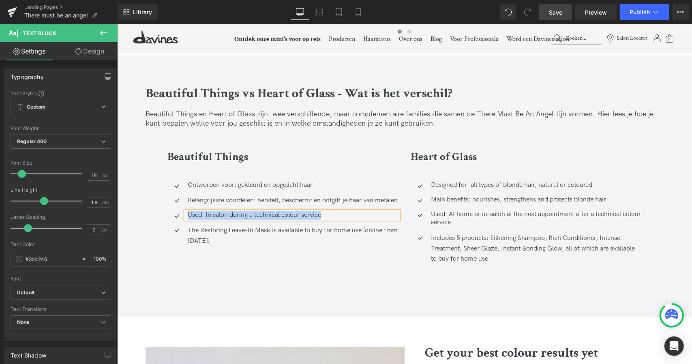
paste div
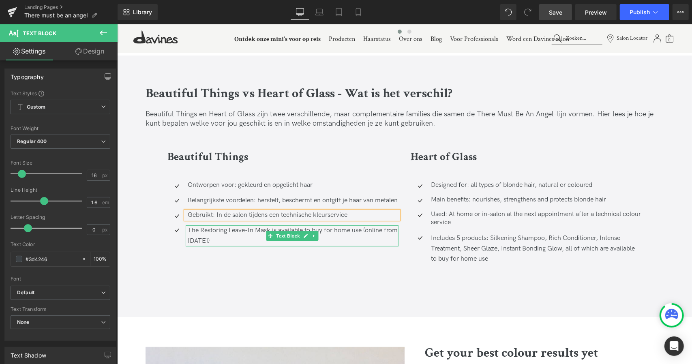
click at [214, 234] on div "The Restoring Leave-In Mask is available to buy for home use (online from Octob…" at bounding box center [291, 235] width 213 height 21
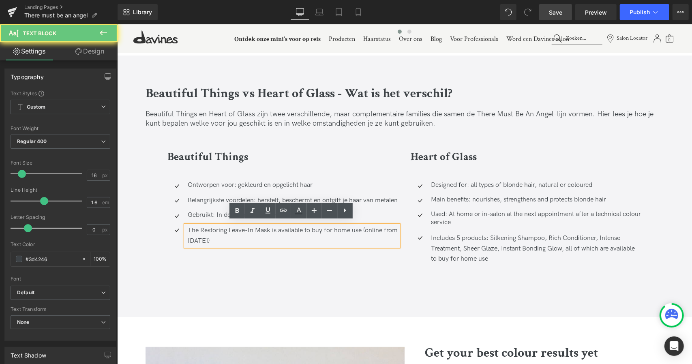
click at [224, 236] on div "The Restoring Leave-In Mask is available to buy for home use (online from Octob…" at bounding box center [291, 235] width 213 height 21
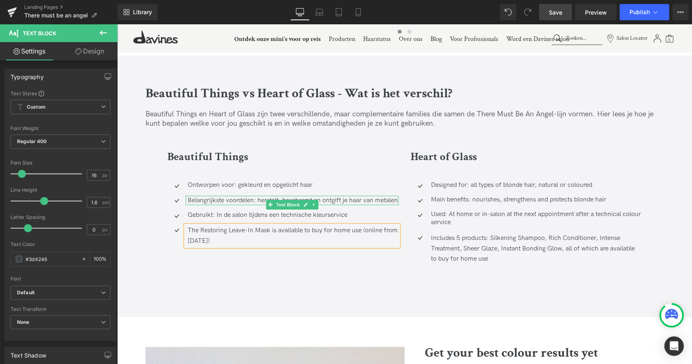
paste div
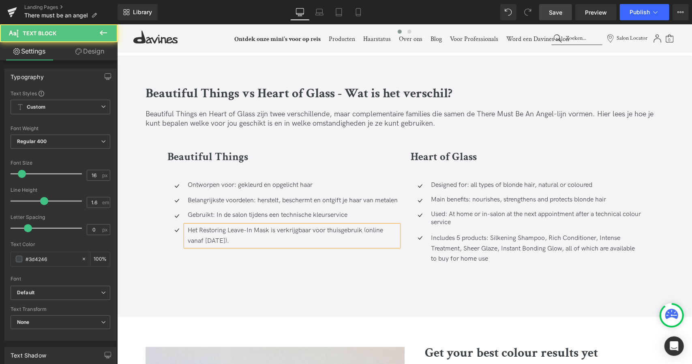
click at [311, 228] on div "Het Restoring Leave-In Mask is verkrijgbaar voor thuisgebruik (online vanaf 1 o…" at bounding box center [291, 235] width 213 height 21
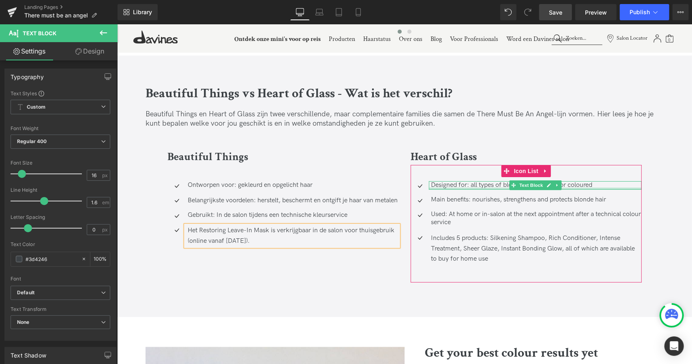
click at [448, 187] on div at bounding box center [535, 188] width 213 height 2
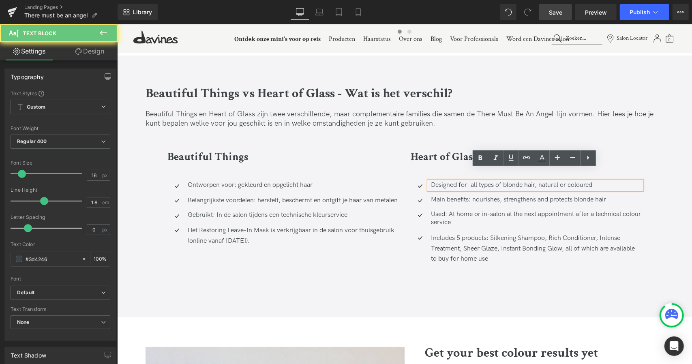
click at [459, 181] on p "Designed for: all types of blonde hair, natural or coloured" at bounding box center [536, 185] width 211 height 9
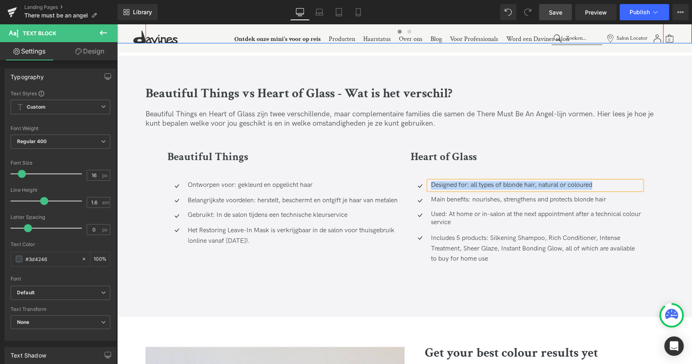
paste div
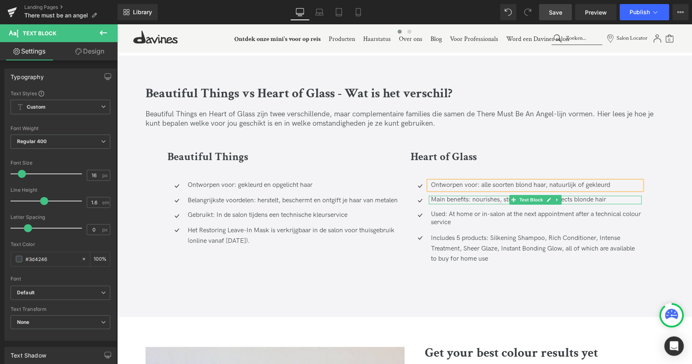
click at [450, 195] on p "Main benefits: nourishes, strengthens and protects blonde hair" at bounding box center [536, 199] width 211 height 9
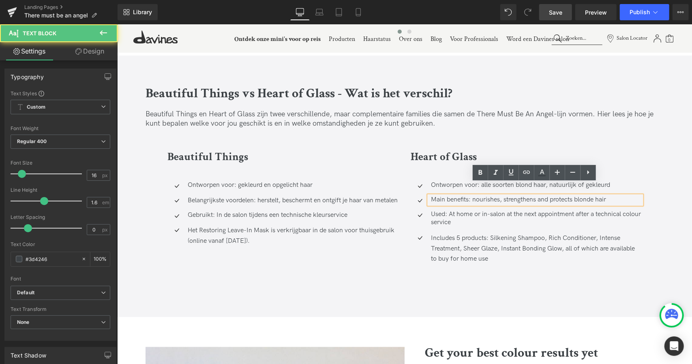
click at [453, 195] on p "Main benefits: nourishes, strengthens and protects blonde hair" at bounding box center [536, 199] width 211 height 9
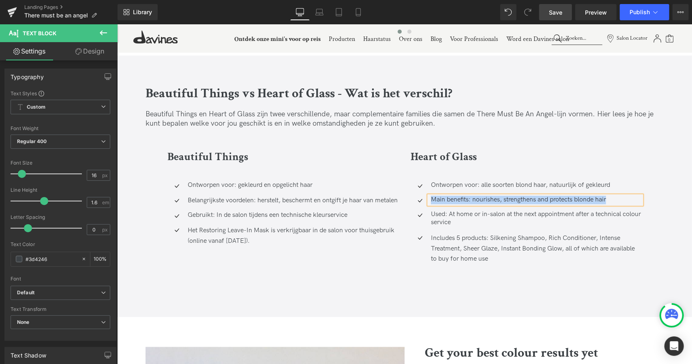
paste div
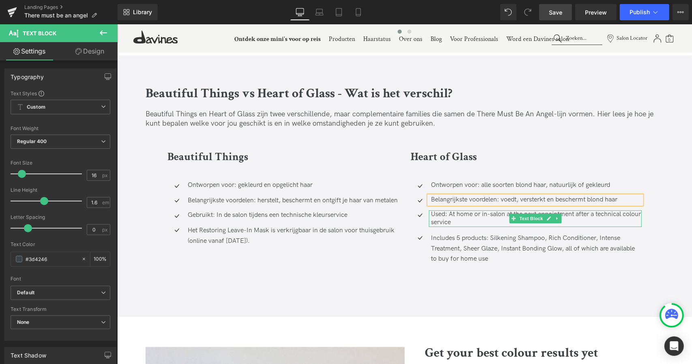
click at [455, 210] on p "Used: At home or in-salon at the next appointment after a technical colour serv…" at bounding box center [536, 218] width 211 height 17
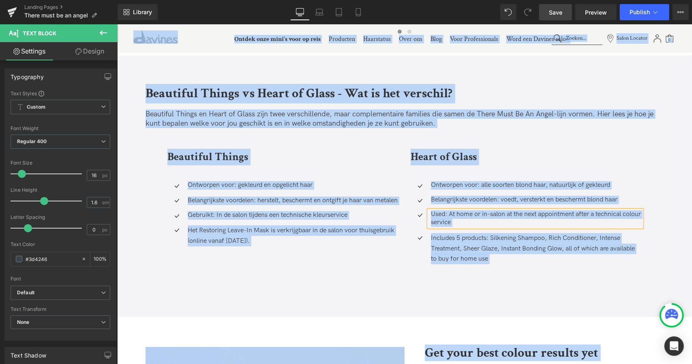
click at [468, 210] on p "Used: At home or in-salon at the next appointment after a technical colour serv…" at bounding box center [536, 218] width 211 height 17
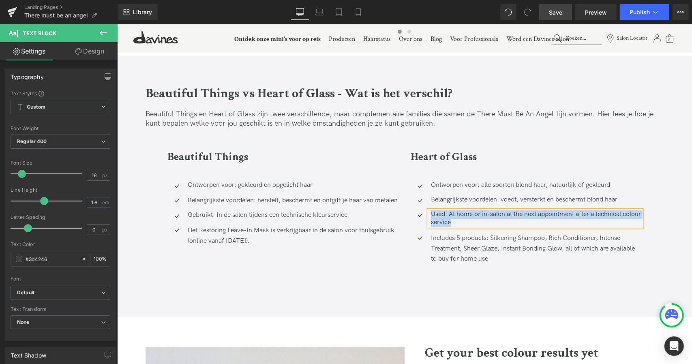
paste div
click at [455, 210] on p "Gebruikt: Thuis of in de salon bij de volgende afspraak na een technische kleur…" at bounding box center [536, 218] width 211 height 17
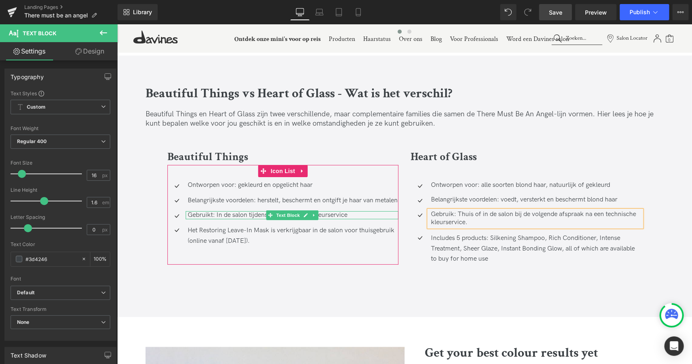
click at [213, 211] on p "Gebruikt: In de salon tijdens een technische kleurservice" at bounding box center [292, 215] width 211 height 9
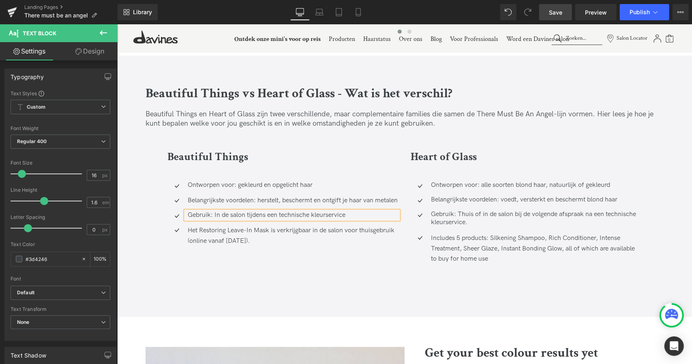
click at [213, 211] on p "Gebruik: In de salon tijdens een technische kleurservice" at bounding box center [292, 215] width 211 height 9
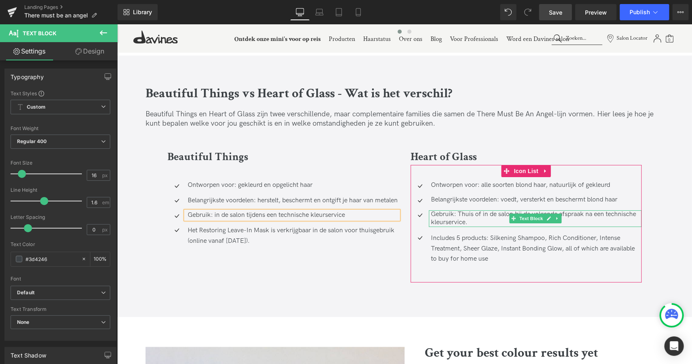
click at [459, 210] on p "Gebruik: Thuis of in de salon bij de volgende afspraak na een technische kleurs…" at bounding box center [536, 218] width 211 height 17
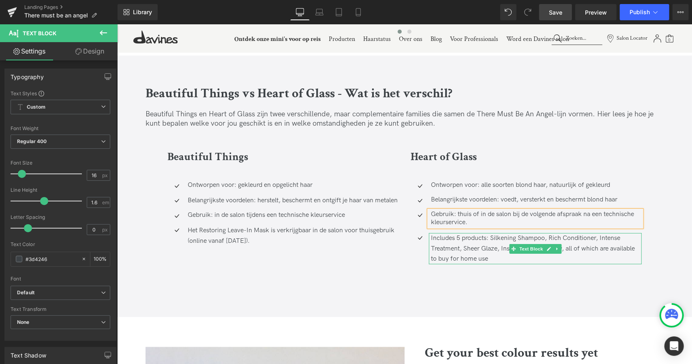
click at [473, 233] on div "Includes 5 products: Silkening Shampoo, Rich Conditioner, Intense Treatment, Sh…" at bounding box center [535, 248] width 213 height 31
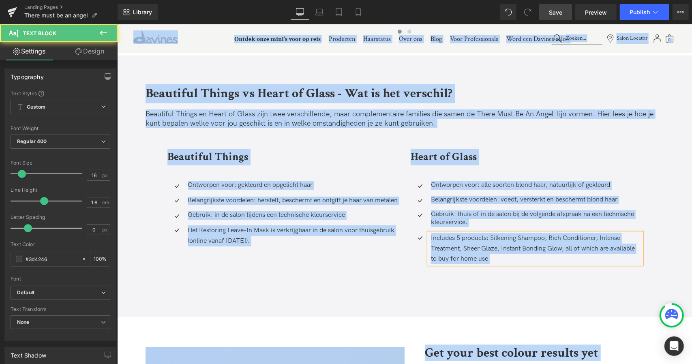
click at [473, 233] on div "Includes 5 products: Silkening Shampoo, Rich Conditioner, Intense Treatment, Sh…" at bounding box center [535, 248] width 213 height 31
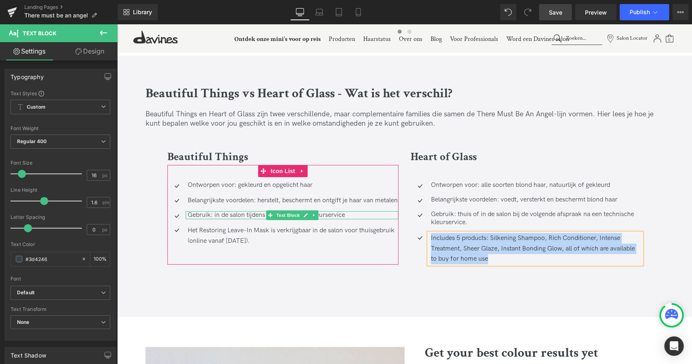
paste div
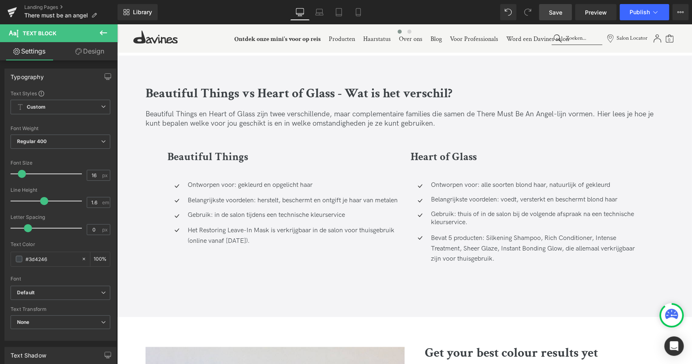
click at [562, 10] on span "Save" at bounding box center [555, 12] width 13 height 9
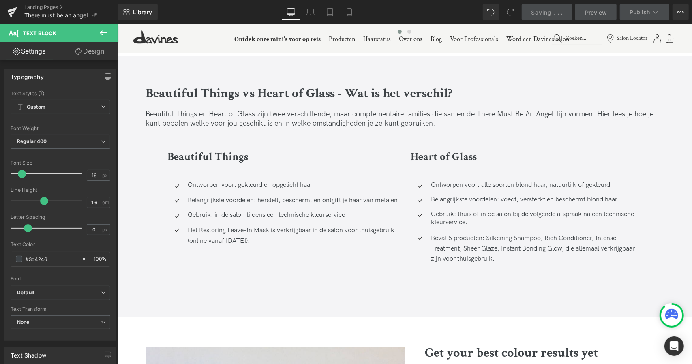
scroll to position [2240, 0]
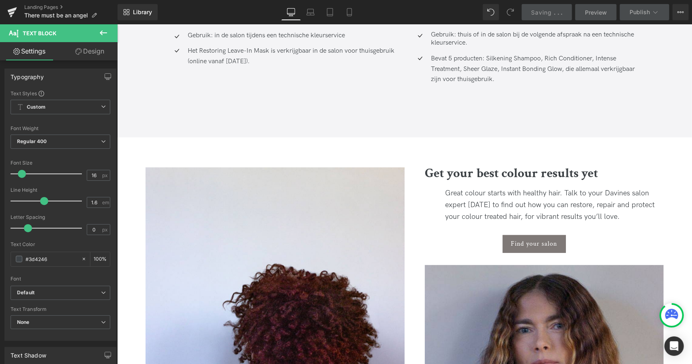
click at [521, 168] on div "Get your best colour results yet Heading" at bounding box center [533, 177] width 259 height 20
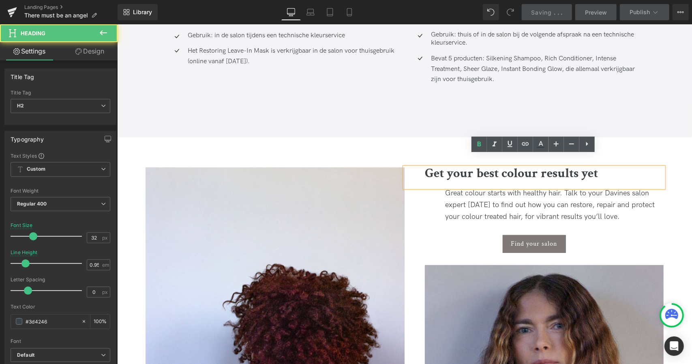
click at [509, 165] on b "Get your best colour results yet" at bounding box center [511, 173] width 173 height 17
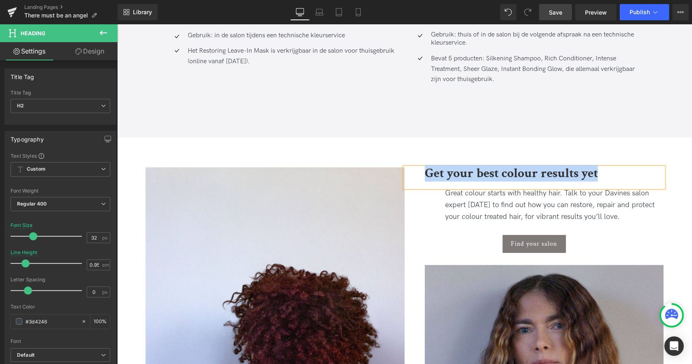
paste div
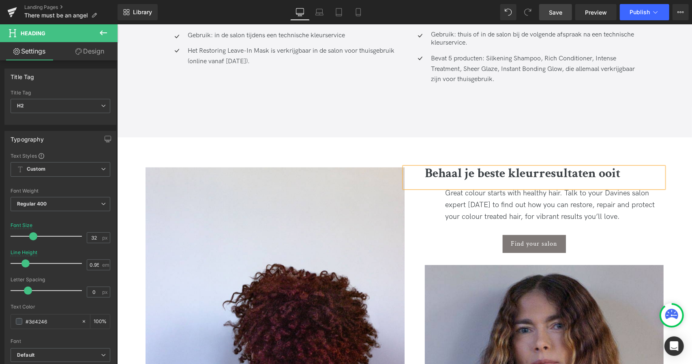
click at [523, 198] on div "Great colour starts with healthy hair. Talk to your Davines salon expert today …" at bounding box center [533, 204] width 259 height 35
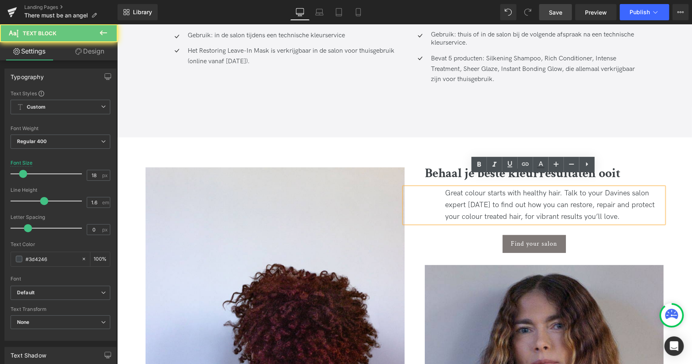
click at [493, 191] on div "Great colour starts with healthy hair. Talk to your Davines salon expert today …" at bounding box center [533, 204] width 259 height 35
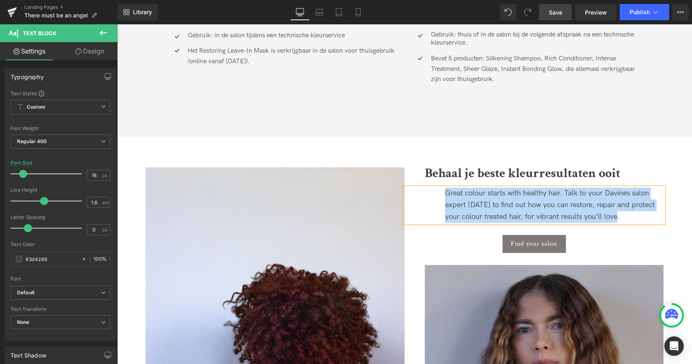
paste div
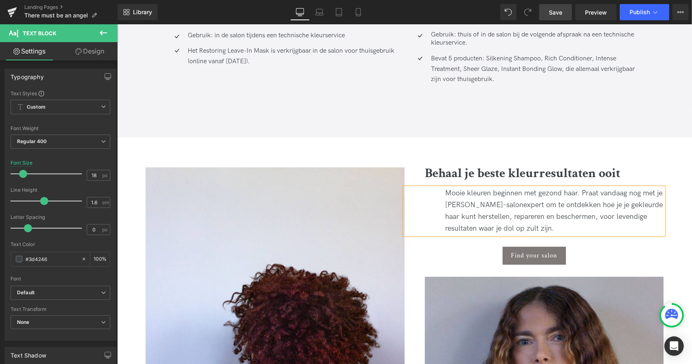
click at [533, 251] on span "Button" at bounding box center [534, 256] width 19 height 10
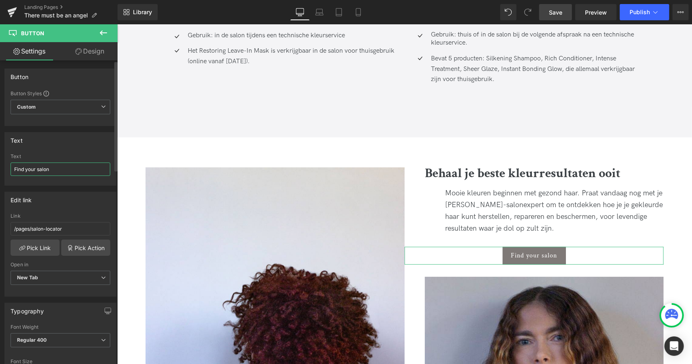
drag, startPoint x: 51, startPoint y: 169, endPoint x: 0, endPoint y: 165, distance: 50.8
click at [0, 165] on div "Text Find your salon Text Find your salon" at bounding box center [60, 156] width 121 height 60
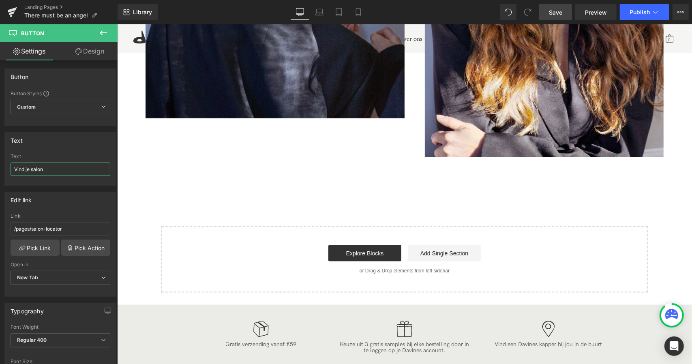
scroll to position [2680, 0]
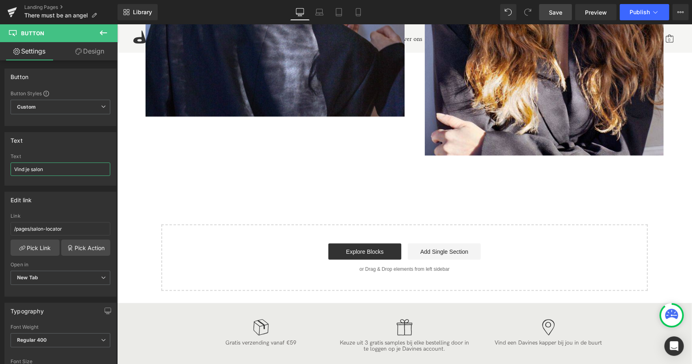
type input "Vind je salon"
click at [563, 13] on link "Save" at bounding box center [555, 12] width 33 height 16
drag, startPoint x: 559, startPoint y: 12, endPoint x: 438, endPoint y: 146, distance: 180.6
click at [559, 12] on span "Save" at bounding box center [555, 12] width 13 height 9
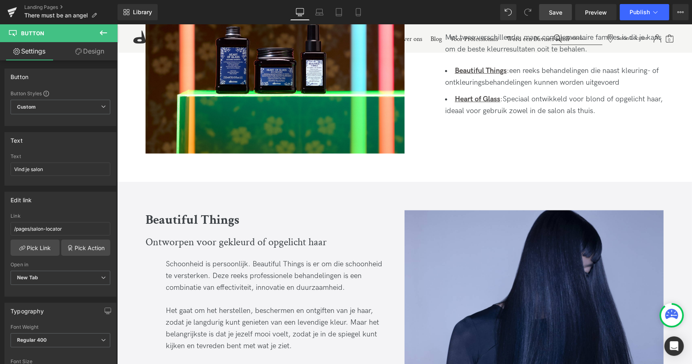
scroll to position [442, 0]
click at [554, 14] on span "Save" at bounding box center [555, 12] width 13 height 9
click at [554, 15] on span "Save" at bounding box center [555, 12] width 13 height 9
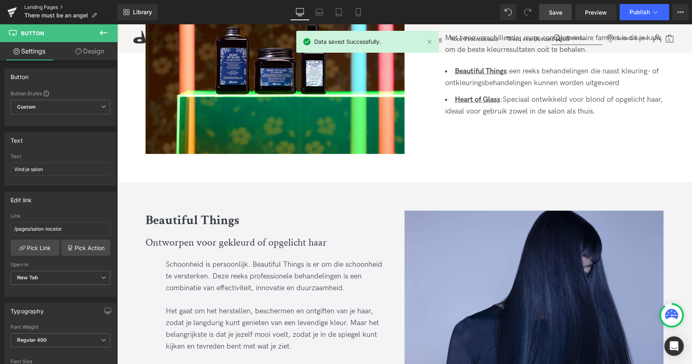
click at [43, 8] on link "Landing Pages" at bounding box center [70, 7] width 93 height 6
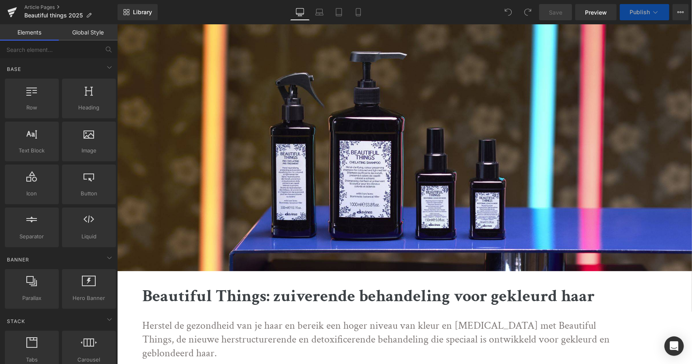
click at [362, 334] on div "Rendering Content" at bounding box center [346, 332] width 50 height 9
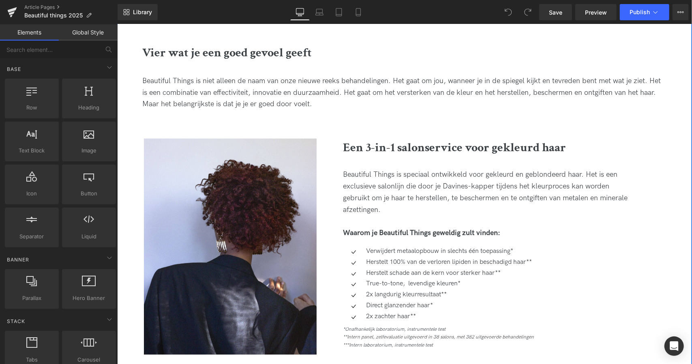
scroll to position [341, 0]
